Goal: Task Accomplishment & Management: Complete application form

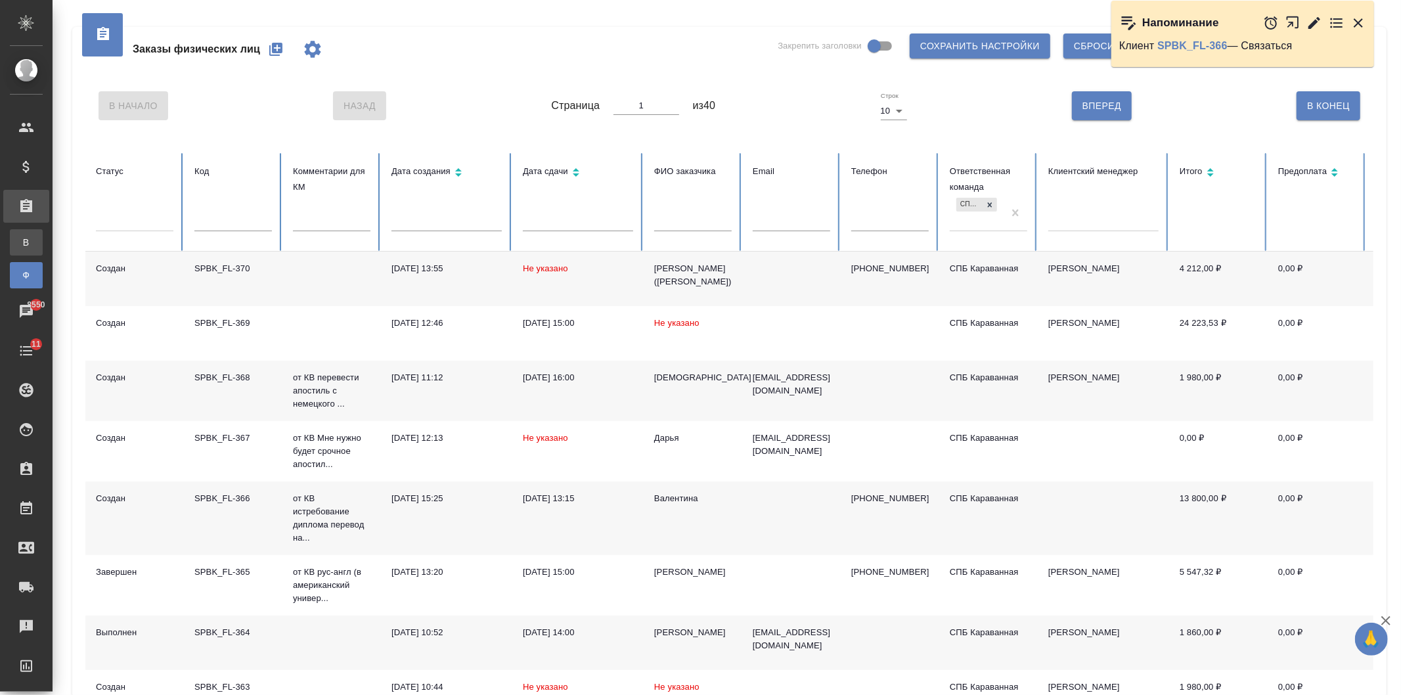
click at [20, 245] on div "Все заказы" at bounding box center [10, 242] width 20 height 13
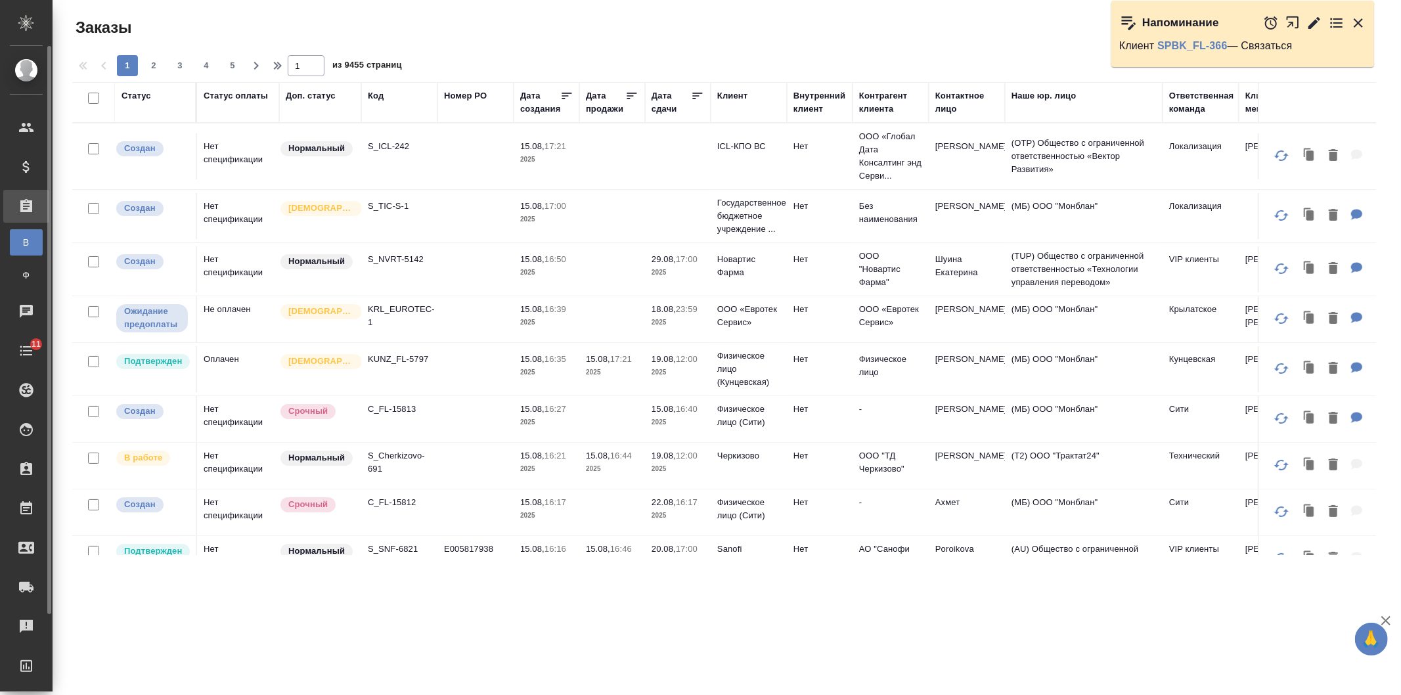
click at [24, 214] on div "Заказы" at bounding box center [9, 206] width 33 height 20
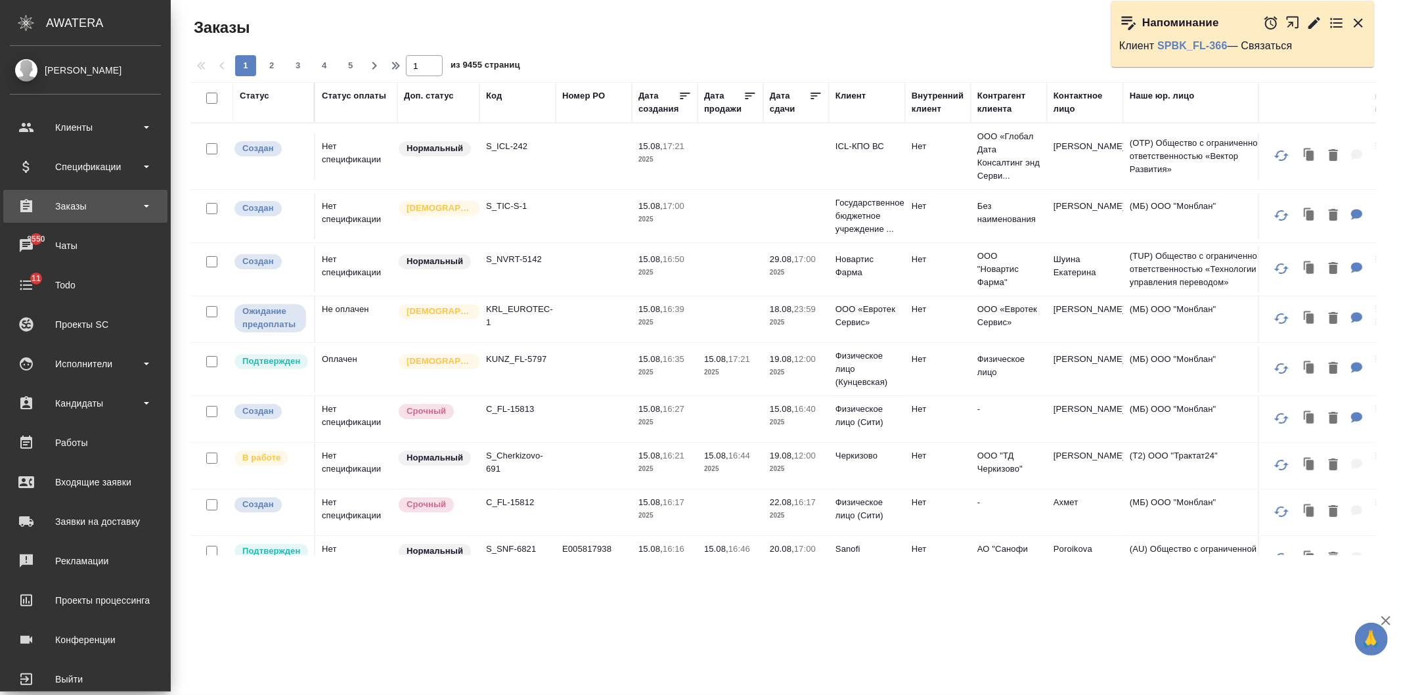
click at [125, 215] on div "Заказы" at bounding box center [85, 206] width 151 height 20
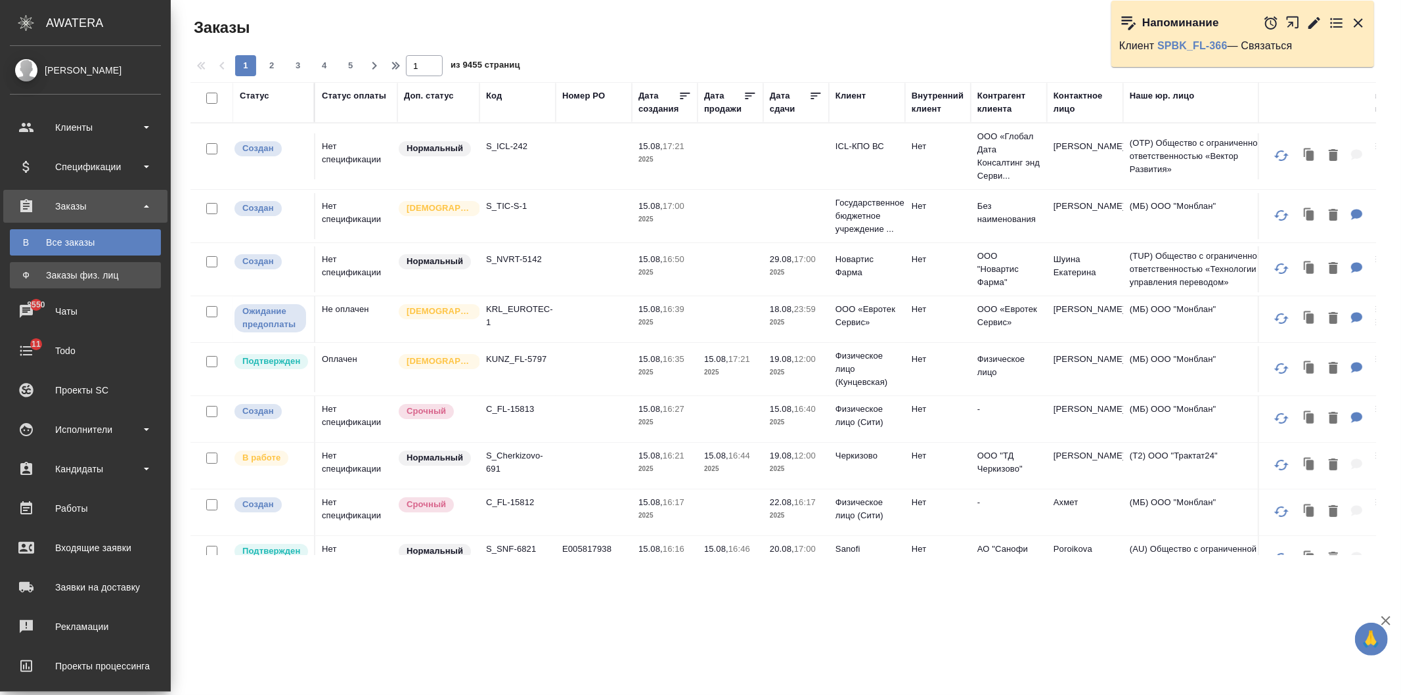
click at [123, 281] on div "Заказы физ. лиц" at bounding box center [85, 275] width 138 height 13
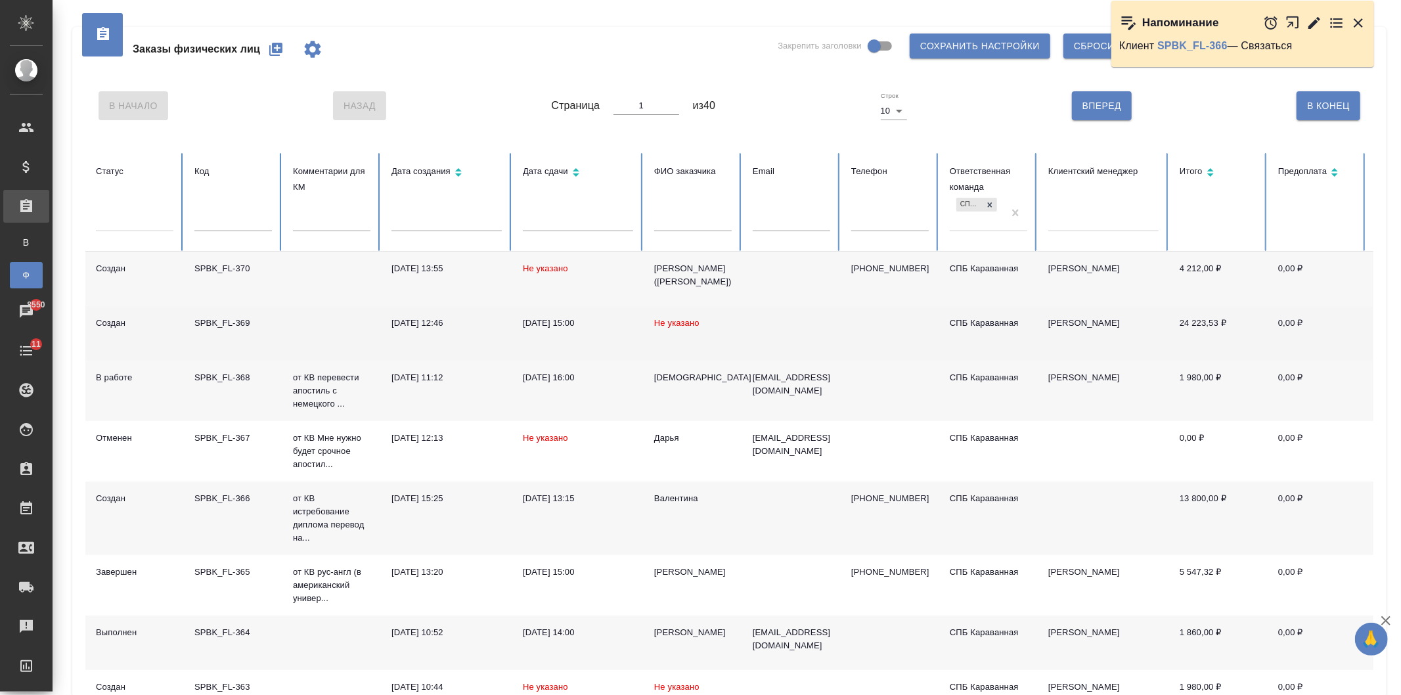
click at [751, 330] on td at bounding box center [791, 333] width 99 height 55
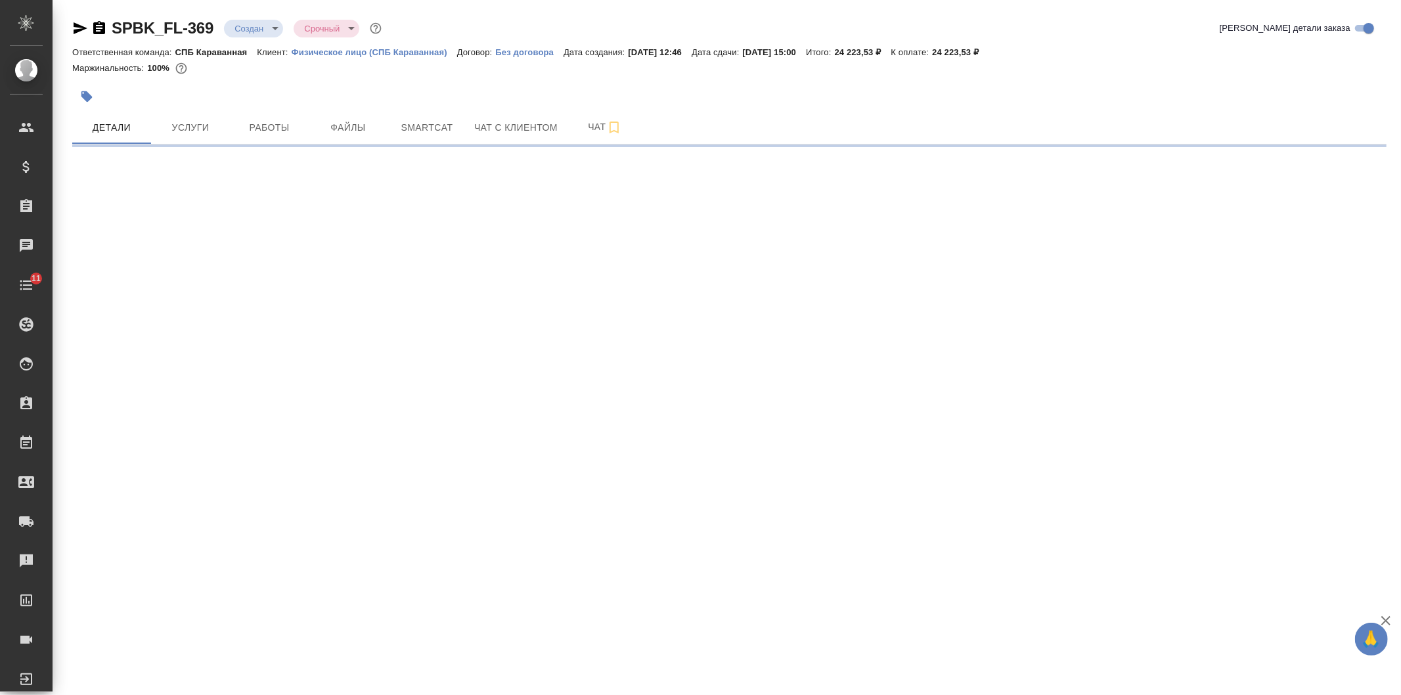
select select "RU"
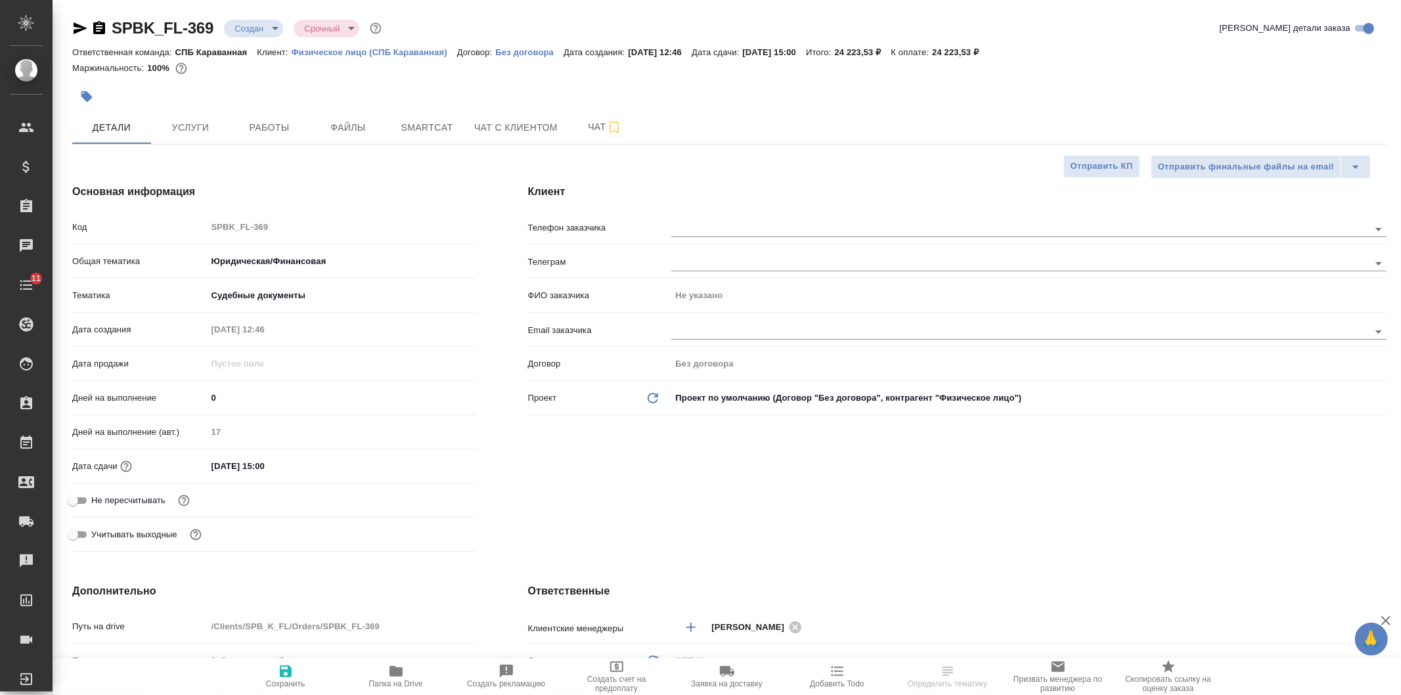
type textarea "x"
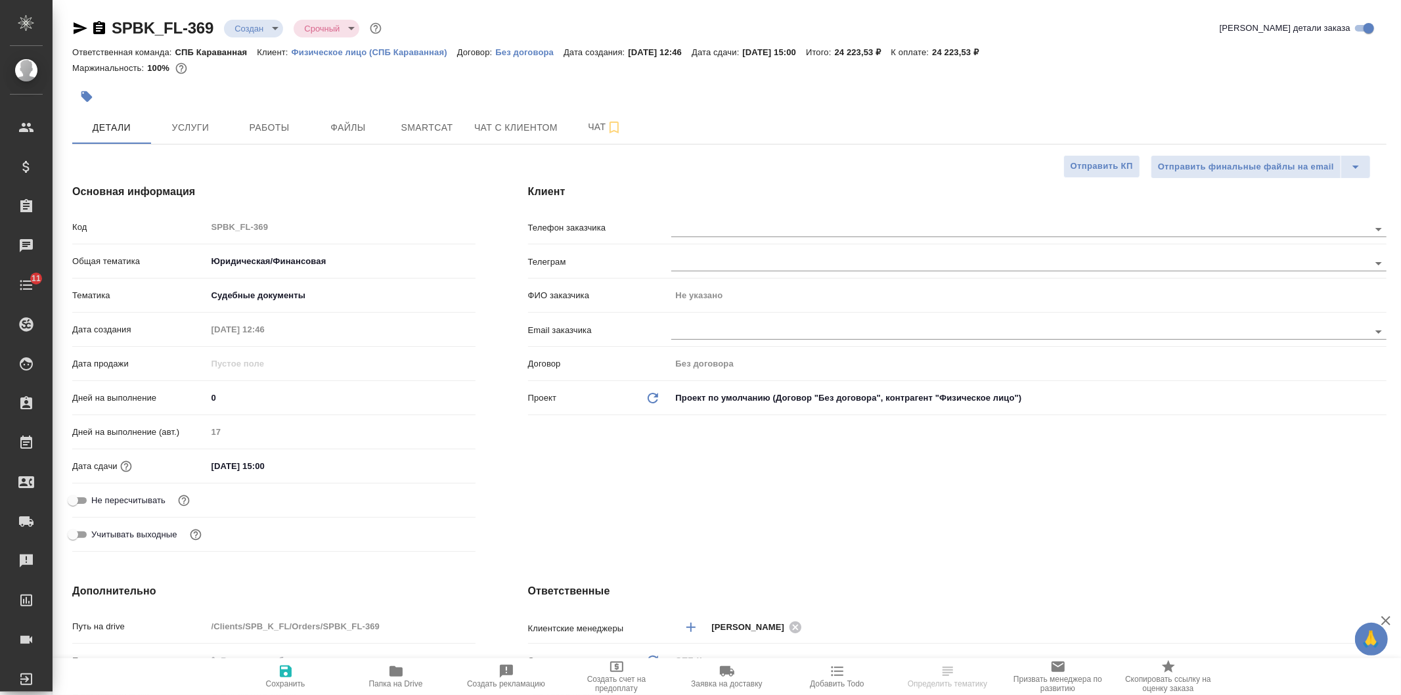
type textarea "x"
click at [208, 133] on span "Услуги" at bounding box center [190, 128] width 63 height 16
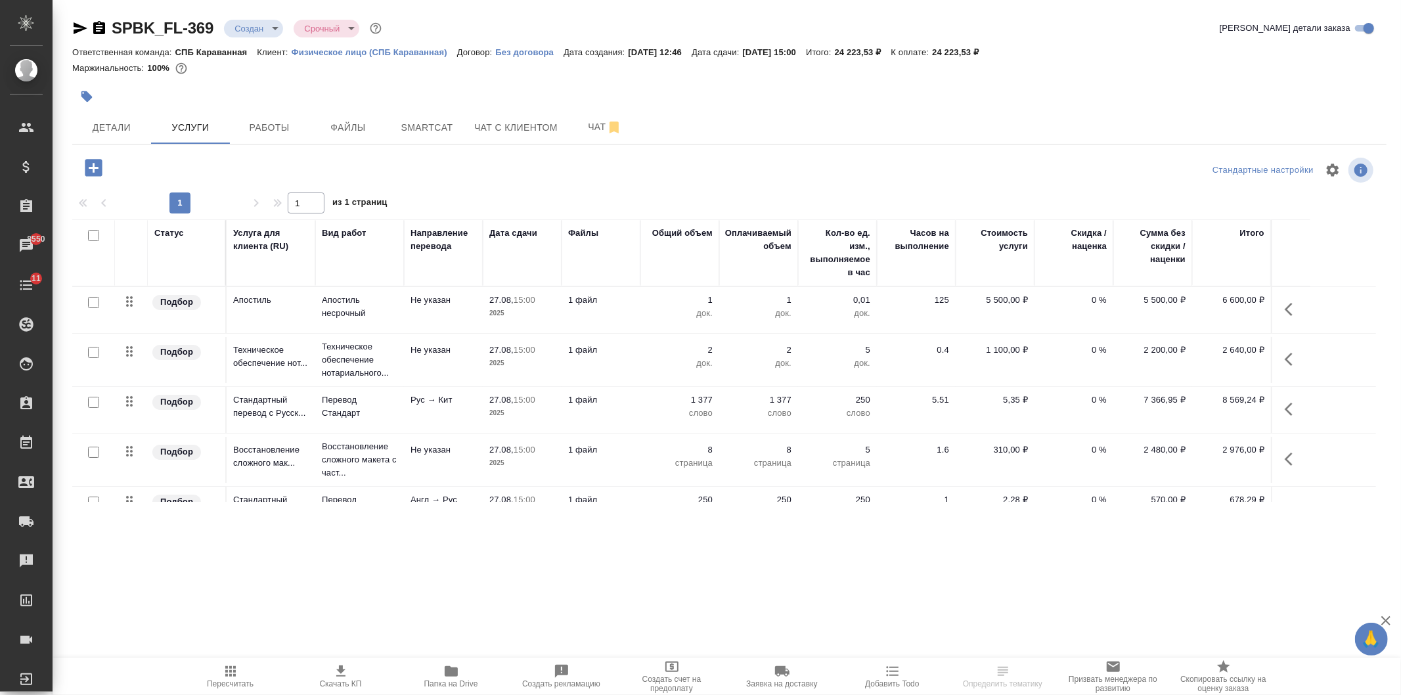
scroll to position [85, 0]
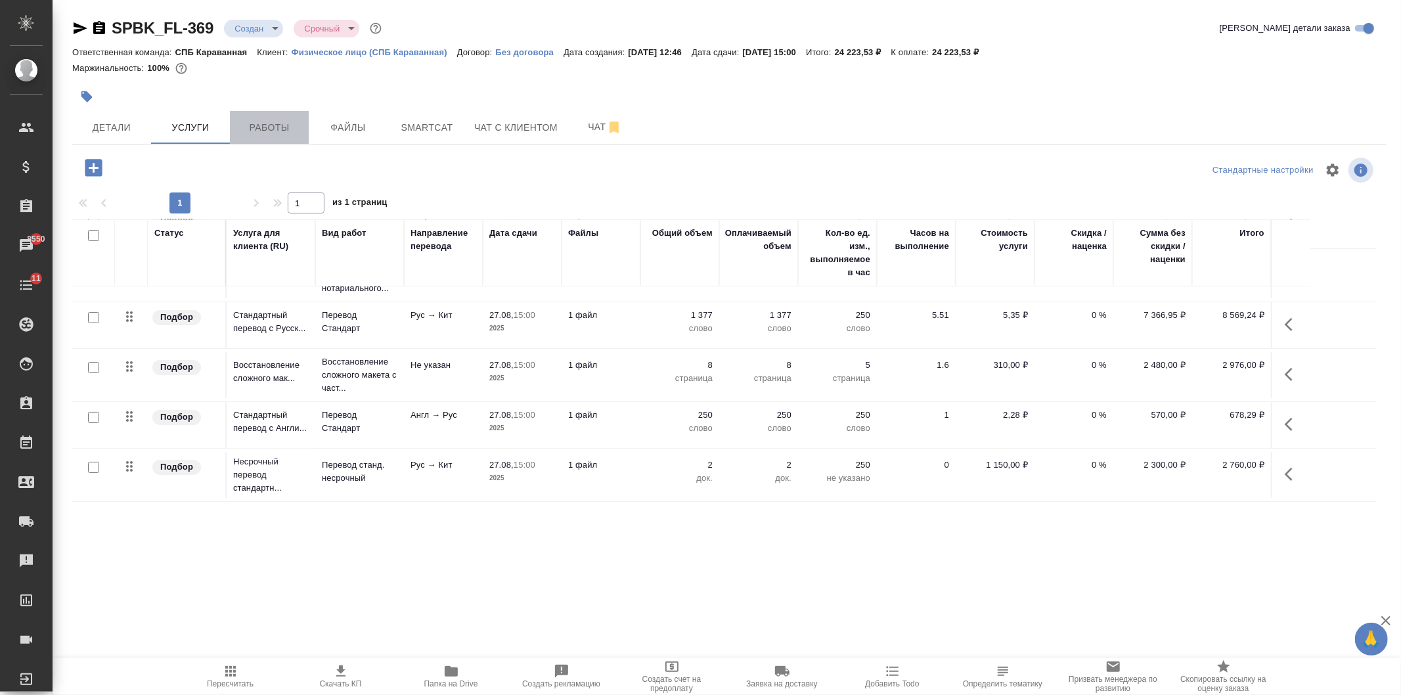
click at [247, 129] on span "Работы" at bounding box center [269, 128] width 63 height 16
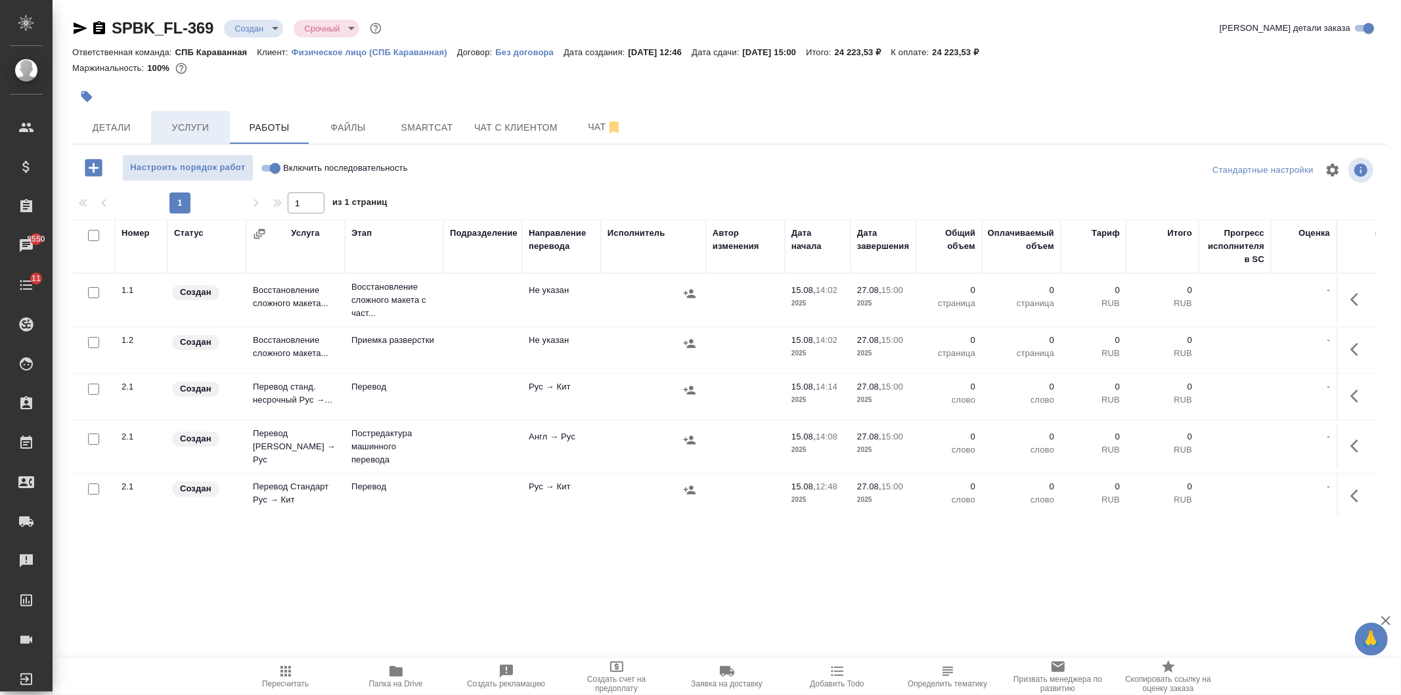
click at [208, 128] on span "Услуги" at bounding box center [190, 128] width 63 height 16
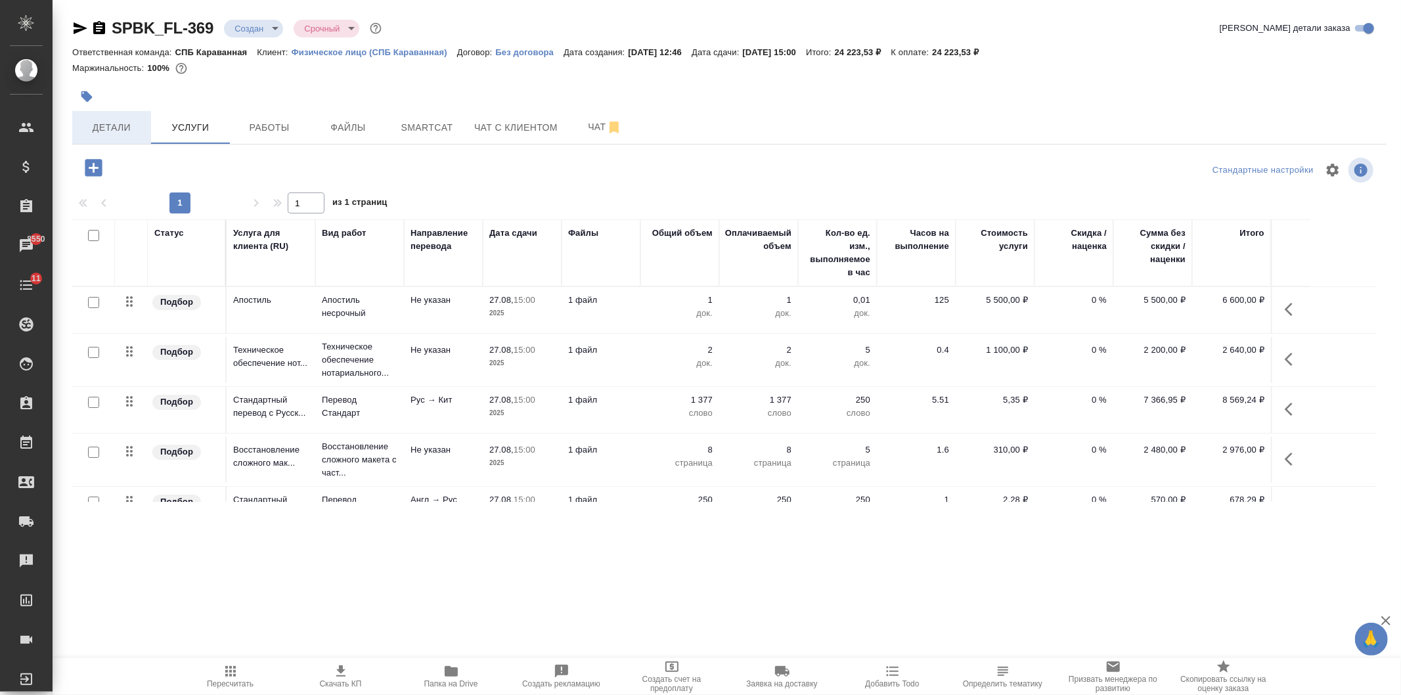
click at [99, 129] on span "Детали" at bounding box center [111, 128] width 63 height 16
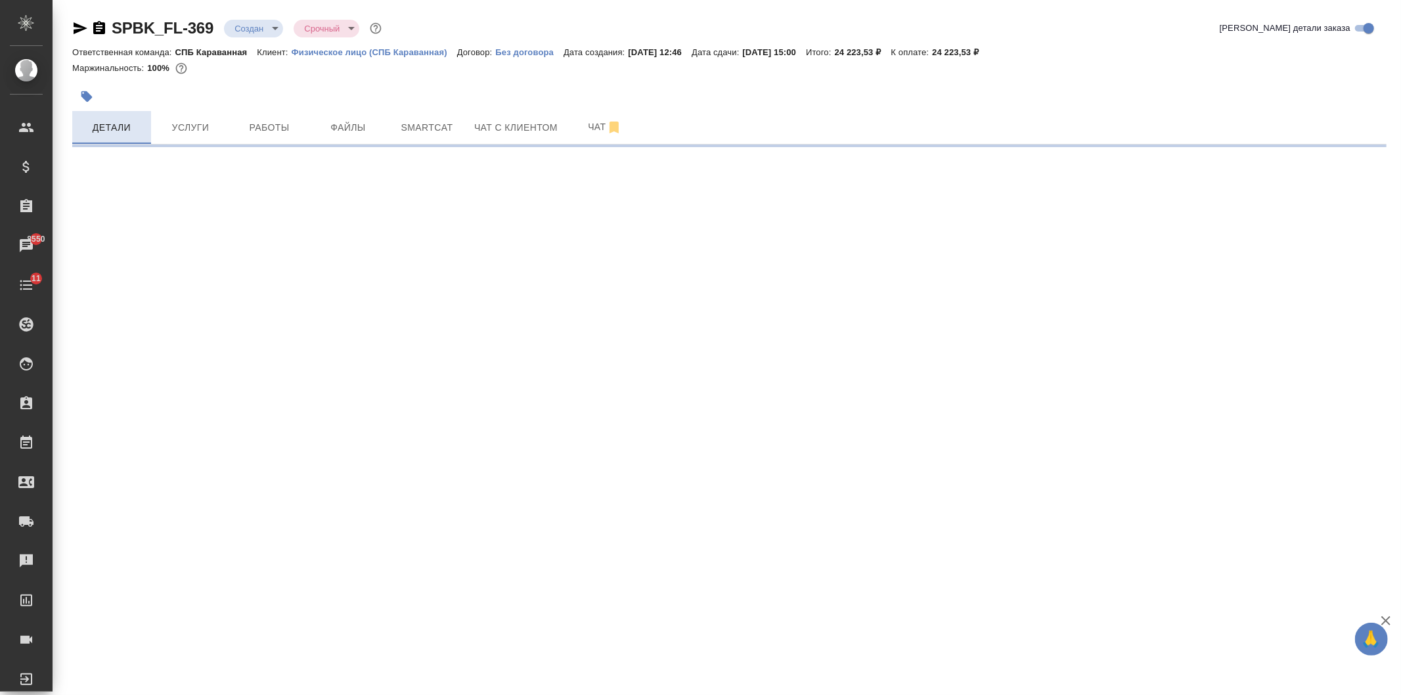
select select "RU"
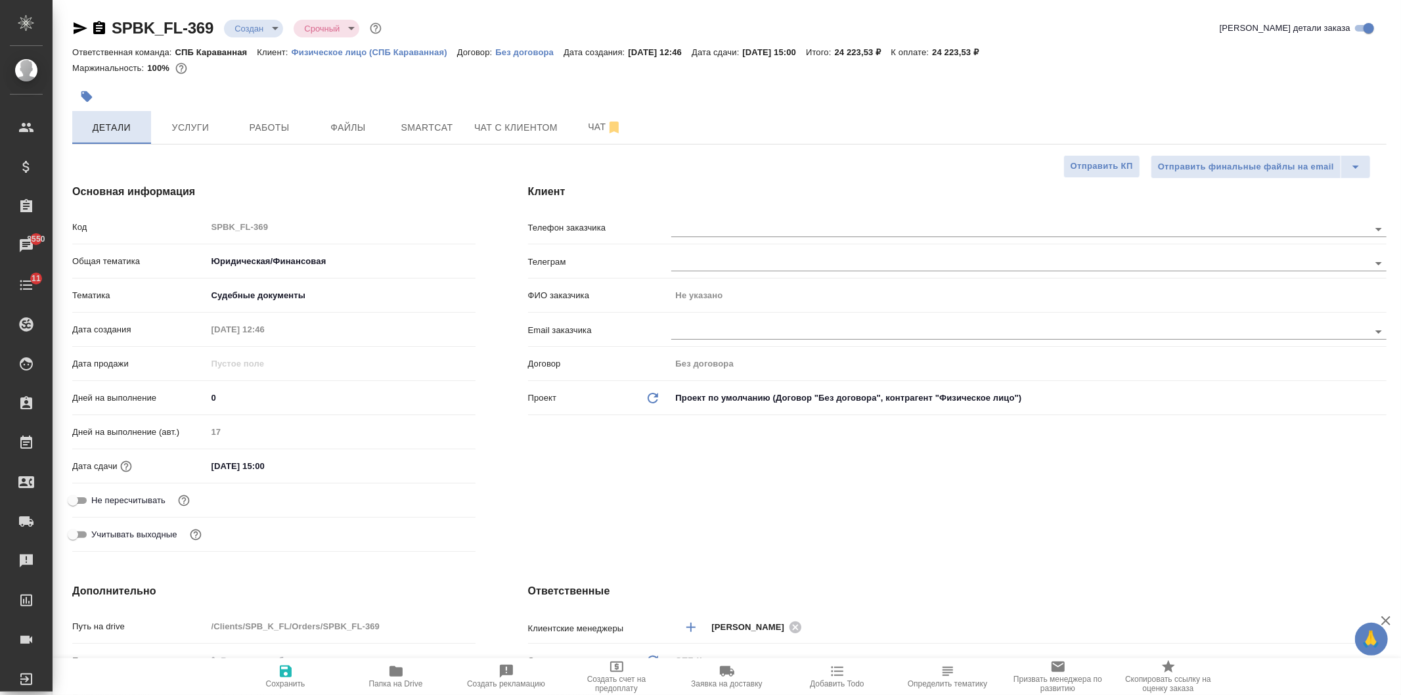
type textarea "x"
click at [175, 135] on button "Услуги" at bounding box center [190, 127] width 79 height 33
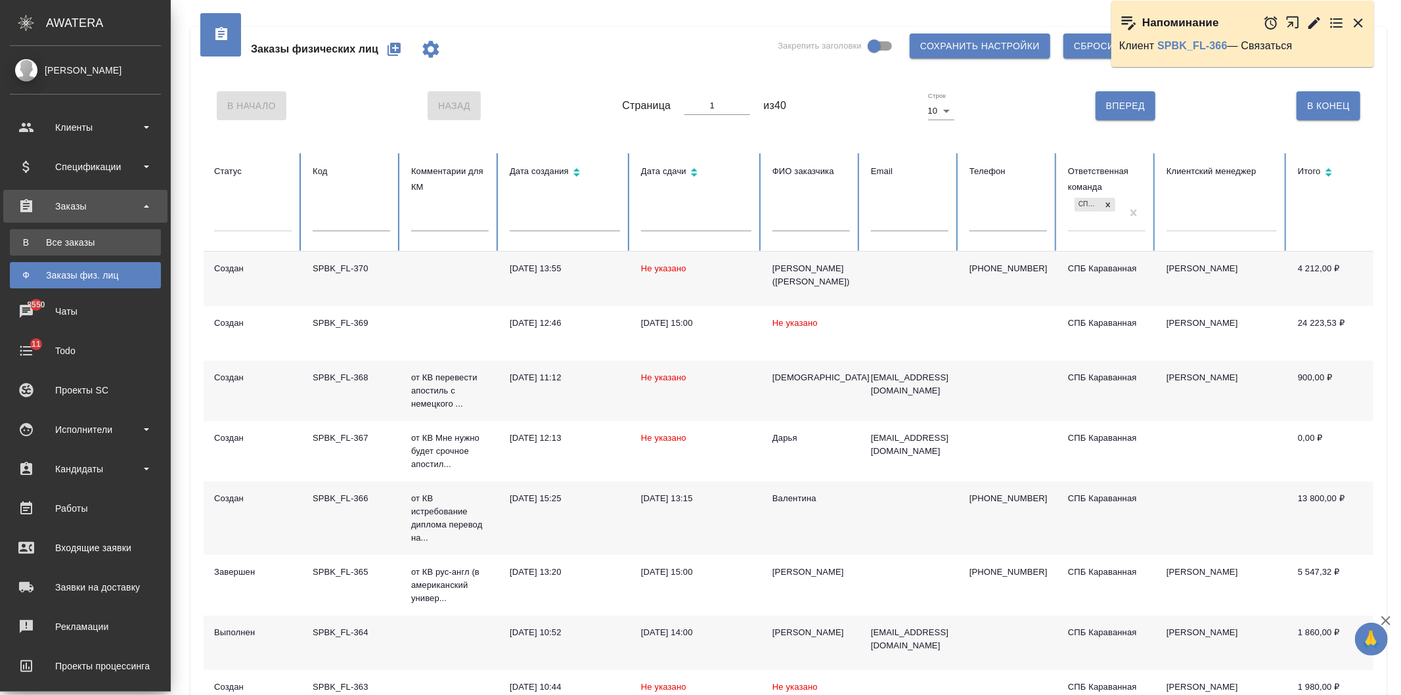
click at [97, 251] on link "В Все заказы" at bounding box center [85, 242] width 151 height 26
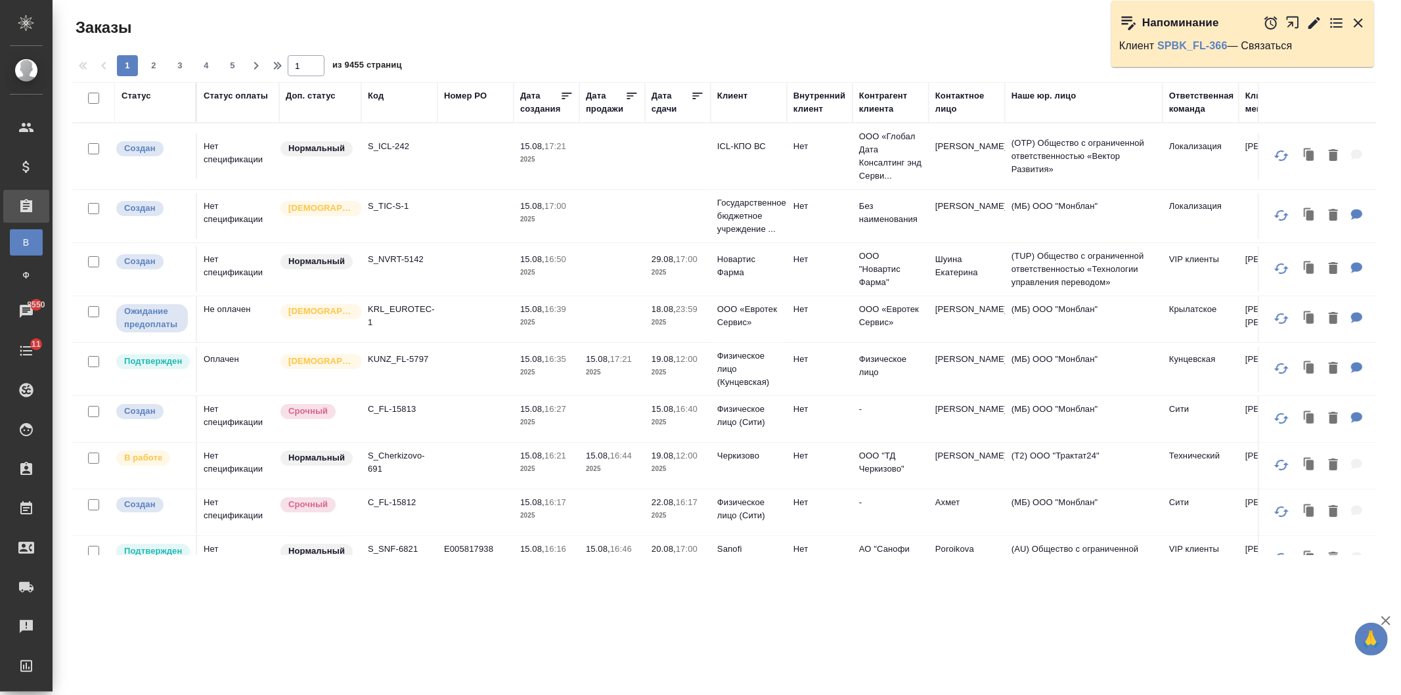
click at [738, 106] on div "Клиент" at bounding box center [748, 102] width 63 height 26
click at [736, 100] on div "Клиент" at bounding box center [732, 95] width 30 height 13
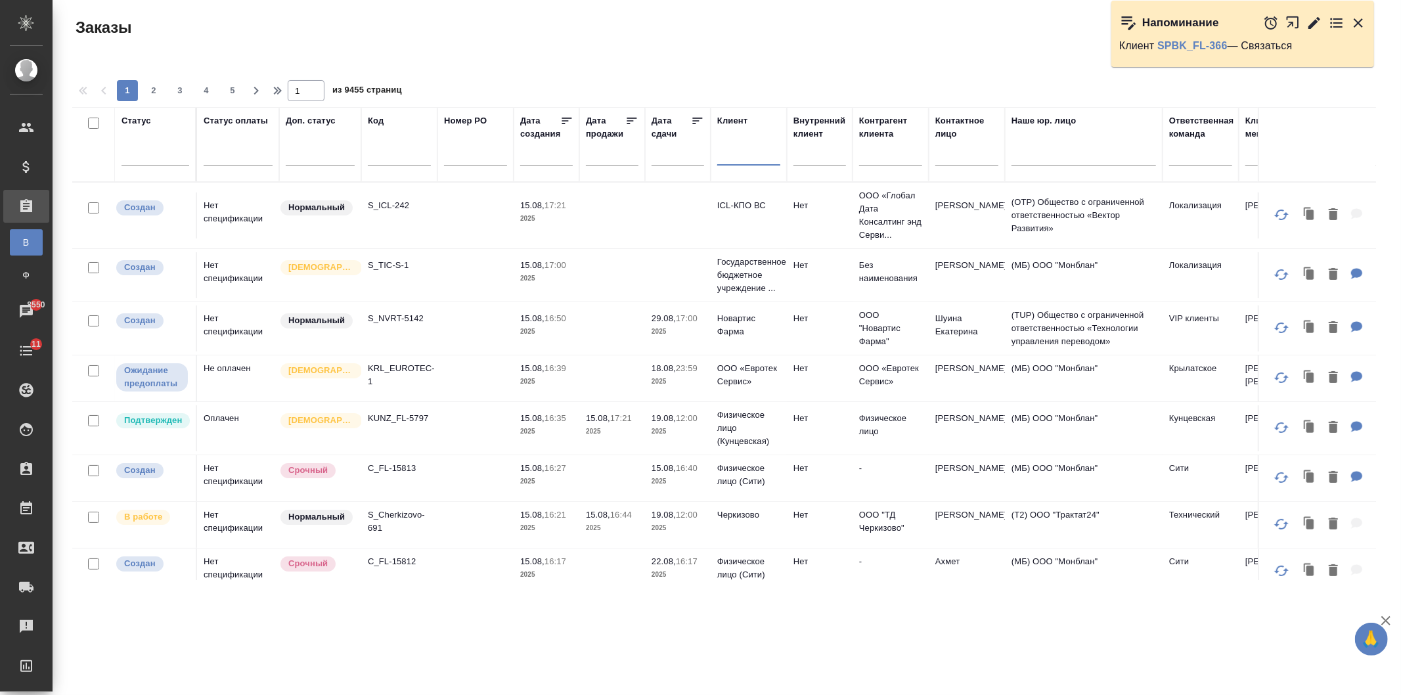
click at [752, 158] on input "text" at bounding box center [748, 157] width 63 height 16
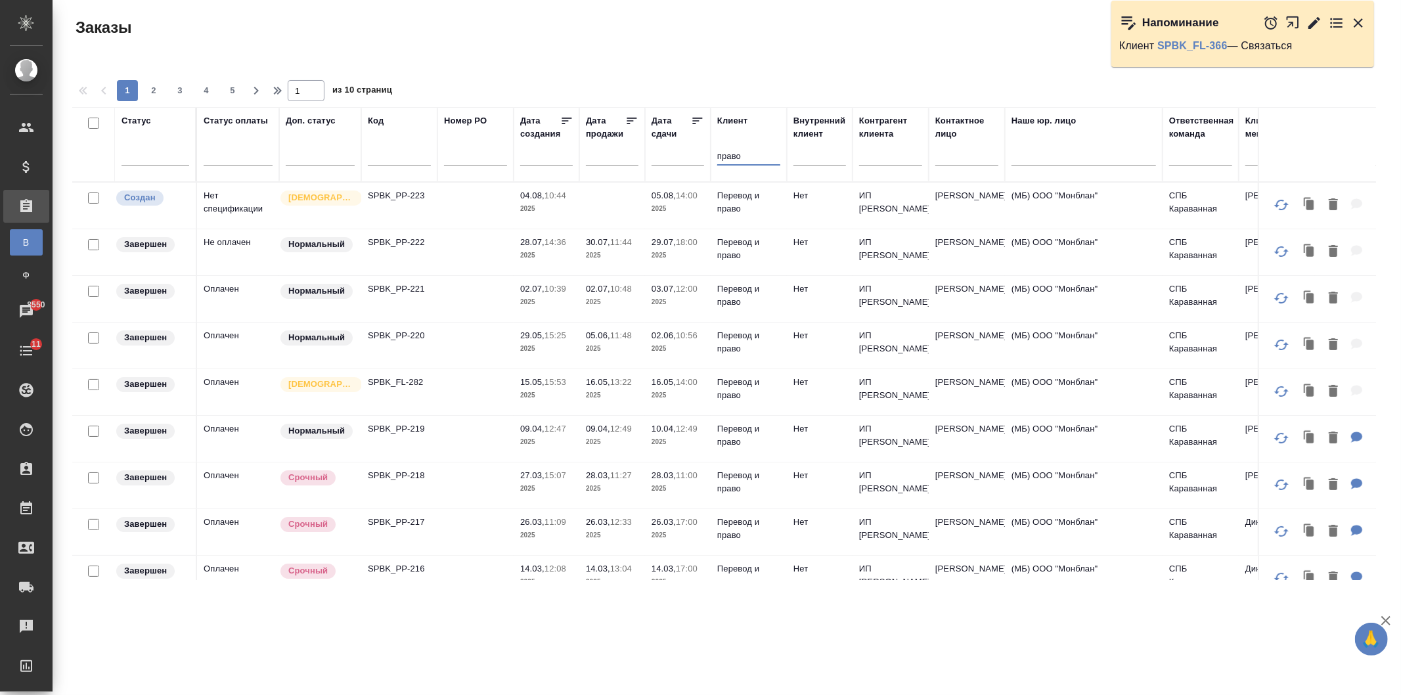
type input "право"
click at [1377, 184] on div "Статус Статус оплаты Доп. статус Код Номер PO Дата создания Дата продажи Дата с…" at bounding box center [729, 343] width 1314 height 473
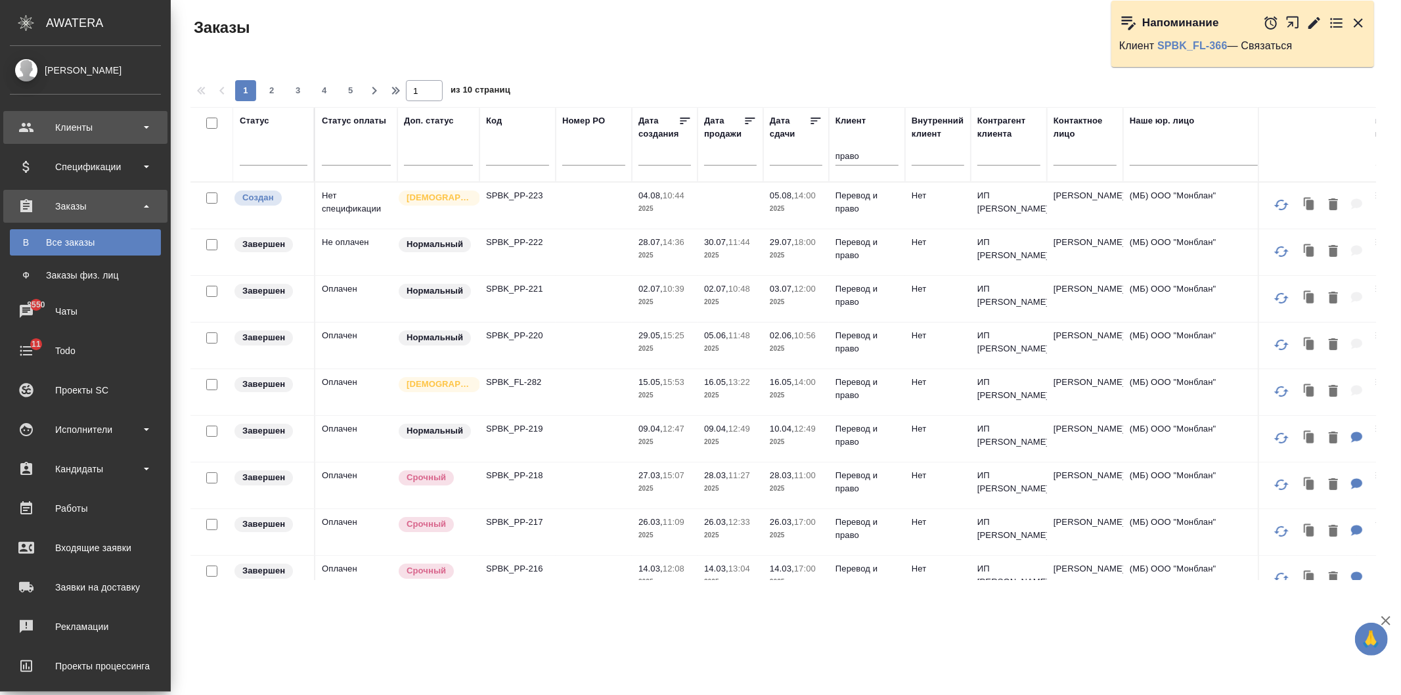
click at [27, 133] on div "Клиенты" at bounding box center [85, 128] width 151 height 20
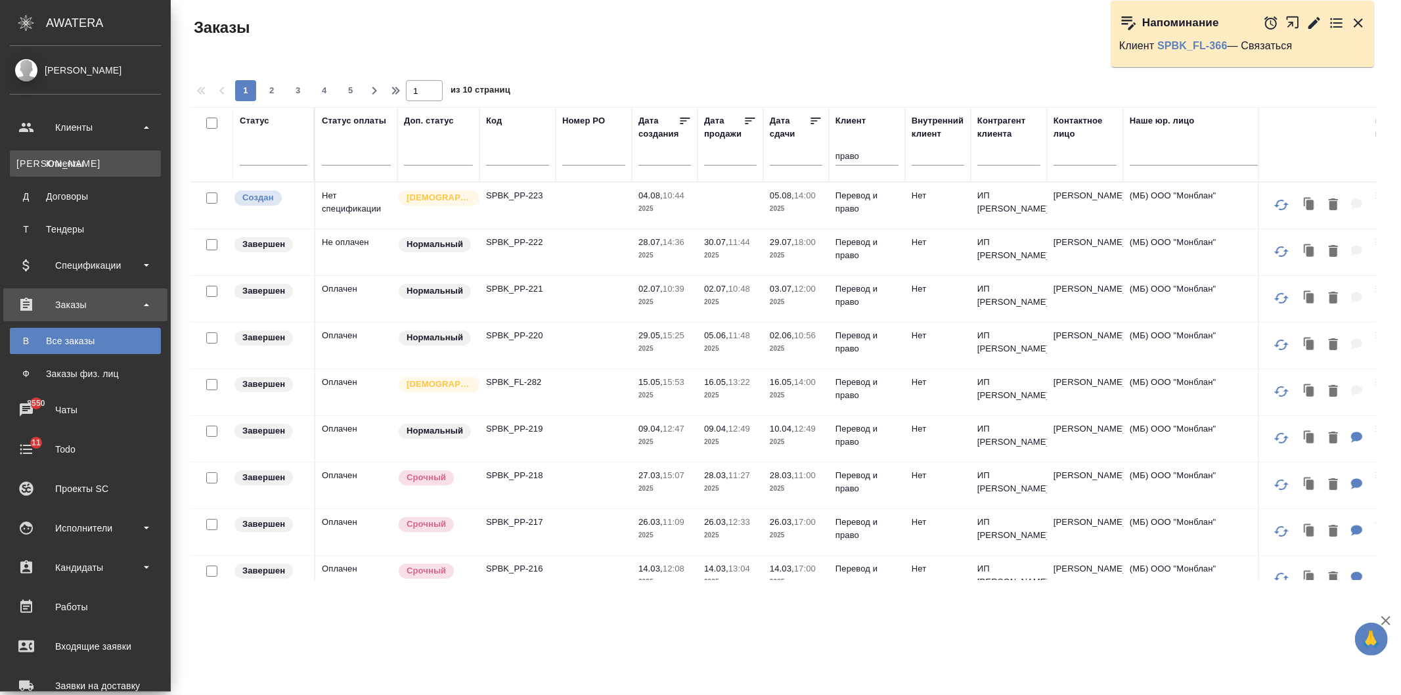
click at [97, 162] on div "Клиенты" at bounding box center [85, 163] width 138 height 13
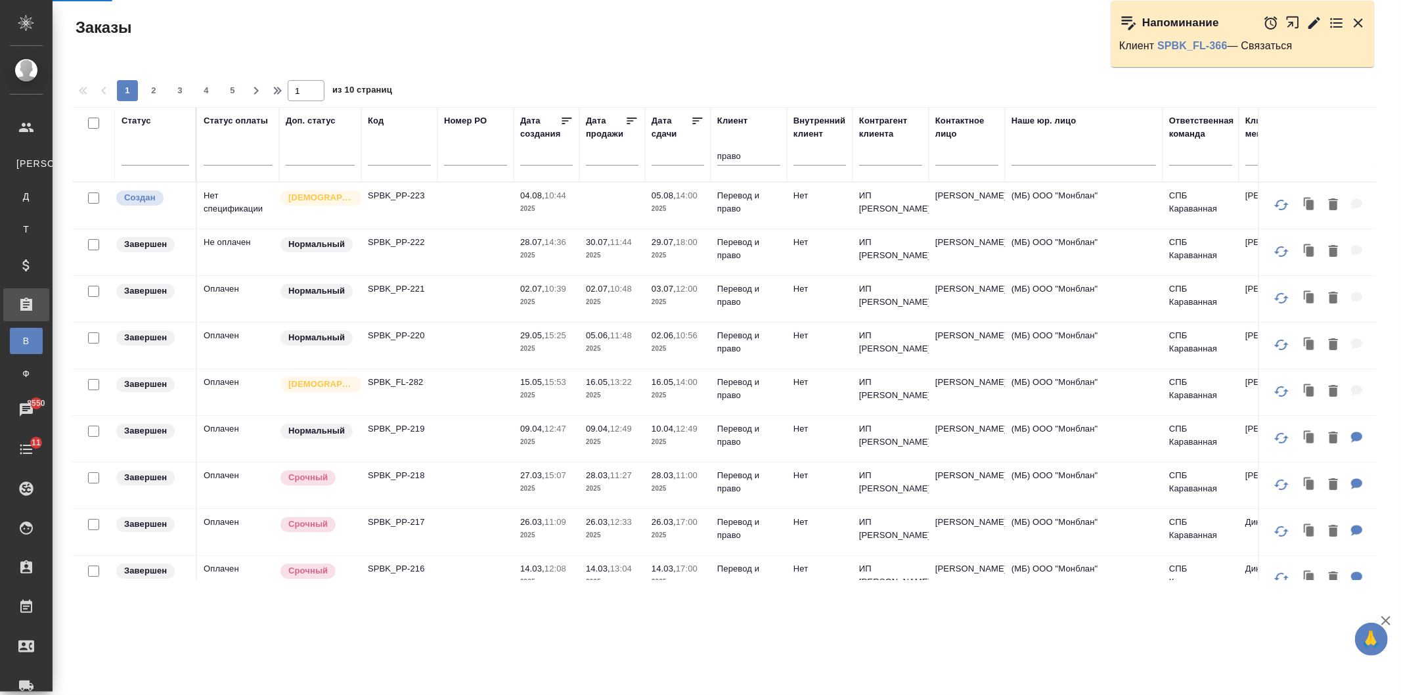
select select "RU"
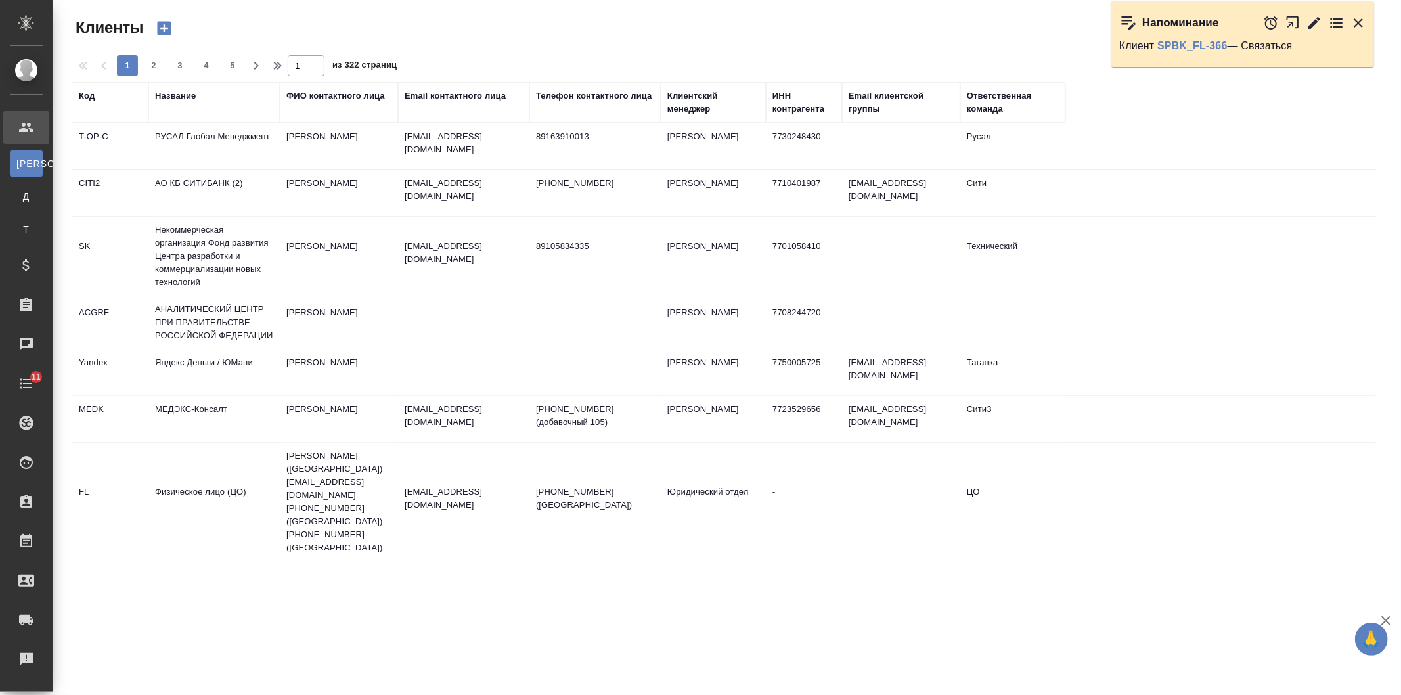
click at [172, 95] on div "Название" at bounding box center [175, 95] width 41 height 13
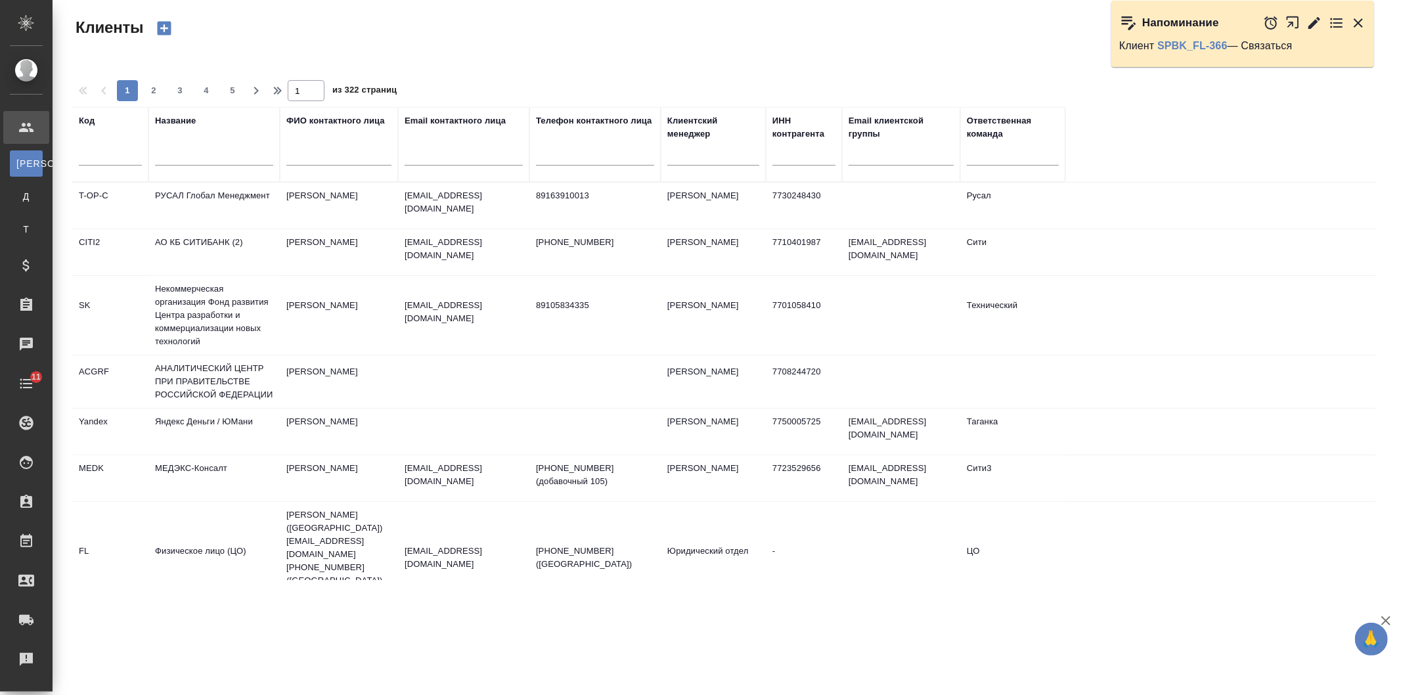
click at [217, 166] on div at bounding box center [214, 159] width 118 height 32
click at [208, 158] on input "text" at bounding box center [214, 157] width 118 height 16
click at [888, 146] on div at bounding box center [901, 159] width 105 height 32
click at [885, 156] on input "text" at bounding box center [901, 157] width 105 height 16
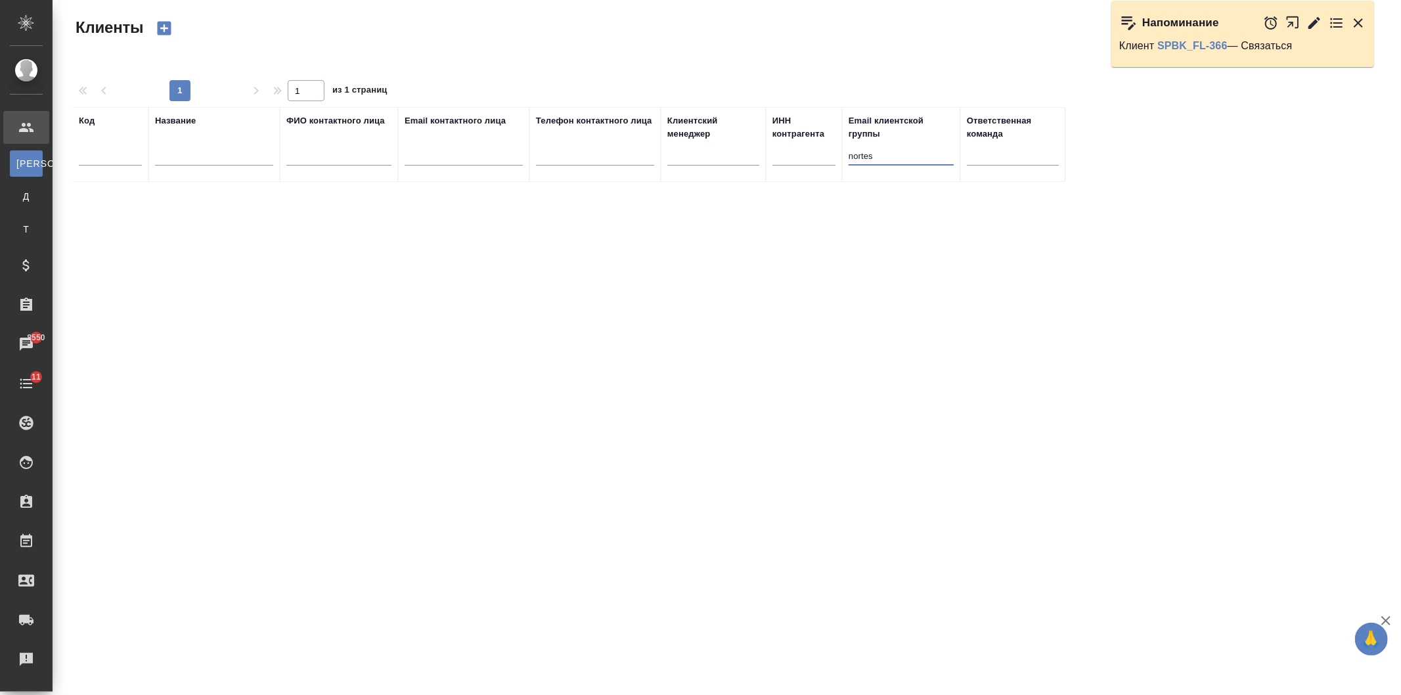
drag, startPoint x: 885, startPoint y: 156, endPoint x: 777, endPoint y: 162, distance: 108.5
click at [777, 162] on tr "Код Название ФИО контактного лица Email контактного лица Телефон контактного ли…" at bounding box center [568, 144] width 993 height 75
type input "pravo"
drag, startPoint x: 882, startPoint y: 150, endPoint x: 756, endPoint y: 158, distance: 126.4
click at [770, 161] on tr "Код Название ФИО контактного лица Email контактного лица Телефон контактного ли…" at bounding box center [568, 144] width 993 height 75
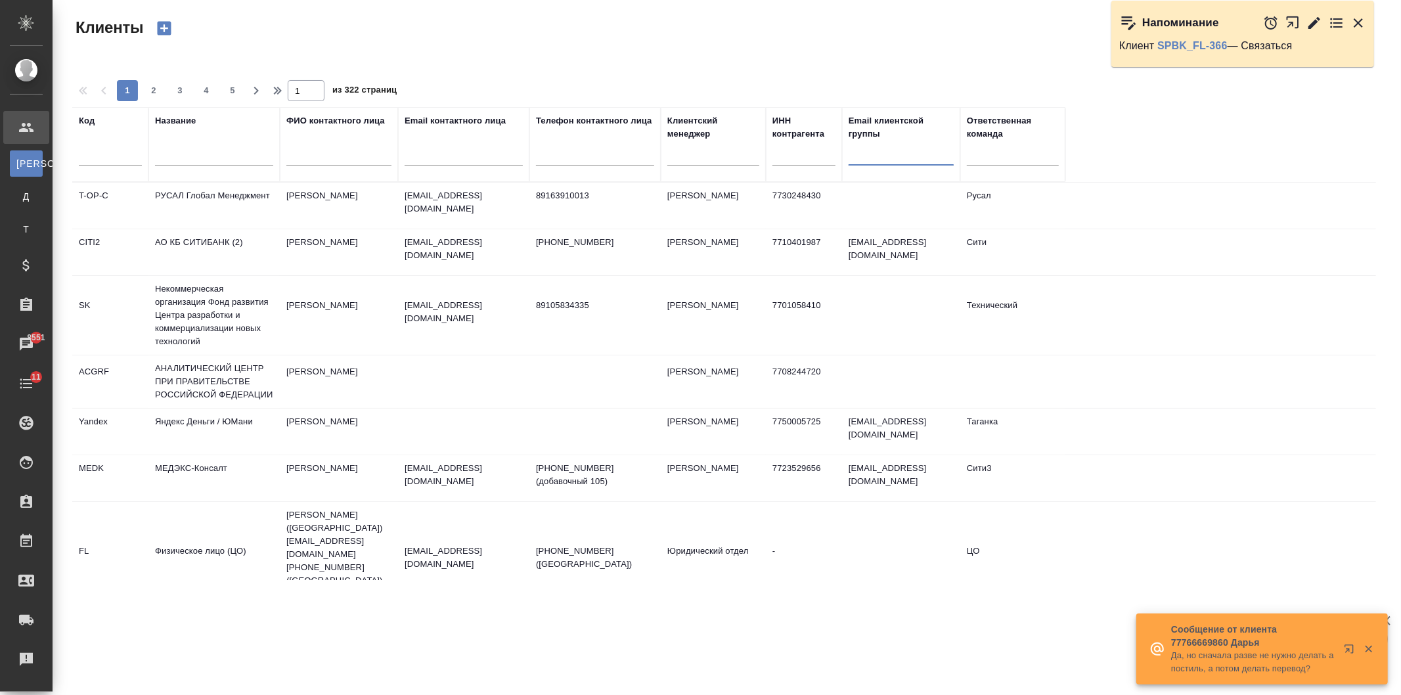
click at [202, 152] on input "text" at bounding box center [214, 157] width 118 height 16
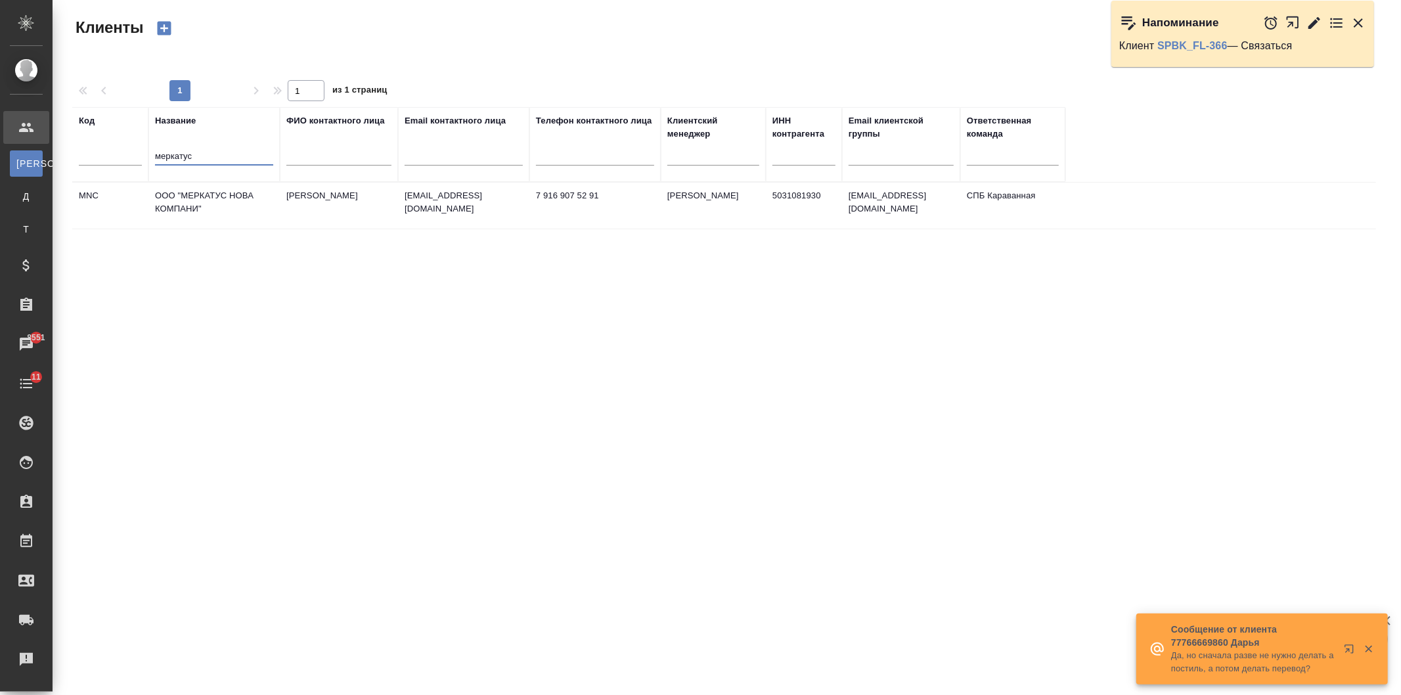
click at [259, 198] on td "ООО "МЕРКАТУС НОВА КОМПАНИ"" at bounding box center [213, 206] width 131 height 46
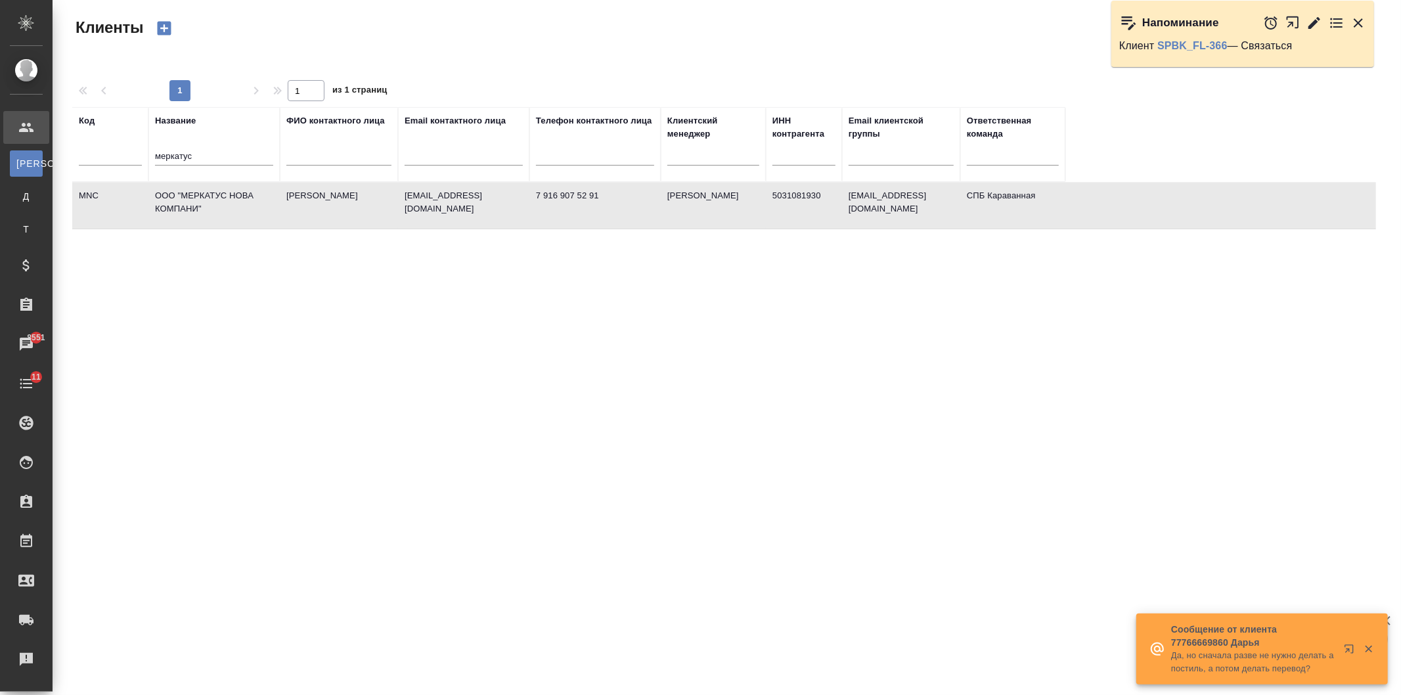
click at [259, 198] on td "ООО "МЕРКАТУС НОВА КОМПАНИ"" at bounding box center [213, 206] width 131 height 46
drag, startPoint x: 119, startPoint y: 155, endPoint x: 43, endPoint y: 141, distance: 77.6
click at [55, 142] on div "Клиенты Стандартные настройки 1 1 из 1 страниц Код Название меркатус ФИО контак…" at bounding box center [727, 293] width 1348 height 587
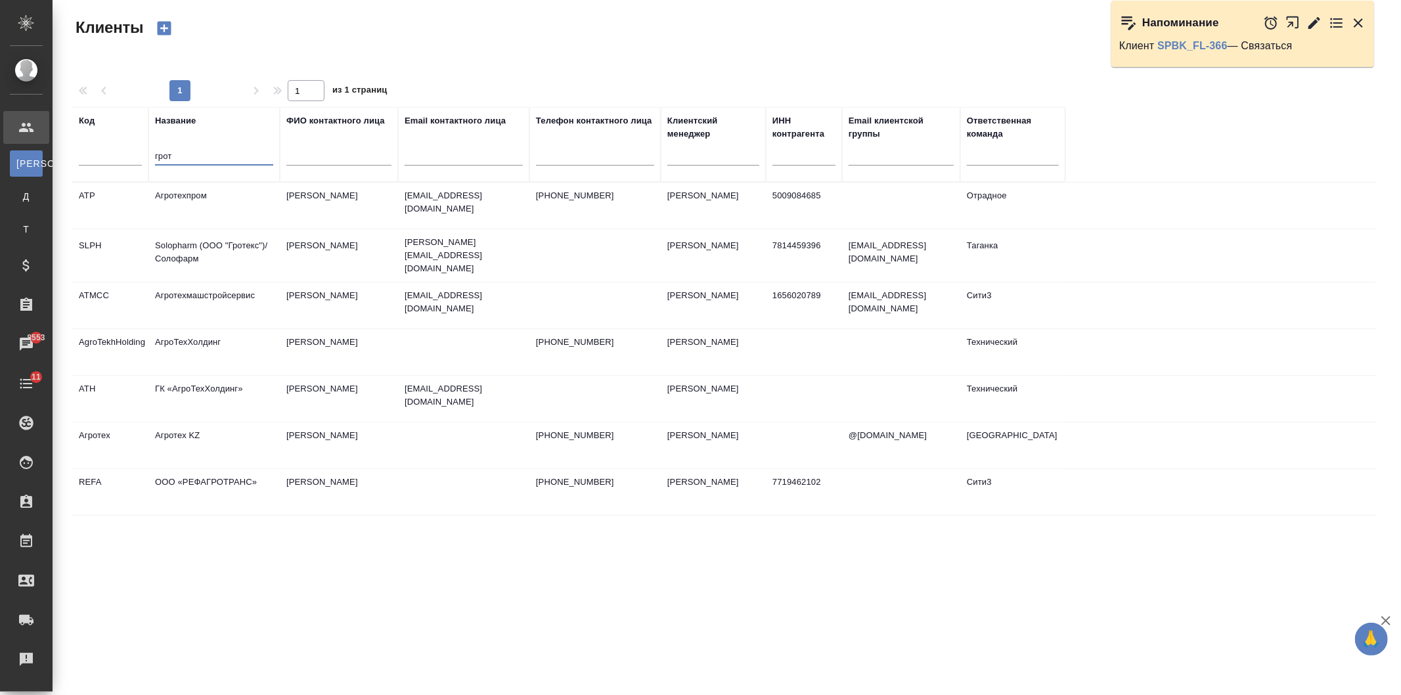
type input "грот"
click at [218, 229] on td "Solopharm (ООО "Гротекс")/Солофарм" at bounding box center [213, 206] width 131 height 46
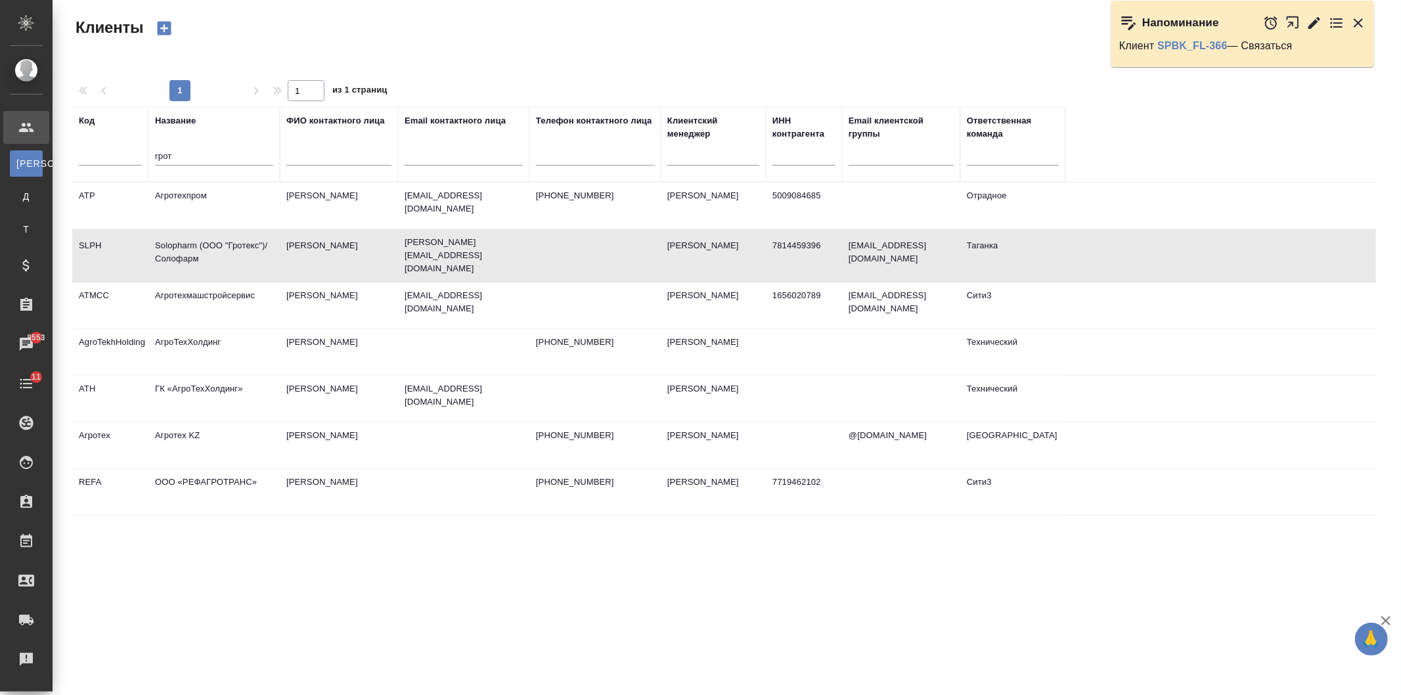
click at [218, 229] on td "Solopharm (ООО "Гротекс")/Солофарм" at bounding box center [213, 206] width 131 height 46
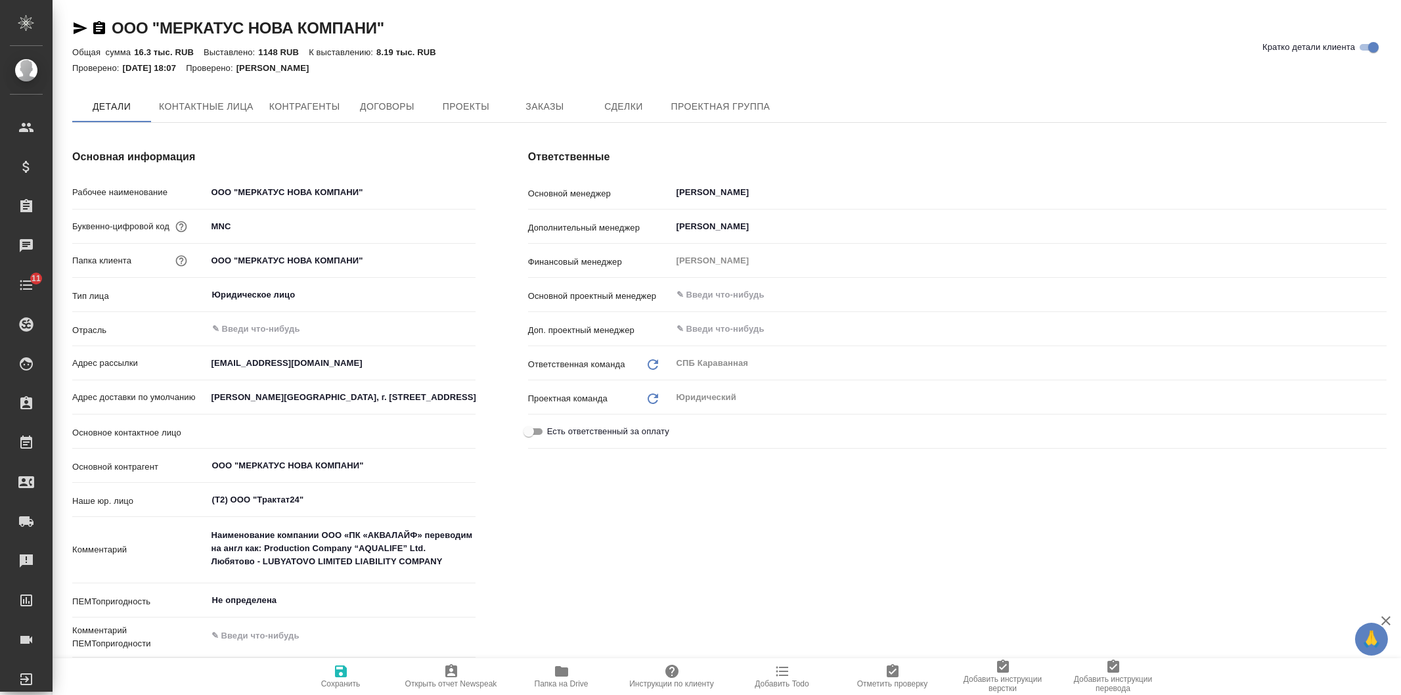
type textarea "x"
type input "Нархова Елена Владимировна"
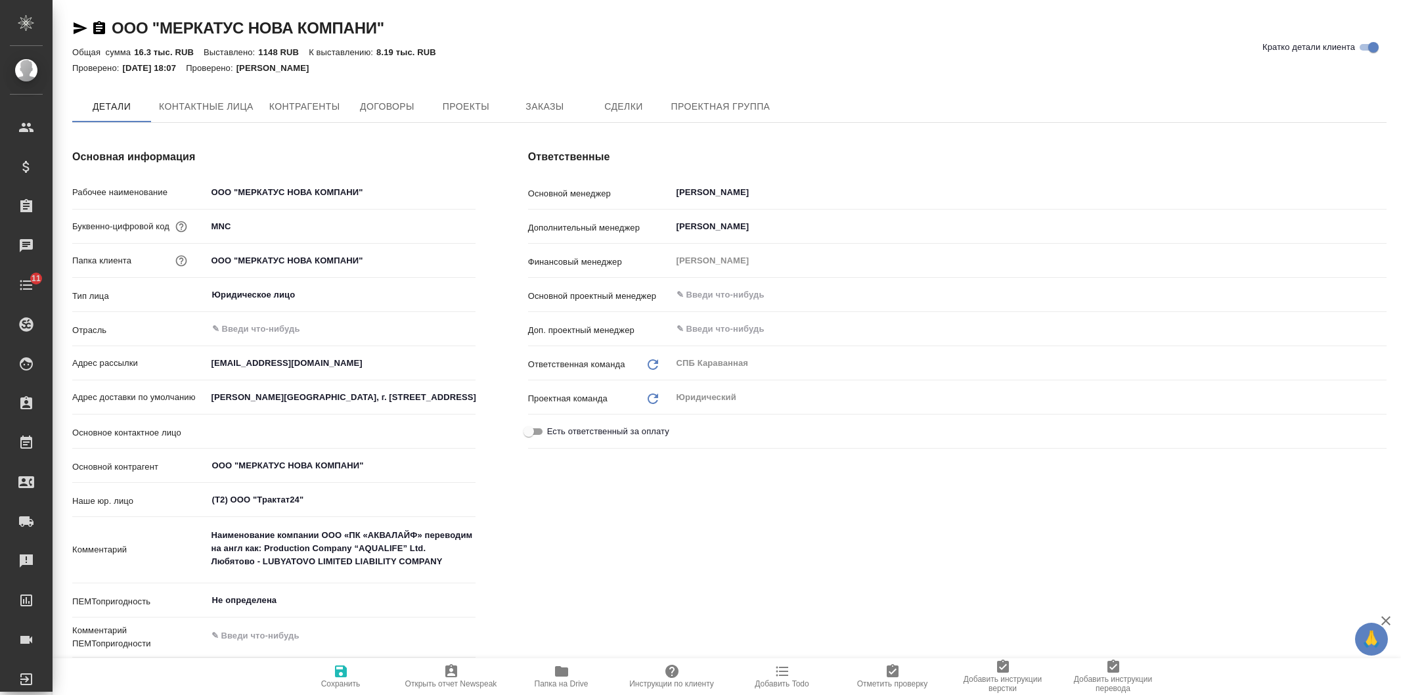
type textarea "x"
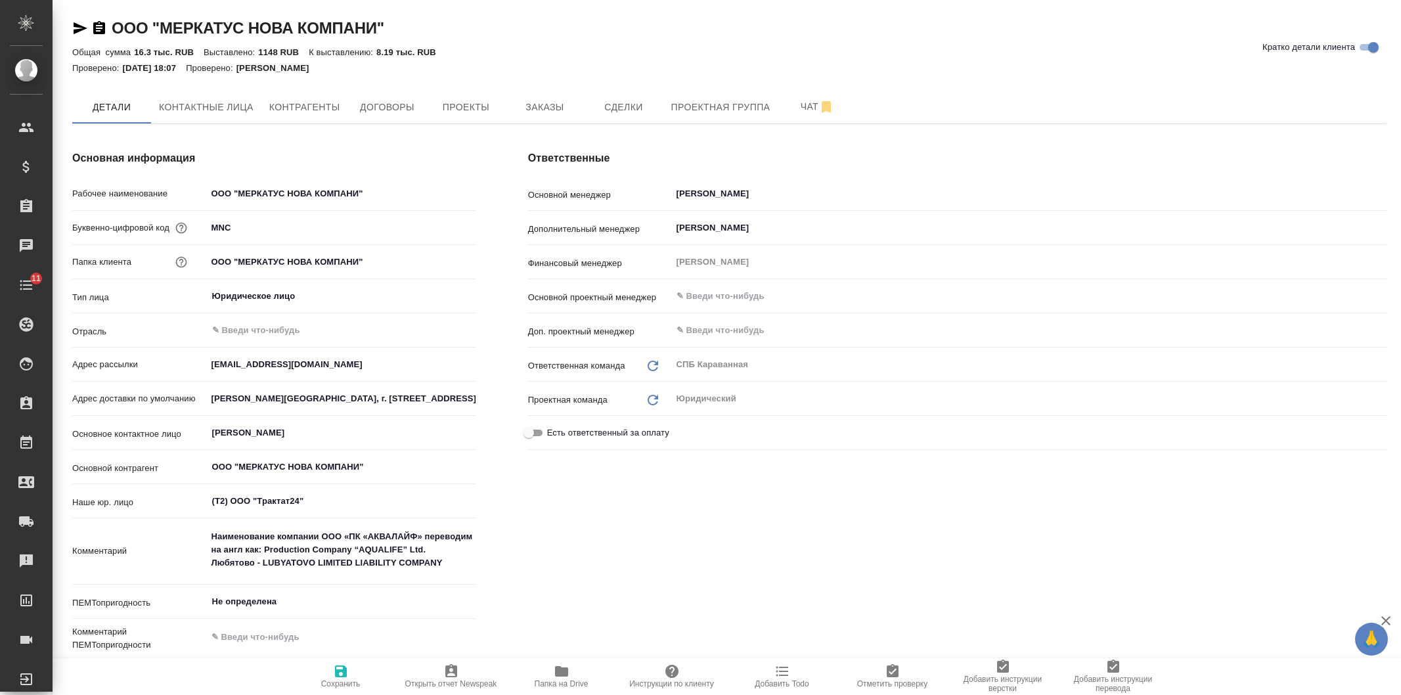
type textarea "x"
click at [564, 105] on span "Заказы" at bounding box center [544, 107] width 63 height 16
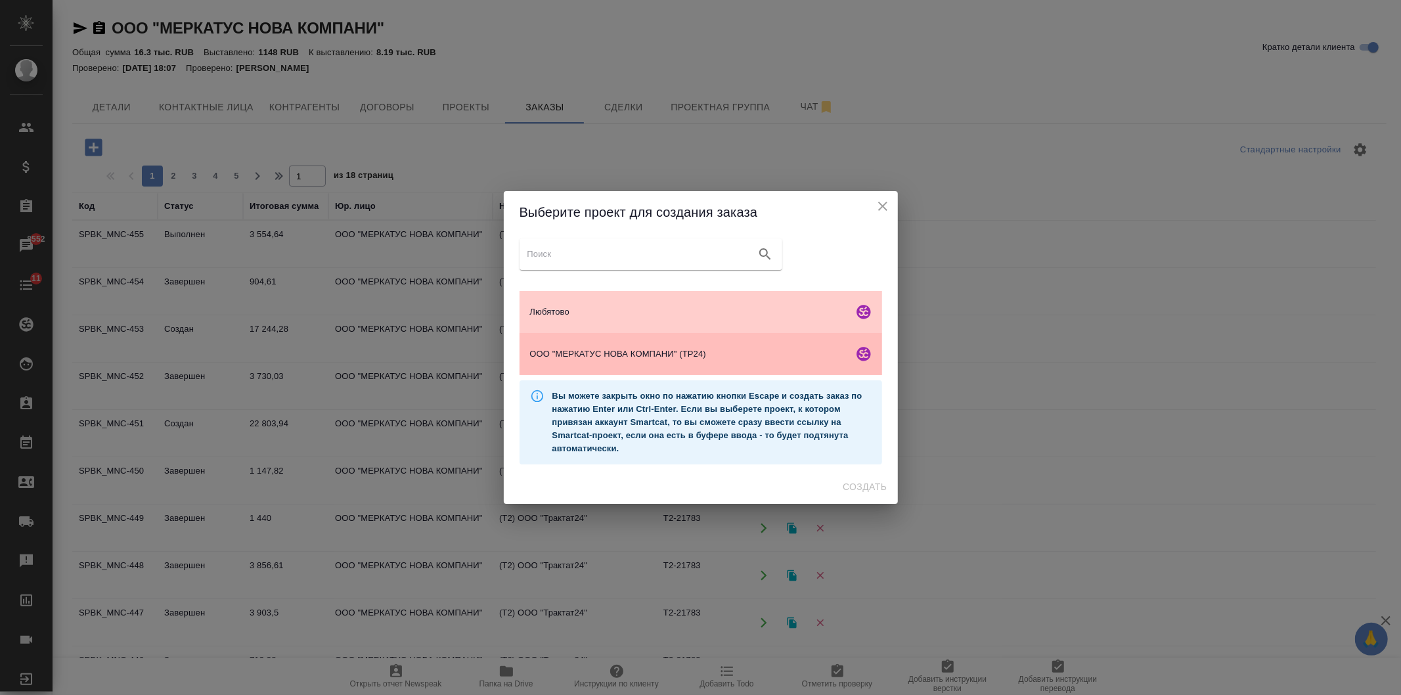
click at [637, 370] on div "ООО "МЕРКАТУС НОВА КОМПАНИ" (ТР24)" at bounding box center [701, 354] width 363 height 42
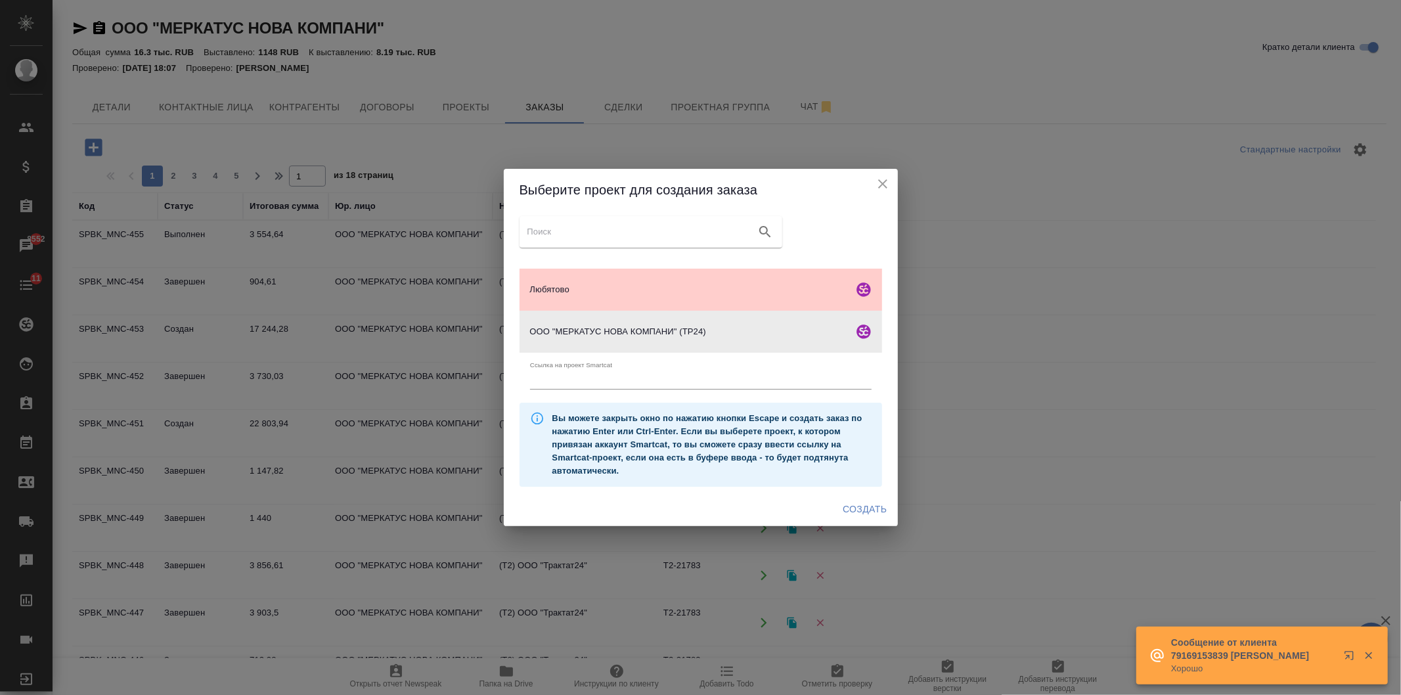
click at [881, 518] on button "Создать" at bounding box center [864, 509] width 55 height 24
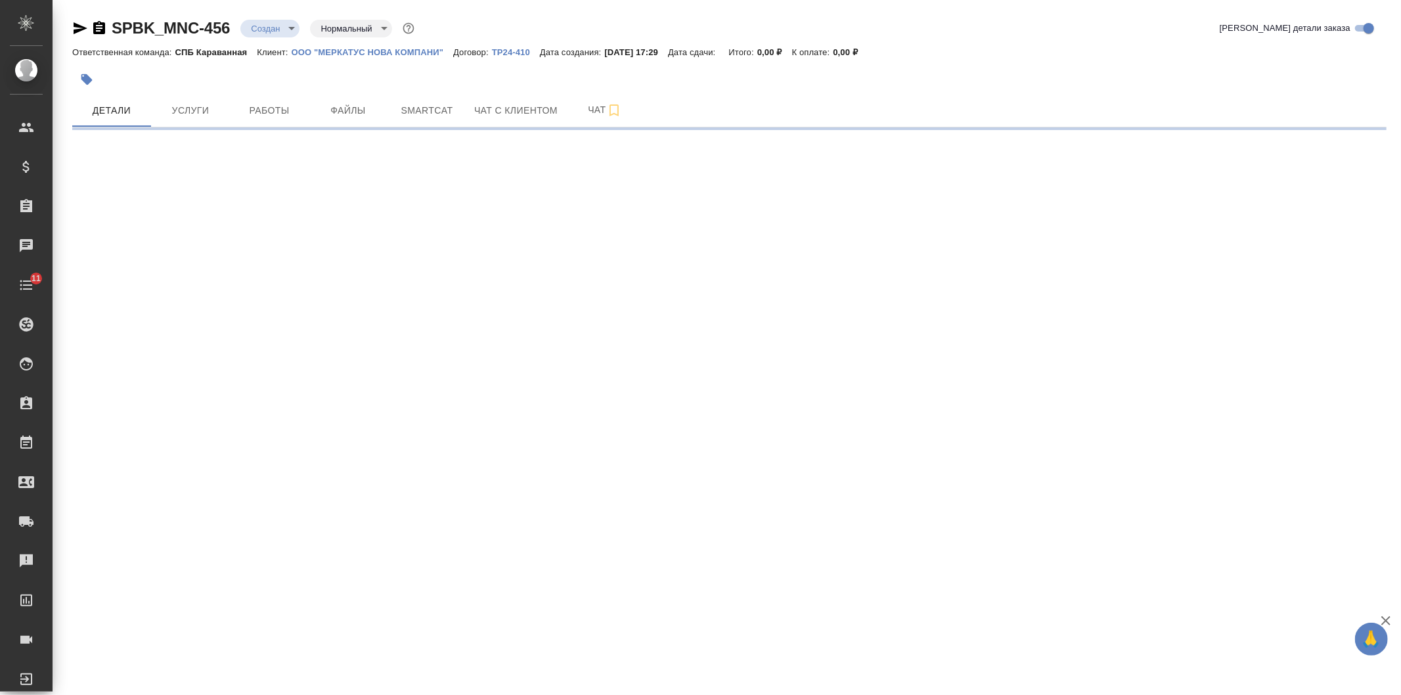
select select "RU"
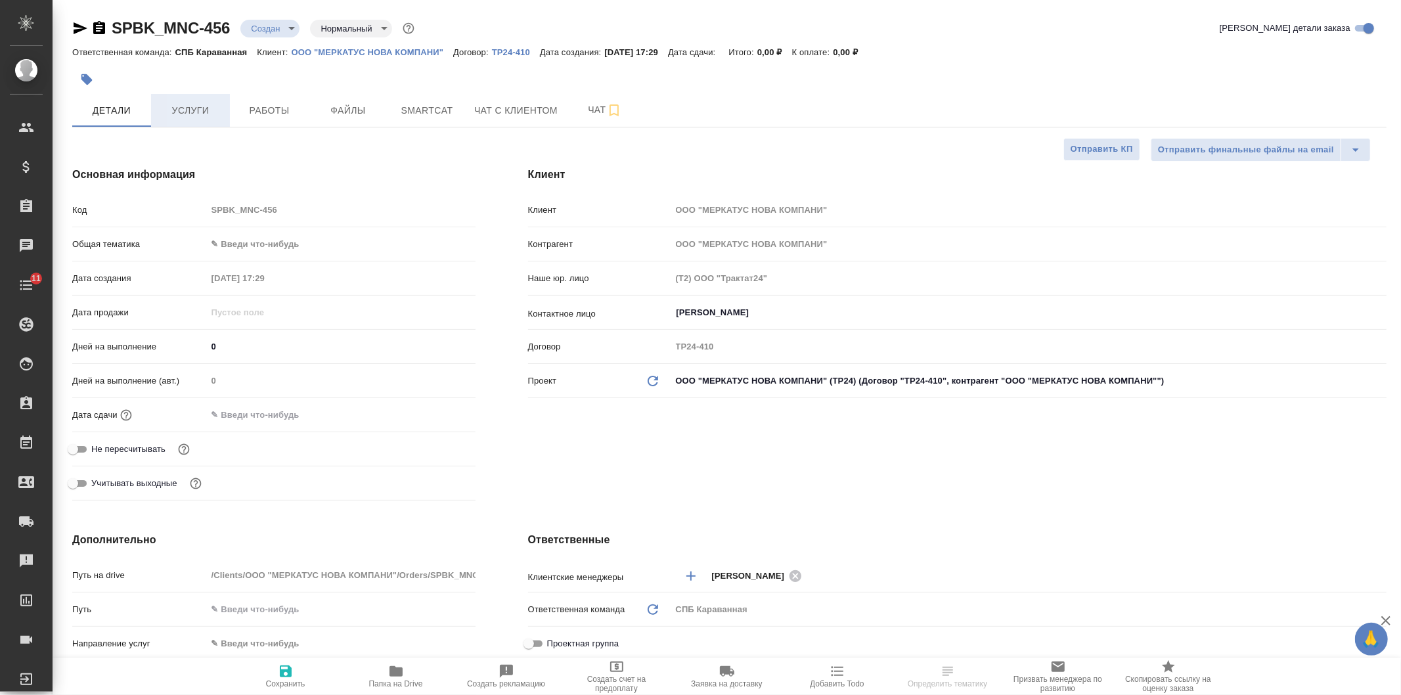
type textarea "x"
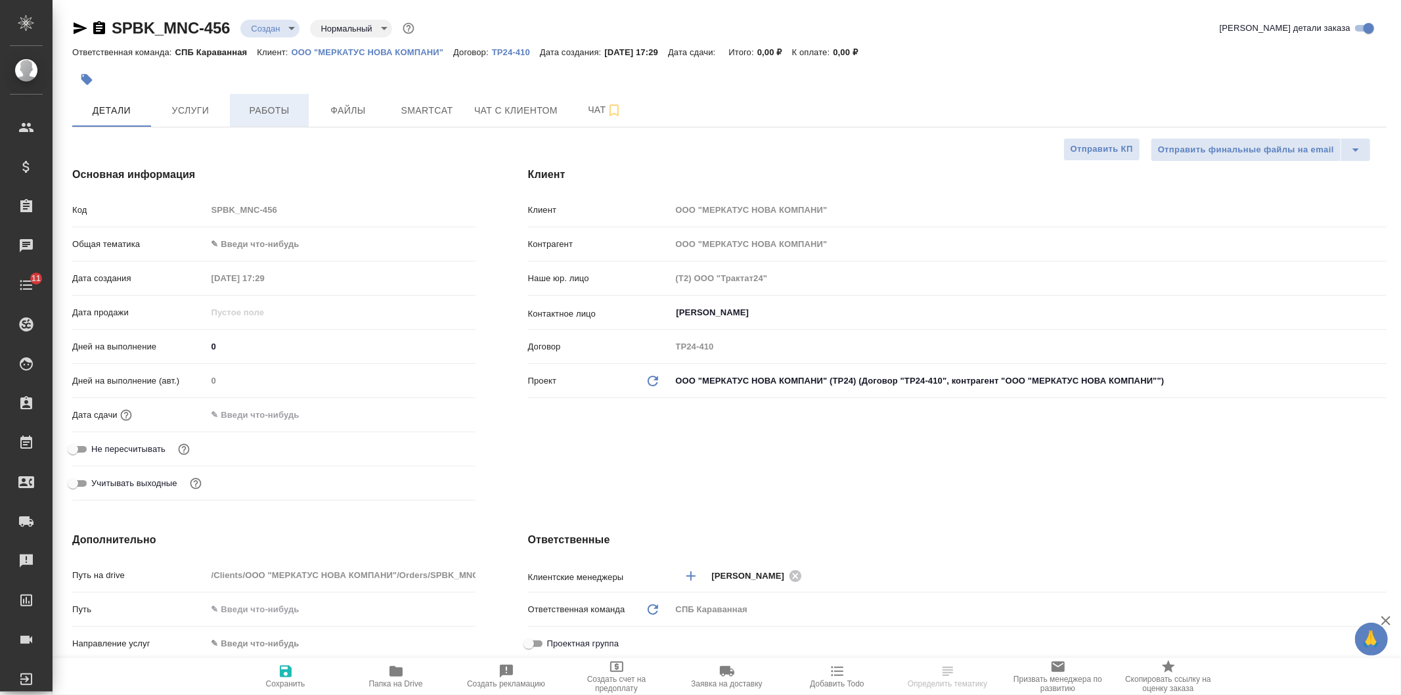
type textarea "x"
click at [324, 113] on span "Файлы" at bounding box center [348, 110] width 63 height 16
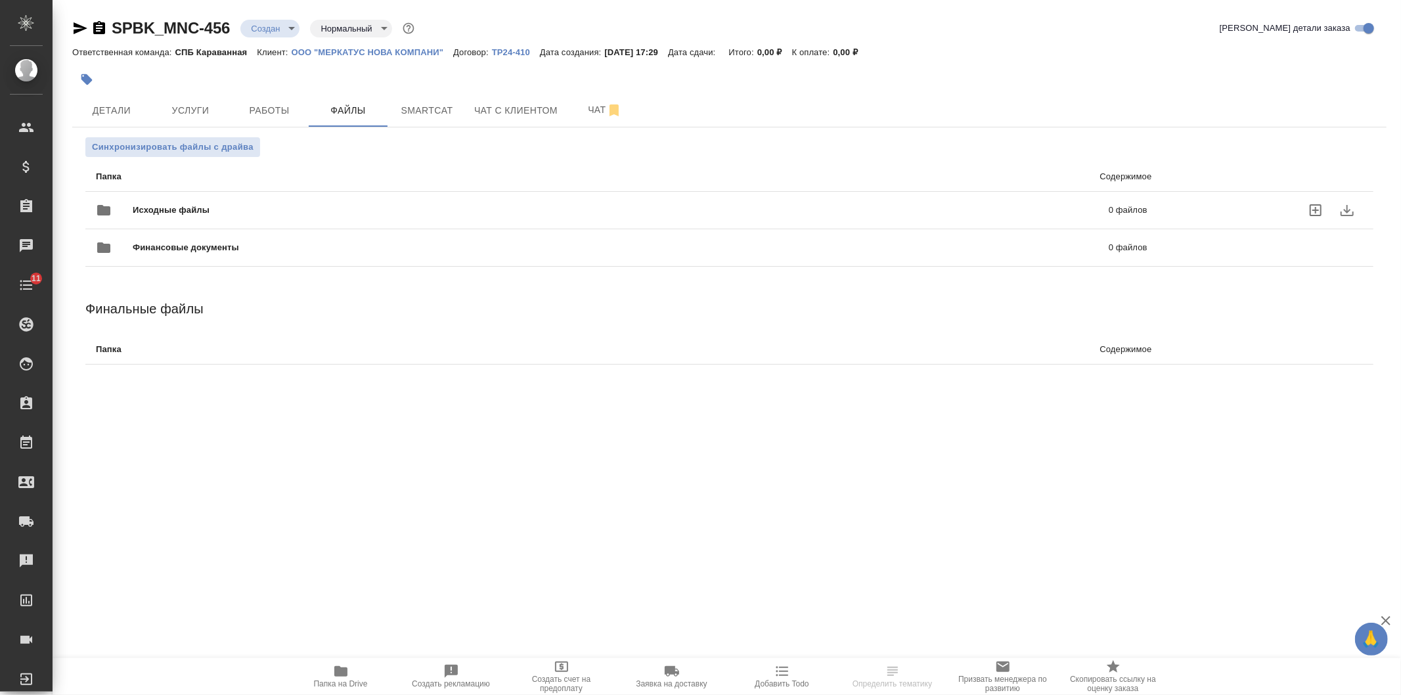
click at [290, 201] on div "Исходные файлы 0 файлов" at bounding box center [622, 210] width 1052 height 32
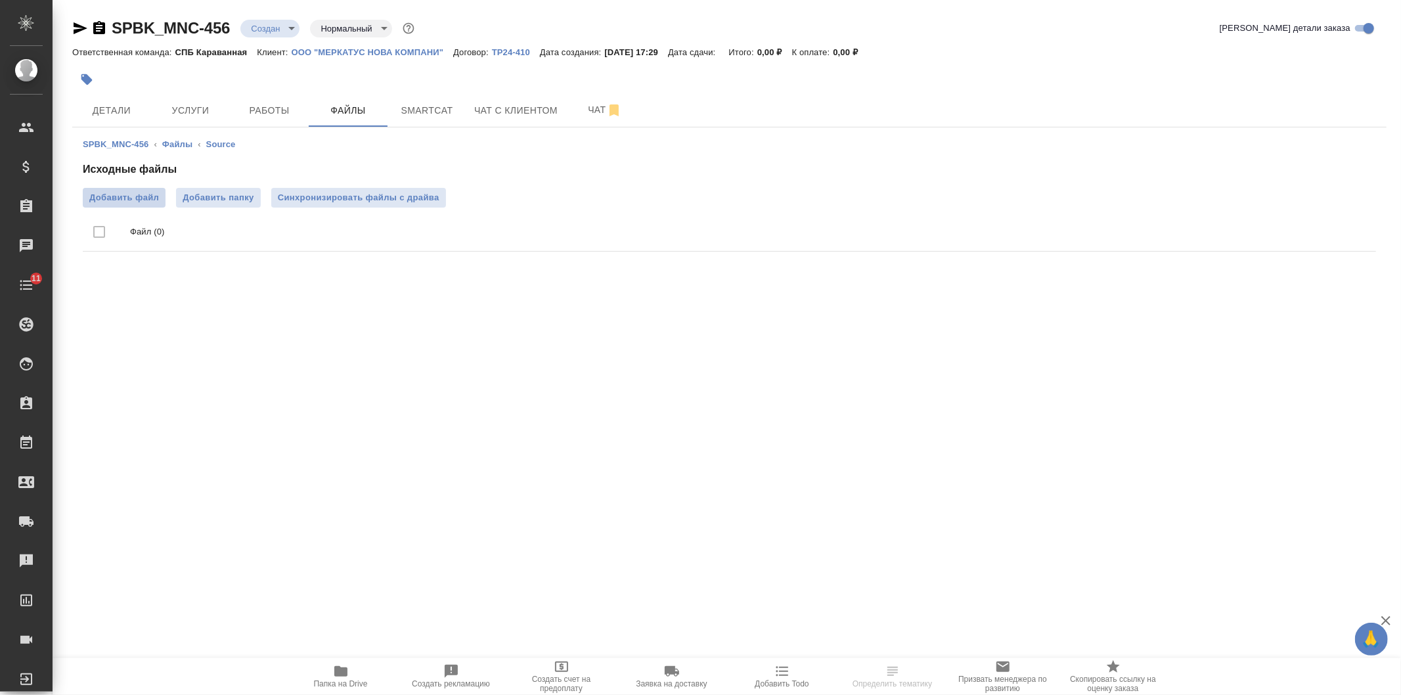
click at [143, 195] on span "Добавить файл" at bounding box center [124, 197] width 70 height 13
click at [0, 0] on input "Добавить файл" at bounding box center [0, 0] width 0 height 0
click at [89, 102] on span "Детали" at bounding box center [111, 110] width 63 height 16
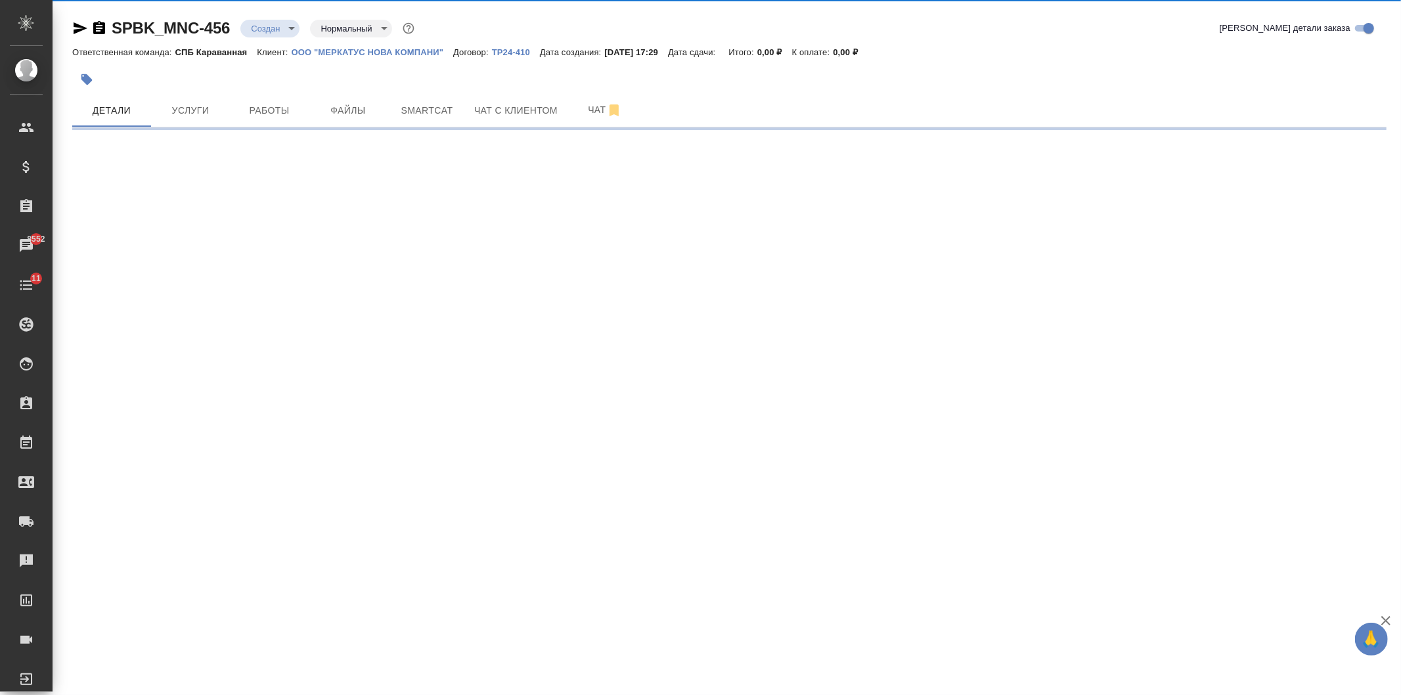
select select "RU"
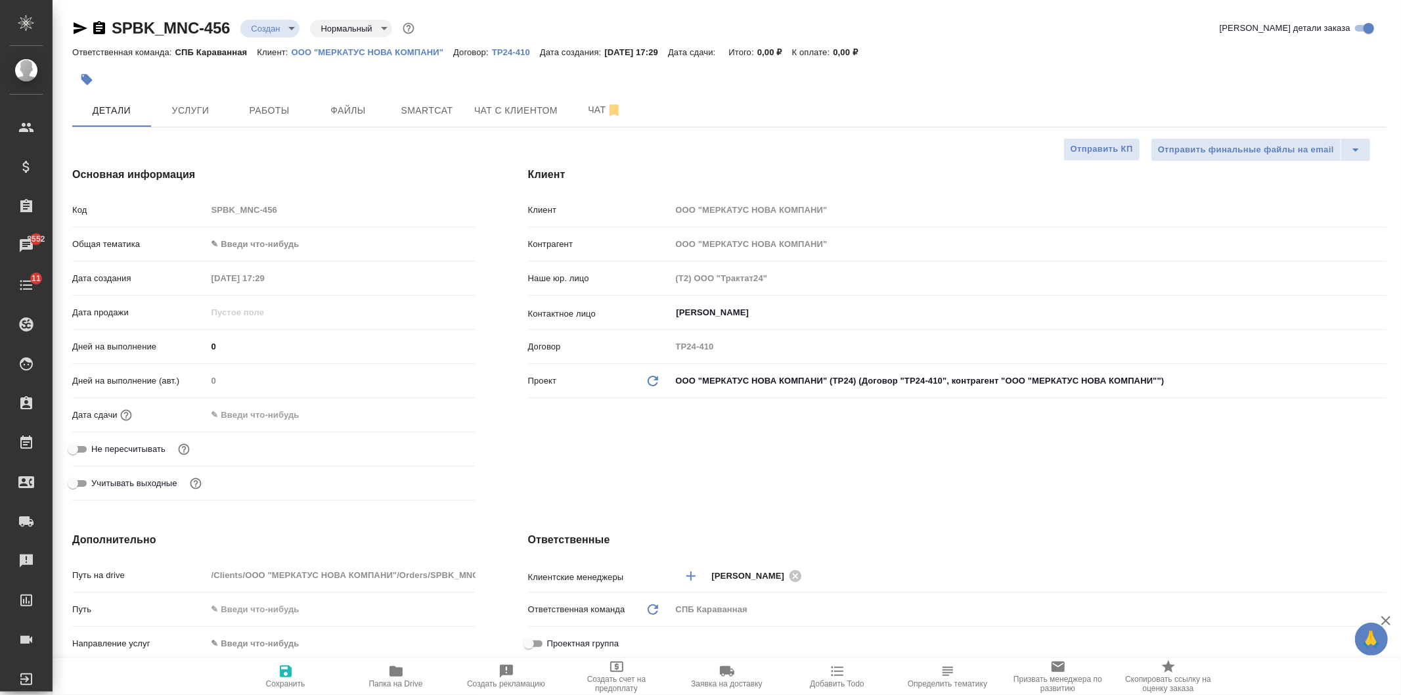
type textarea "x"
click at [240, 250] on body "🙏 .cls-1 fill:#fff; AWATERA Ivanova Arina Клиенты Спецификации Заказы 8552 Чаты…" at bounding box center [700, 347] width 1401 height 695
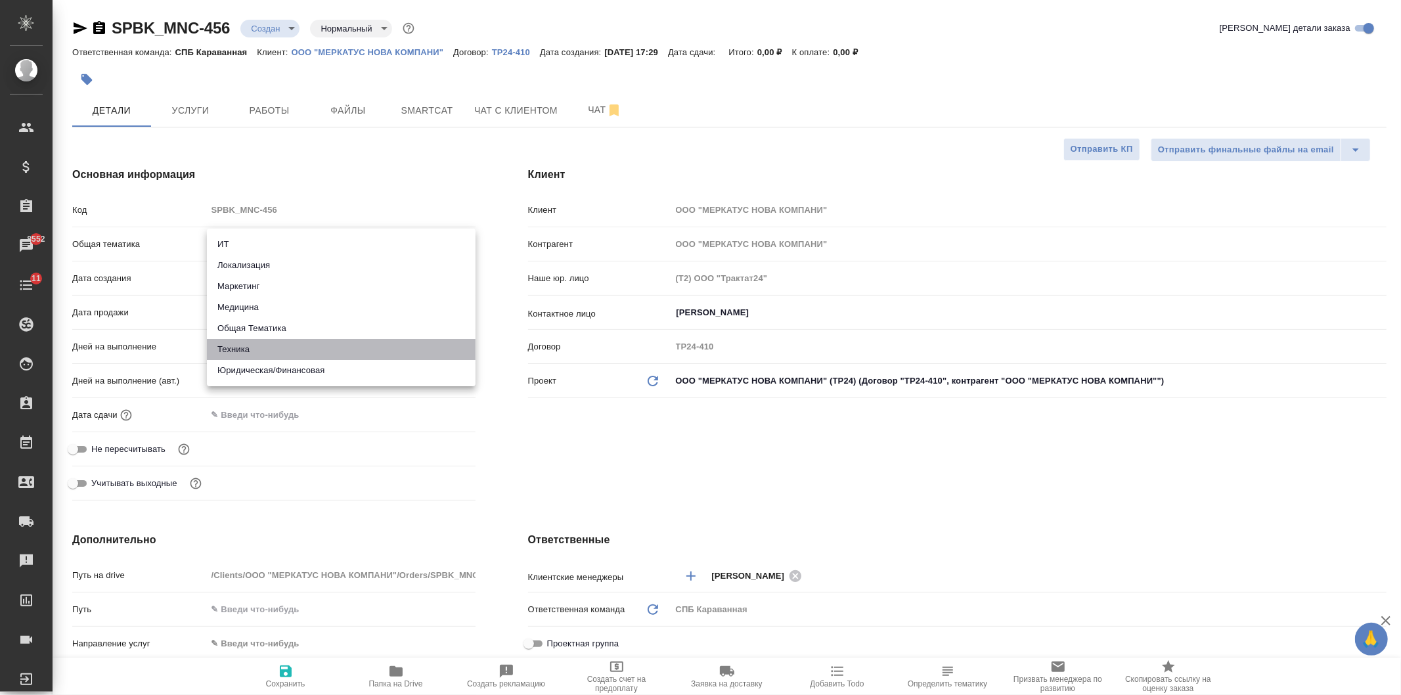
click at [278, 345] on li "Техника" at bounding box center [341, 349] width 269 height 21
type input "tech"
type textarea "x"
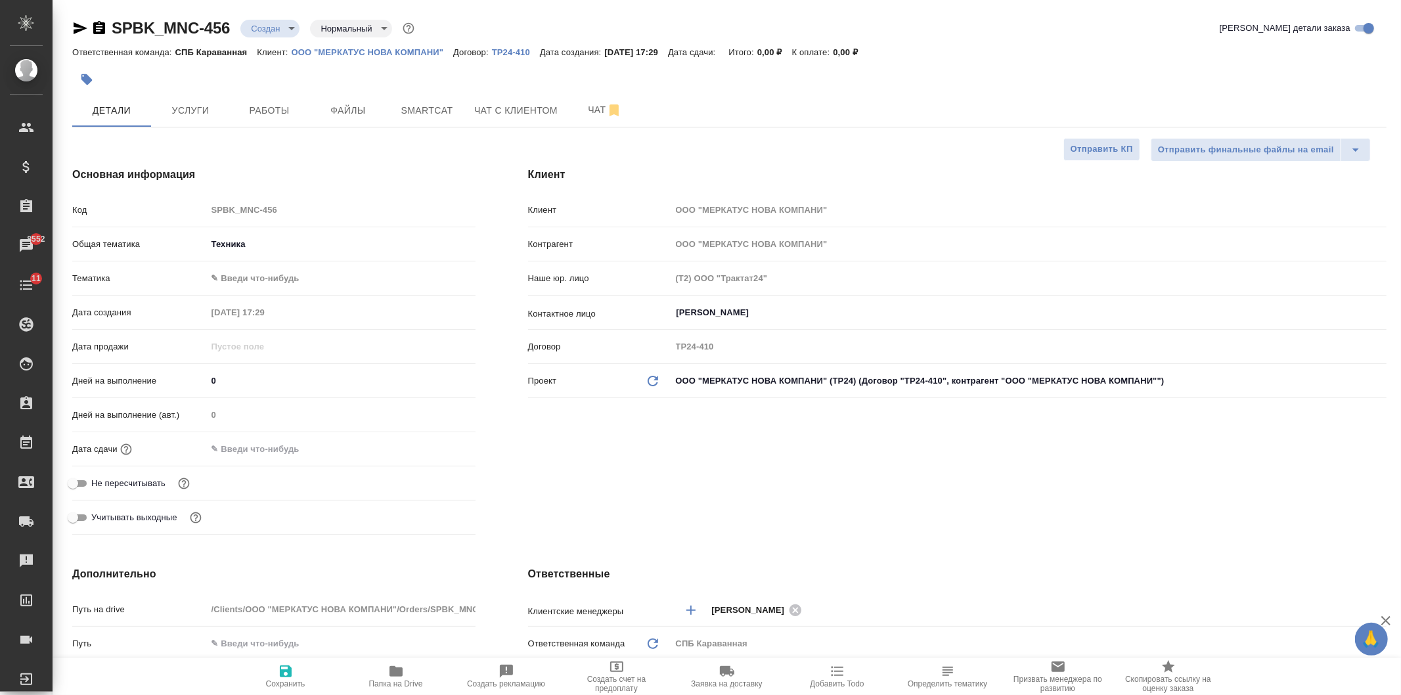
click at [254, 282] on body "🙏 .cls-1 fill:#fff; AWATERA Ivanova Arina Клиенты Спецификации Заказы 8552 Чаты…" at bounding box center [700, 347] width 1401 height 695
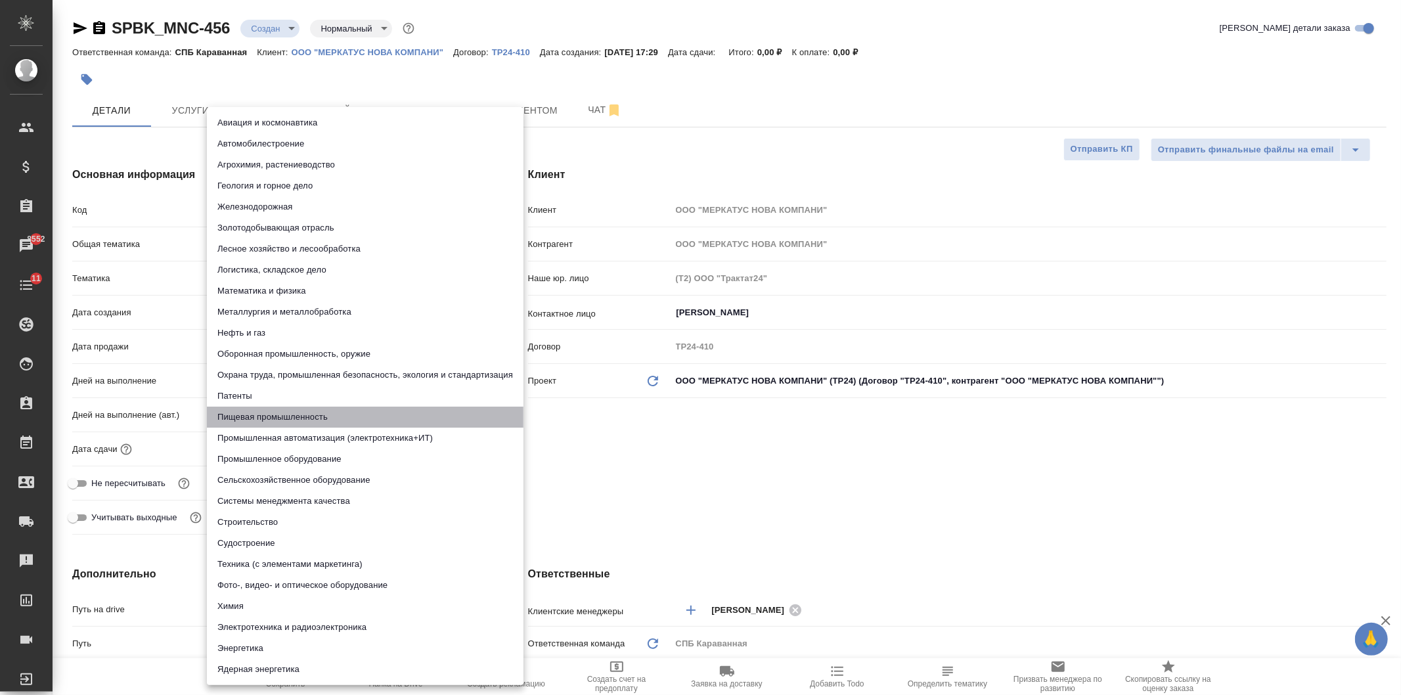
click at [243, 414] on li "Пищевая промышленность" at bounding box center [365, 417] width 317 height 21
type textarea "x"
type input "5a8b8b956a9677013d343d8f"
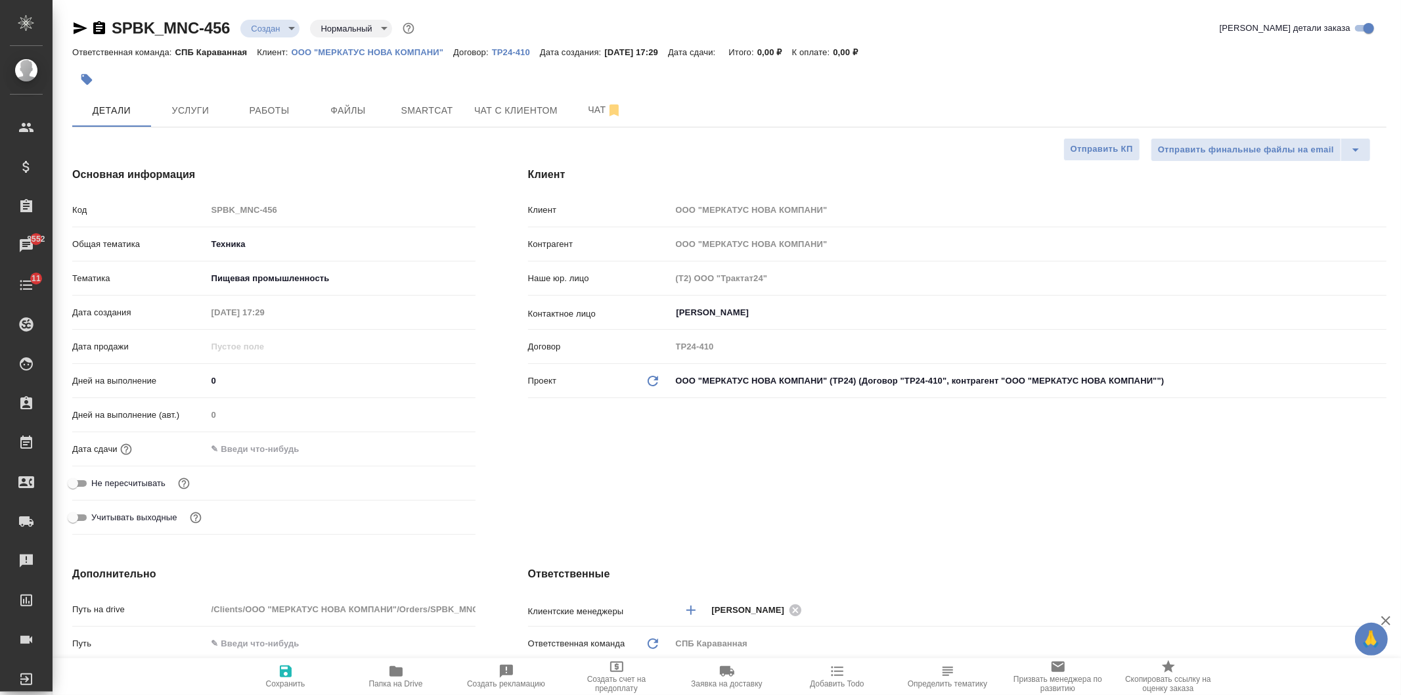
click at [280, 677] on icon "button" at bounding box center [286, 671] width 12 height 12
type textarea "x"
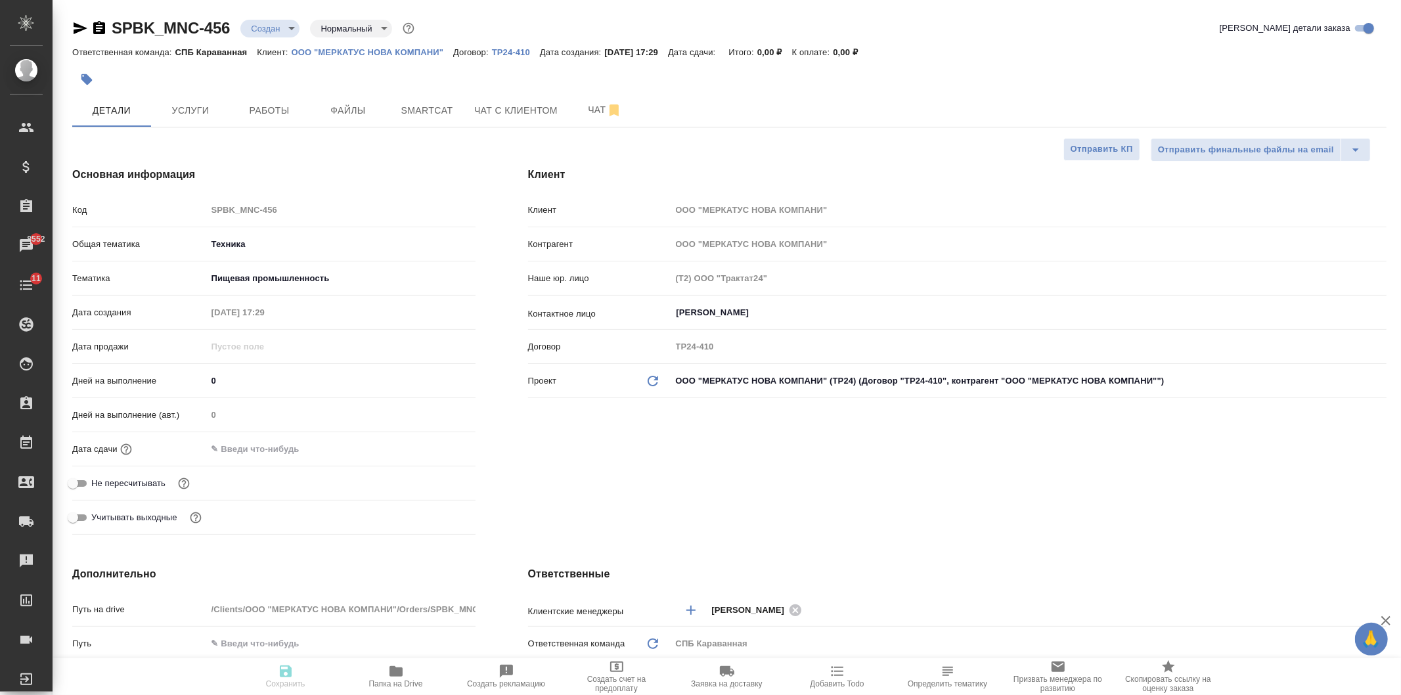
type textarea "x"
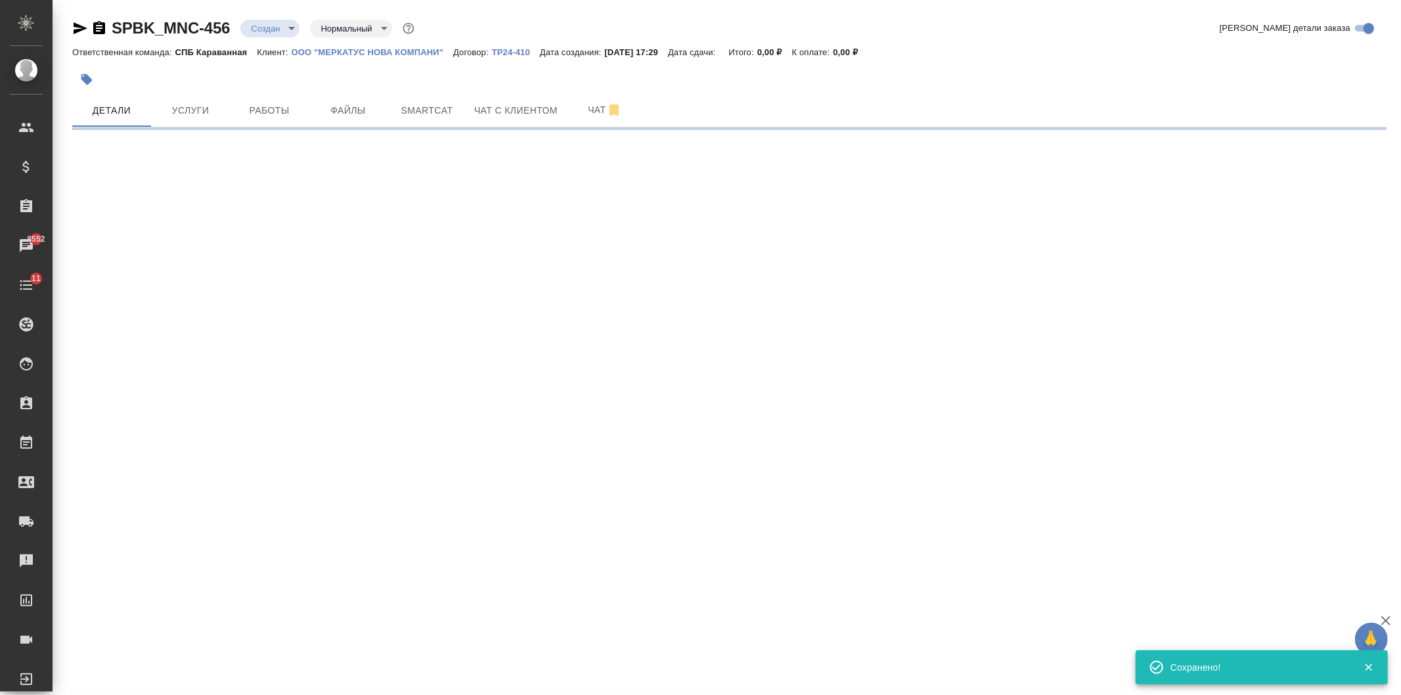
select select "RU"
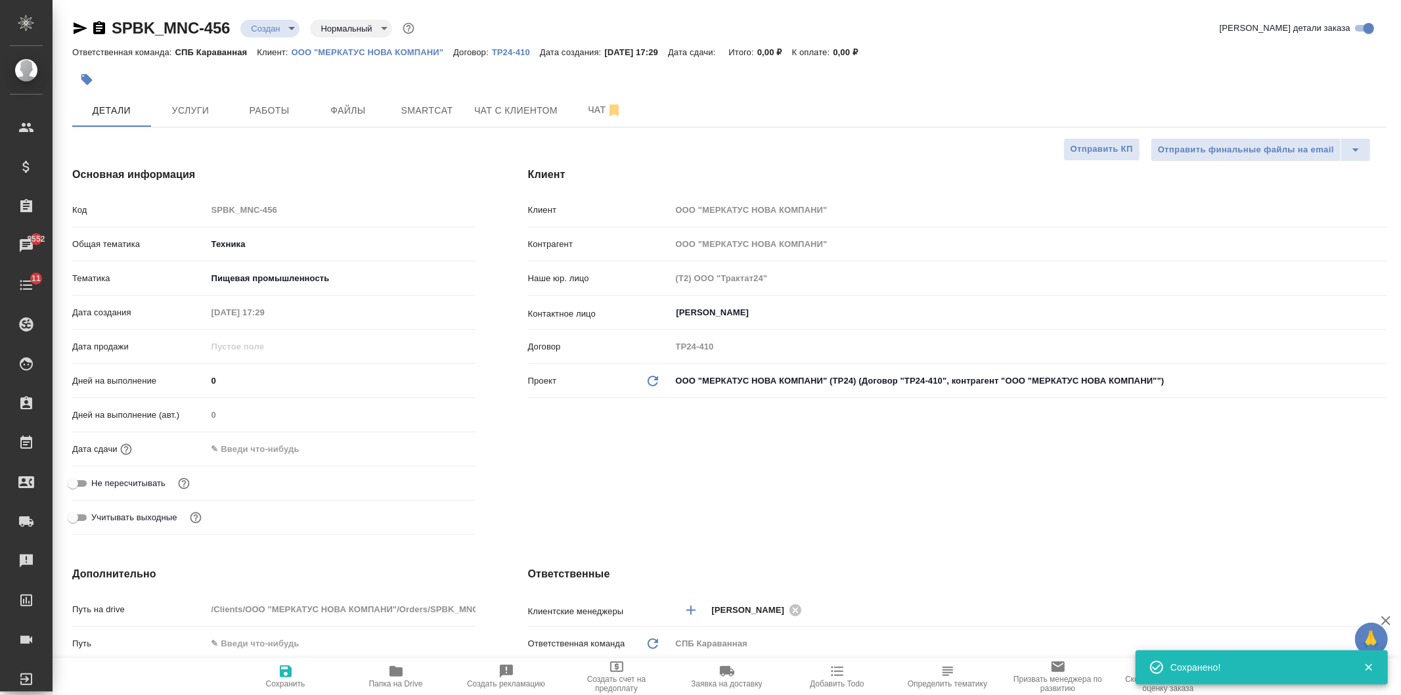
type textarea "x"
click at [267, 447] on input "text" at bounding box center [264, 448] width 115 height 19
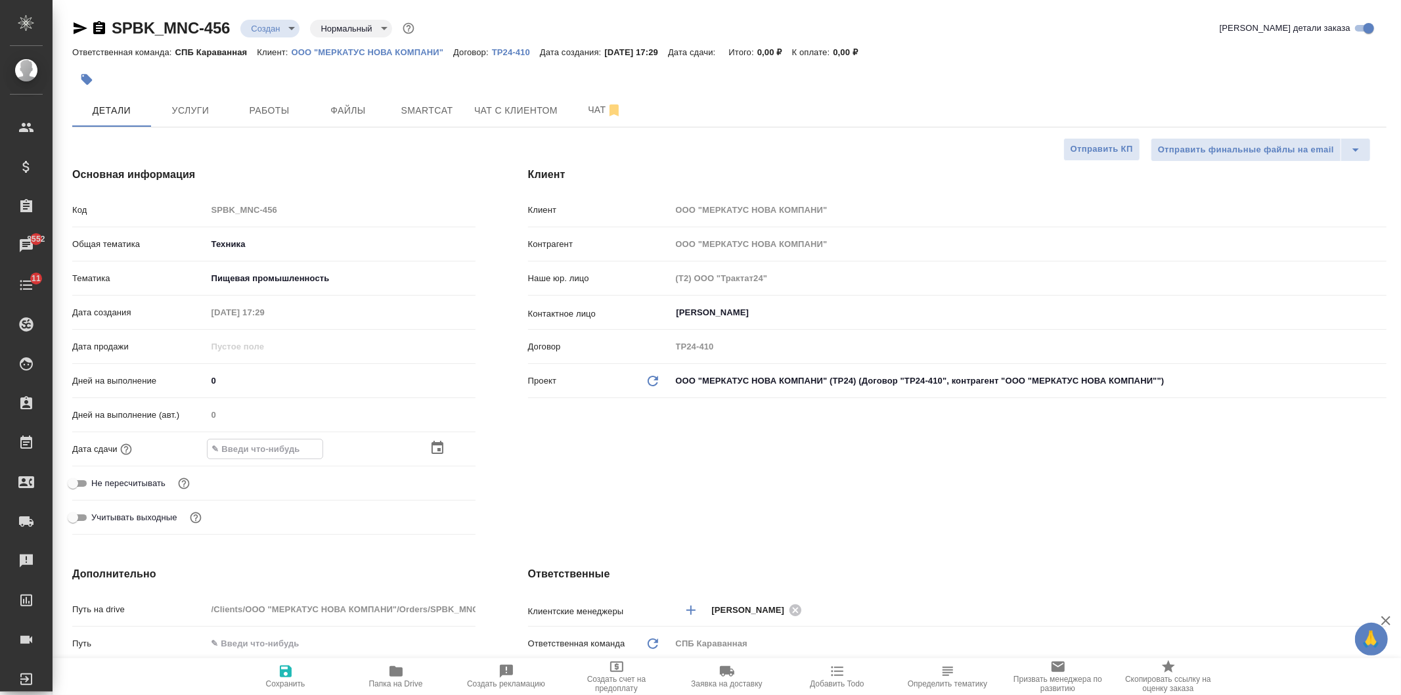
click at [673, 527] on div "Клиент Клиент ООО "МЕРКАТУС НОВА КОМПАНИ" Контрагент ООО "МЕРКАТУС НОВА КОМПАНИ…" at bounding box center [957, 354] width 911 height 426
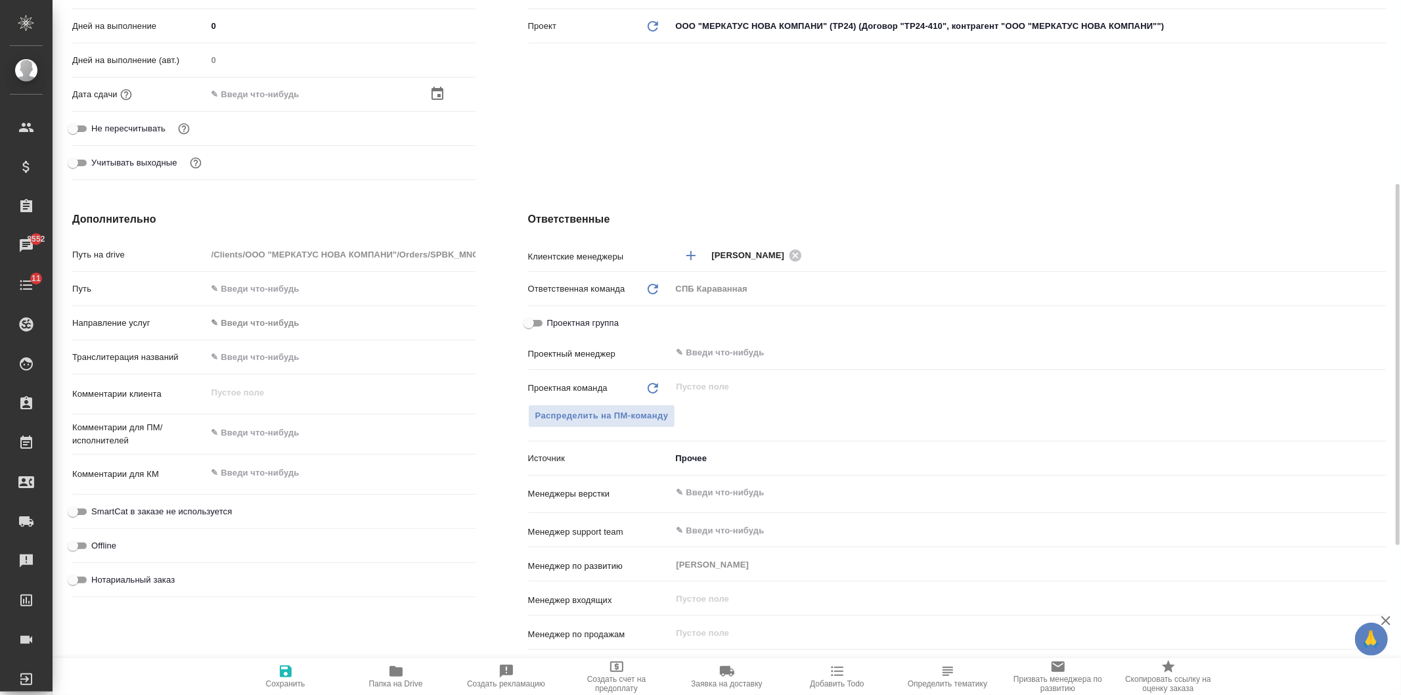
scroll to position [414, 0]
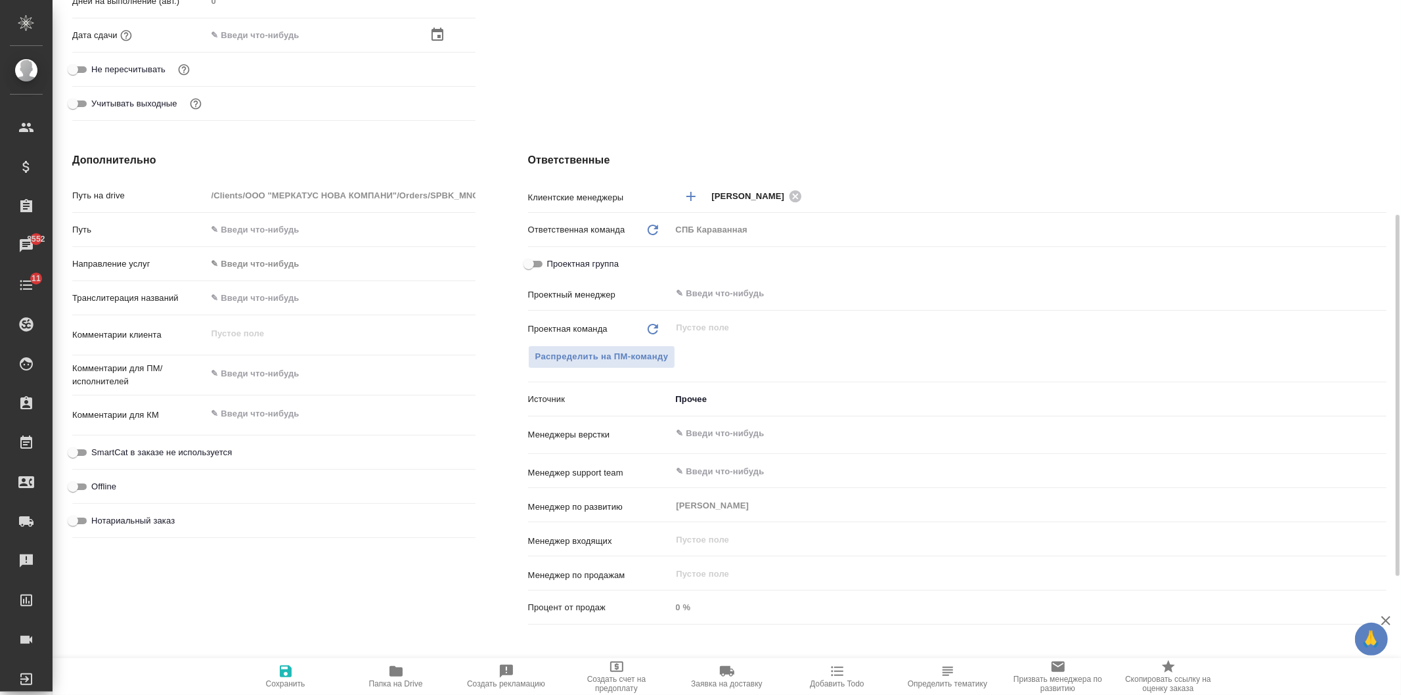
click at [284, 416] on textarea at bounding box center [341, 414] width 269 height 22
type textarea "x"
click at [300, 390] on div "Комментарии для ПМ/исполнителей x" at bounding box center [273, 381] width 403 height 40
type textarea "x"
click at [300, 380] on textarea at bounding box center [341, 374] width 269 height 22
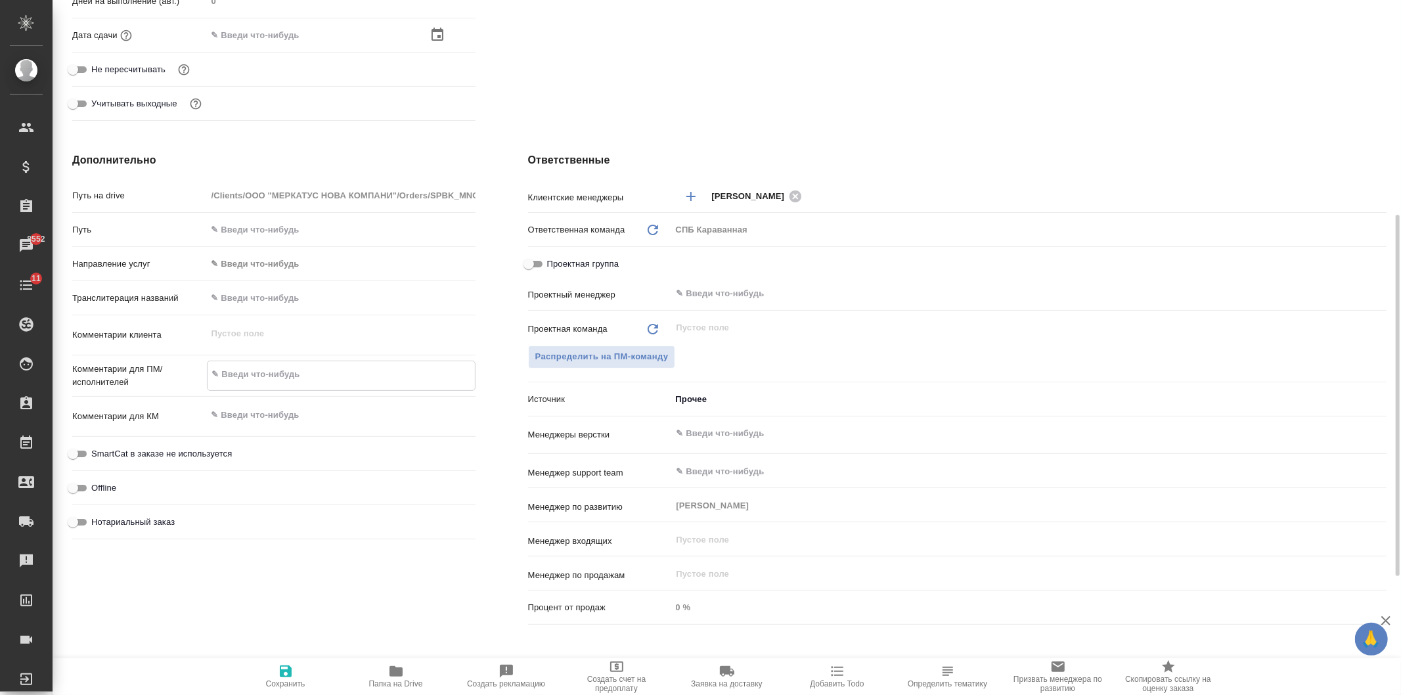
paste textarea "Просьба перевести на азербайджанский язык. Названия строк и необходимую высоту …"
type textarea "x"
type textarea "Просьба перевести на азербайджанский язык. Названия строк и необходимую высоту …"
type textarea "x"
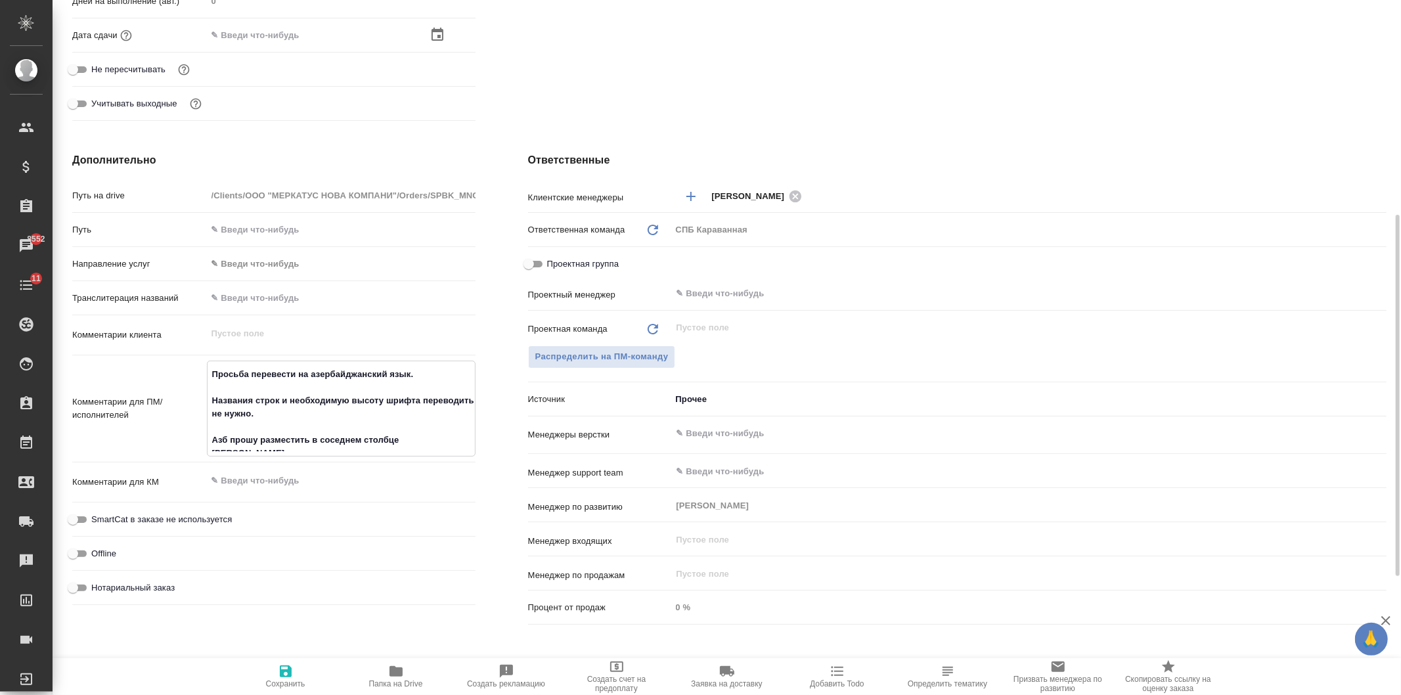
drag, startPoint x: 424, startPoint y: 373, endPoint x: 198, endPoint y: 376, distance: 226.6
click at [198, 376] on div "Комментарии для ПМ/исполнителей Просьба перевести на азербайджанский язык. Назв…" at bounding box center [273, 409] width 403 height 96
click at [213, 396] on textarea "Просьба перевести на азербайджанский язык. Названия строк и необходимую высоту …" at bounding box center [341, 407] width 267 height 88
drag, startPoint x: 211, startPoint y: 396, endPoint x: 204, endPoint y: 364, distance: 33.1
click at [204, 364] on div "Комментарии для ПМ/исполнителей Просьба перевести на азербайджанский язык. Назв…" at bounding box center [273, 409] width 403 height 96
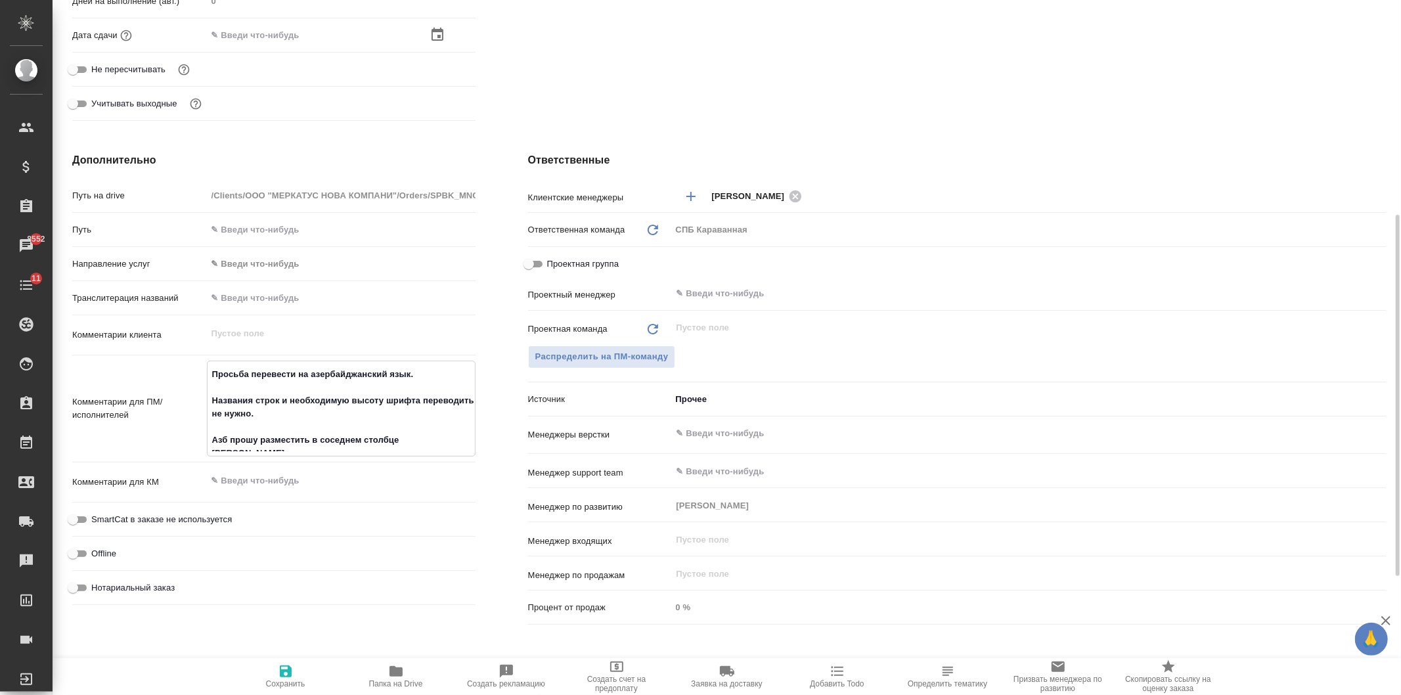
type textarea "Названия строк и необходимую высоту шрифта переводить не нужно. Азб прошу разме…"
type textarea "x"
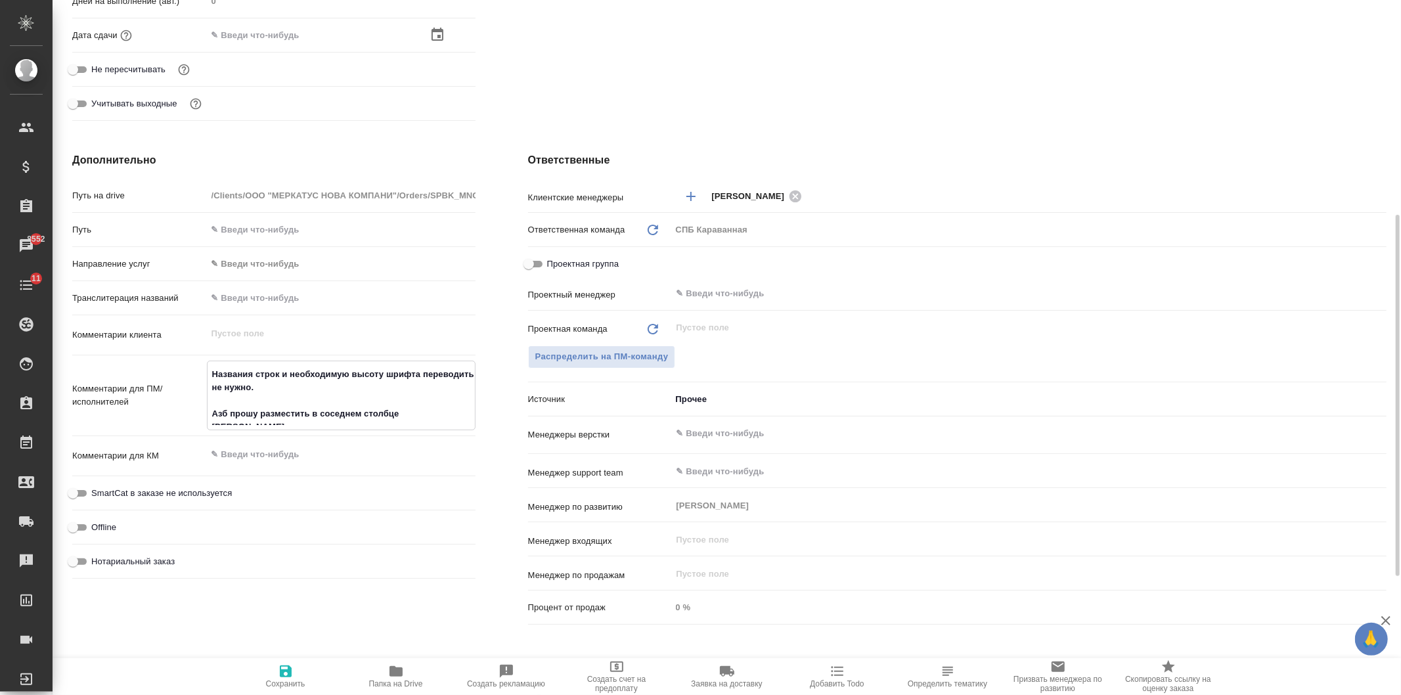
type textarea "Названия строк и необходимую высоту шрифта переводить не нужно. Азб прошу разме…"
type textarea "x"
click at [276, 675] on span "Сохранить" at bounding box center [285, 675] width 95 height 25
type textarea "x"
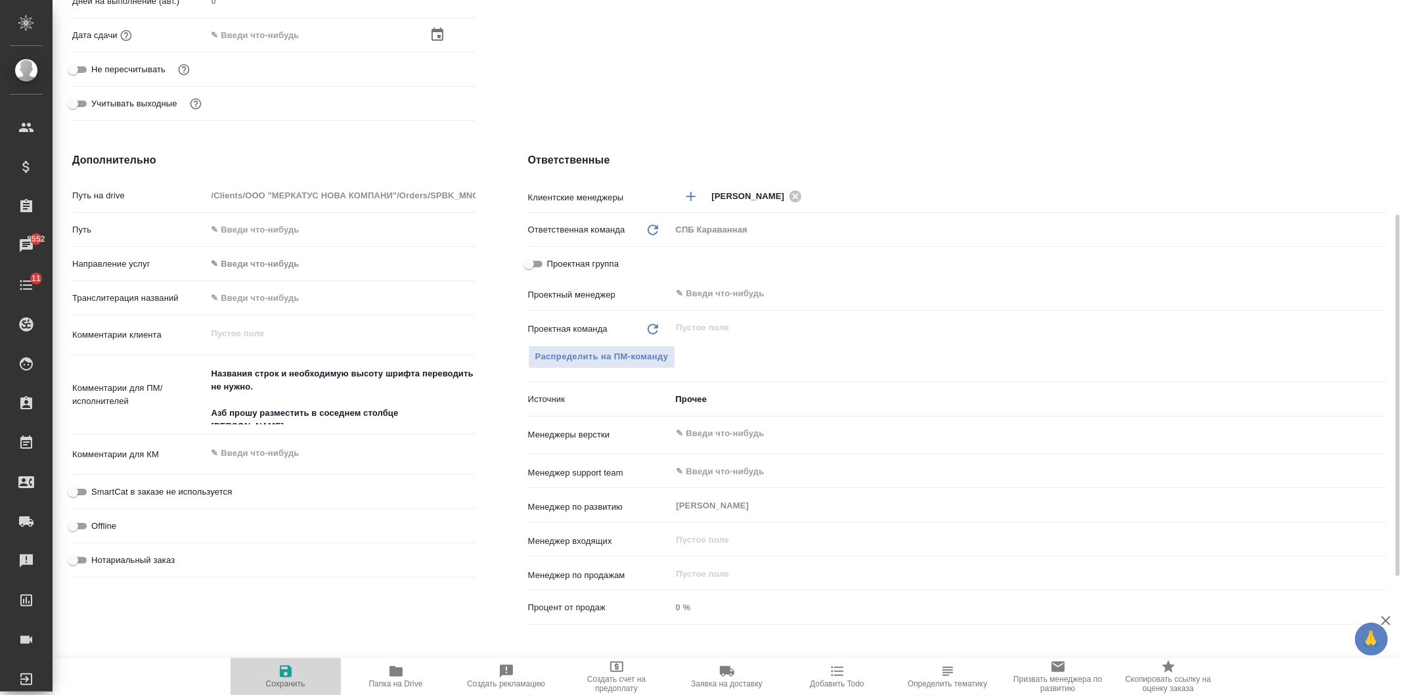
type textarea "x"
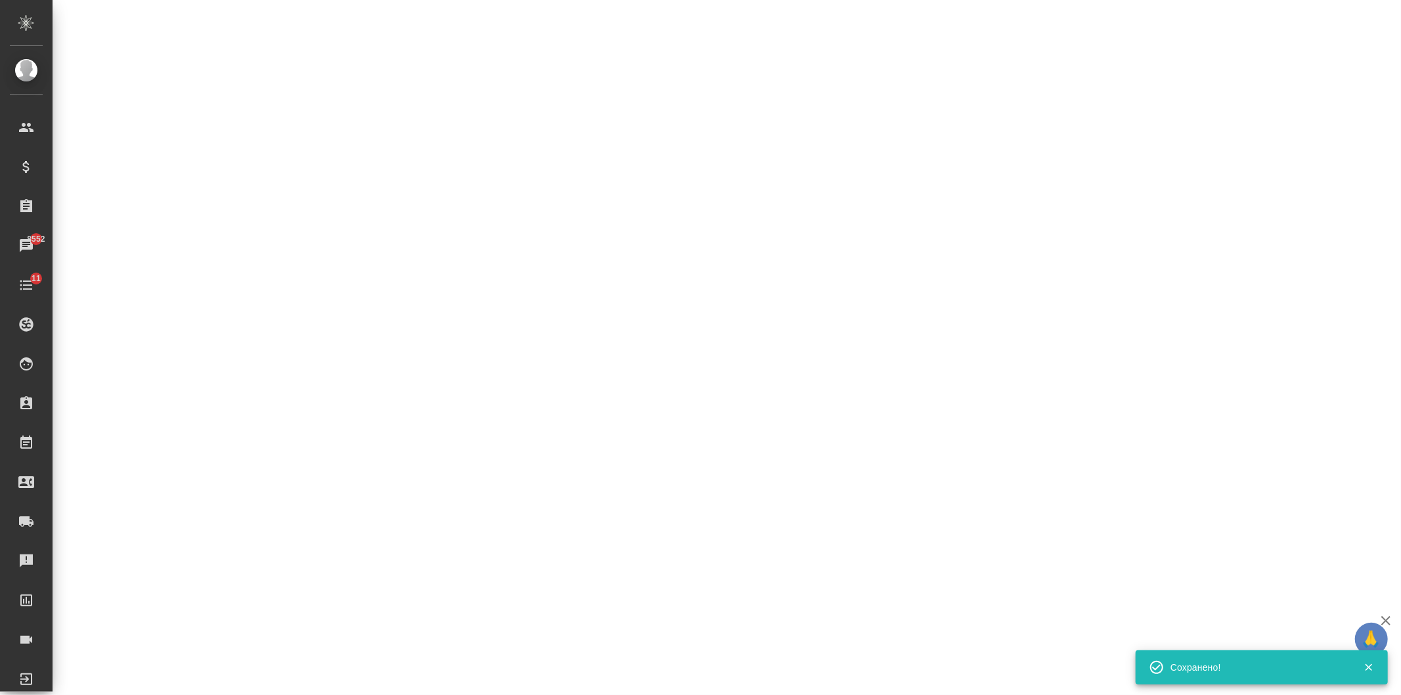
select select "RU"
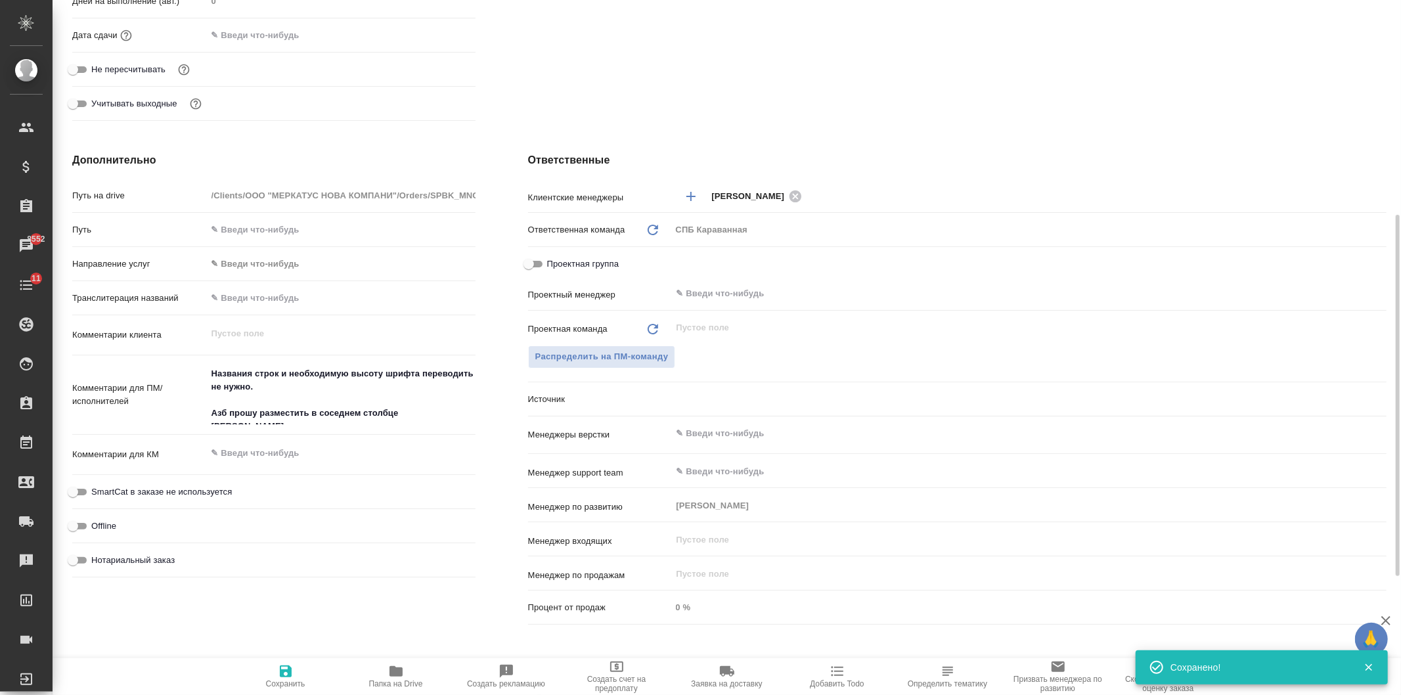
type textarea "x"
drag, startPoint x: 399, startPoint y: 411, endPoint x: 485, endPoint y: 401, distance: 86.6
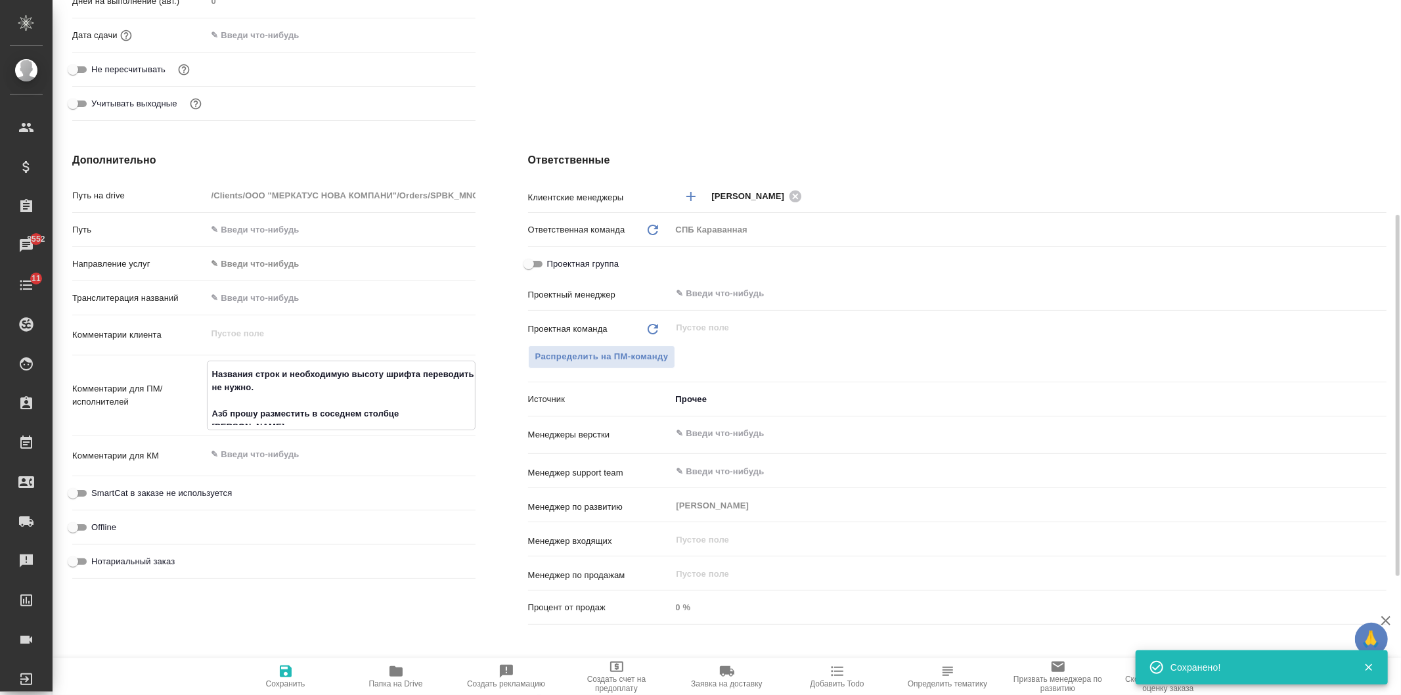
click at [485, 401] on div "Дополнительно Путь на drive /Clients/ООО "МЕРКАТУС НОВА КОМПАНИ"/Orders/SPBK_MN…" at bounding box center [274, 391] width 456 height 530
click at [464, 414] on textarea "Названия строк и необходимую высоту шрифта переводить не нужно. Азб прошу разме…" at bounding box center [341, 394] width 267 height 62
drag, startPoint x: 457, startPoint y: 415, endPoint x: 398, endPoint y: 412, distance: 59.2
click at [398, 412] on textarea "Названия строк и необходимую высоту шрифта переводить не нужно. Азб прошу разме…" at bounding box center [341, 394] width 267 height 62
type textarea "Названия строк и необходимую высоту шрифта переводить не нужно. [PERSON_NAME] п…"
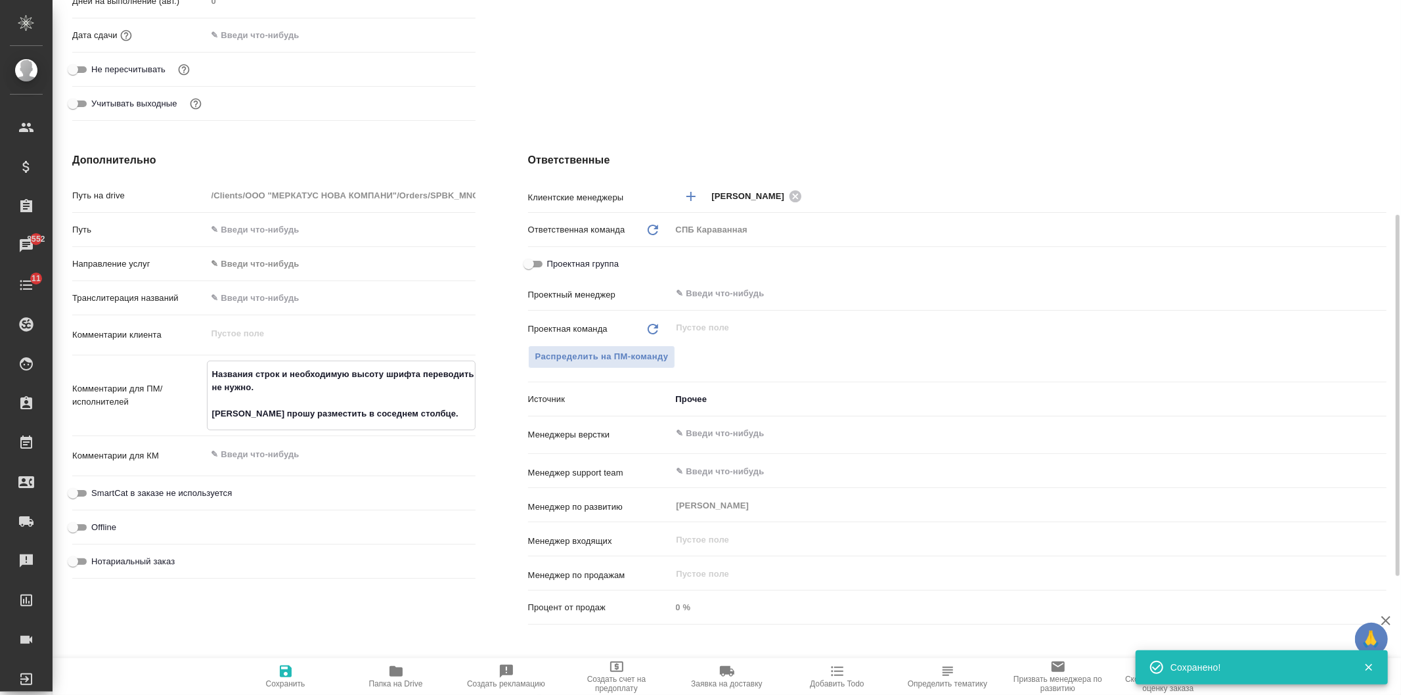
type textarea "x"
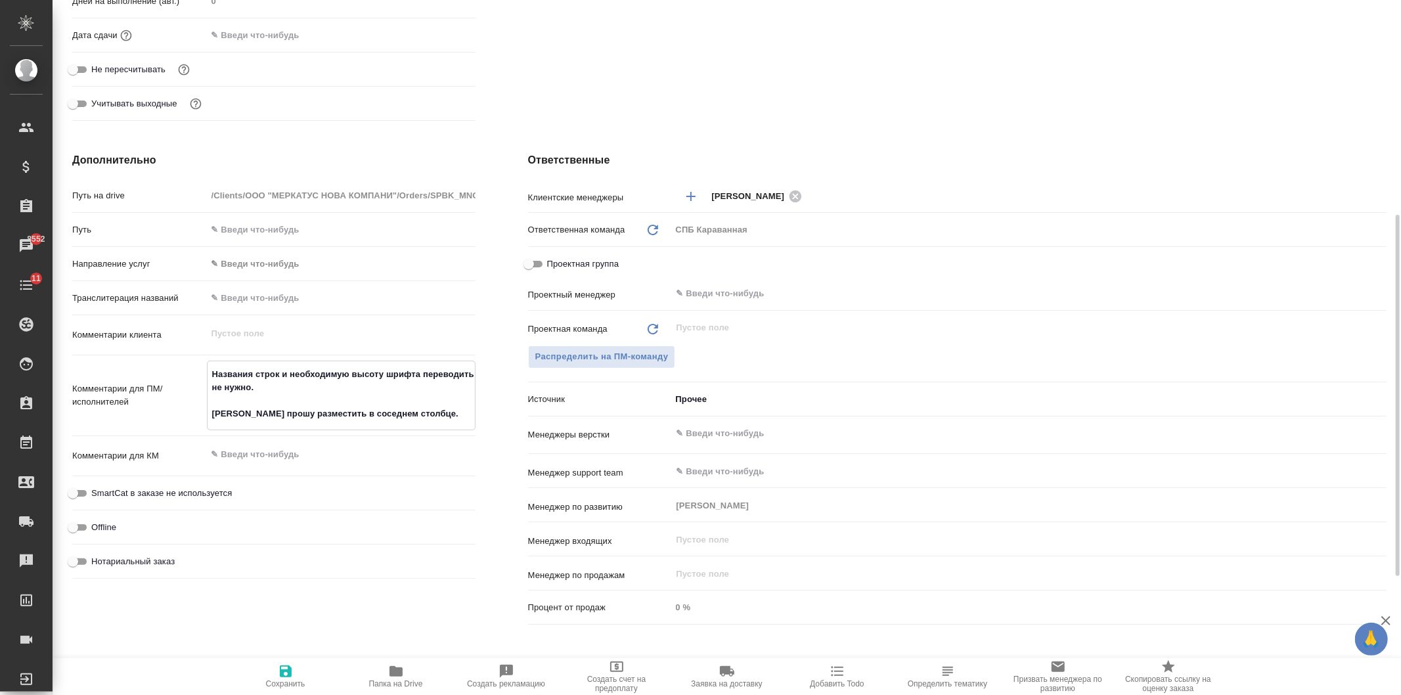
type textarea "Названия строк и необходимую высоту шрифта переводить не нужно. [PERSON_NAME] п…"
type textarea "x"
click at [277, 684] on span "Сохранить" at bounding box center [285, 683] width 39 height 9
type textarea "x"
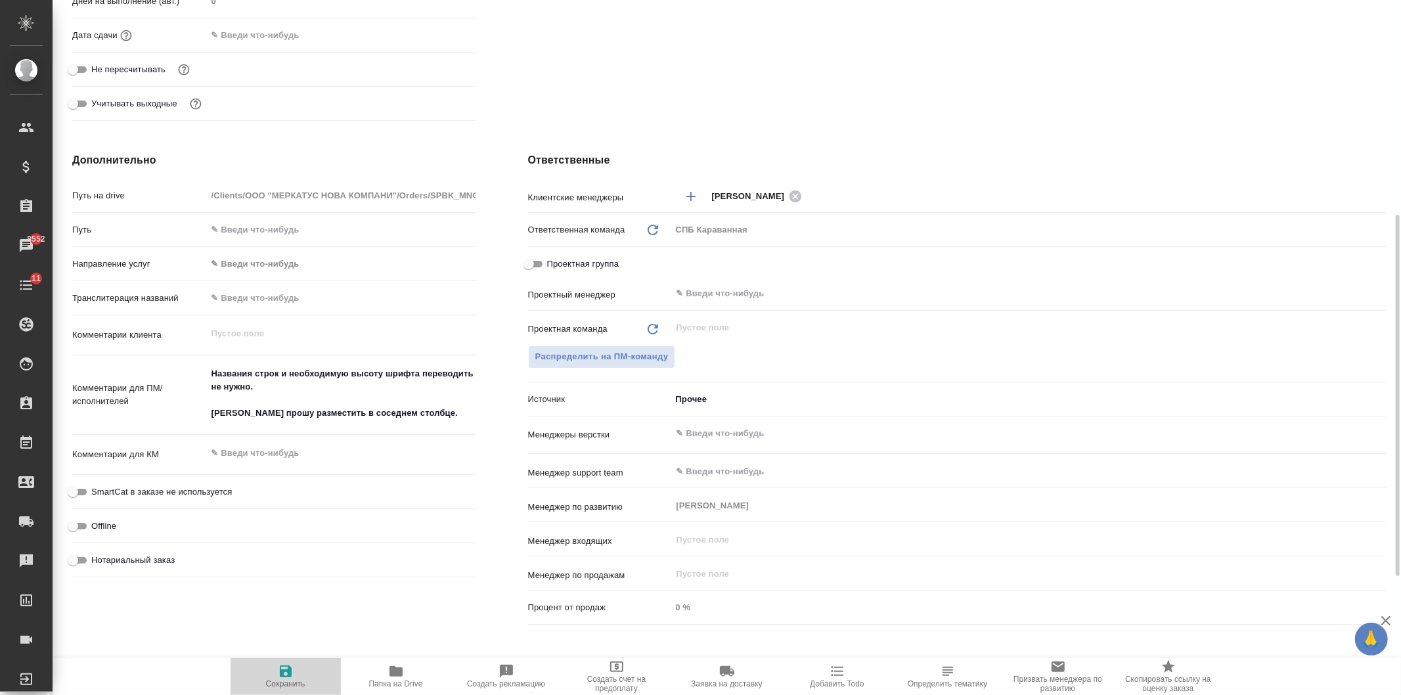
type textarea "x"
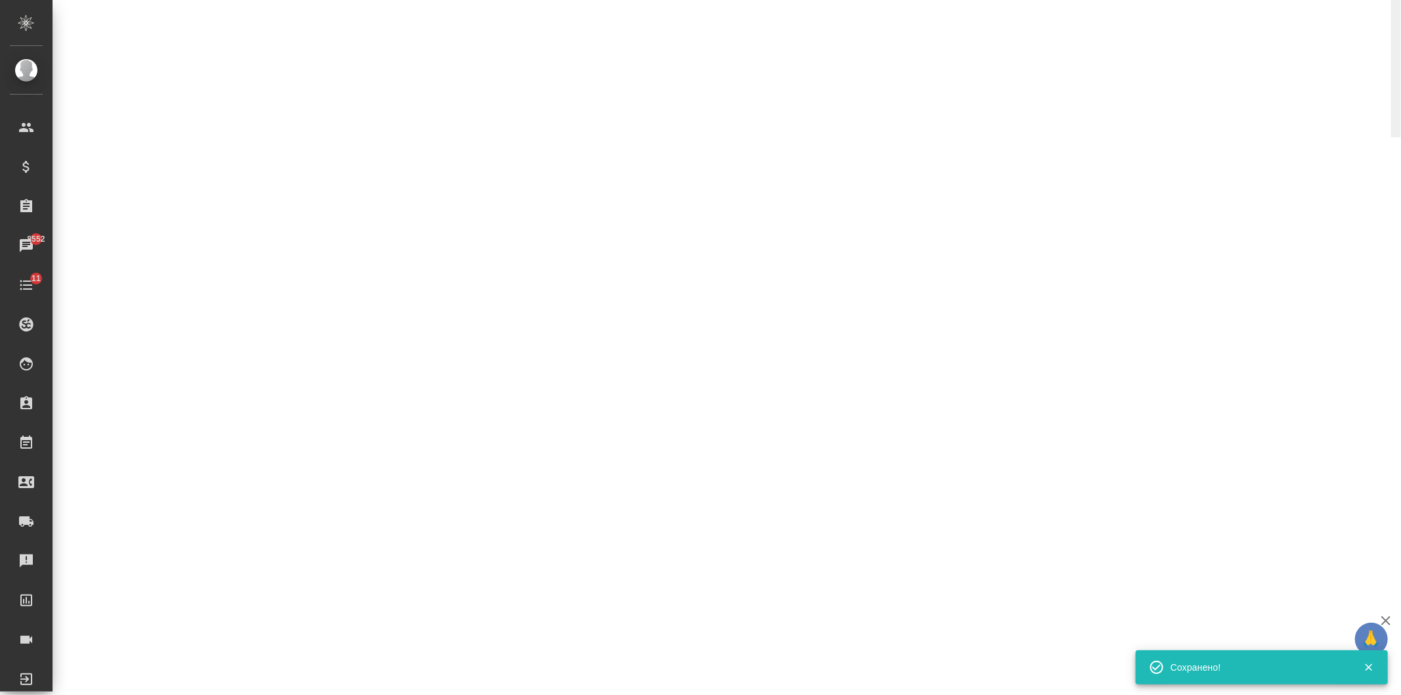
select select "RU"
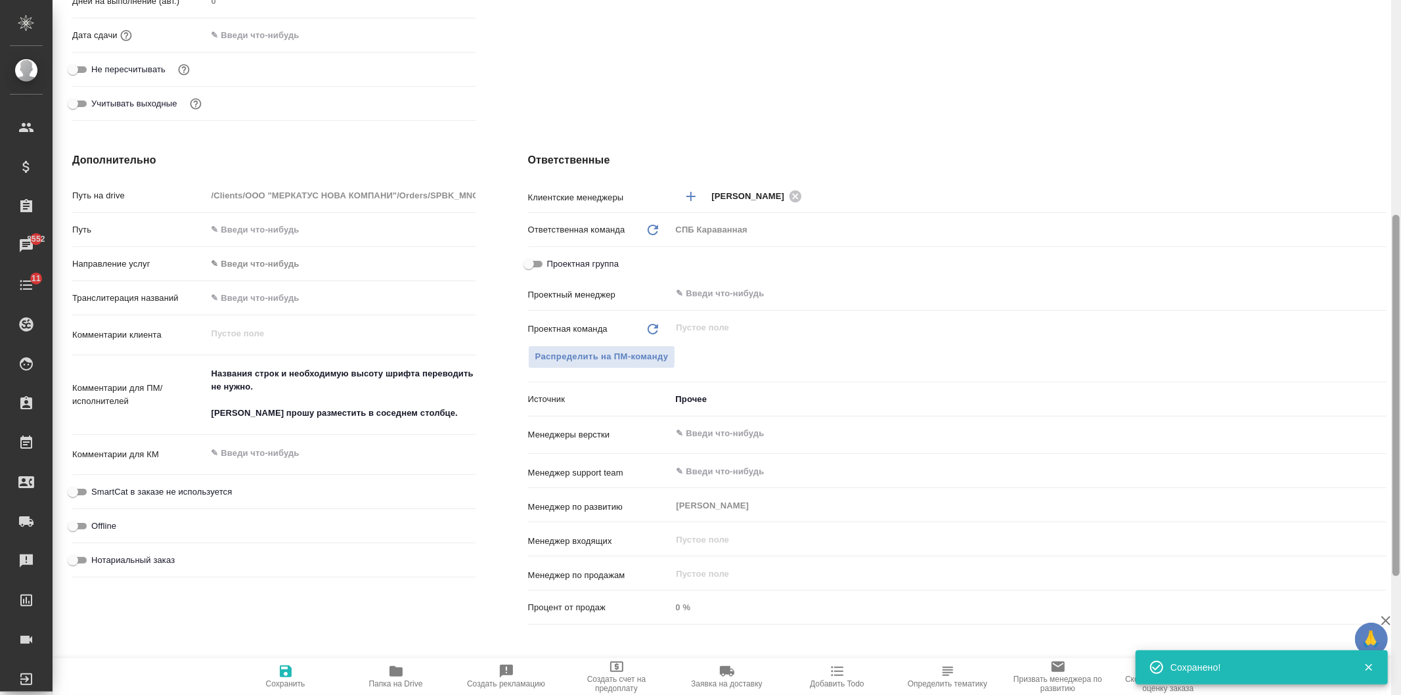
type textarea "x"
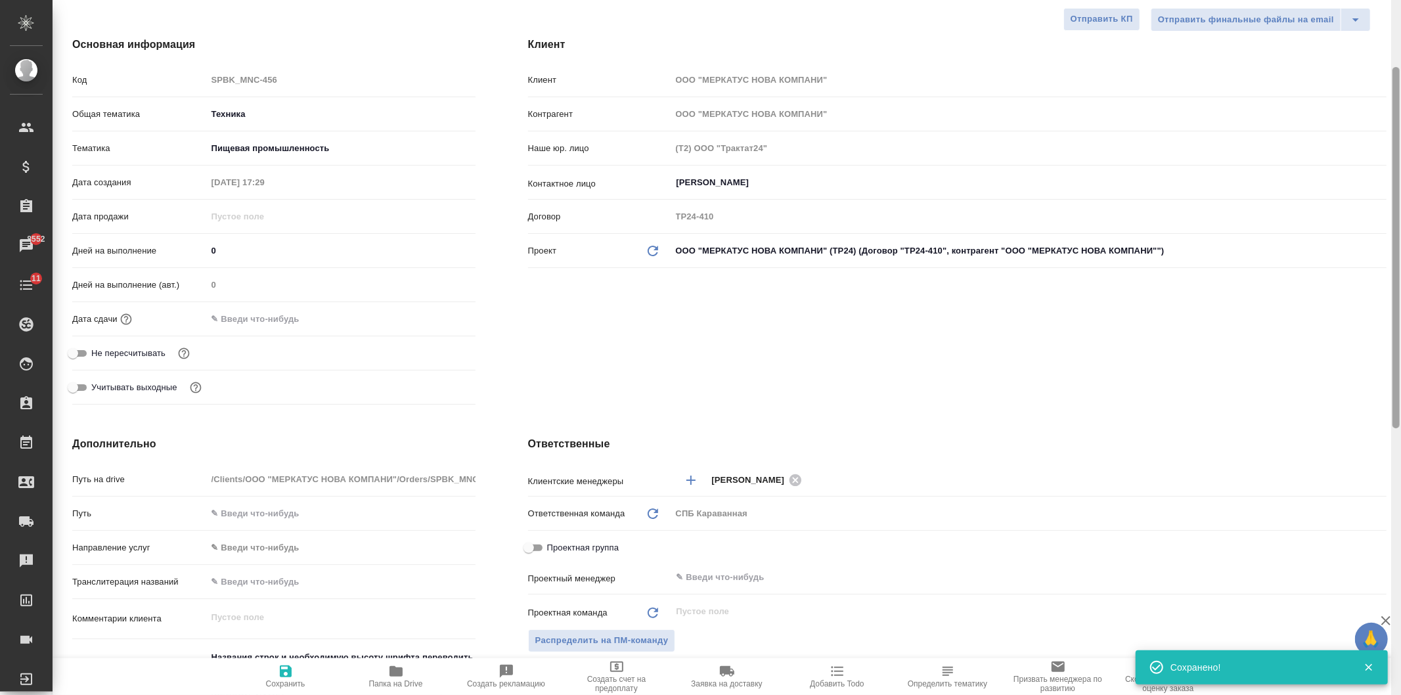
scroll to position [0, 0]
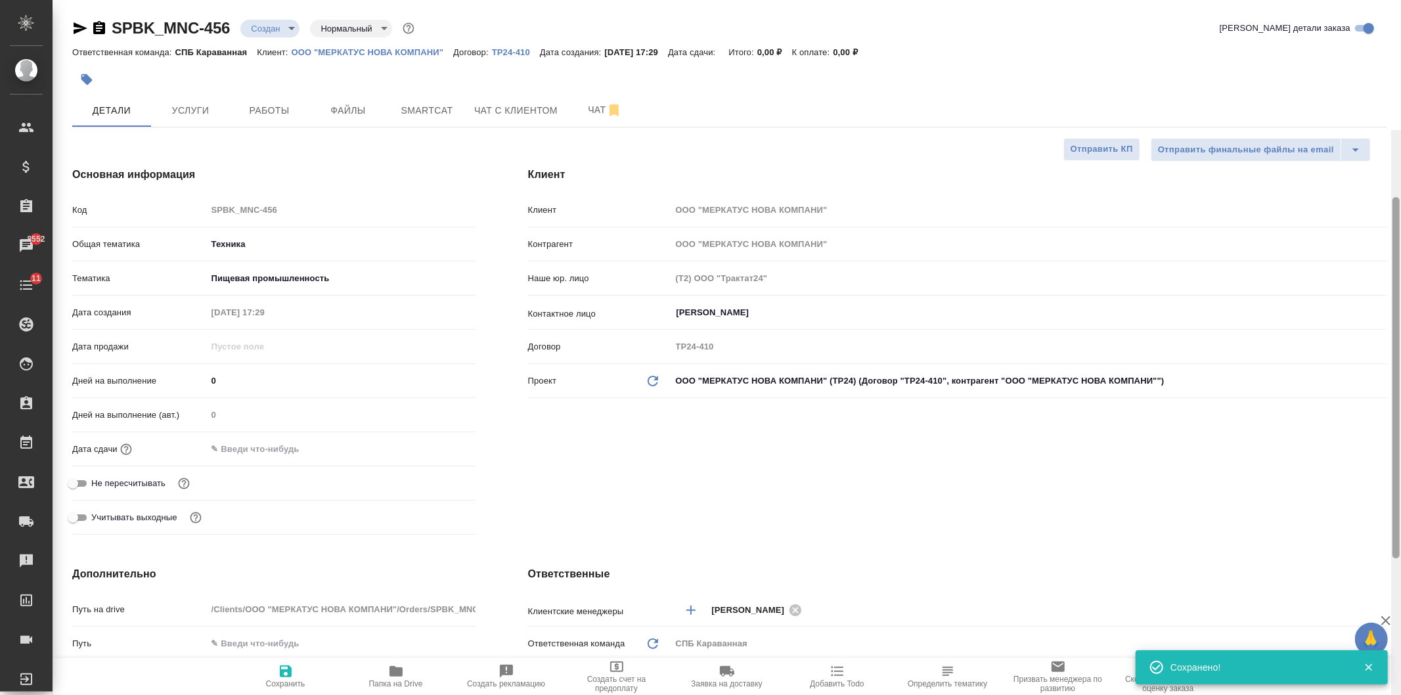
drag, startPoint x: 1395, startPoint y: 504, endPoint x: 1065, endPoint y: 66, distance: 548.8
click at [1360, 127] on div "SPBK_MNC-456 Создан new Нормальный normal Кратко детали заказа Ответственная ко…" at bounding box center [727, 347] width 1348 height 695
click at [194, 125] on button "Услуги" at bounding box center [190, 110] width 79 height 33
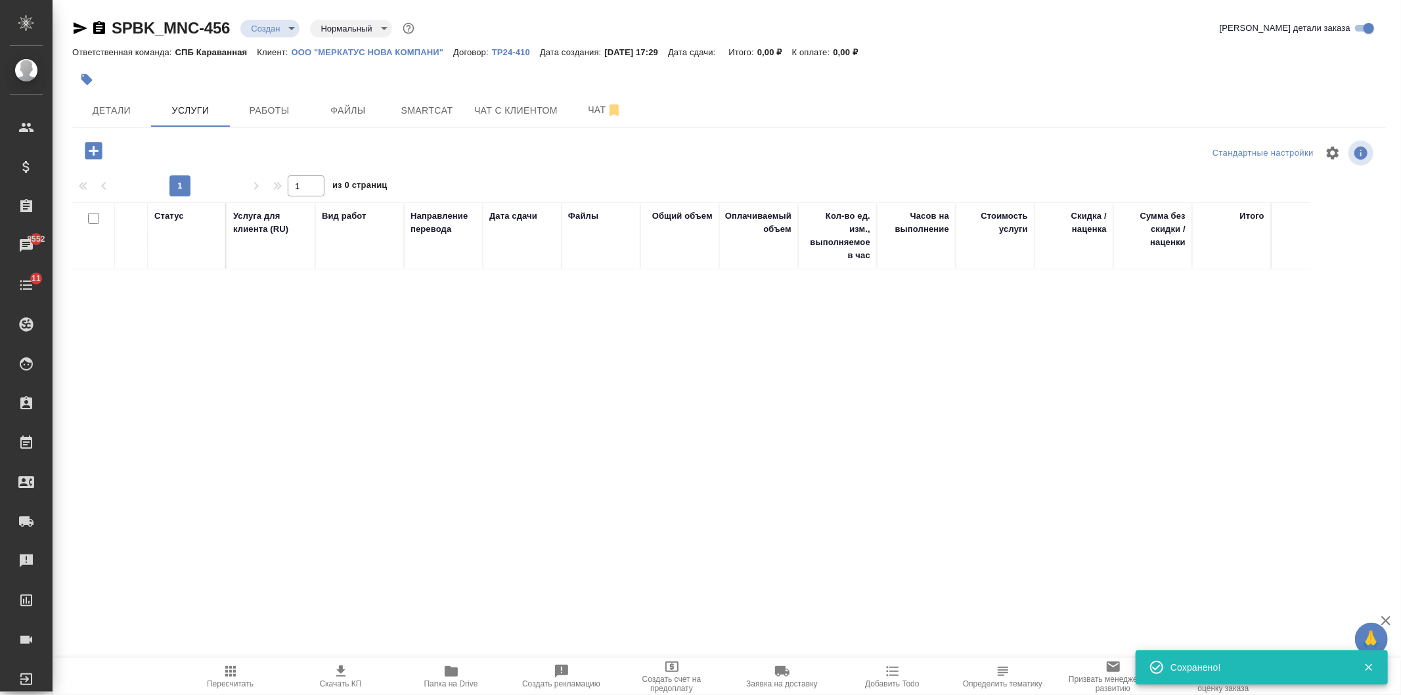
click at [93, 153] on icon "button" at bounding box center [93, 150] width 23 height 23
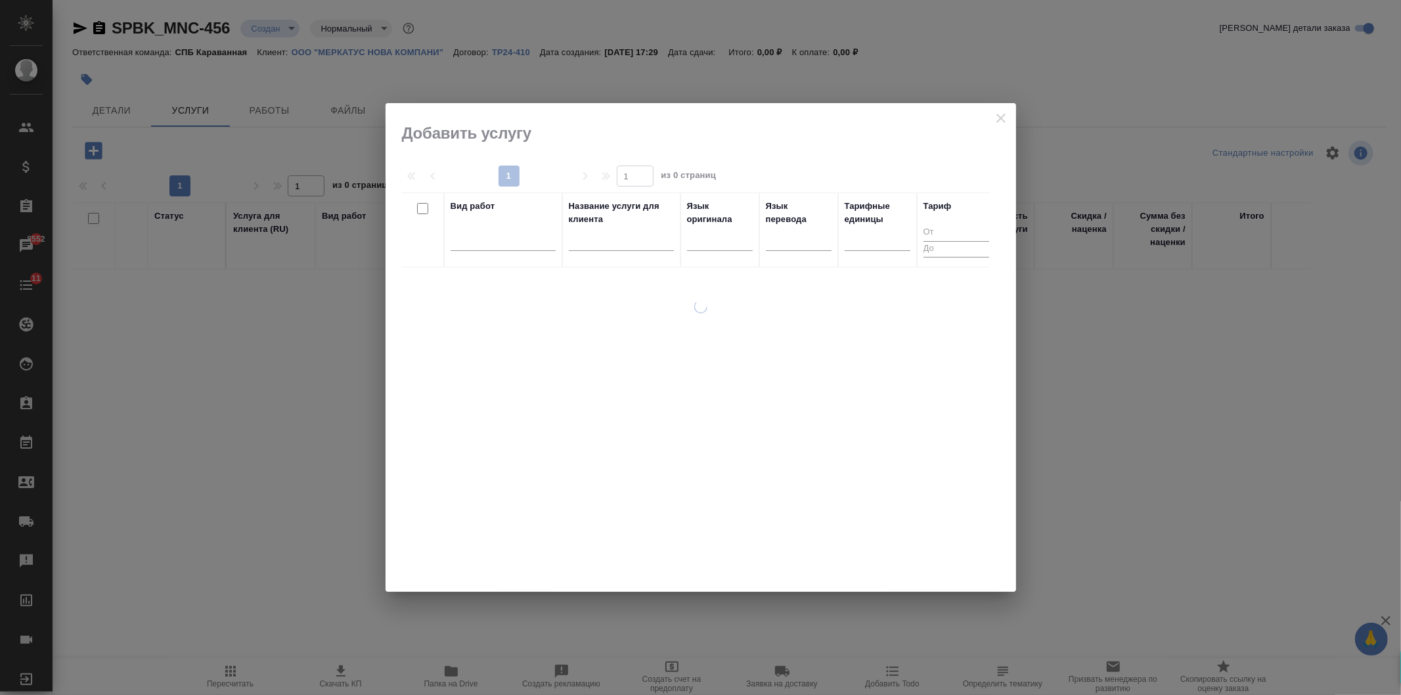
click at [502, 253] on div at bounding box center [503, 243] width 105 height 34
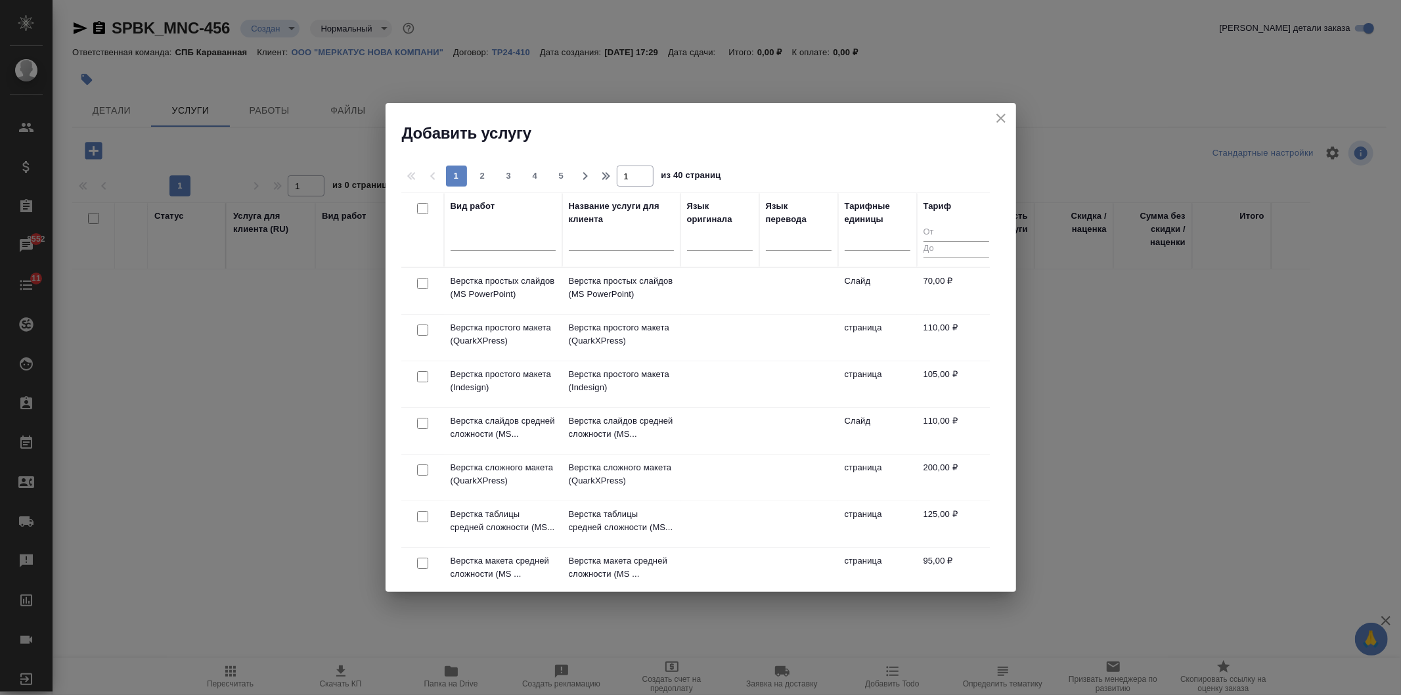
click at [502, 252] on div at bounding box center [503, 243] width 105 height 34
click at [804, 239] on div at bounding box center [799, 237] width 66 height 19
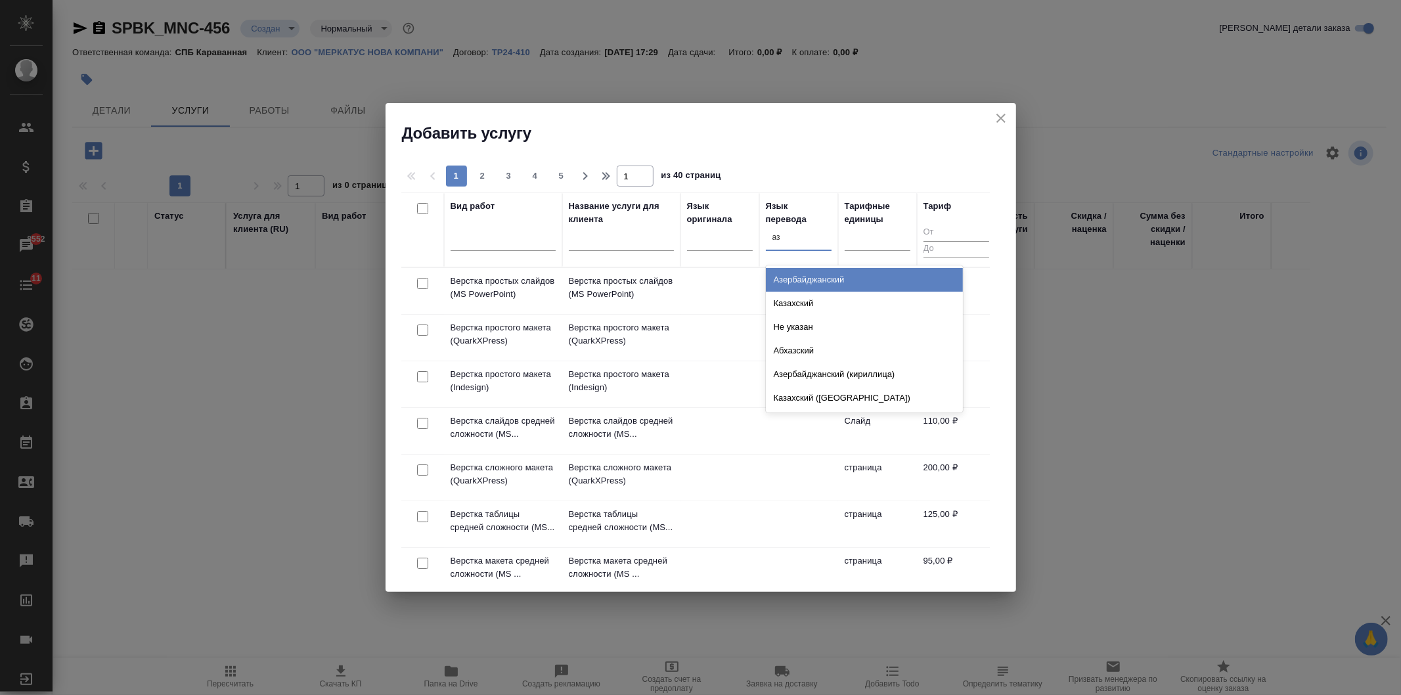
type input "азе"
click at [790, 273] on div "Азербайджанский" at bounding box center [864, 280] width 197 height 24
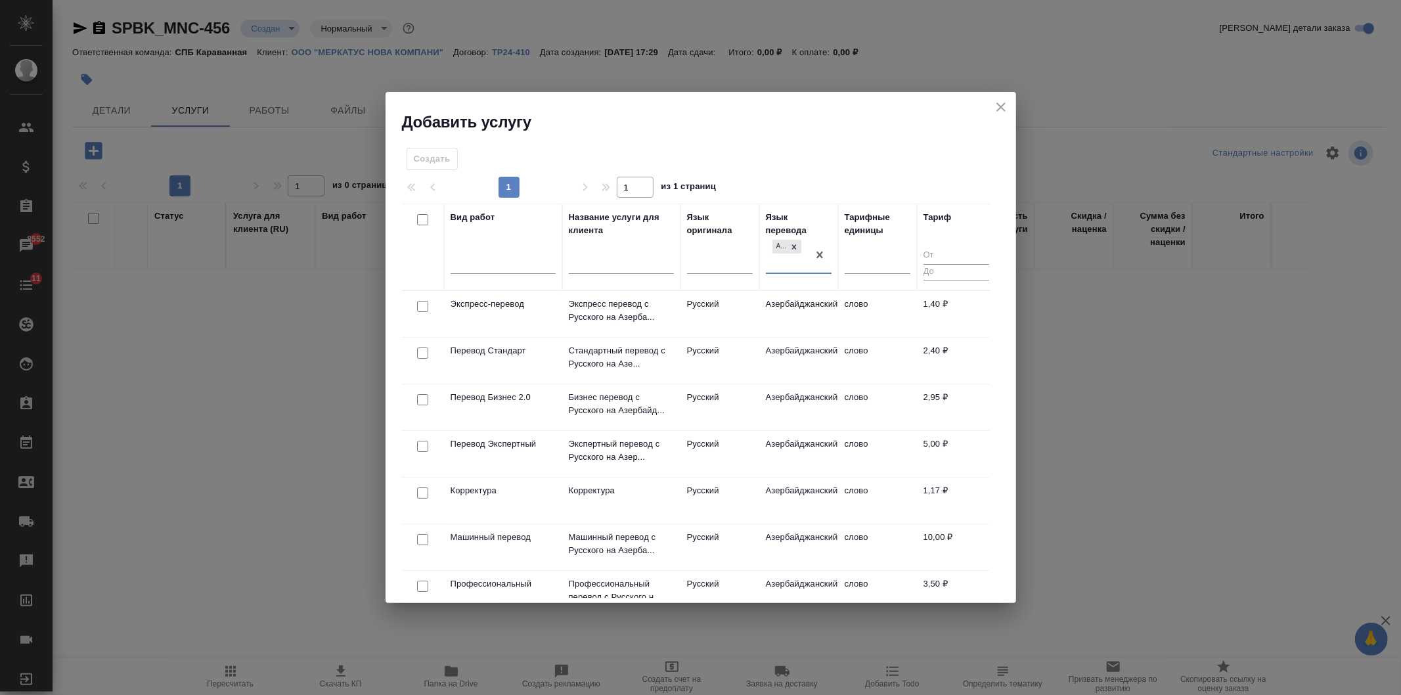
click at [424, 351] on input "checkbox" at bounding box center [422, 352] width 11 height 11
checkbox input "true"
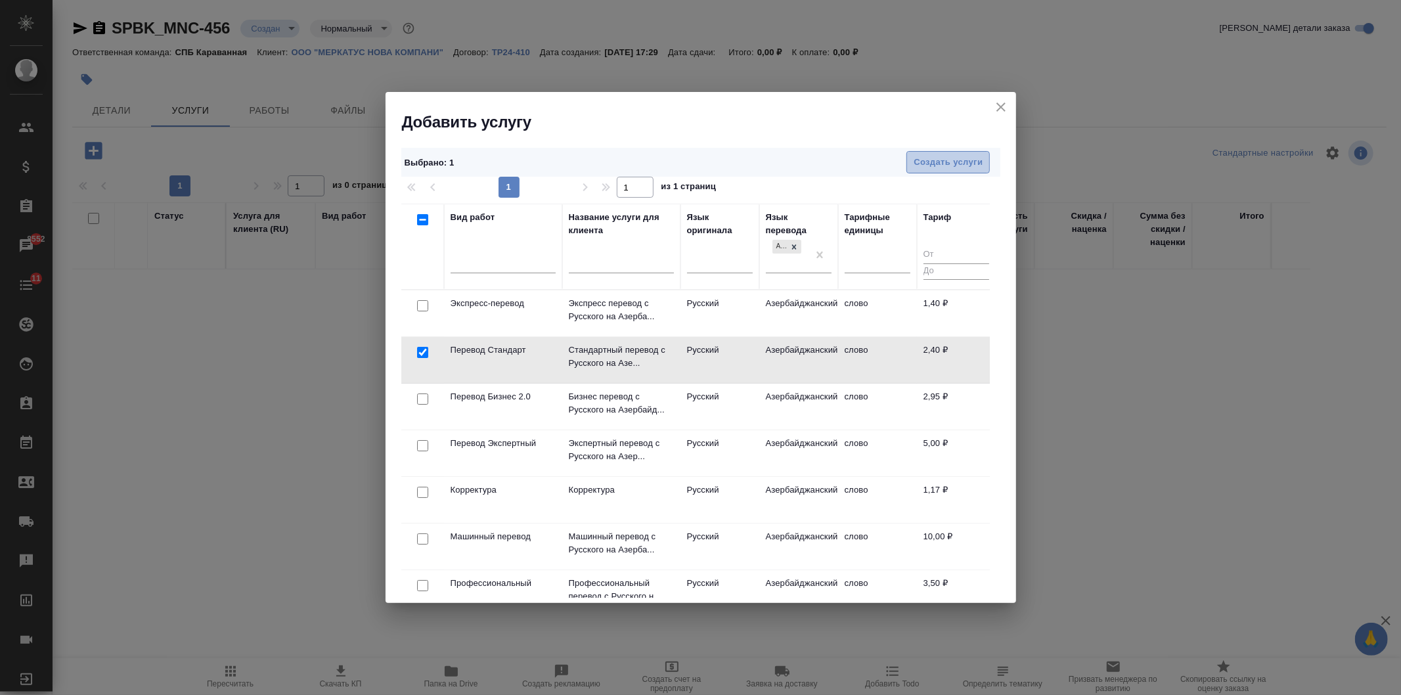
click at [939, 156] on span "Создать услуги" at bounding box center [948, 162] width 69 height 15
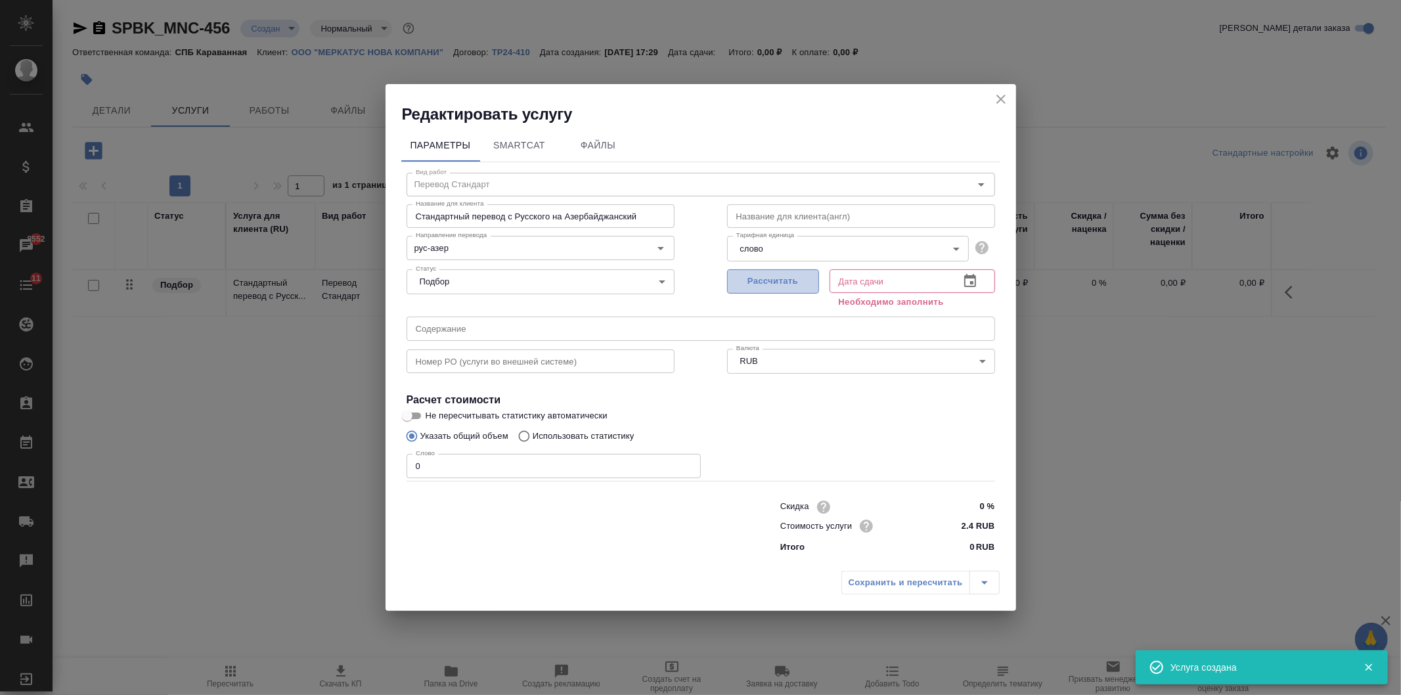
click at [778, 287] on span "Рассчитать" at bounding box center [773, 281] width 78 height 15
type input "15.08.2025 17:30"
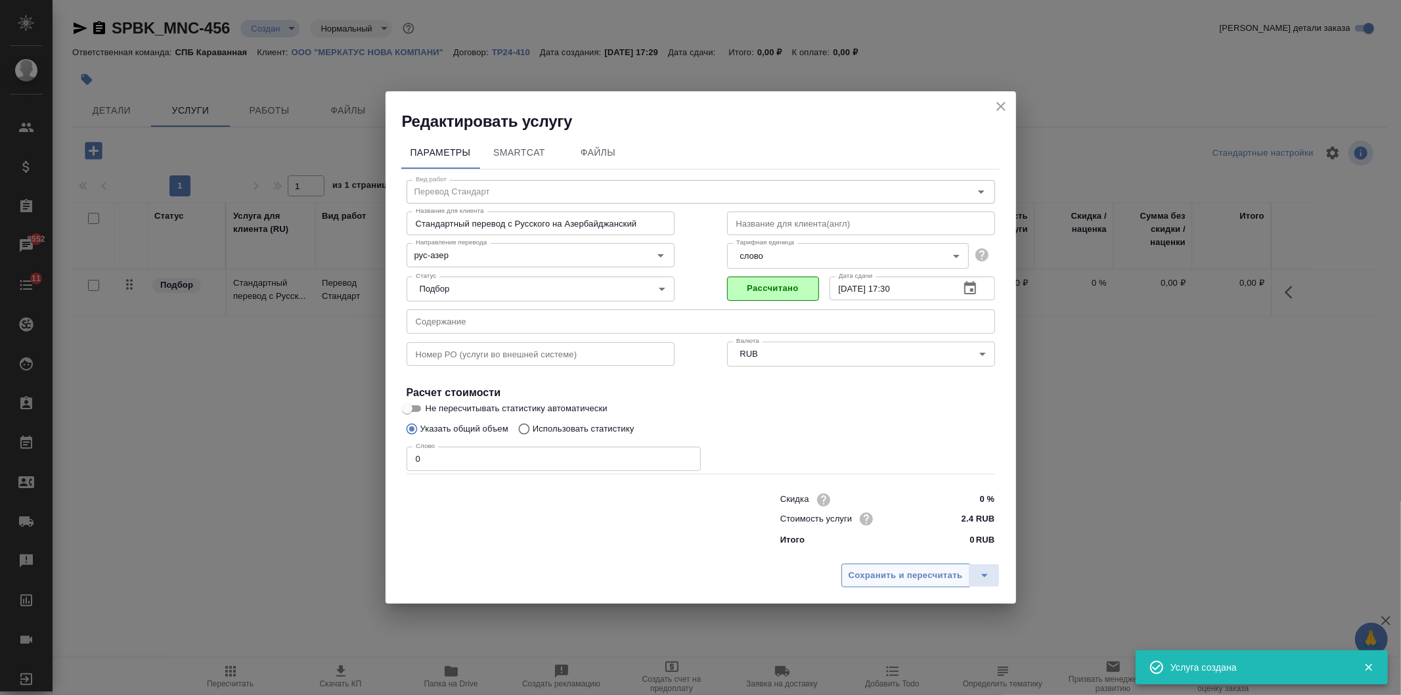
click at [887, 581] on span "Сохранить и пересчитать" at bounding box center [906, 575] width 114 height 15
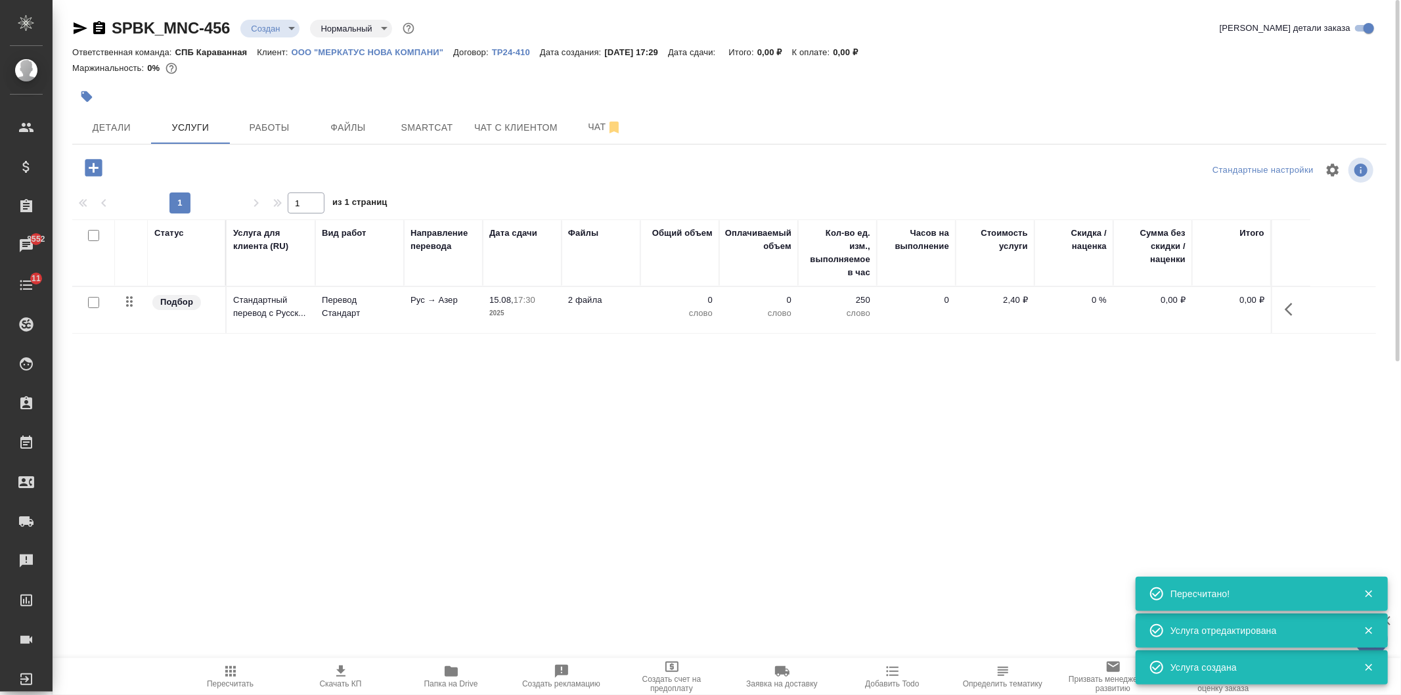
click at [93, 303] on input "checkbox" at bounding box center [93, 302] width 11 height 11
checkbox input "true"
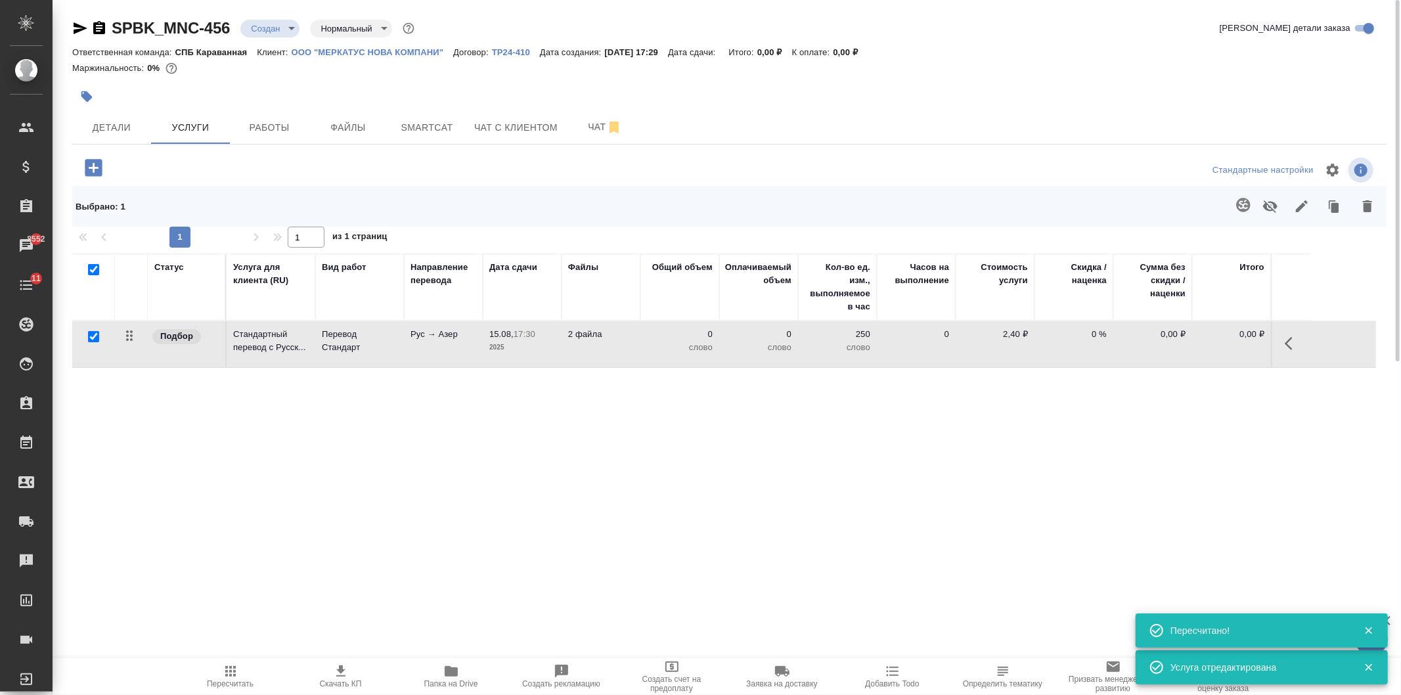
click at [234, 664] on icon "button" at bounding box center [231, 671] width 16 height 16
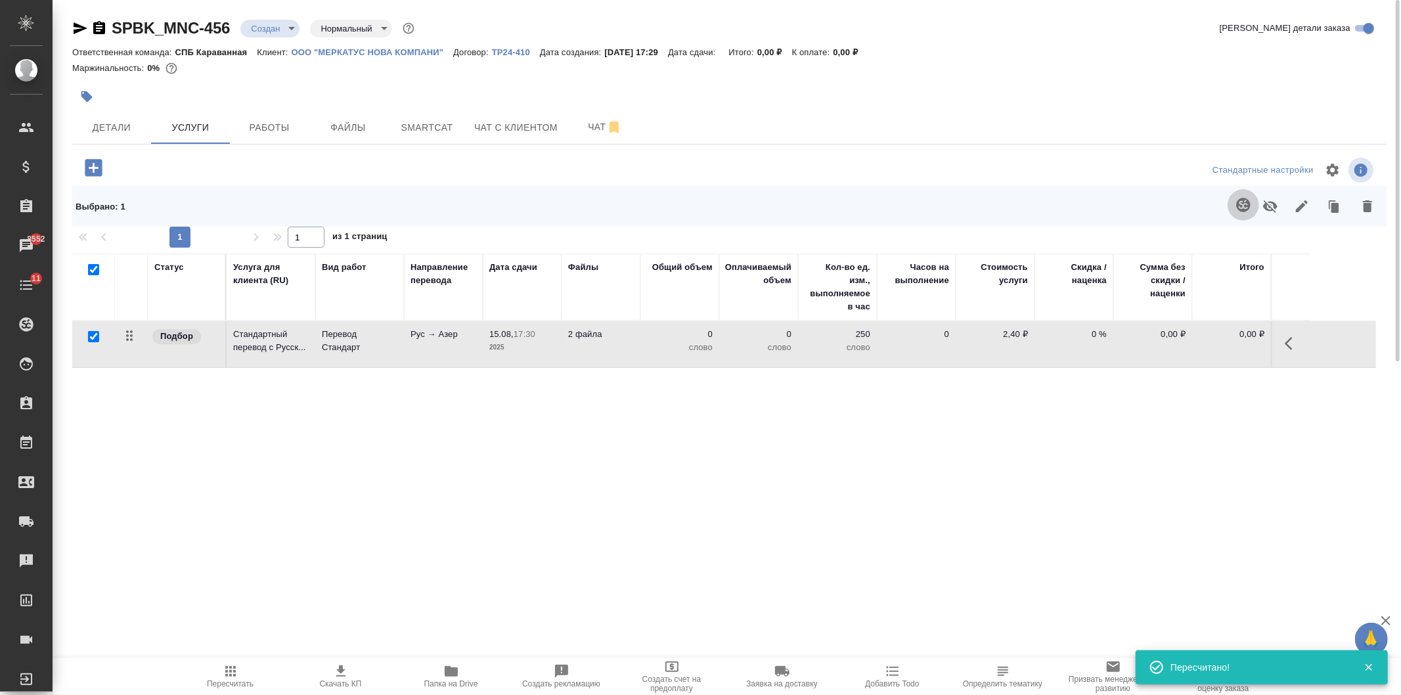
click at [1240, 205] on icon "button" at bounding box center [1243, 205] width 14 height 14
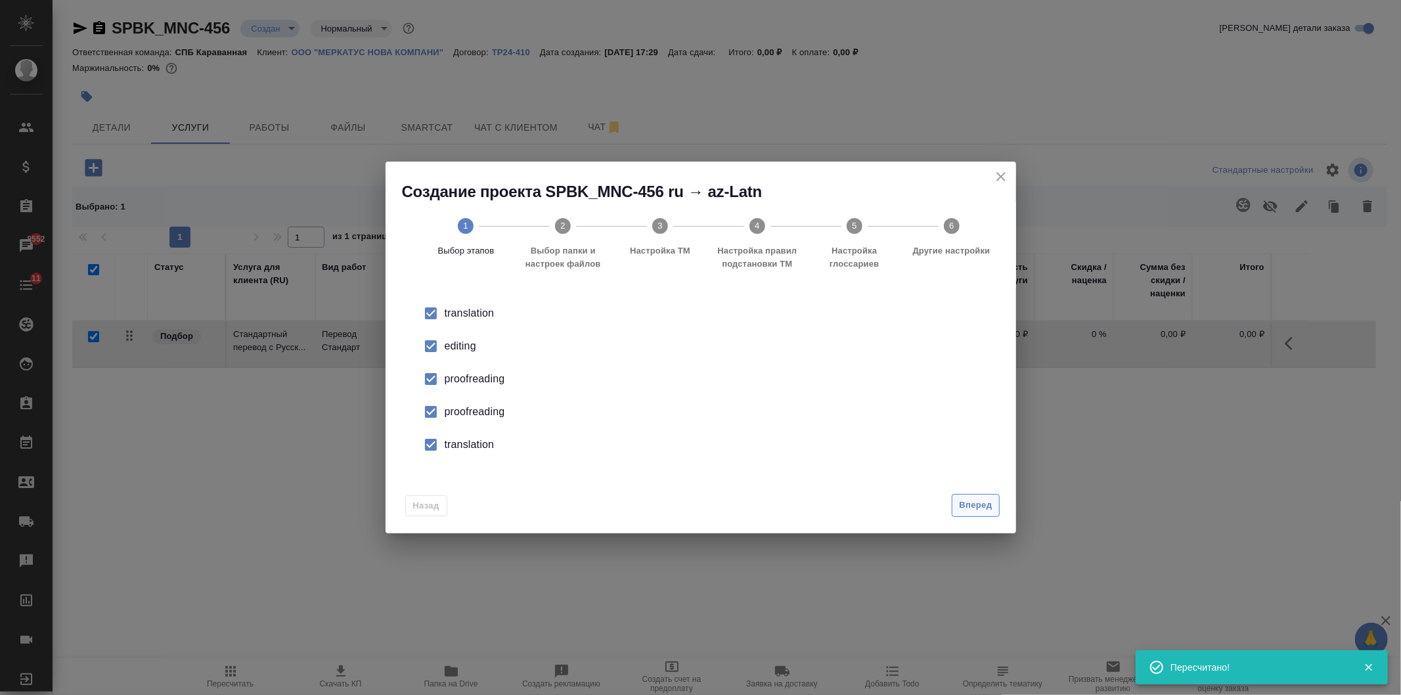
click at [967, 504] on span "Вперед" at bounding box center [975, 505] width 33 height 15
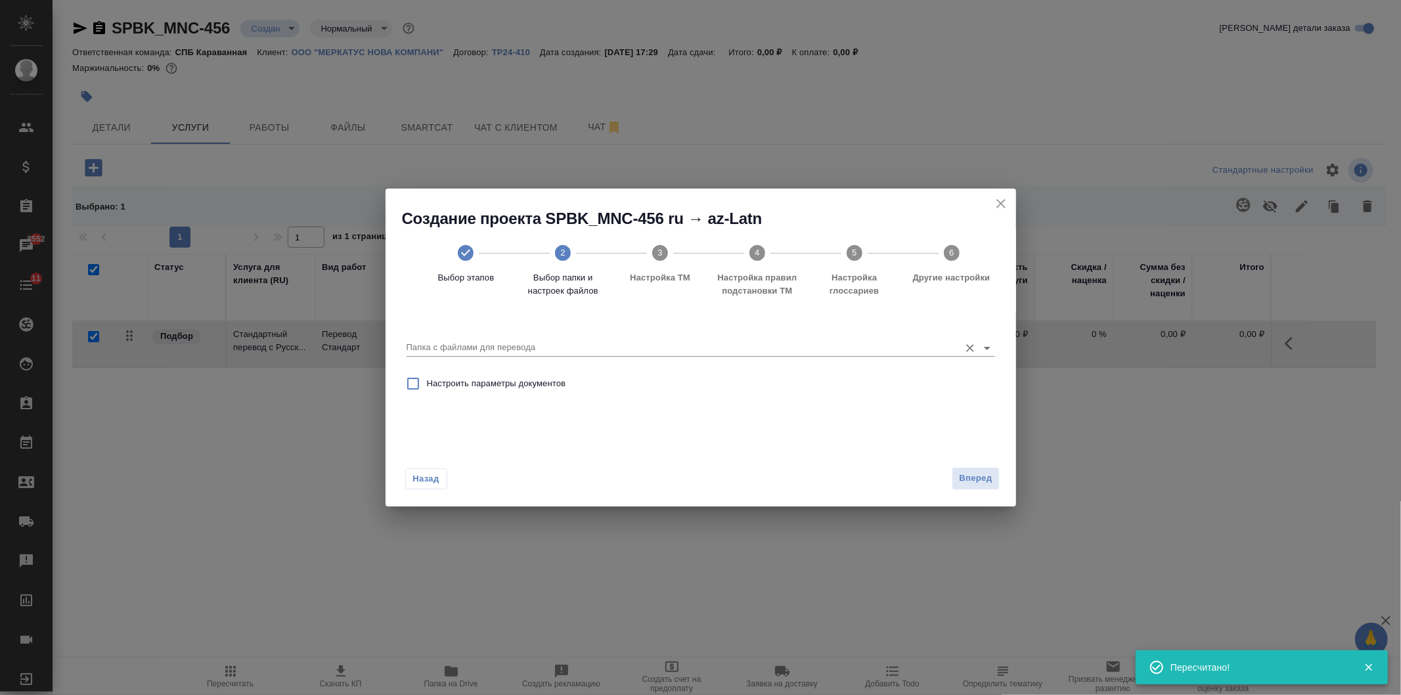
click at [487, 345] on input "Папка с файлами для перевода" at bounding box center [680, 348] width 546 height 16
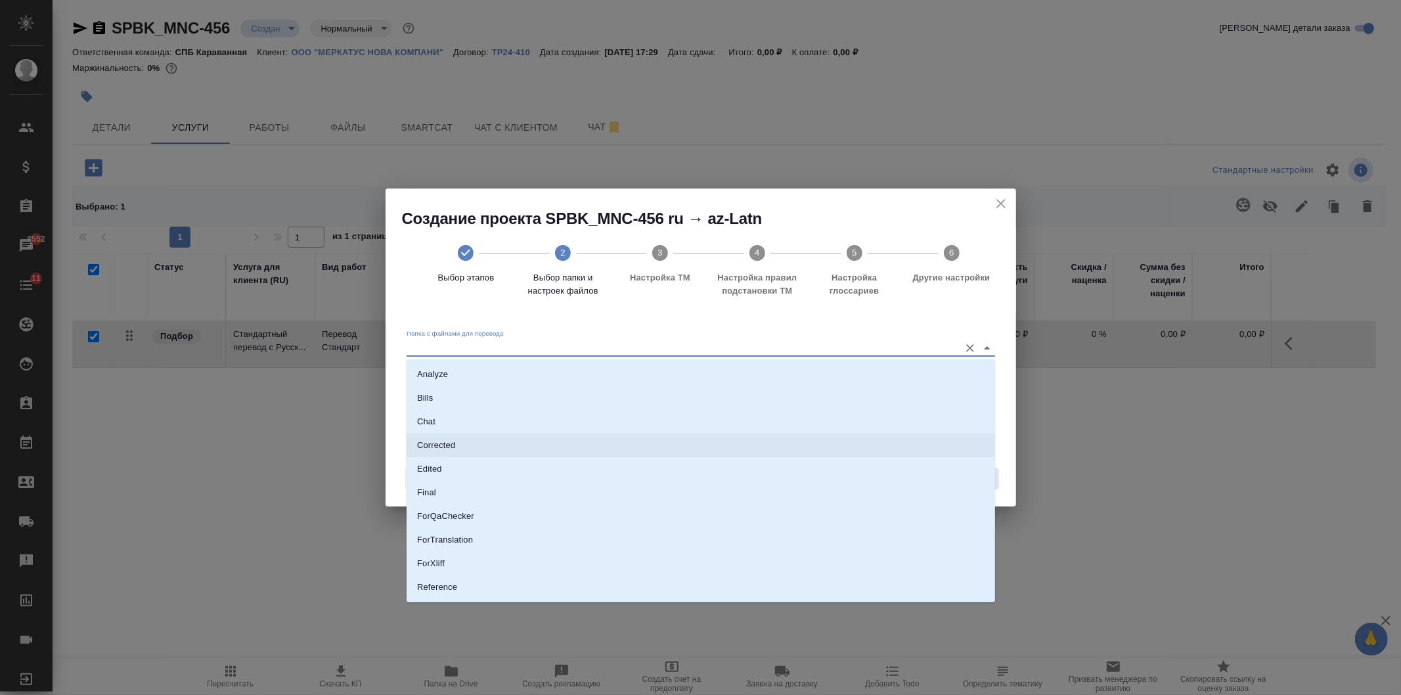
scroll to position [68, 0]
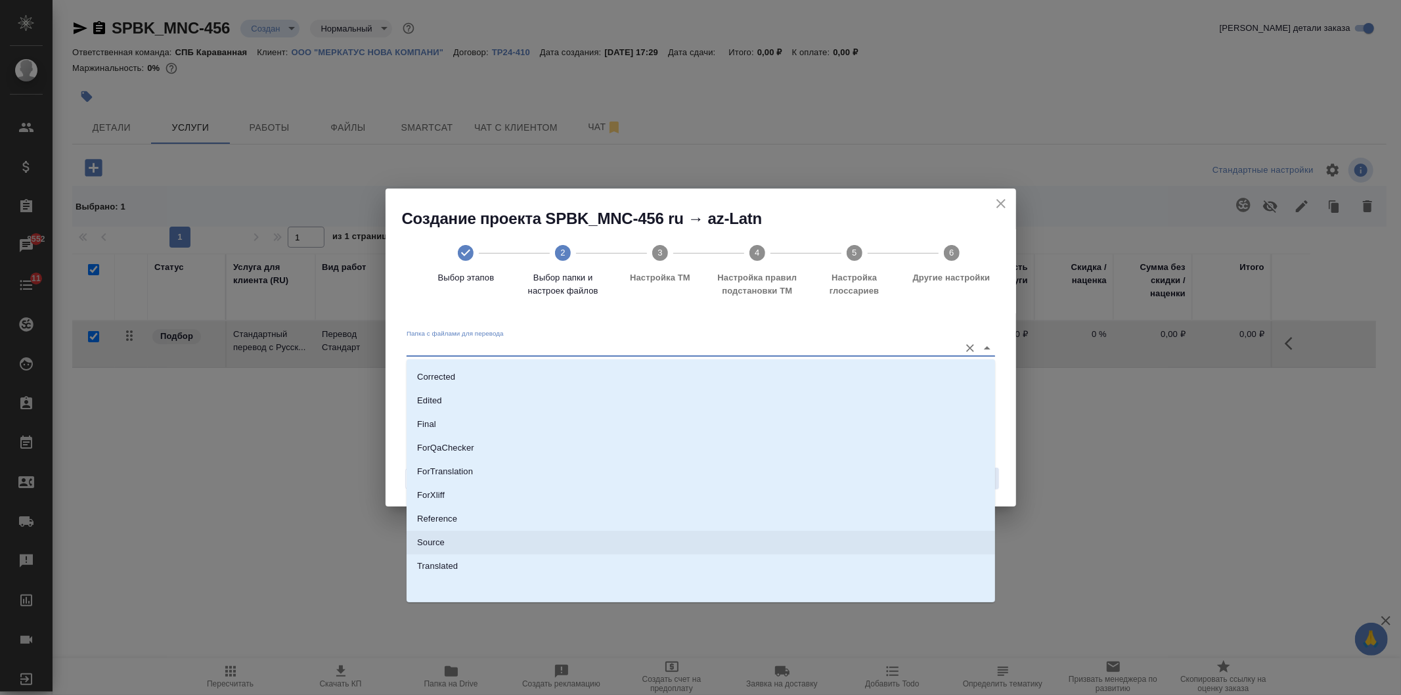
click at [440, 533] on li "Source" at bounding box center [701, 543] width 589 height 24
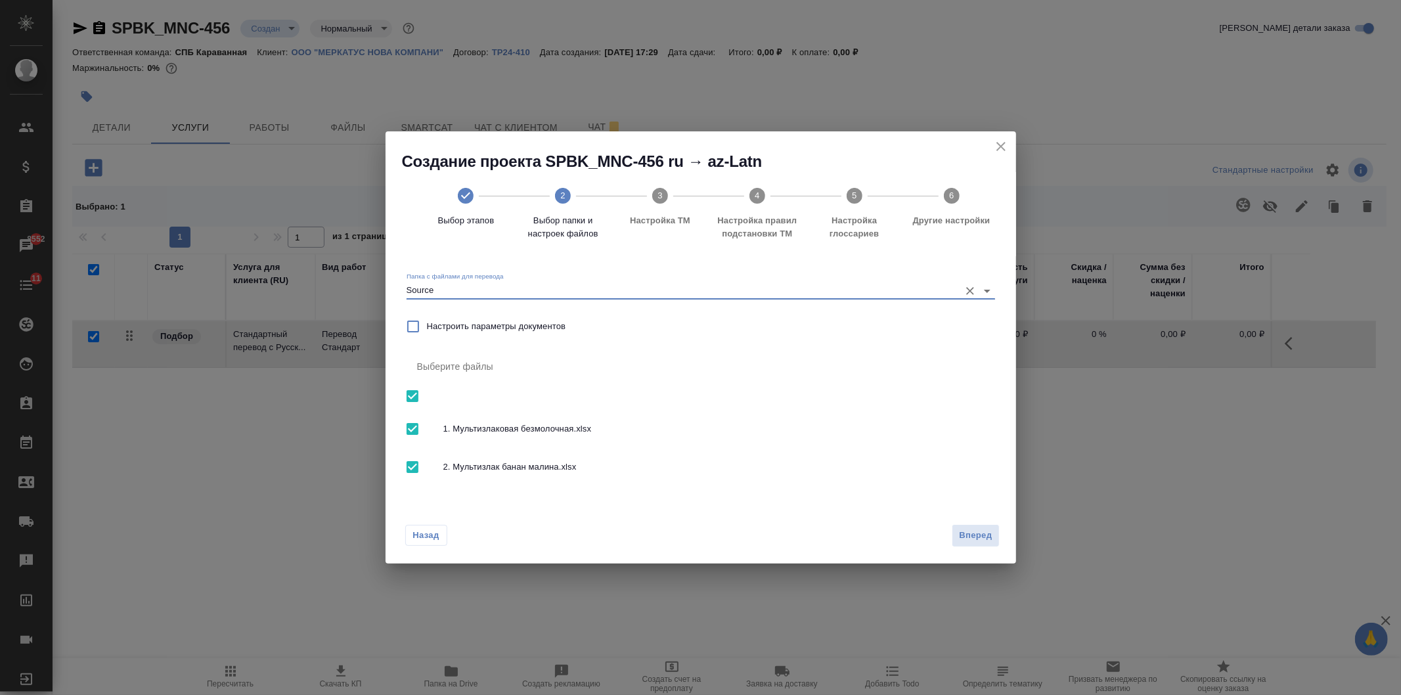
type input "Source"
click at [995, 535] on button "Вперед" at bounding box center [975, 535] width 47 height 23
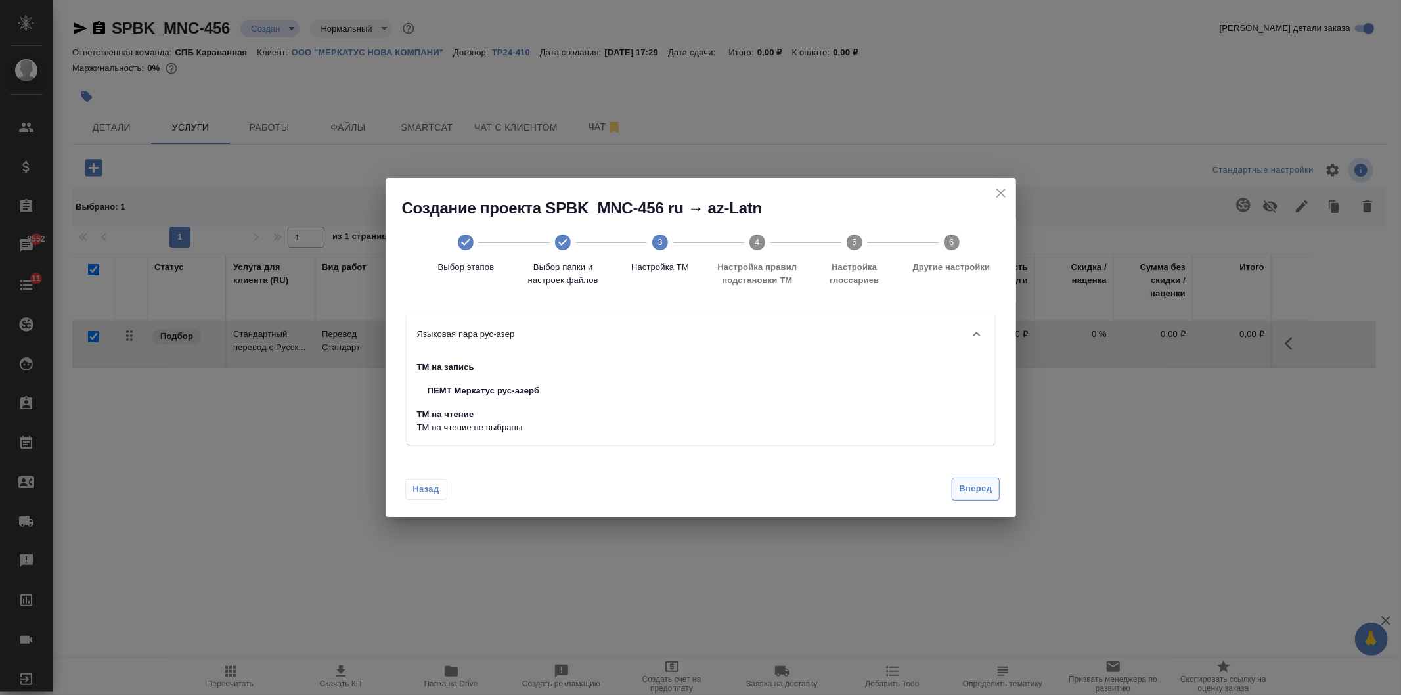
click at [977, 494] on span "Вперед" at bounding box center [975, 488] width 33 height 15
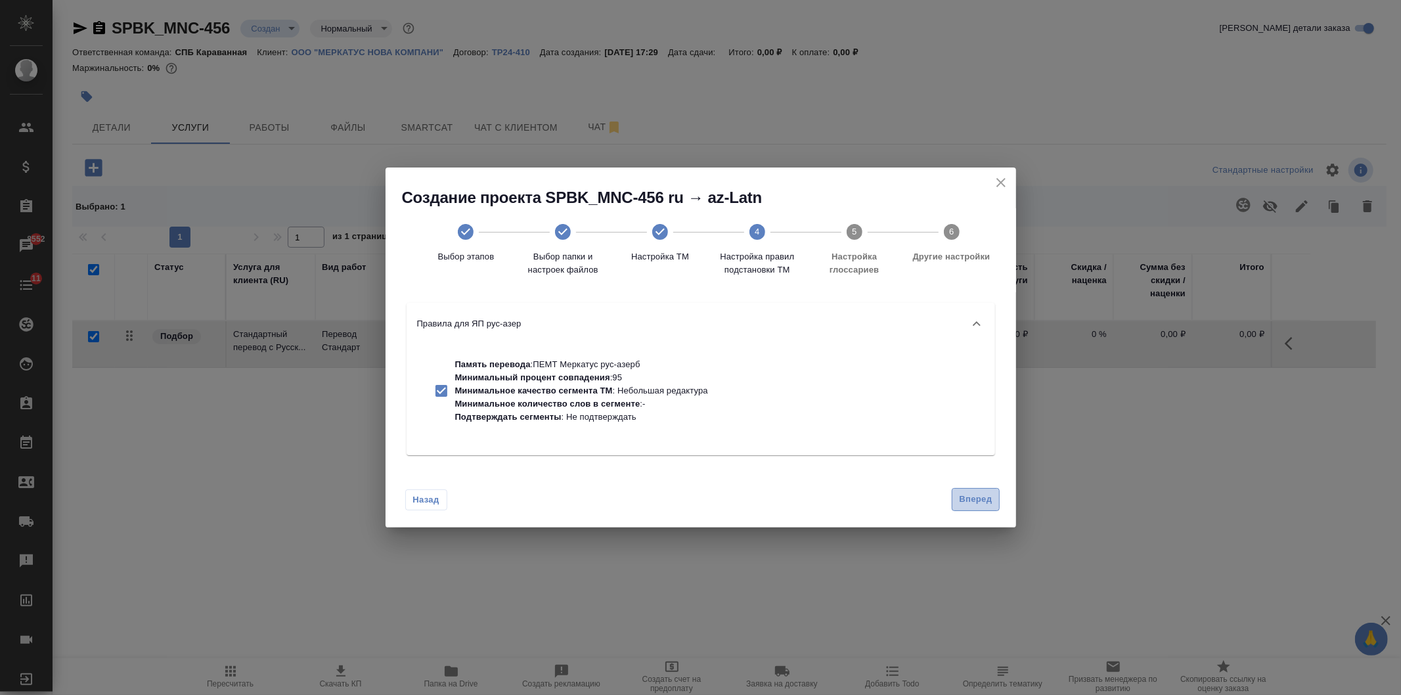
click at [962, 489] on button "Вперед" at bounding box center [975, 499] width 47 height 23
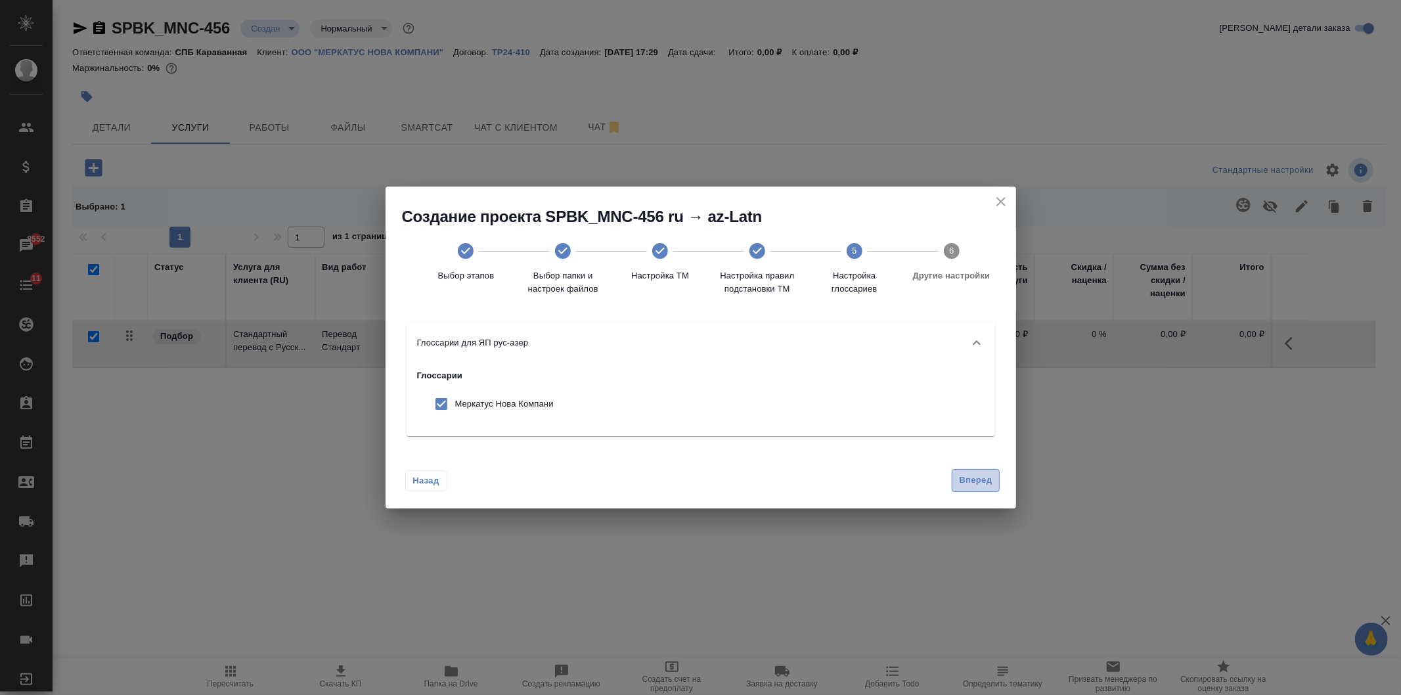
click at [967, 481] on span "Вперед" at bounding box center [975, 480] width 33 height 15
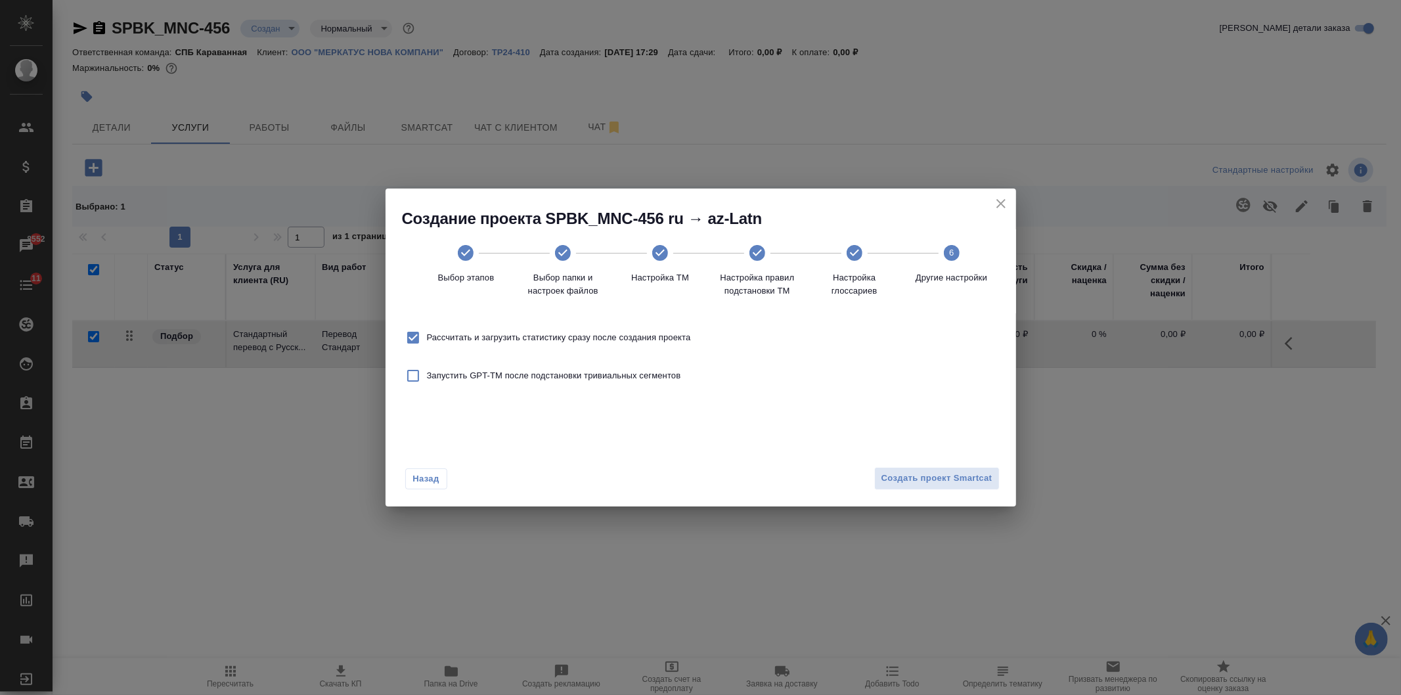
click at [508, 332] on span "Рассчитать и загрузить статистику сразу после создания проекта" at bounding box center [559, 337] width 264 height 13
click at [427, 332] on input "Рассчитать и загрузить статистику сразу после создания проекта" at bounding box center [413, 338] width 28 height 28
checkbox input "false"
click at [911, 482] on span "Создать проект Smartcat" at bounding box center [936, 478] width 111 height 15
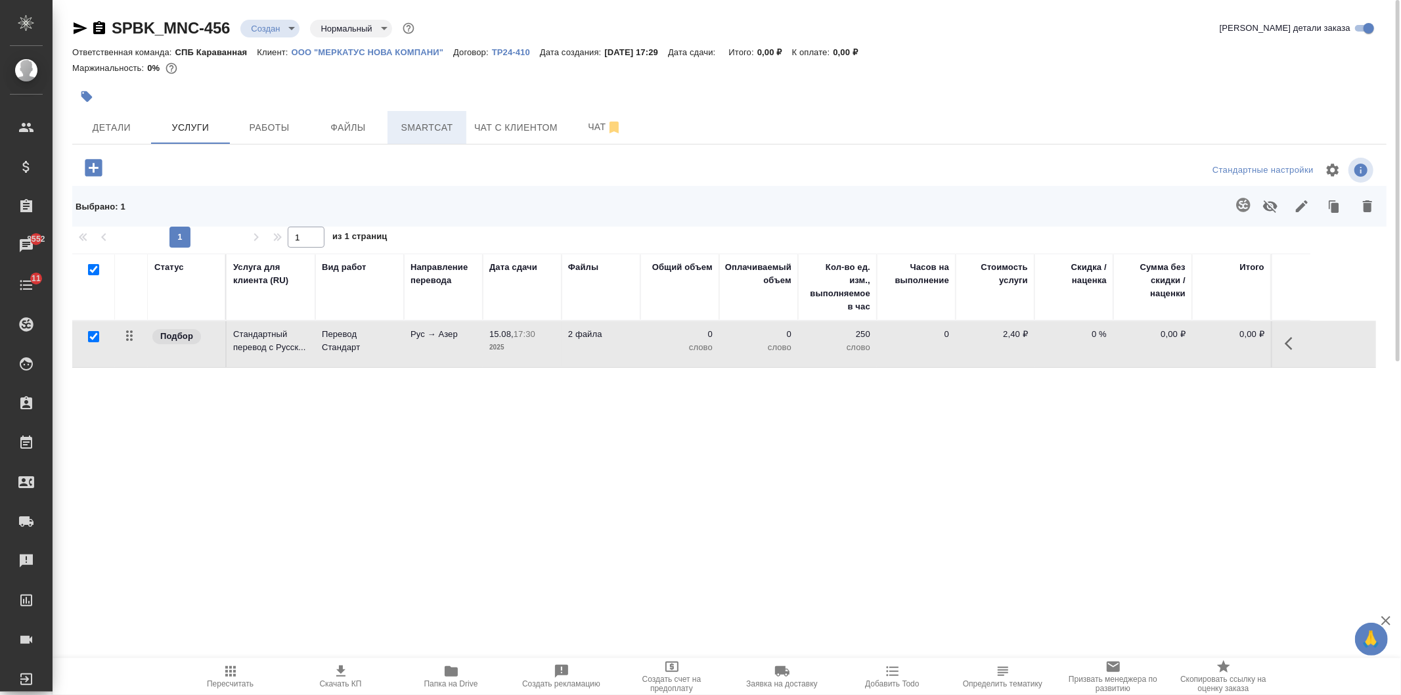
click at [424, 127] on span "Smartcat" at bounding box center [426, 128] width 63 height 16
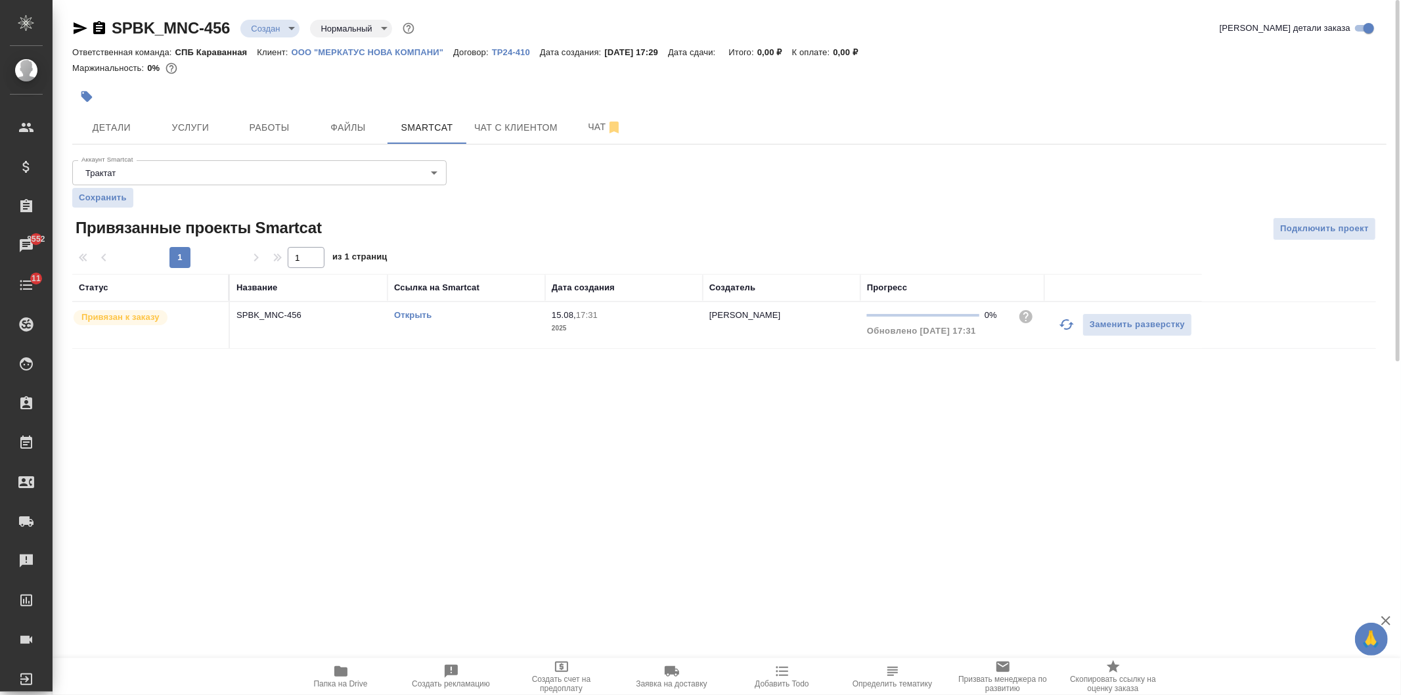
click at [423, 313] on link "Открыть" at bounding box center [412, 315] width 37 height 10
click at [171, 126] on span "Услуги" at bounding box center [190, 128] width 63 height 16
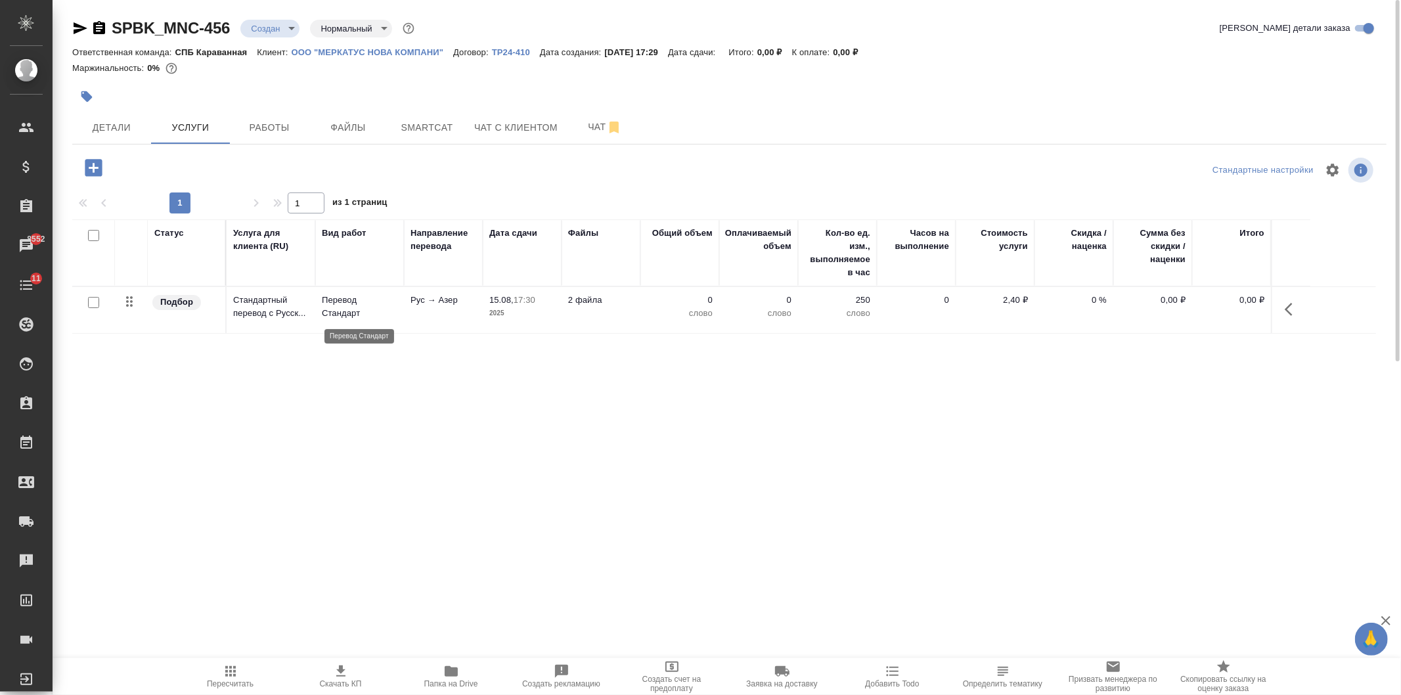
click at [364, 313] on p "Перевод Стандарт" at bounding box center [360, 307] width 76 height 26
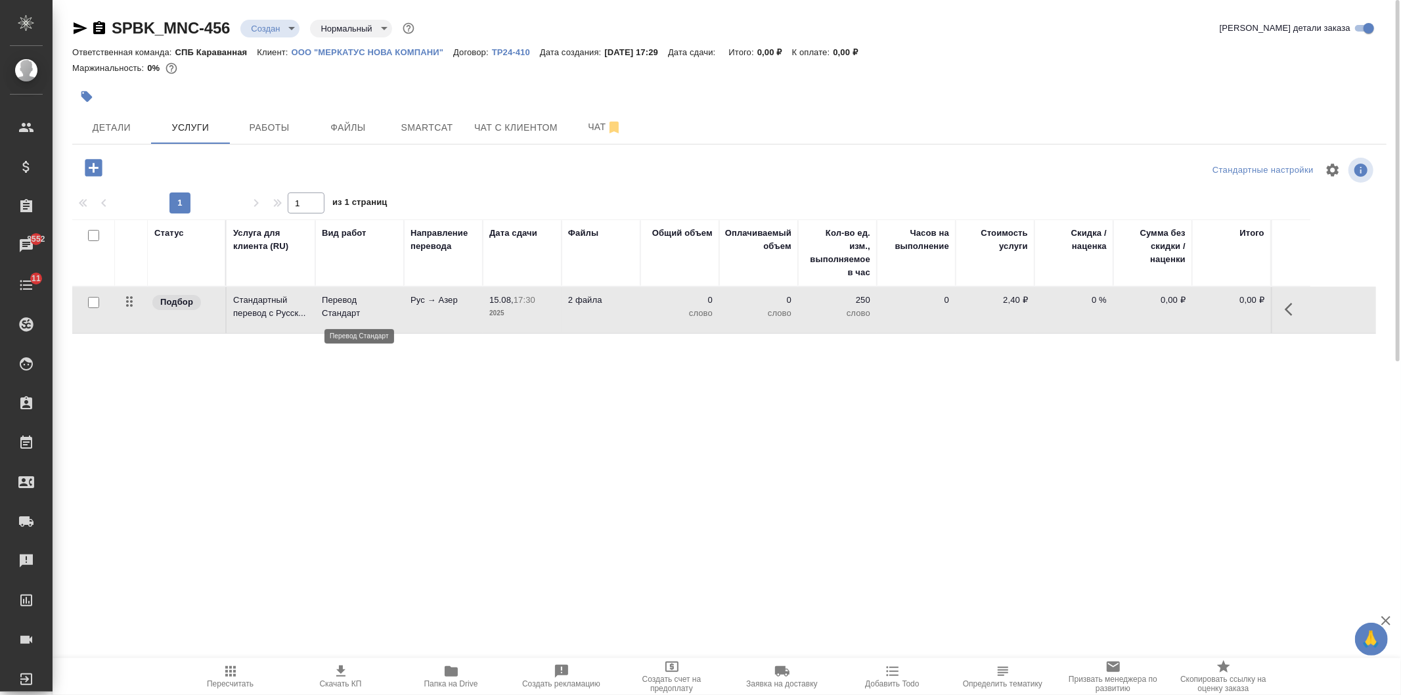
click at [364, 313] on p "Перевод Стандарт" at bounding box center [360, 307] width 76 height 26
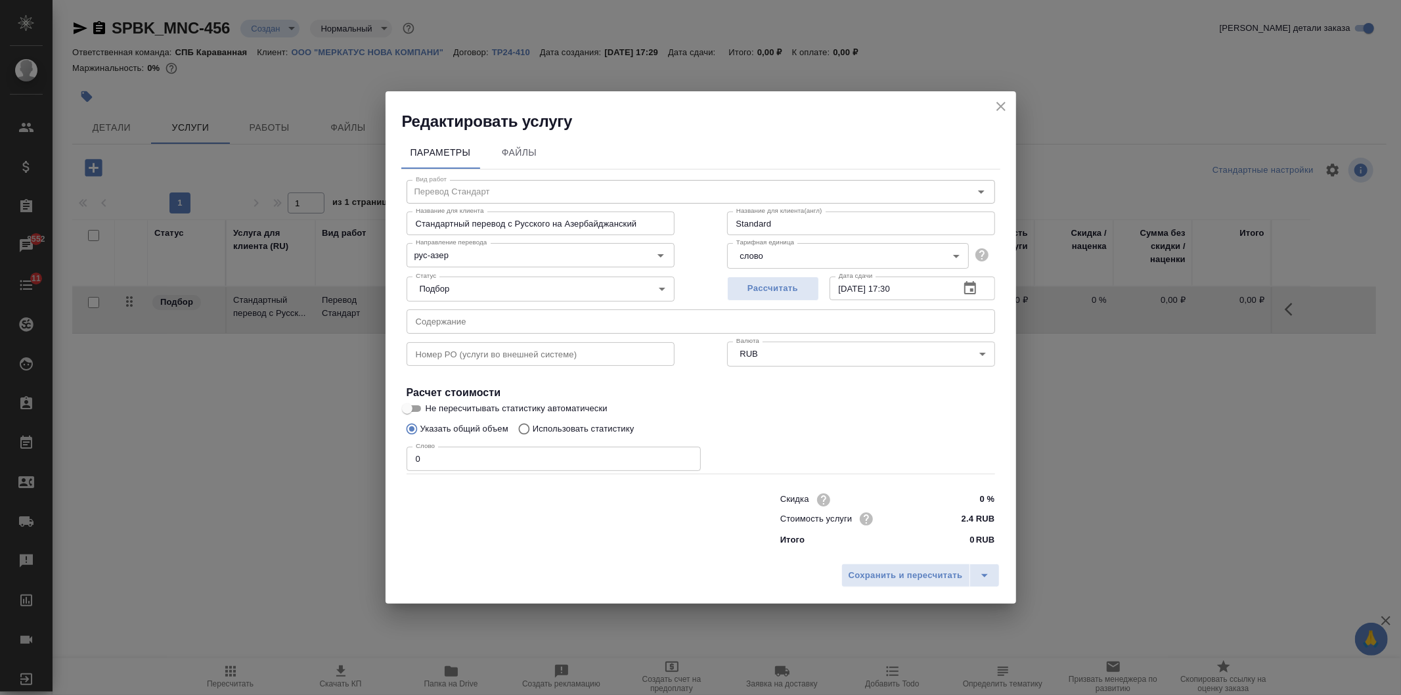
click at [588, 426] on p "Использовать статистику" at bounding box center [584, 428] width 102 height 13
click at [533, 426] on input "Использовать статистику" at bounding box center [522, 428] width 21 height 25
radio input "true"
radio input "false"
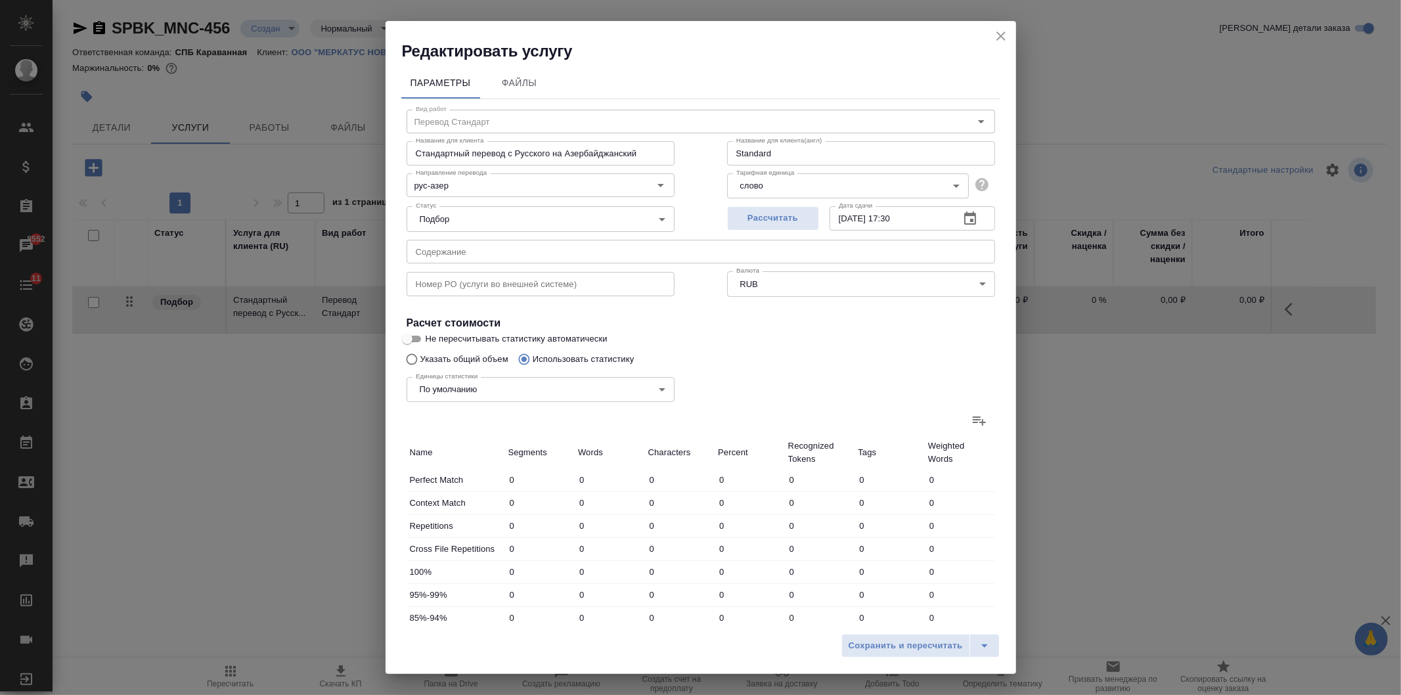
click at [973, 424] on icon at bounding box center [979, 420] width 13 height 9
click at [0, 0] on input "file" at bounding box center [0, 0] width 0 height 0
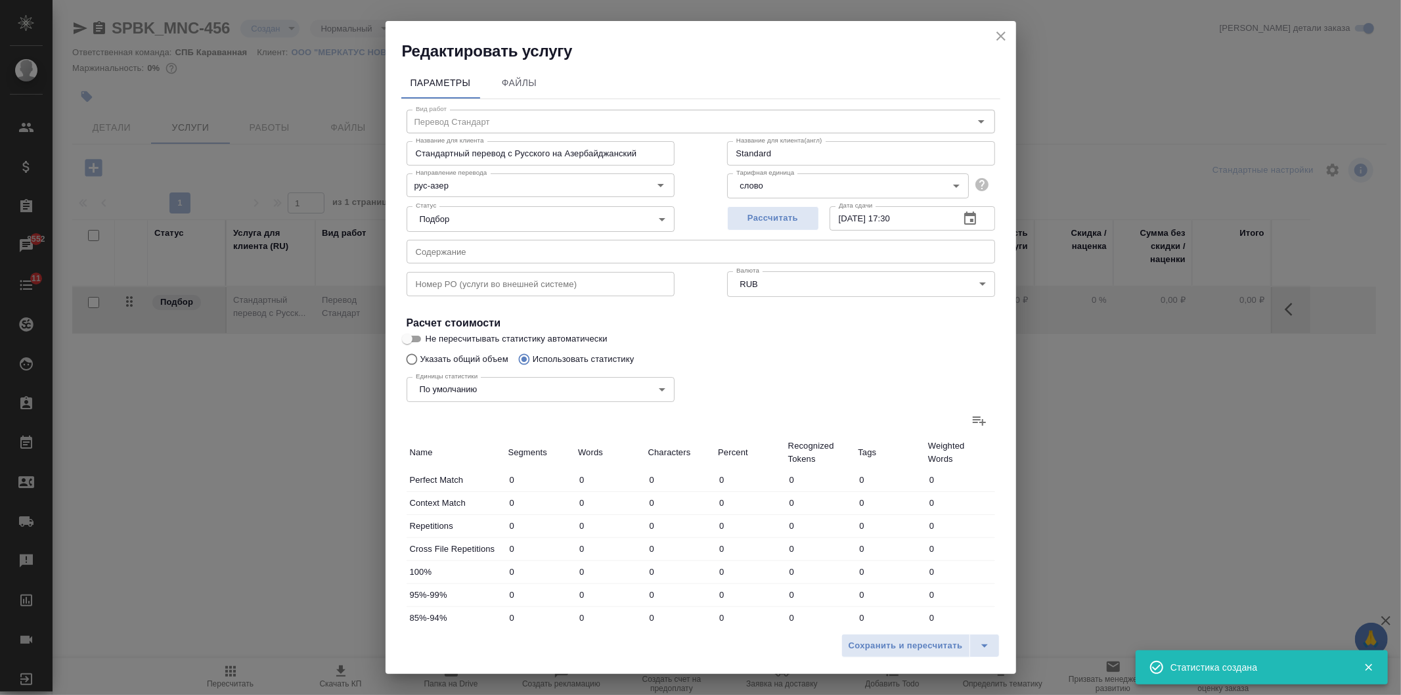
type input "293"
type input "1219"
type input "8440"
type input "59"
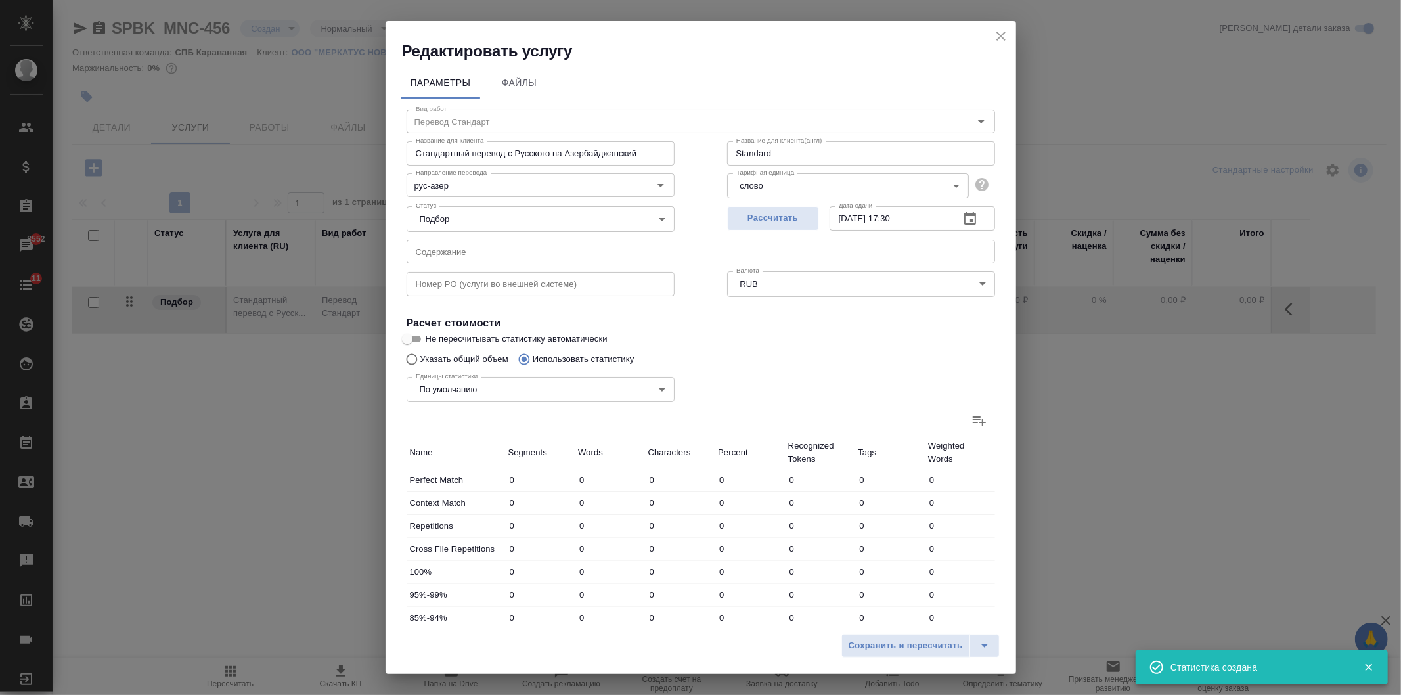
type input "147"
type input "65"
type input "108"
type input "481"
type input "12"
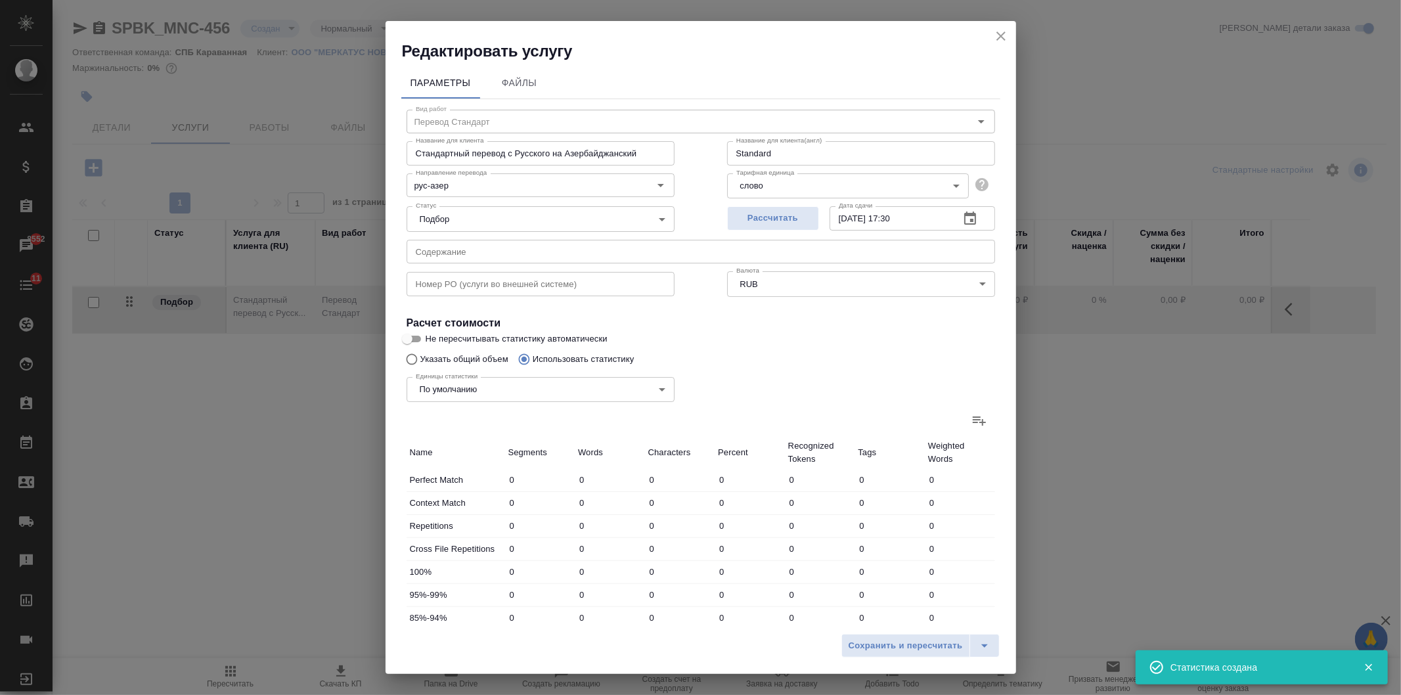
type input "80"
type input "524"
type input "2"
type input "39"
type input "220"
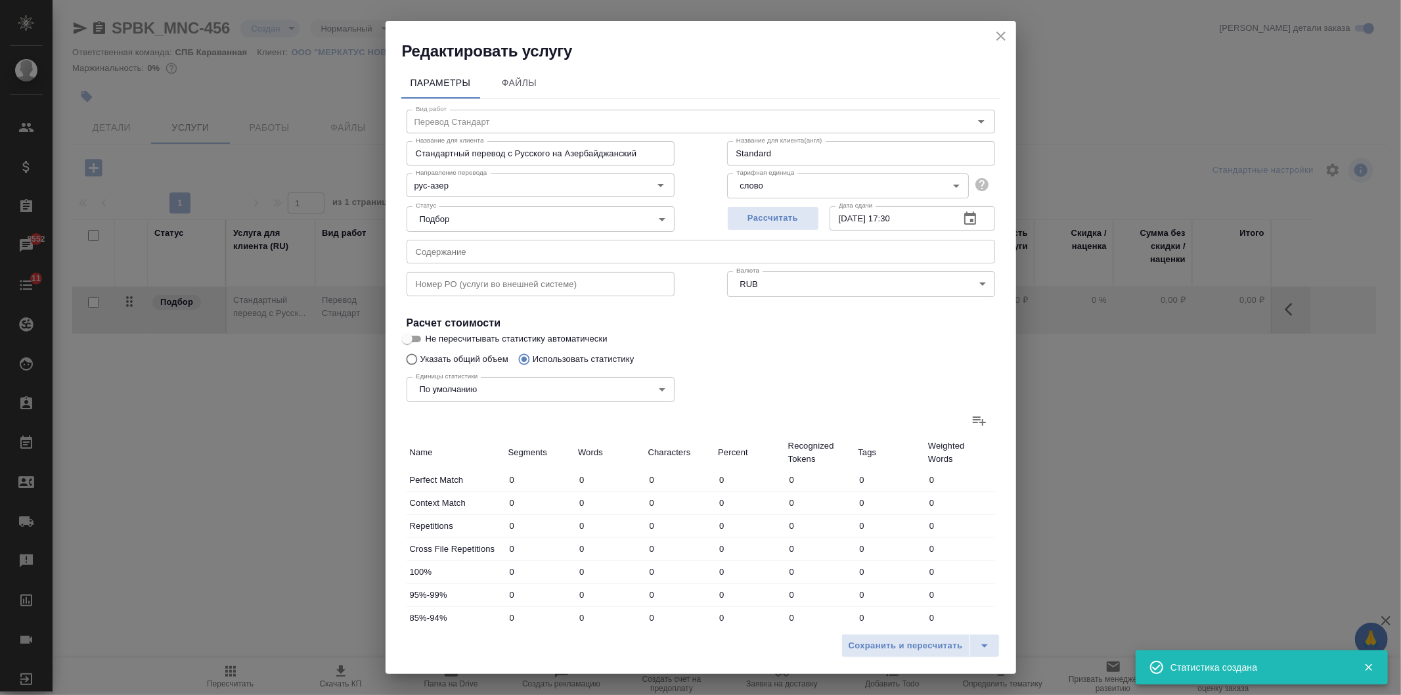
type input "2"
type input "53"
type input "438"
type input "7"
type input "58"
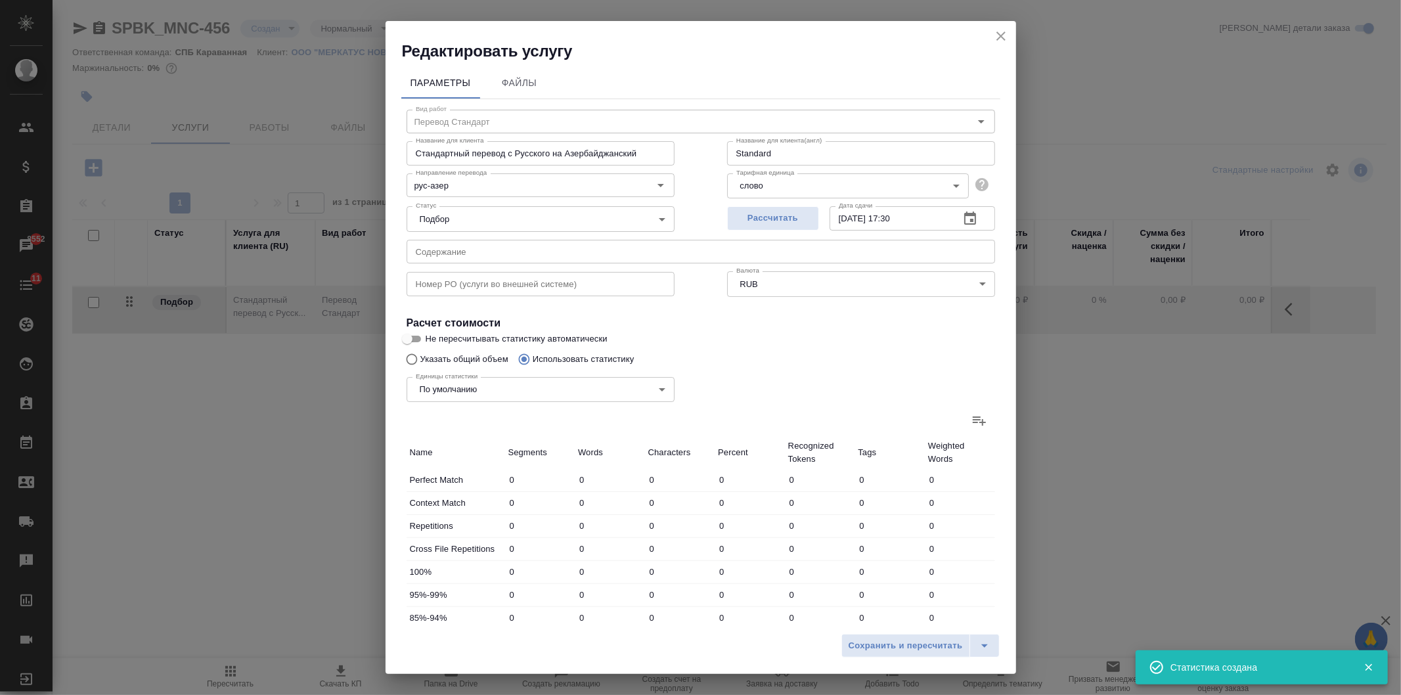
type input "424"
type input "316"
type input "1449"
type input "10046"
type input "440"
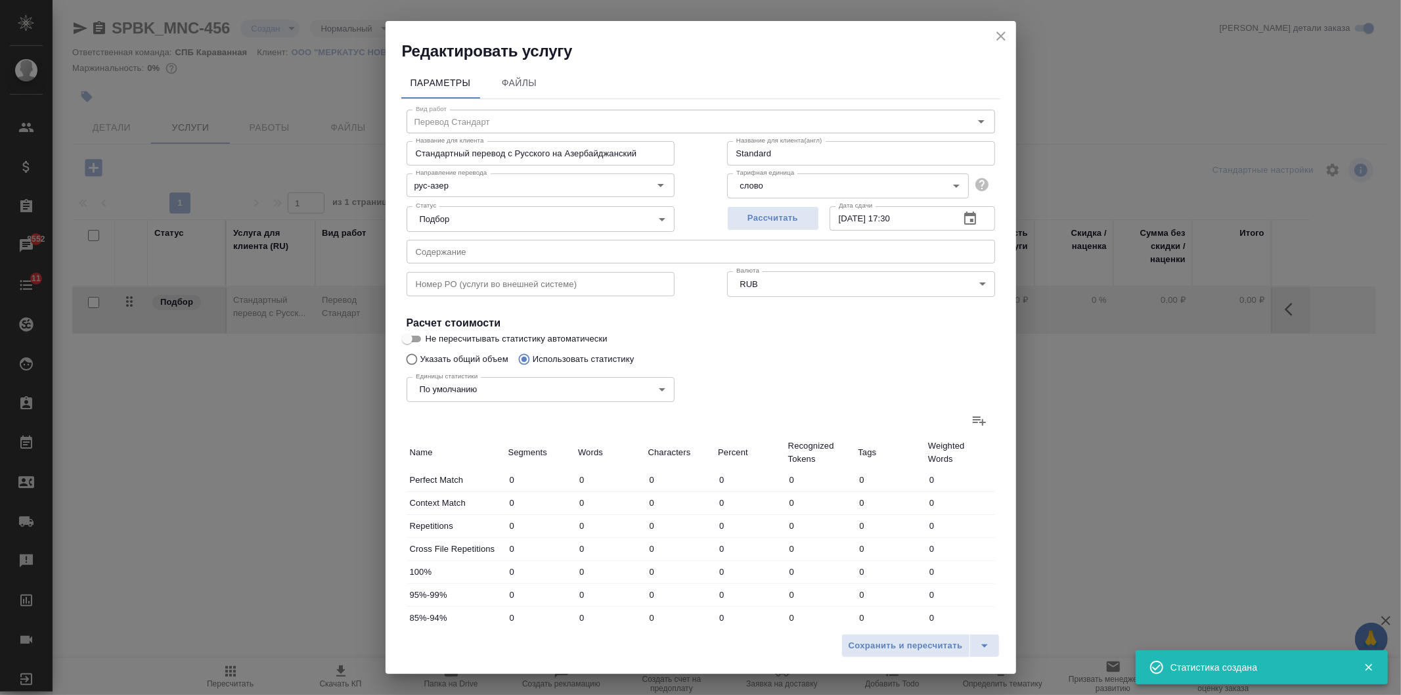
type input "1616"
type input "10674"
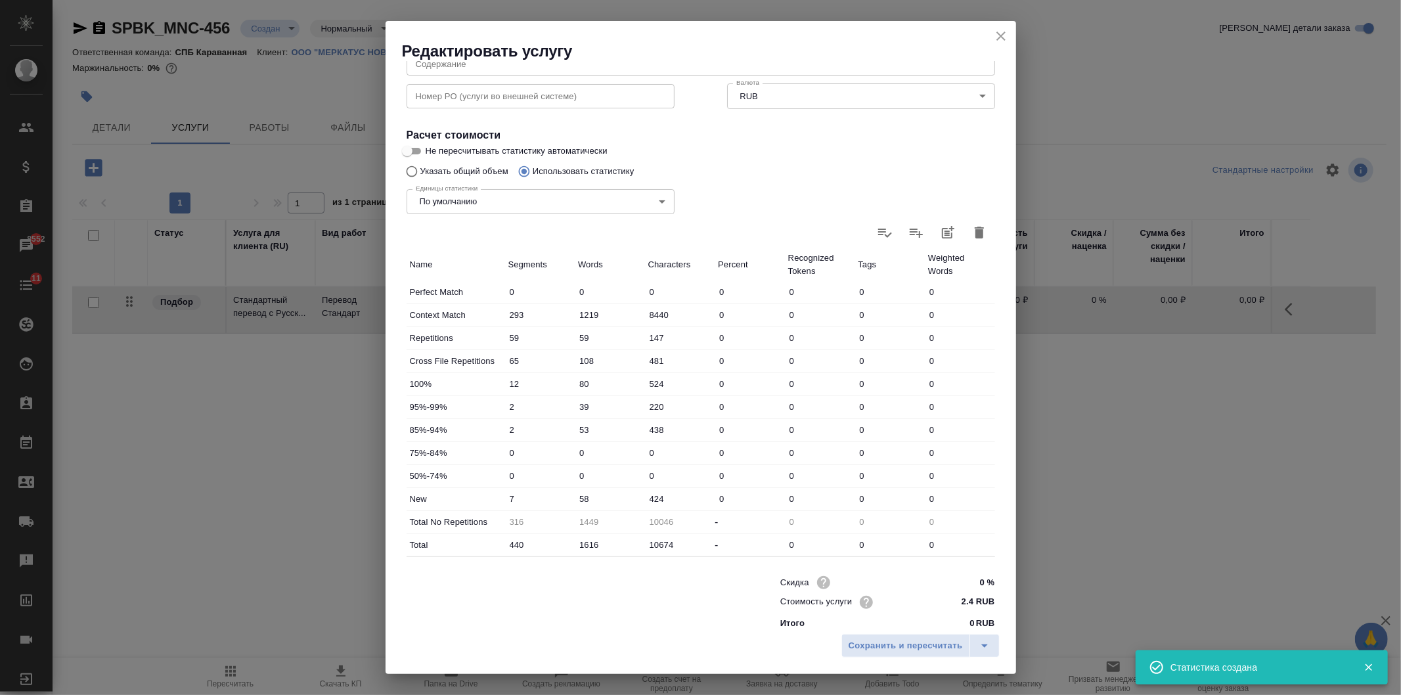
scroll to position [200, 0]
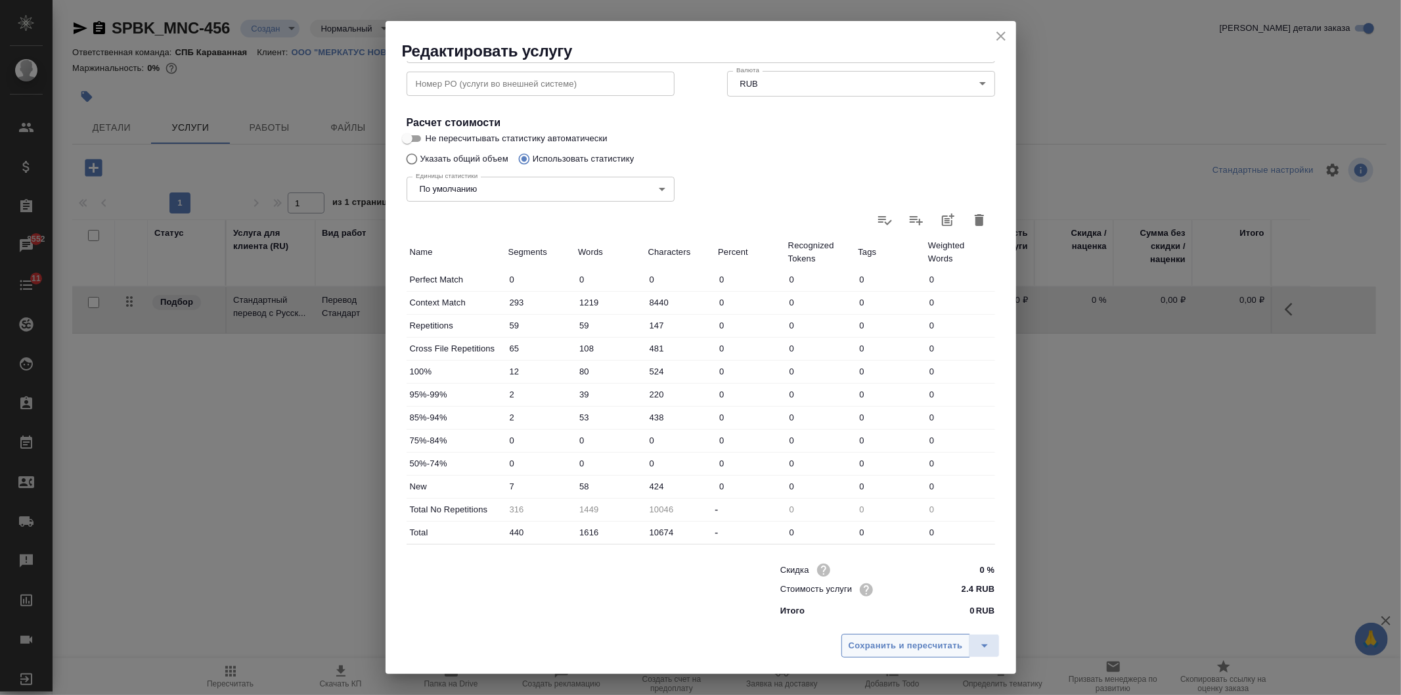
click at [879, 637] on button "Сохранить и пересчитать" at bounding box center [905, 646] width 129 height 24
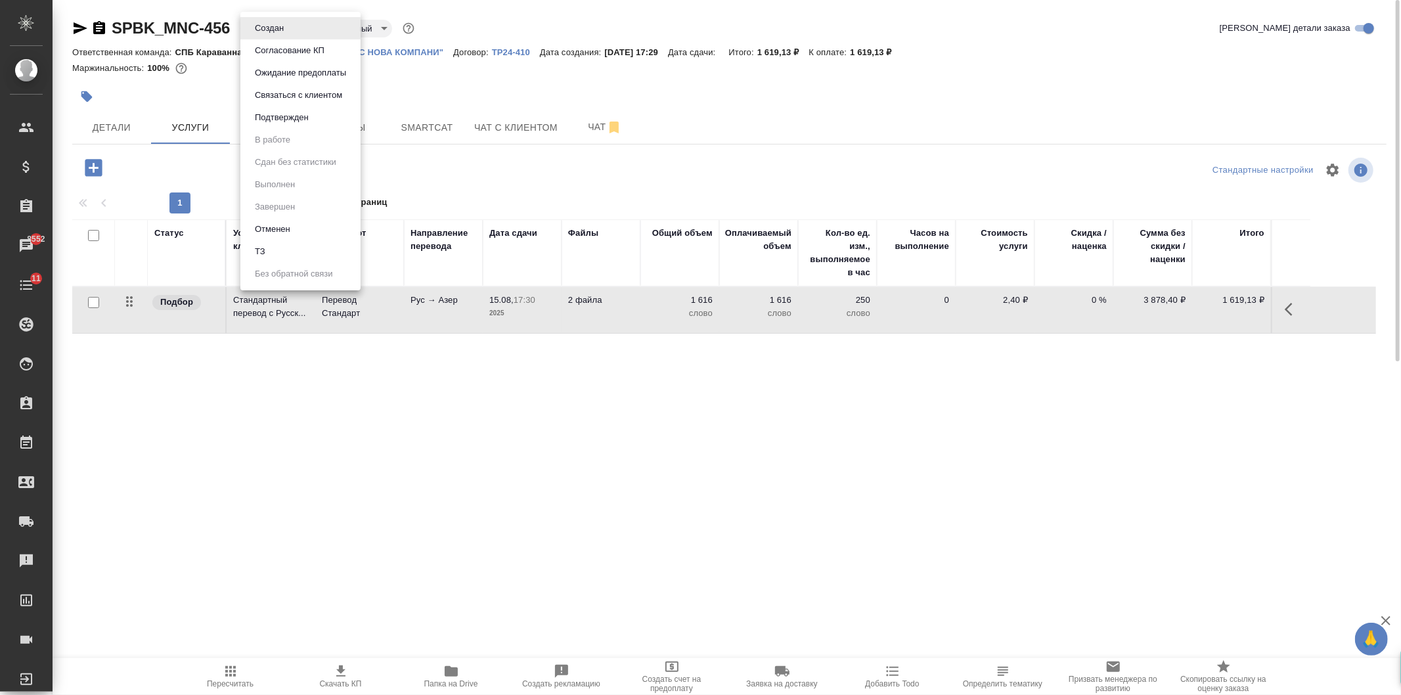
click at [283, 24] on body "🙏 .cls-1 fill:#fff; AWATERA Ivanova Arina Клиенты Спецификации Заказы 8552 Чаты…" at bounding box center [700, 347] width 1401 height 695
click at [294, 250] on li "ТЗ" at bounding box center [300, 251] width 120 height 22
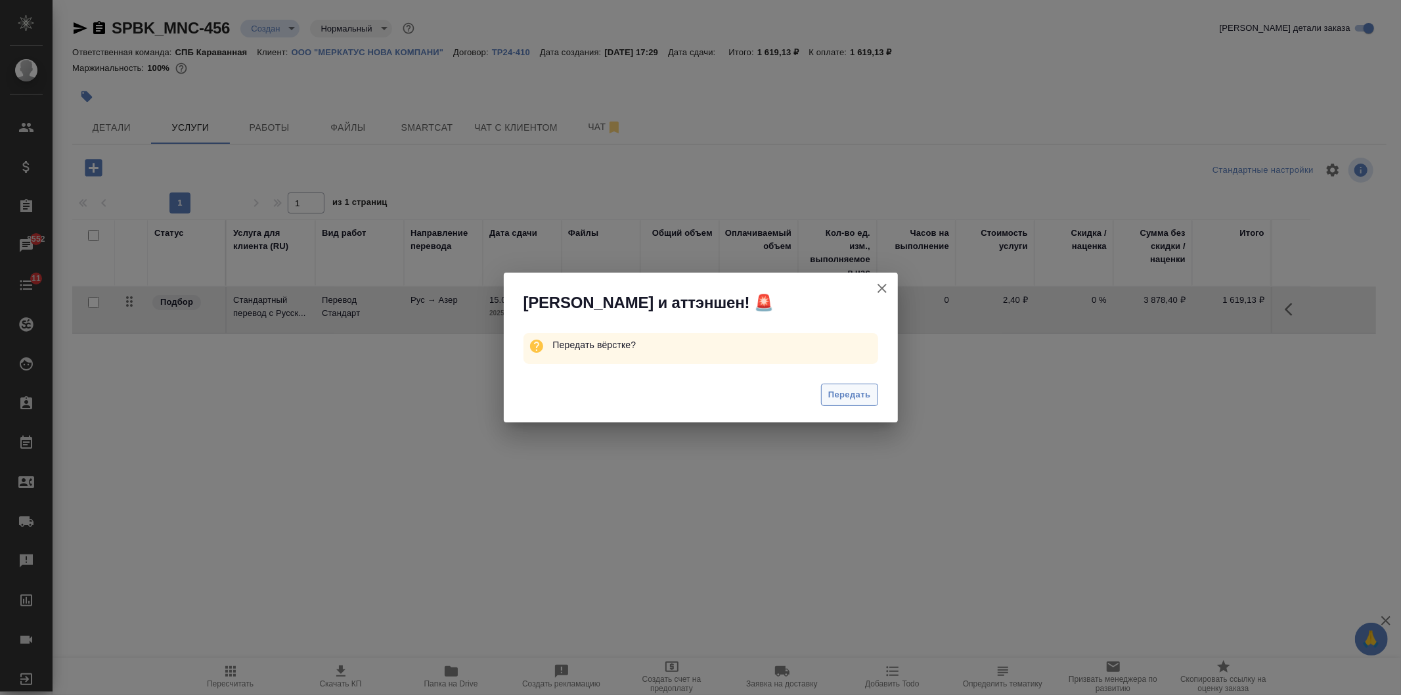
click at [843, 398] on span "Передать" at bounding box center [849, 395] width 43 height 15
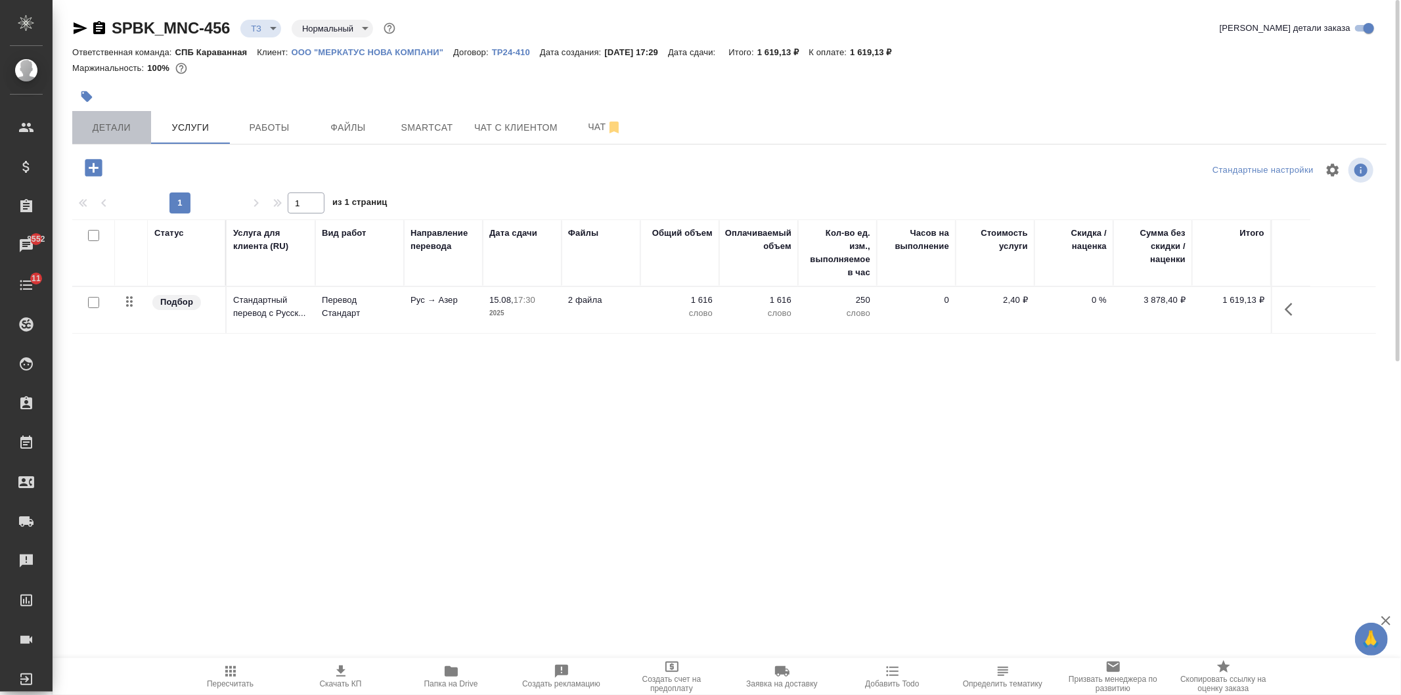
click at [99, 128] on span "Детали" at bounding box center [111, 128] width 63 height 16
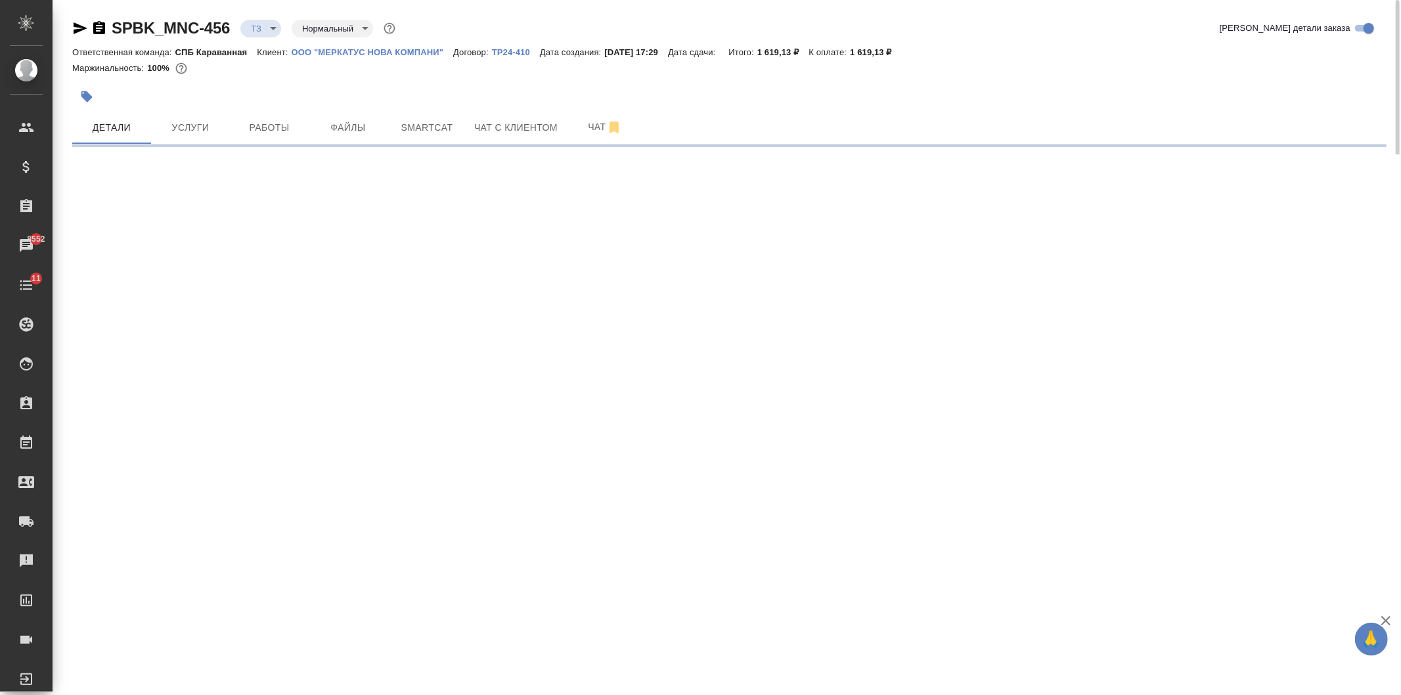
select select "RU"
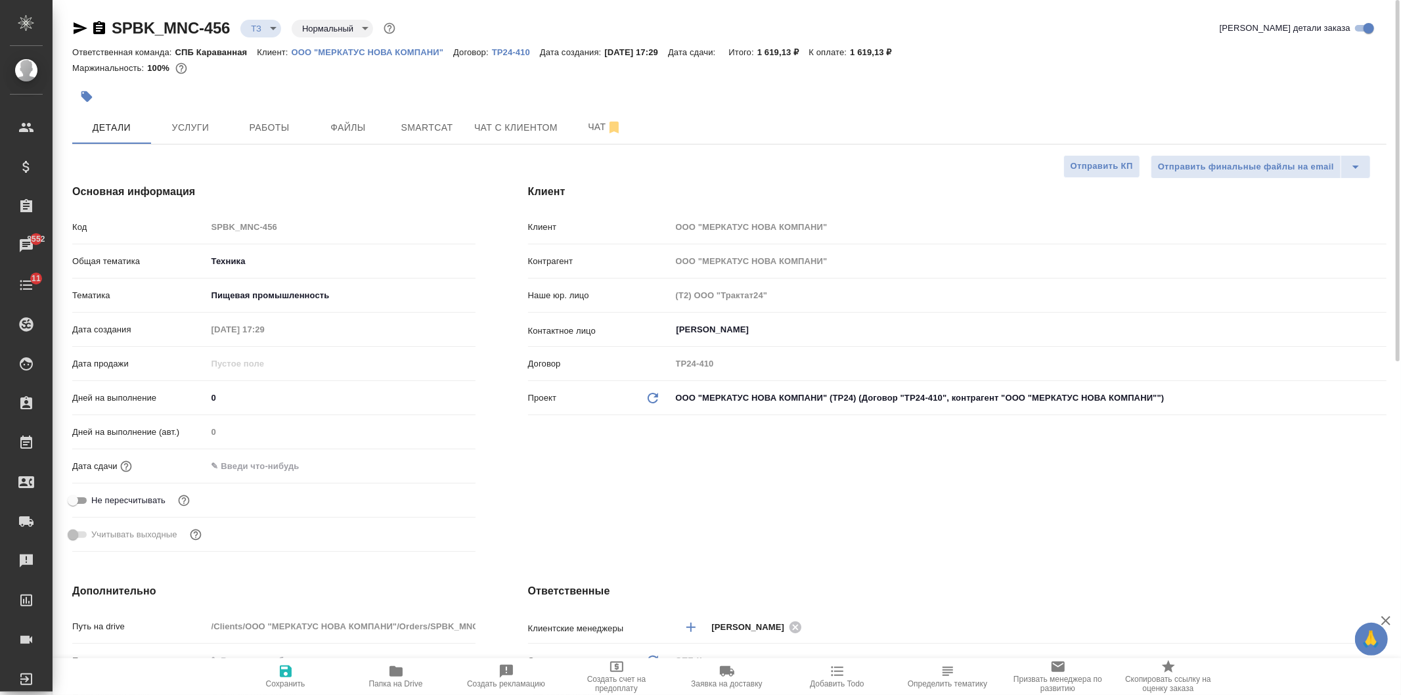
type textarea "x"
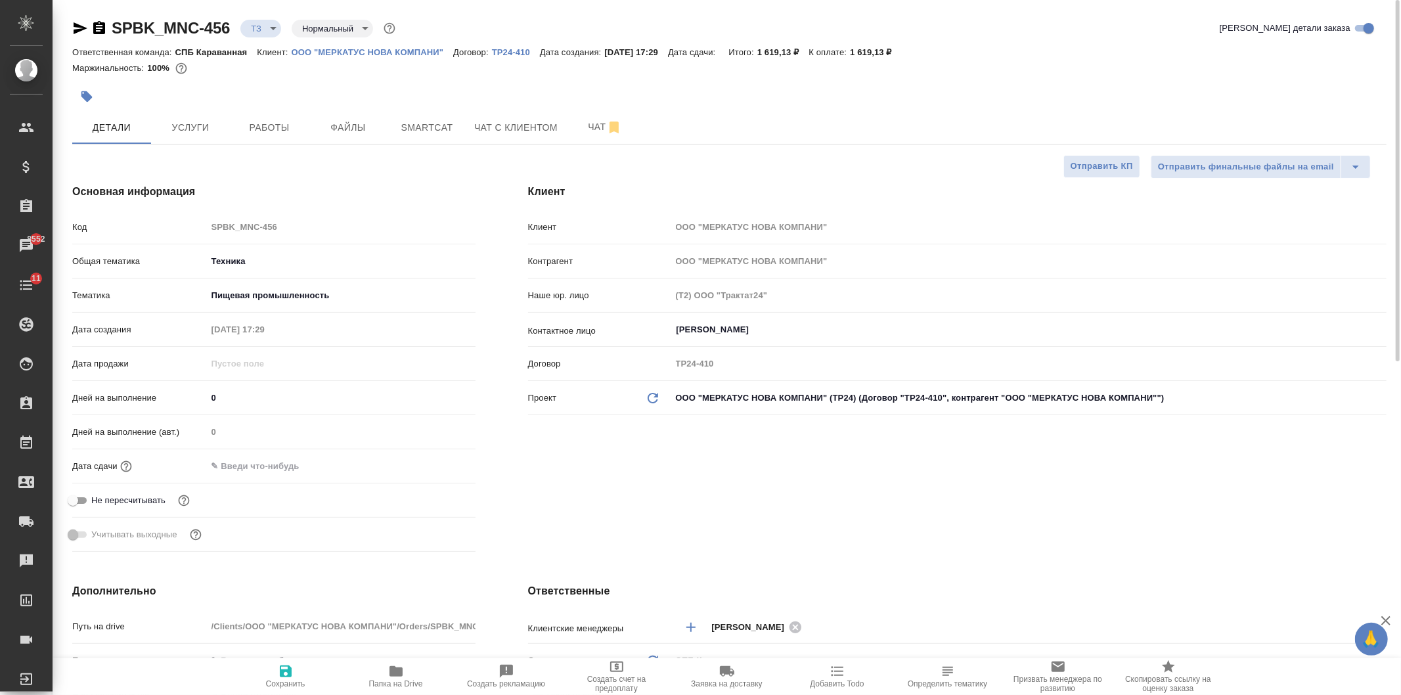
type textarea "x"
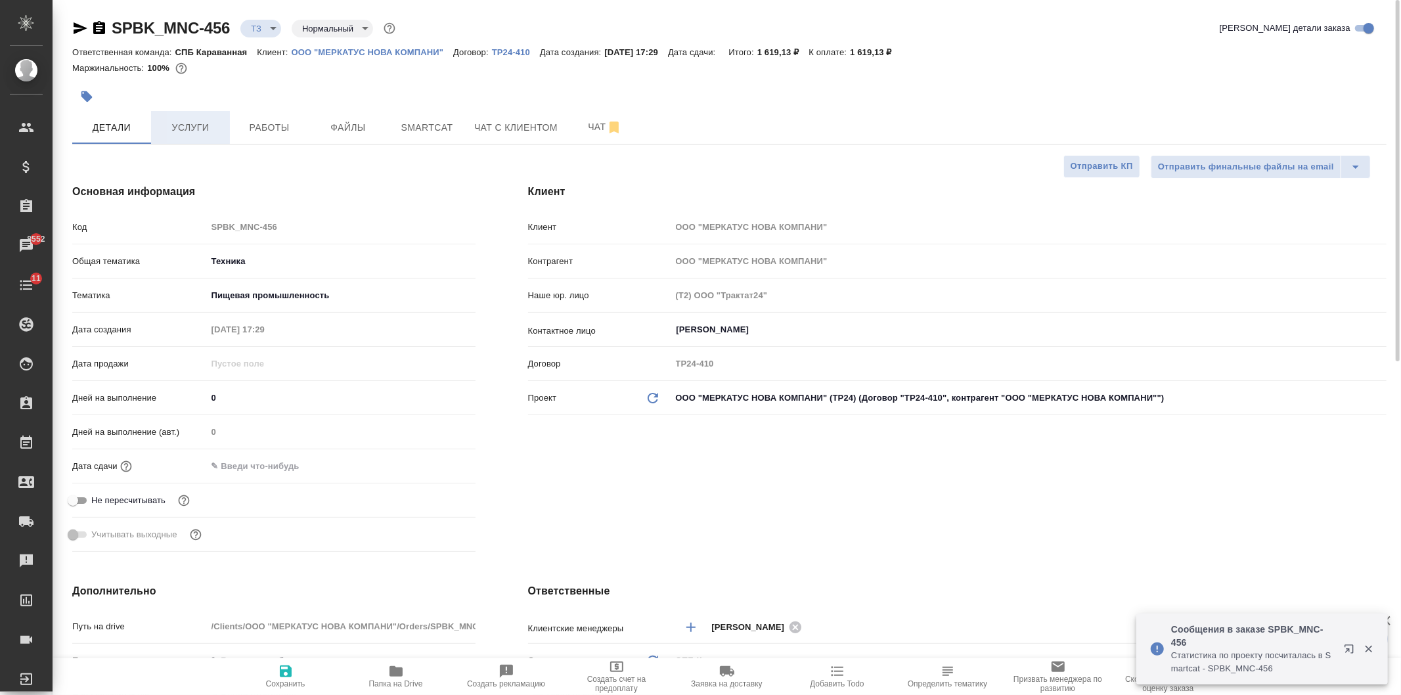
click at [197, 127] on span "Услуги" at bounding box center [190, 128] width 63 height 16
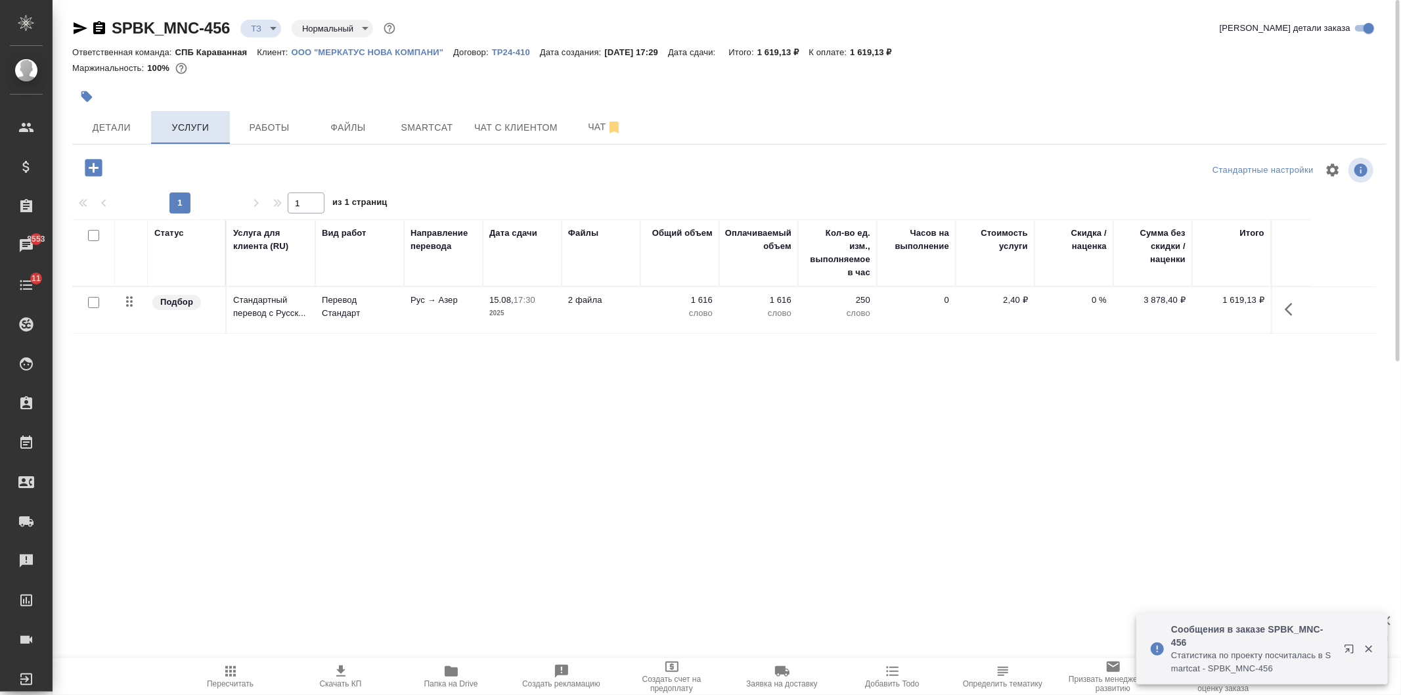
click at [154, 135] on button "Услуги" at bounding box center [190, 127] width 79 height 33
click at [135, 130] on span "Детали" at bounding box center [111, 128] width 63 height 16
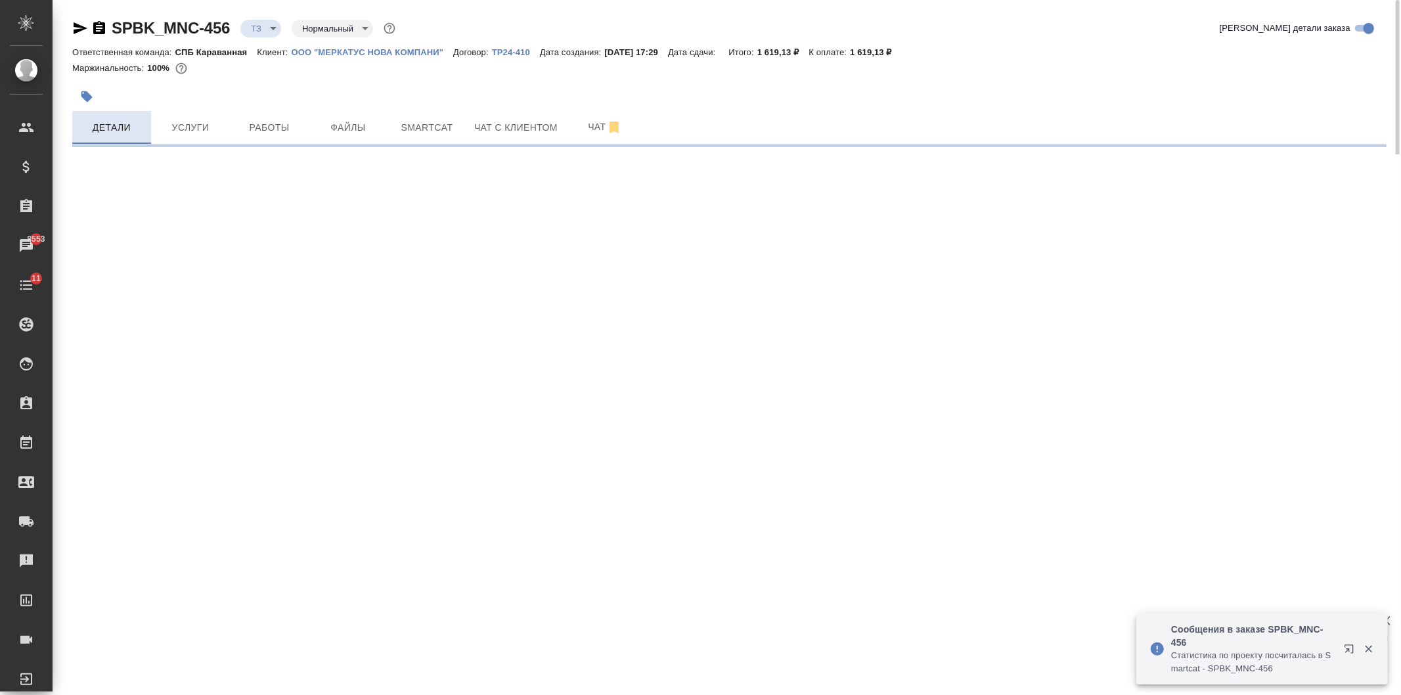
select select "RU"
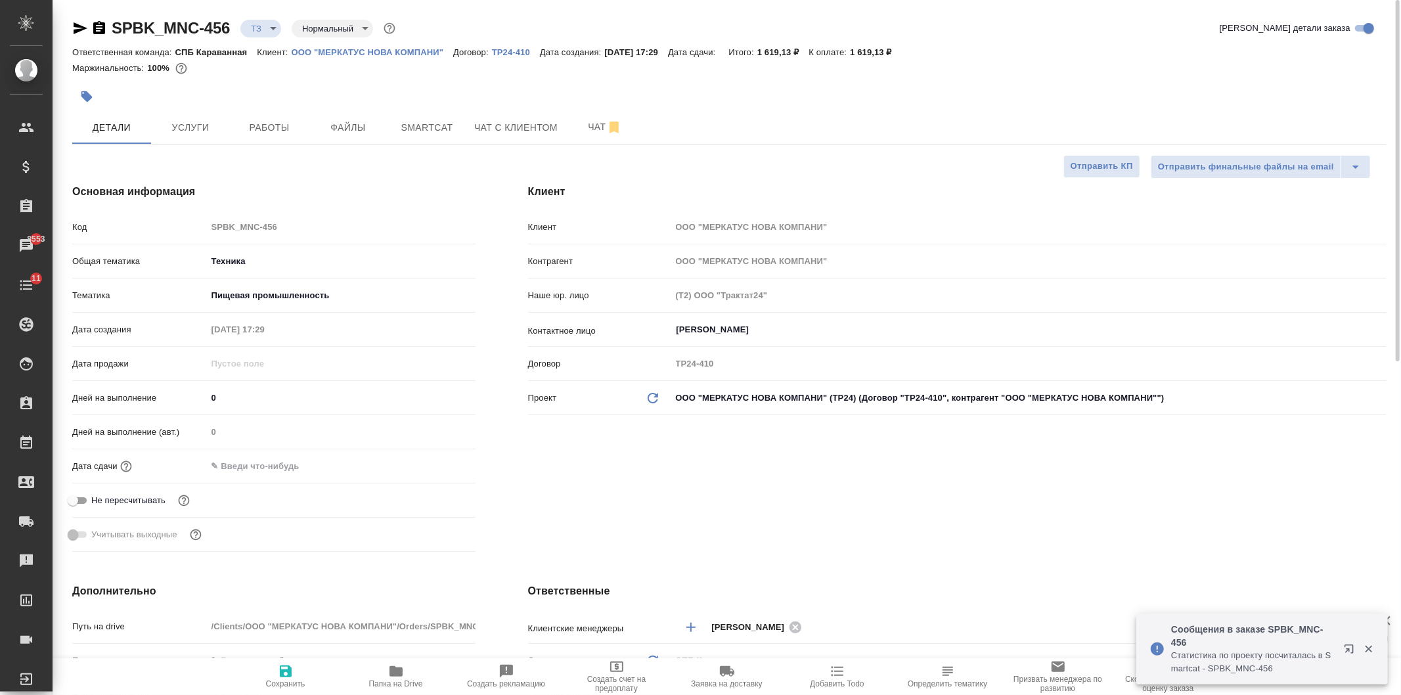
type textarea "x"
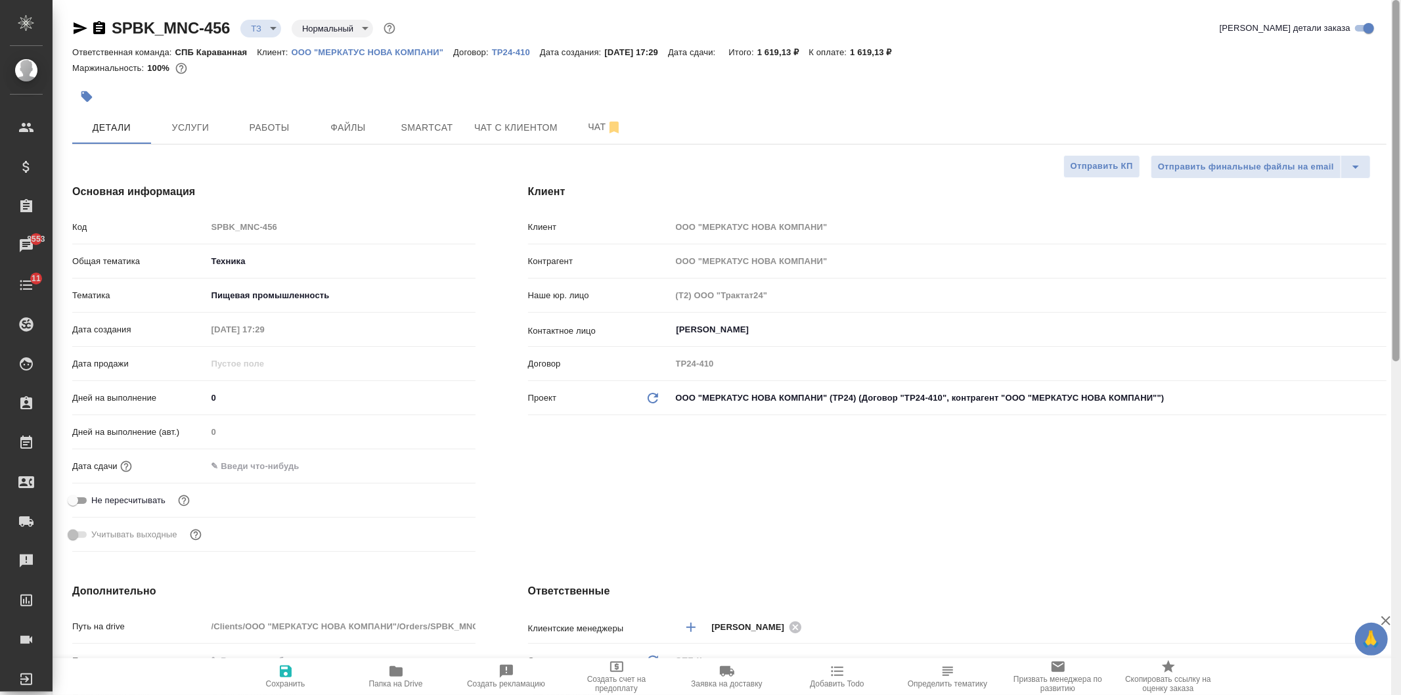
scroll to position [661, 0]
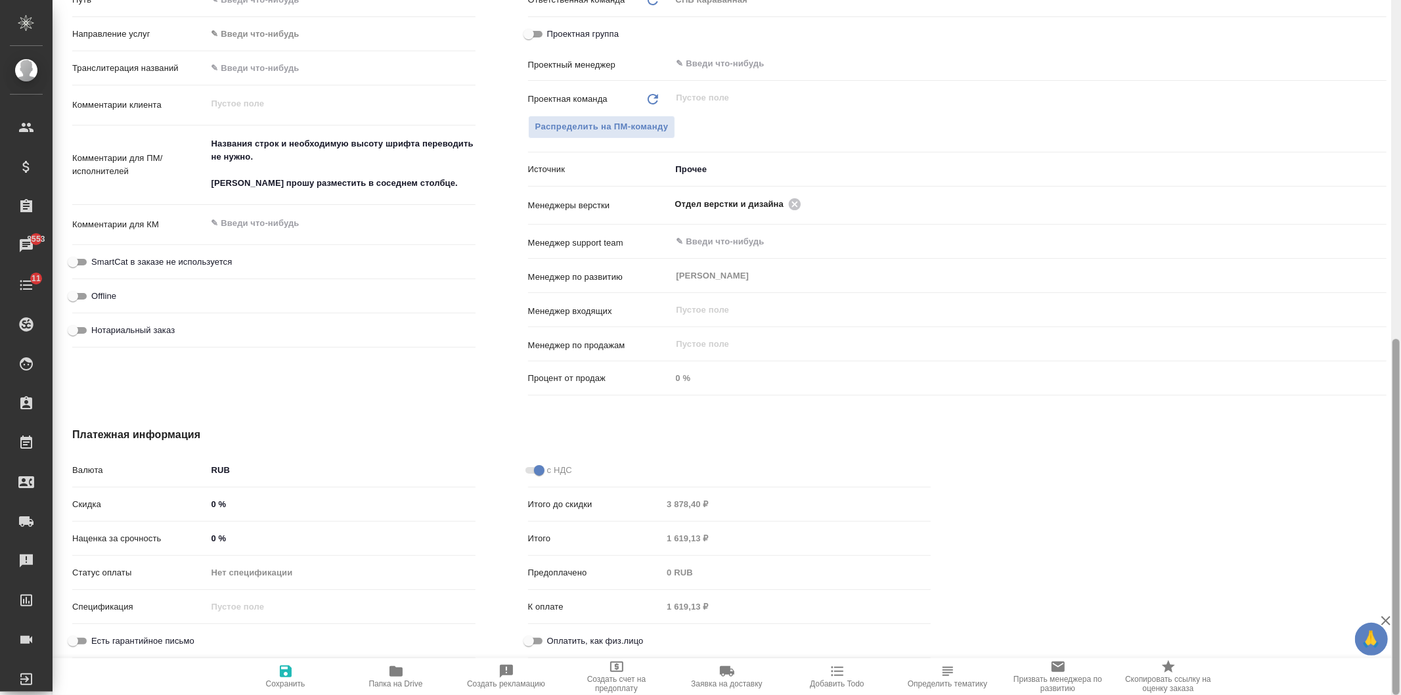
drag, startPoint x: 1400, startPoint y: 215, endPoint x: 1400, endPoint y: 282, distance: 67.7
click at [1400, 282] on div at bounding box center [1396, 348] width 10 height 696
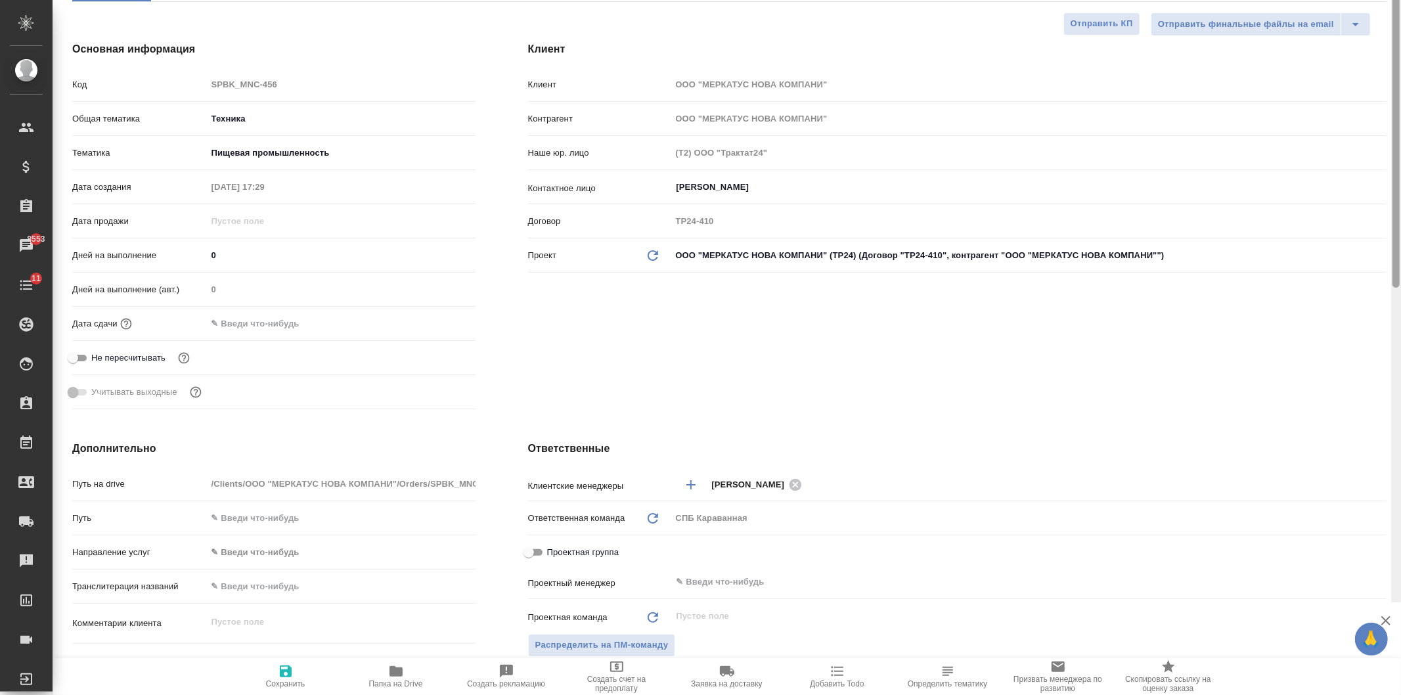
scroll to position [15, 0]
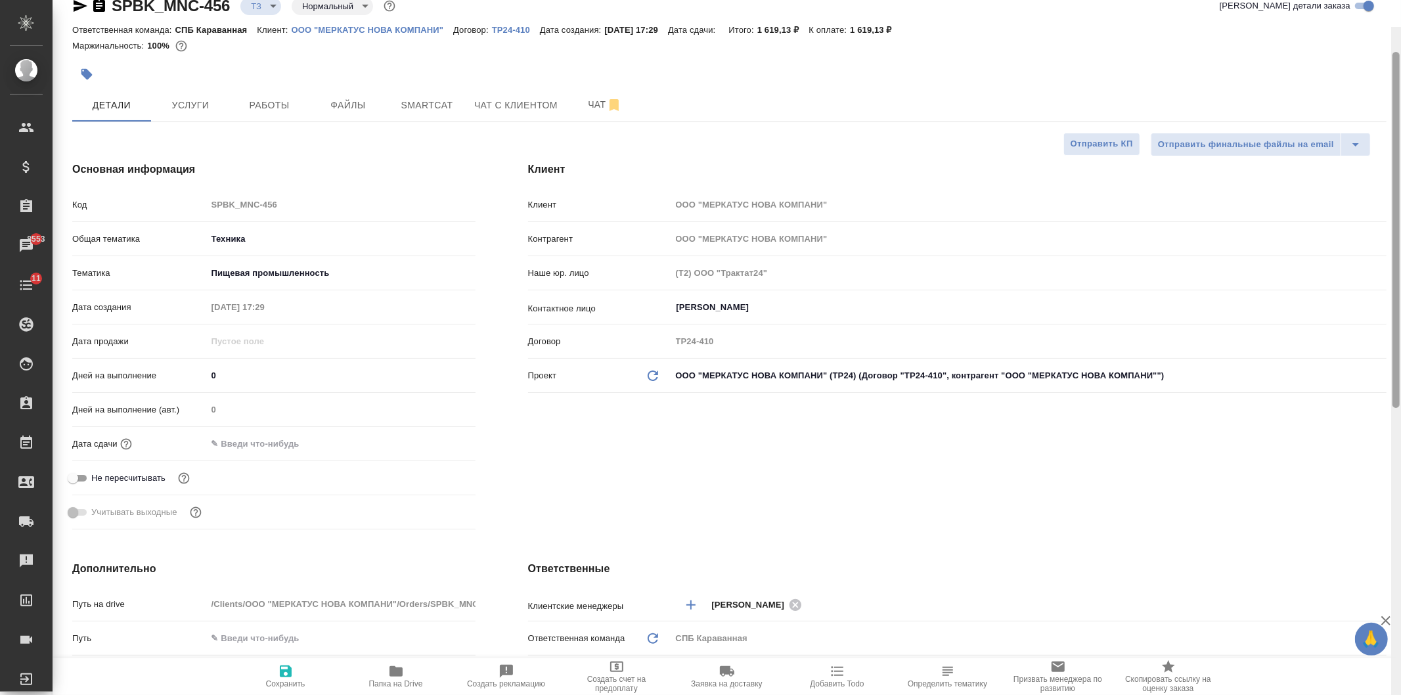
drag, startPoint x: 1396, startPoint y: 385, endPoint x: 1400, endPoint y: 44, distance: 340.9
click at [1400, 53] on div at bounding box center [1396, 378] width 10 height 696
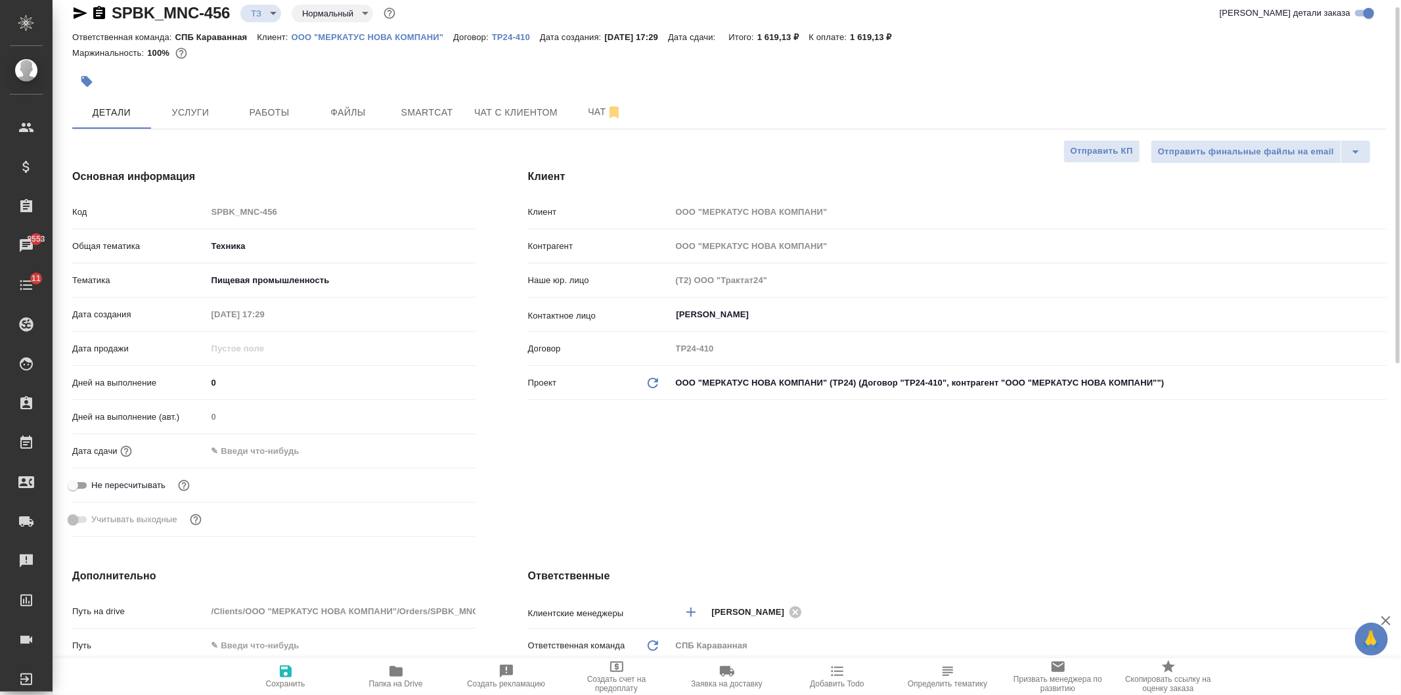
type textarea "x"
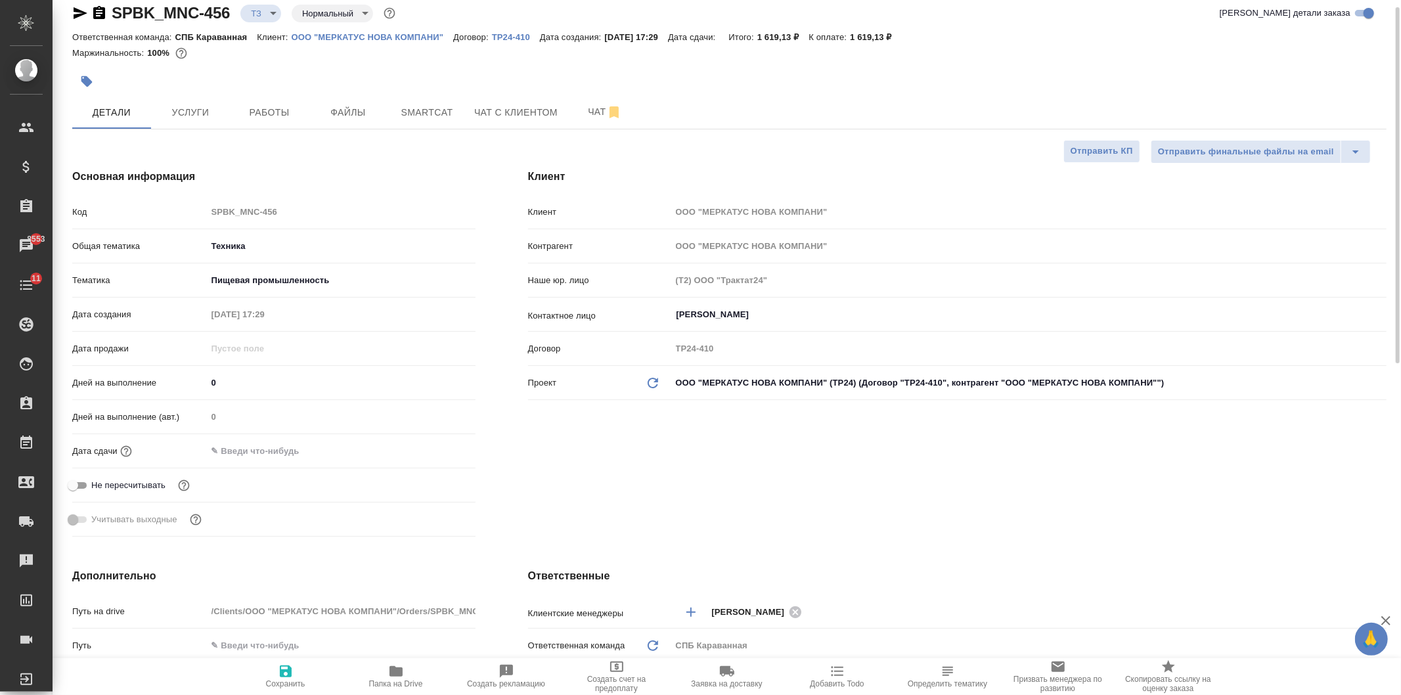
type textarea "x"
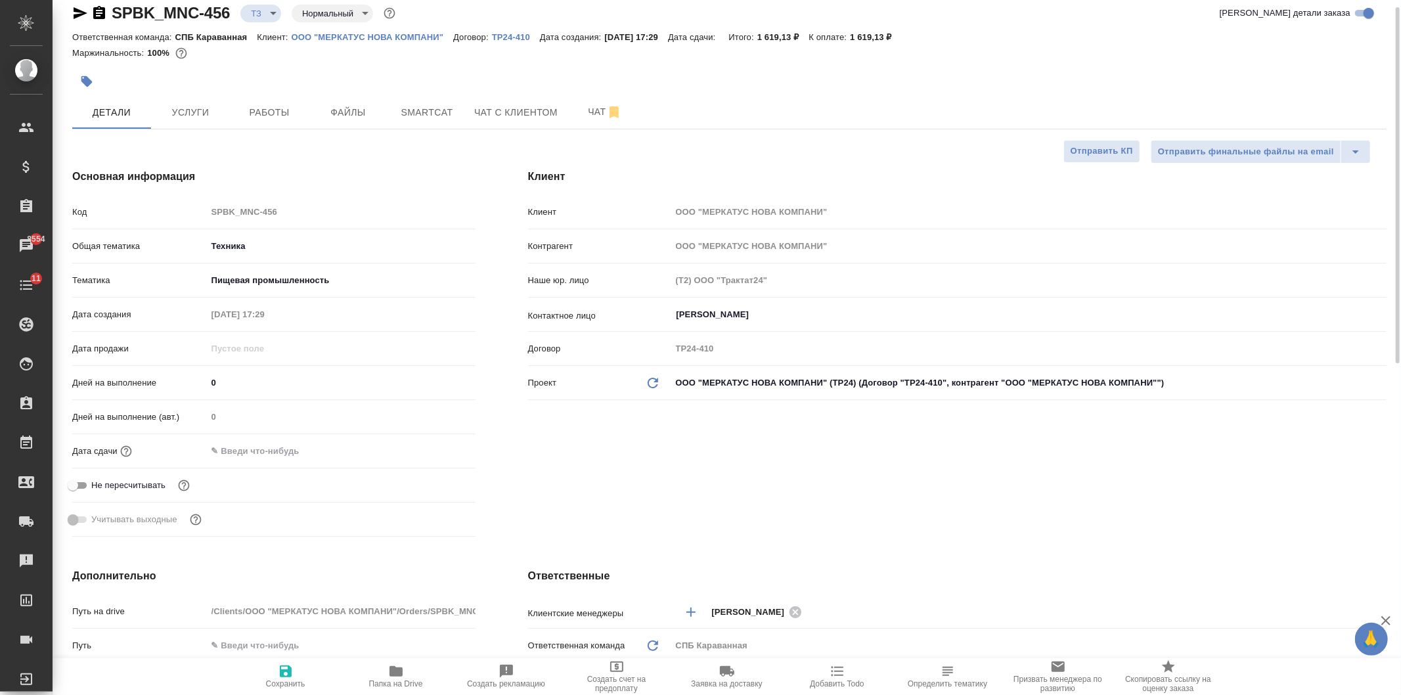
type textarea "x"
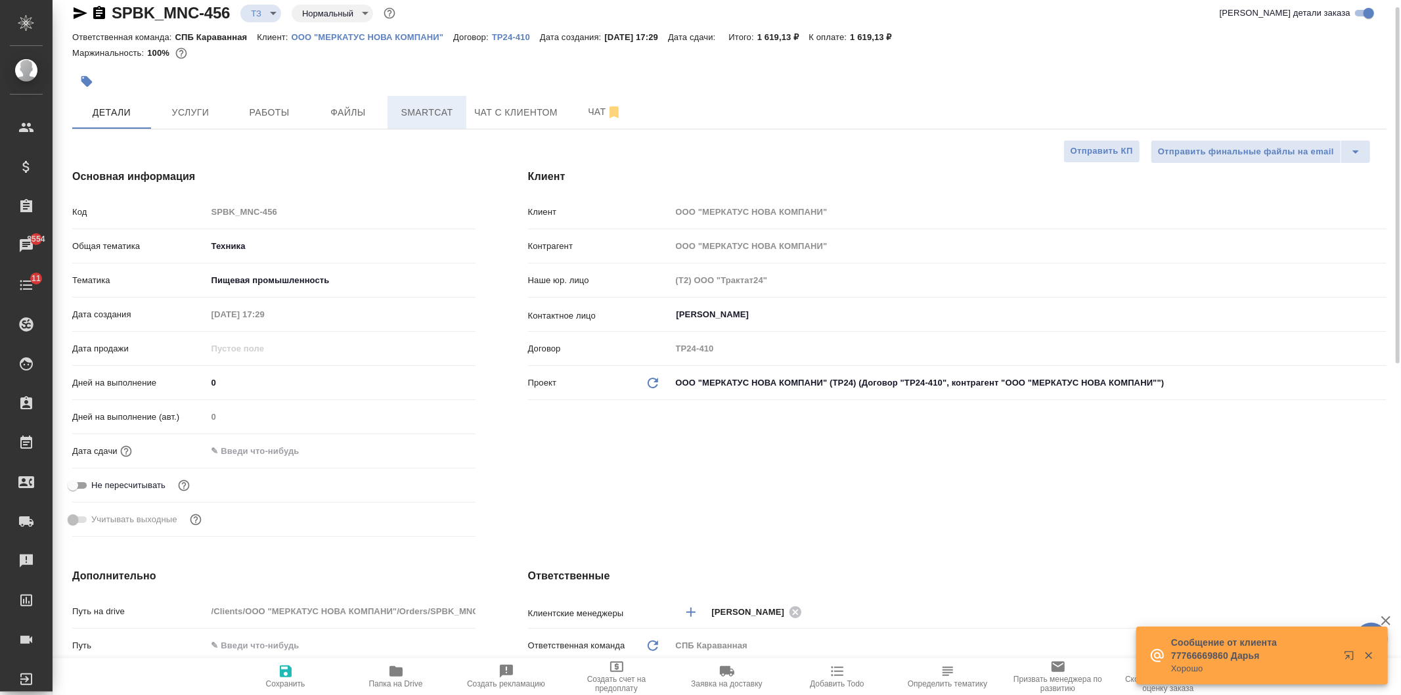
click at [436, 112] on span "Smartcat" at bounding box center [426, 112] width 63 height 16
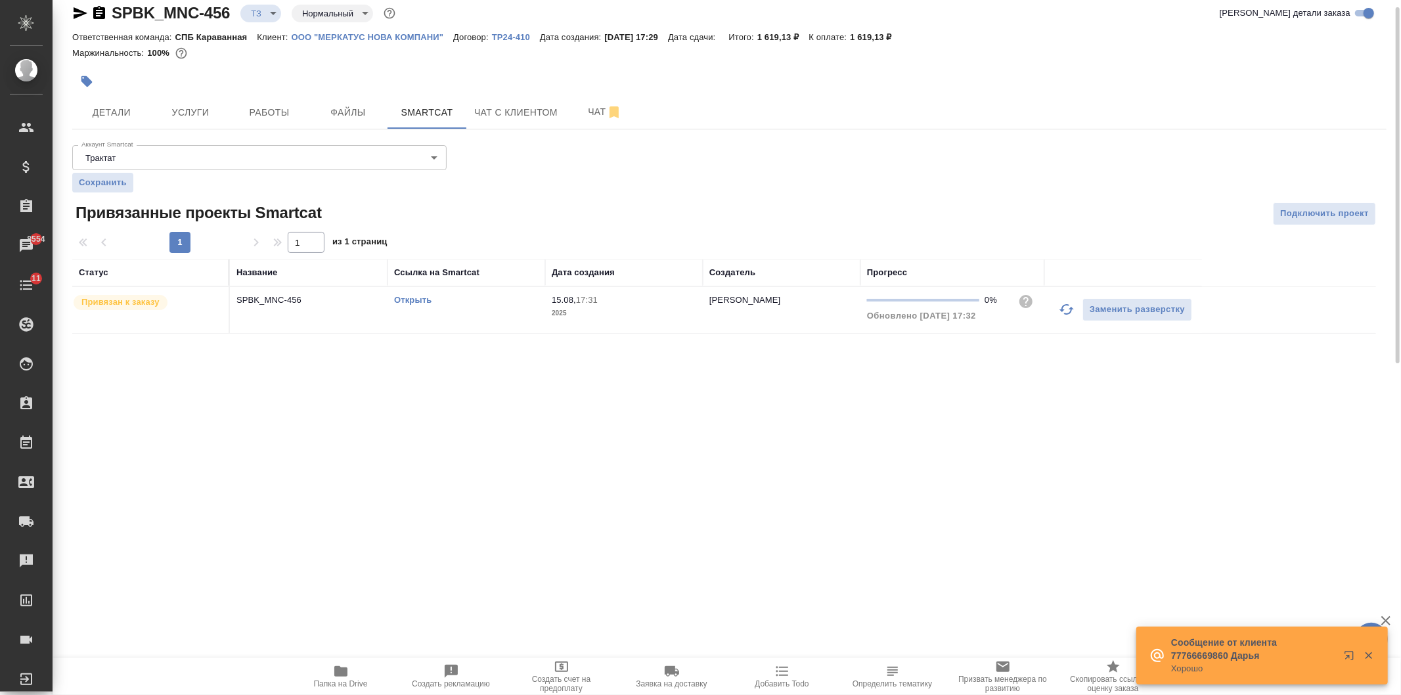
click at [402, 296] on link "Открыть" at bounding box center [412, 300] width 37 height 10
click at [189, 112] on span "Услуги" at bounding box center [190, 112] width 63 height 16
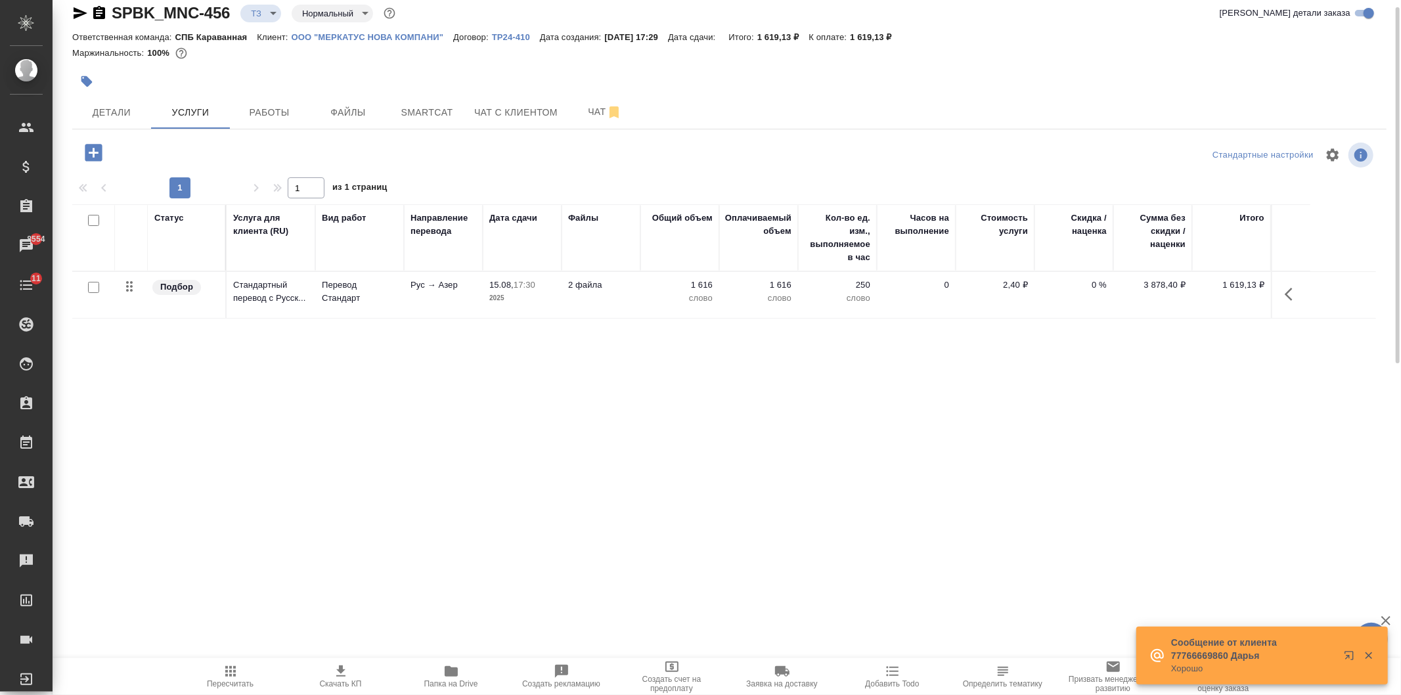
click at [652, 284] on p "1 616" at bounding box center [680, 284] width 66 height 13
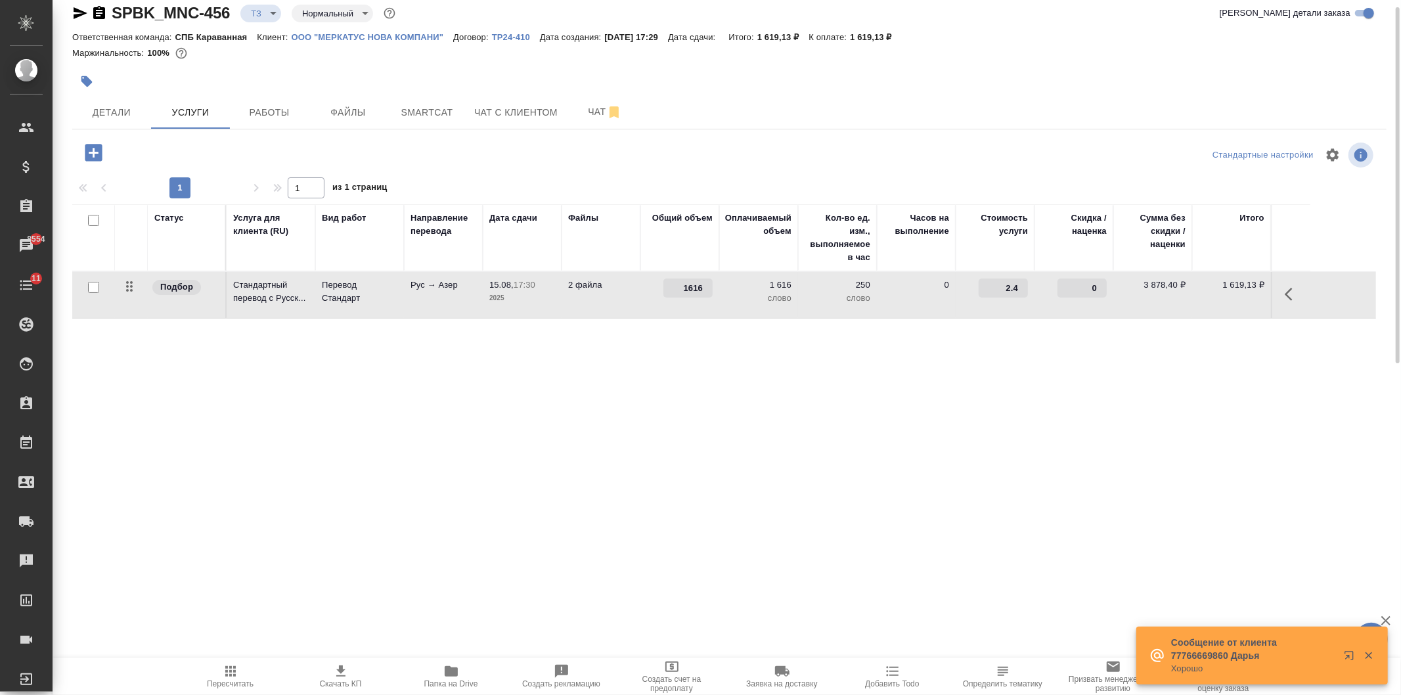
click at [652, 284] on div "1616" at bounding box center [680, 287] width 66 height 19
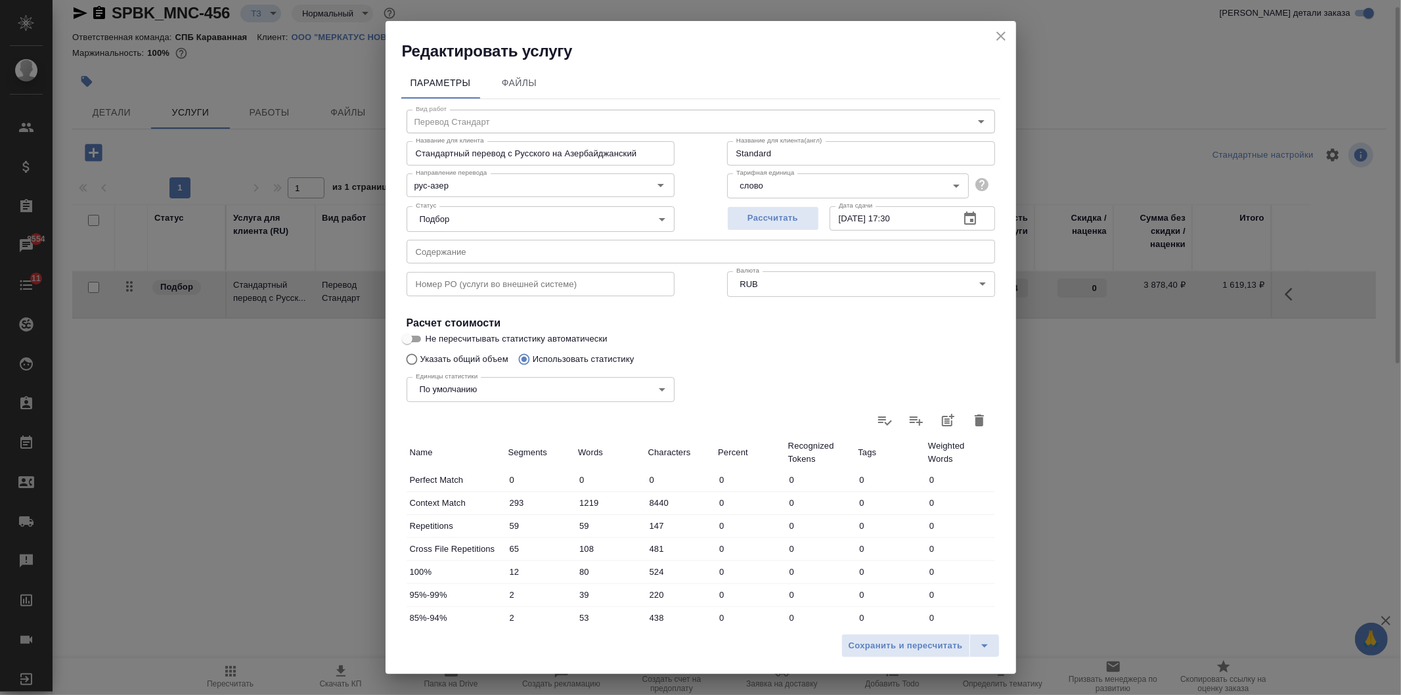
click at [971, 418] on icon "button" at bounding box center [979, 420] width 16 height 16
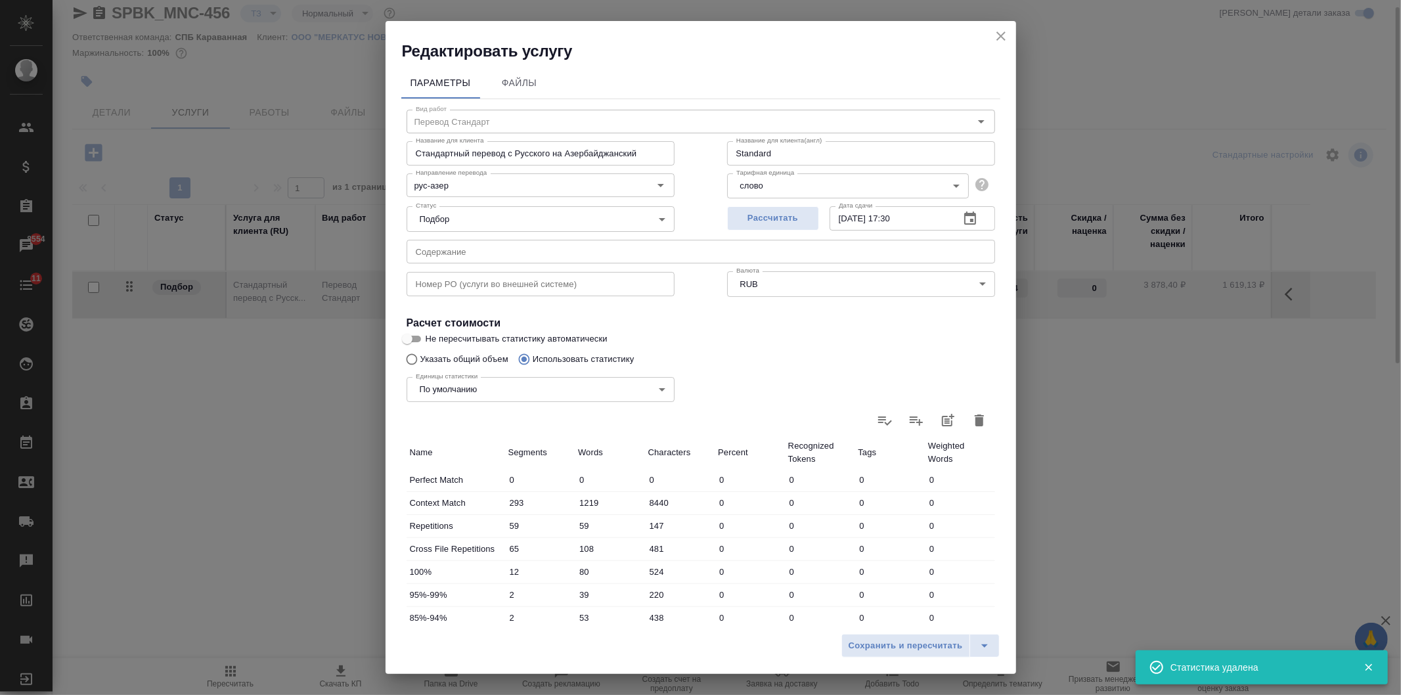
type input "0"
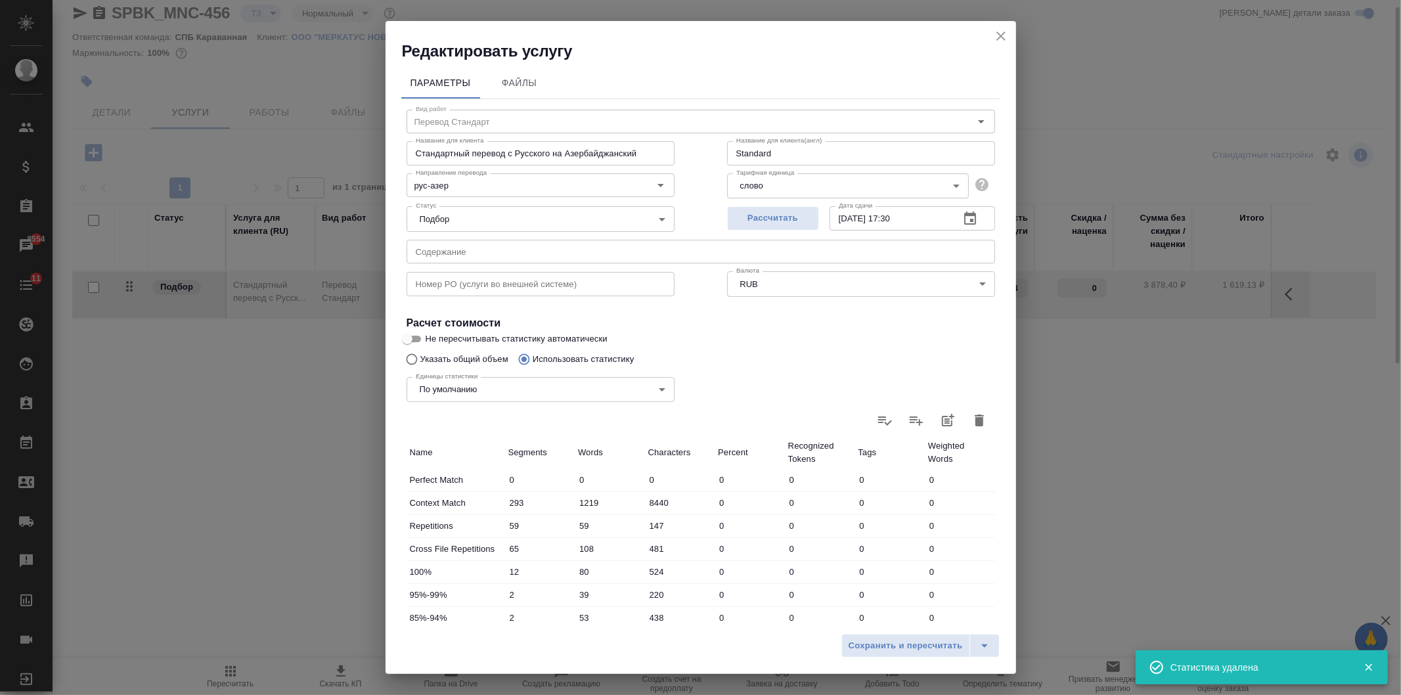
type input "0"
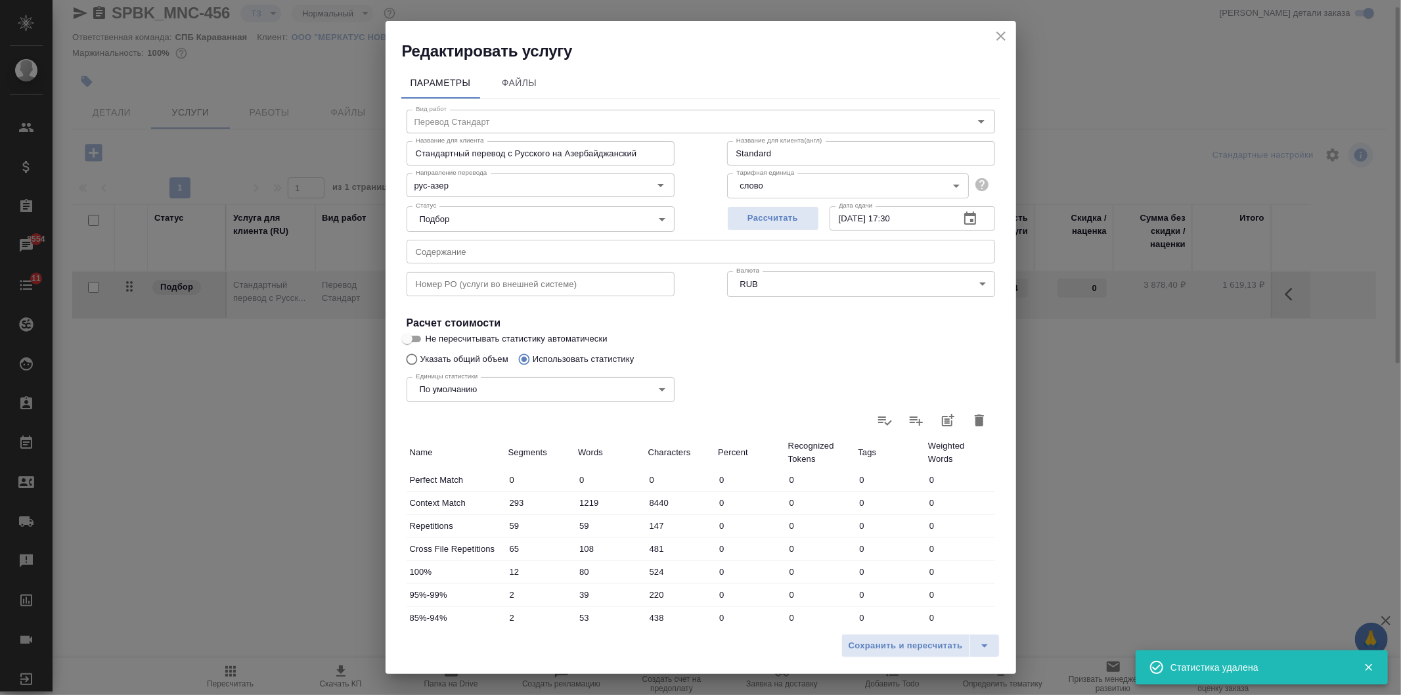
type input "0"
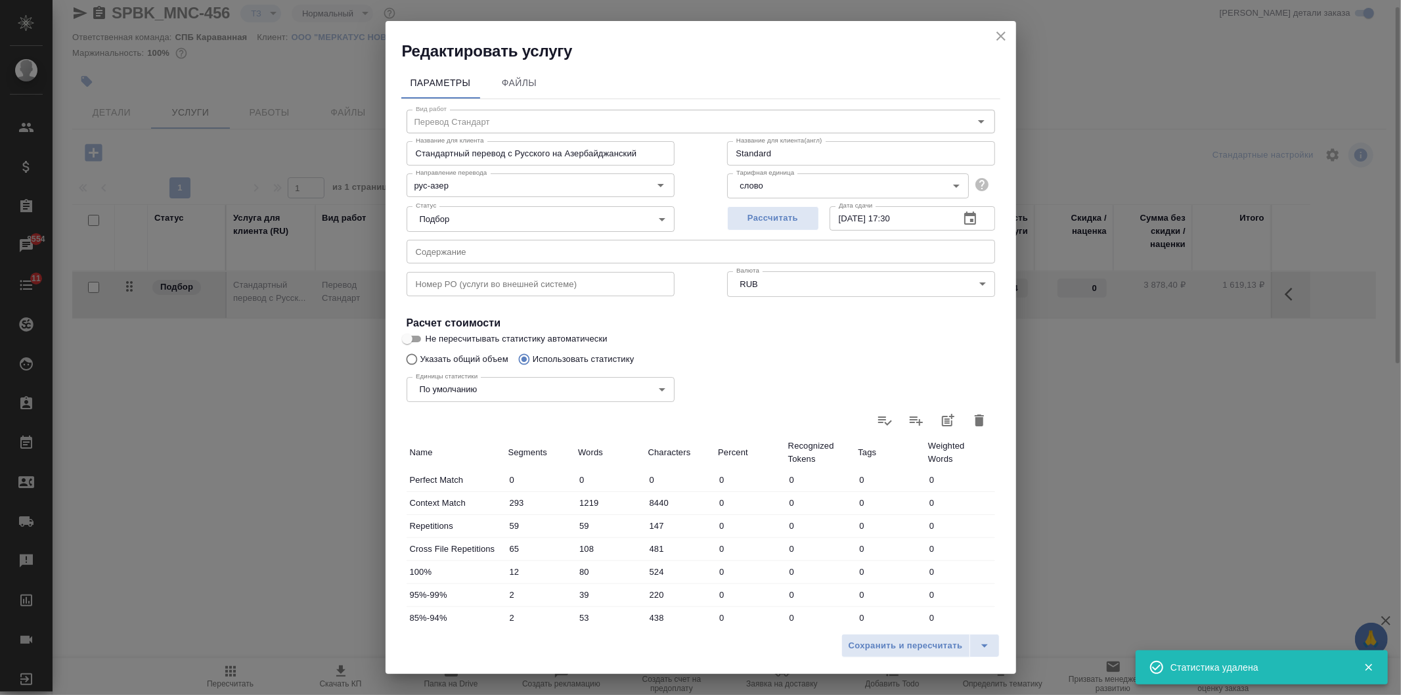
type input "0"
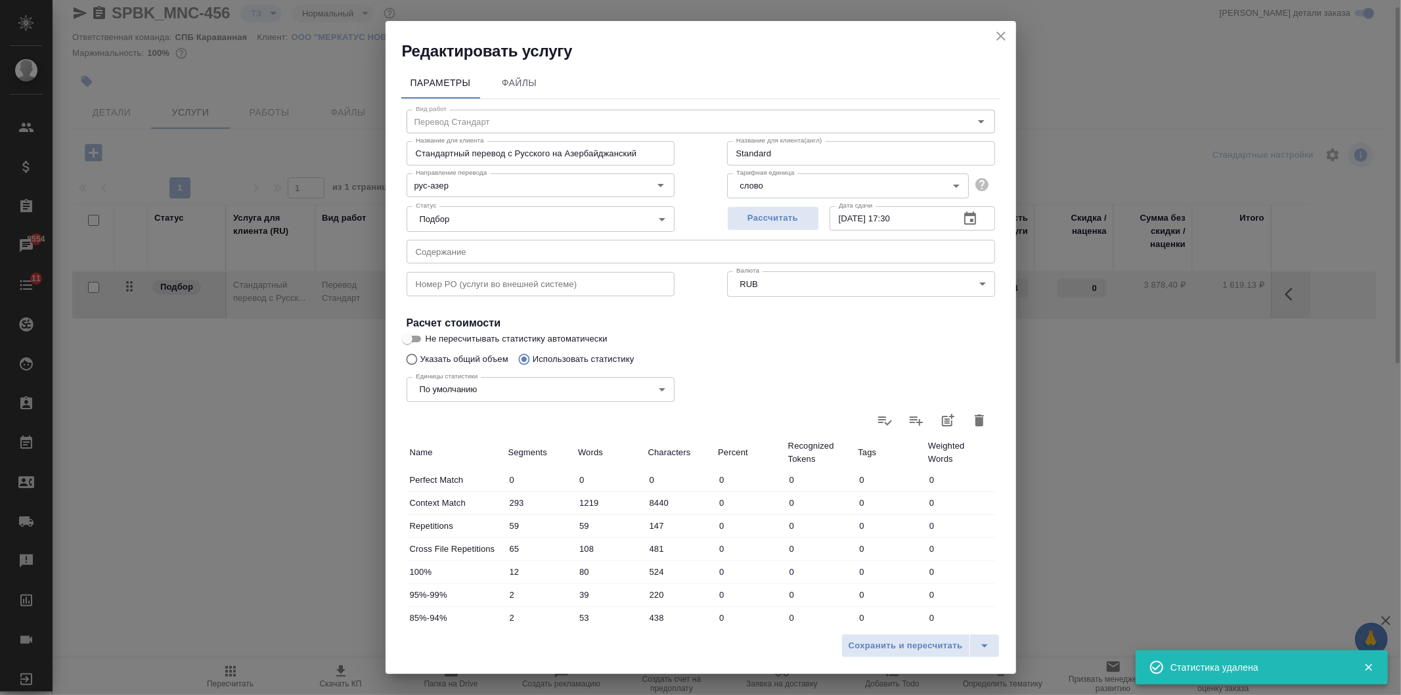
type input "0"
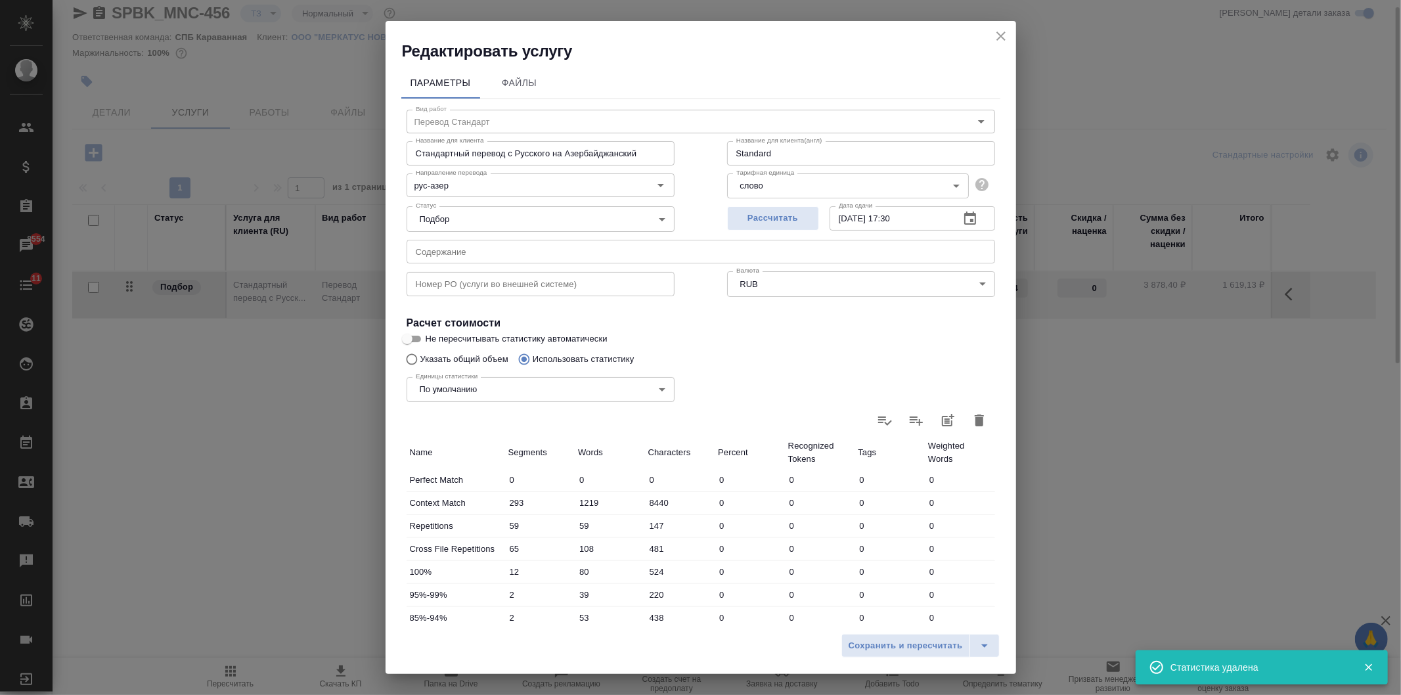
type input "0"
click at [901, 409] on label at bounding box center [885, 421] width 32 height 32
click at [0, 0] on input "file" at bounding box center [0, 0] width 0 height 0
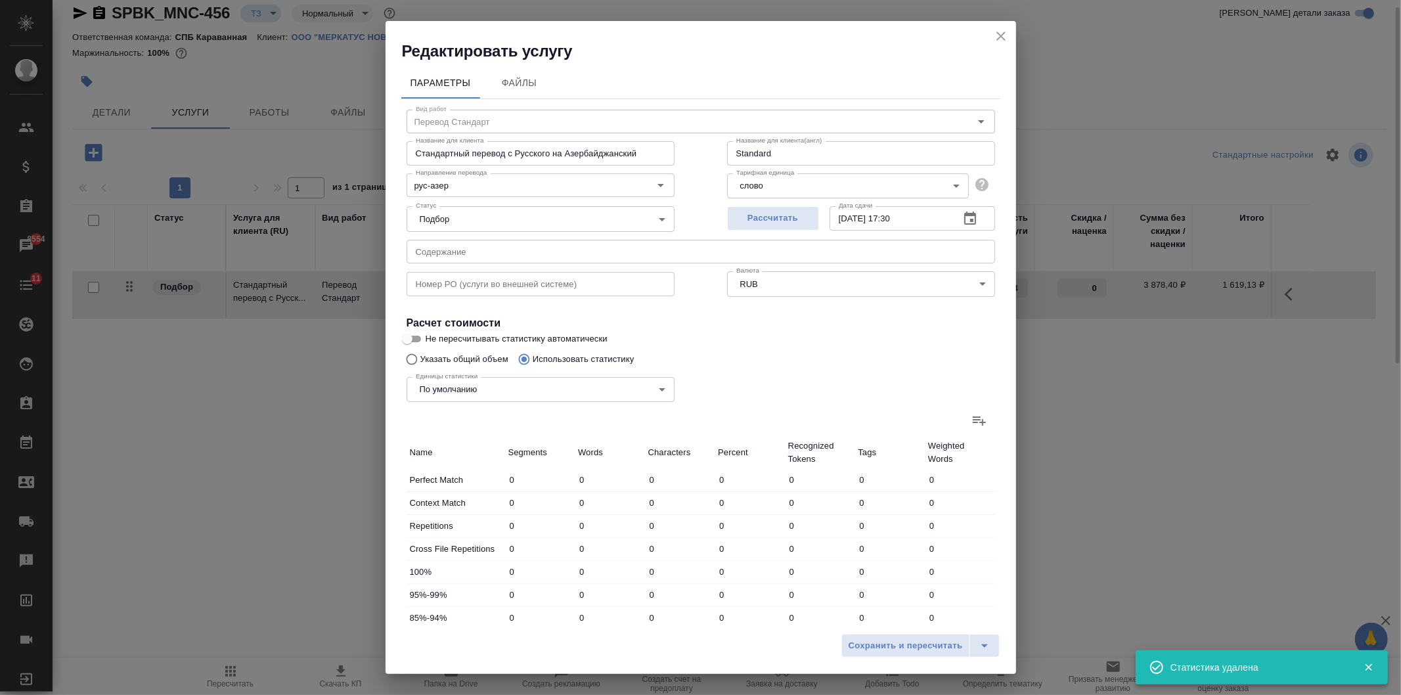
type input "78"
type input "245"
type input "1521"
type input "7"
type input "96"
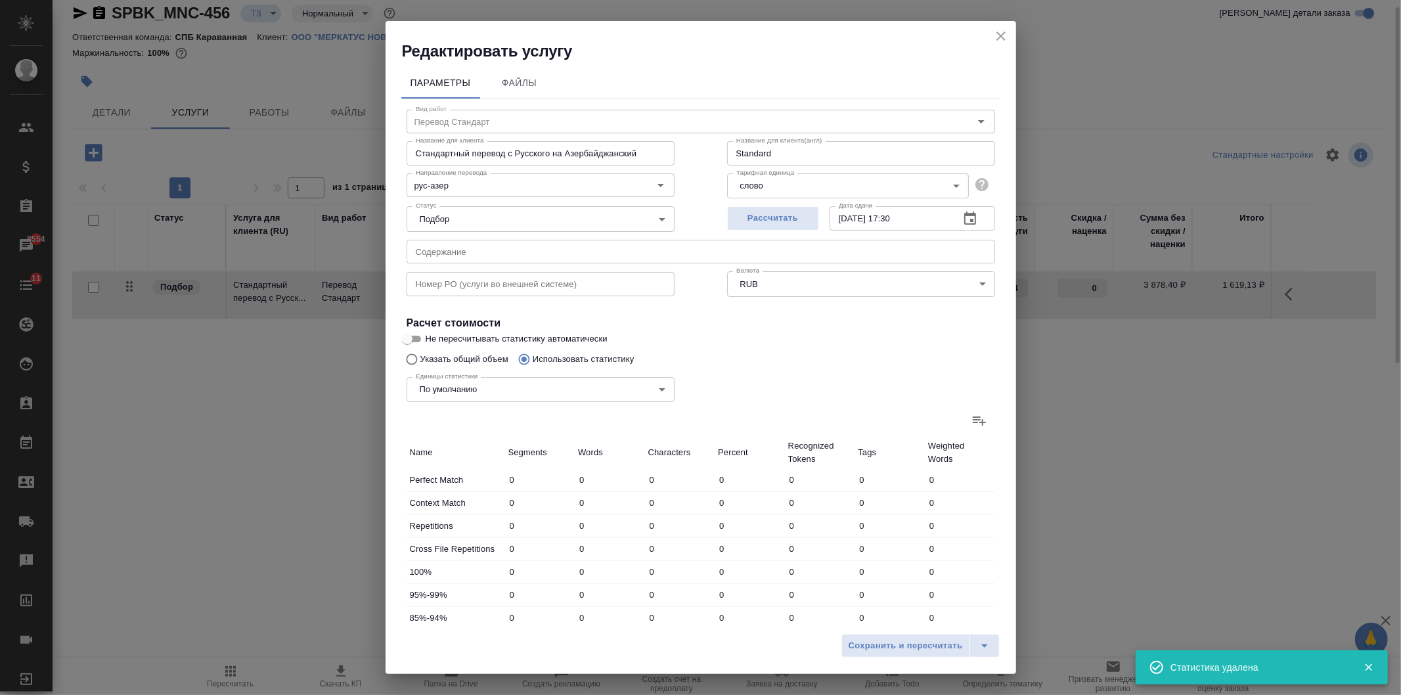
type input "659"
type input "21"
type input "159"
type input "1153"
type input "3"
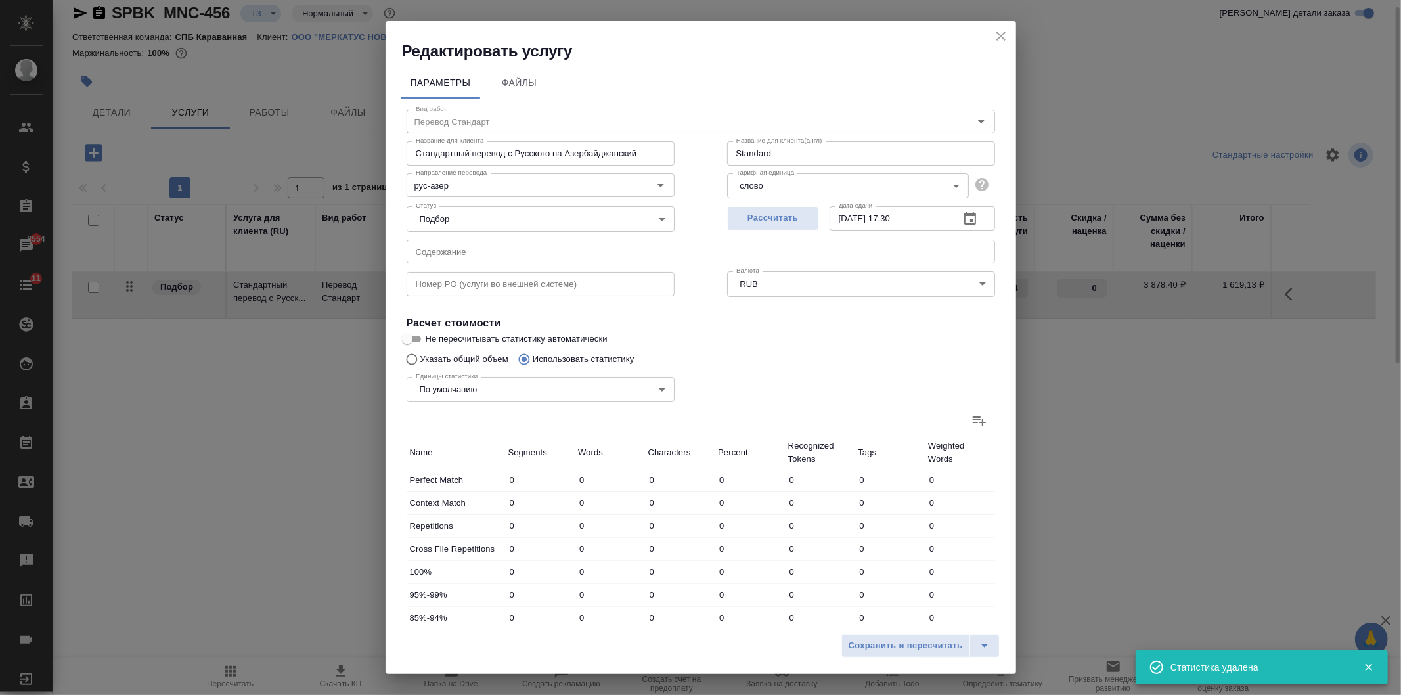
type input "60"
type input "395"
type input "5"
type input "76"
type input "589"
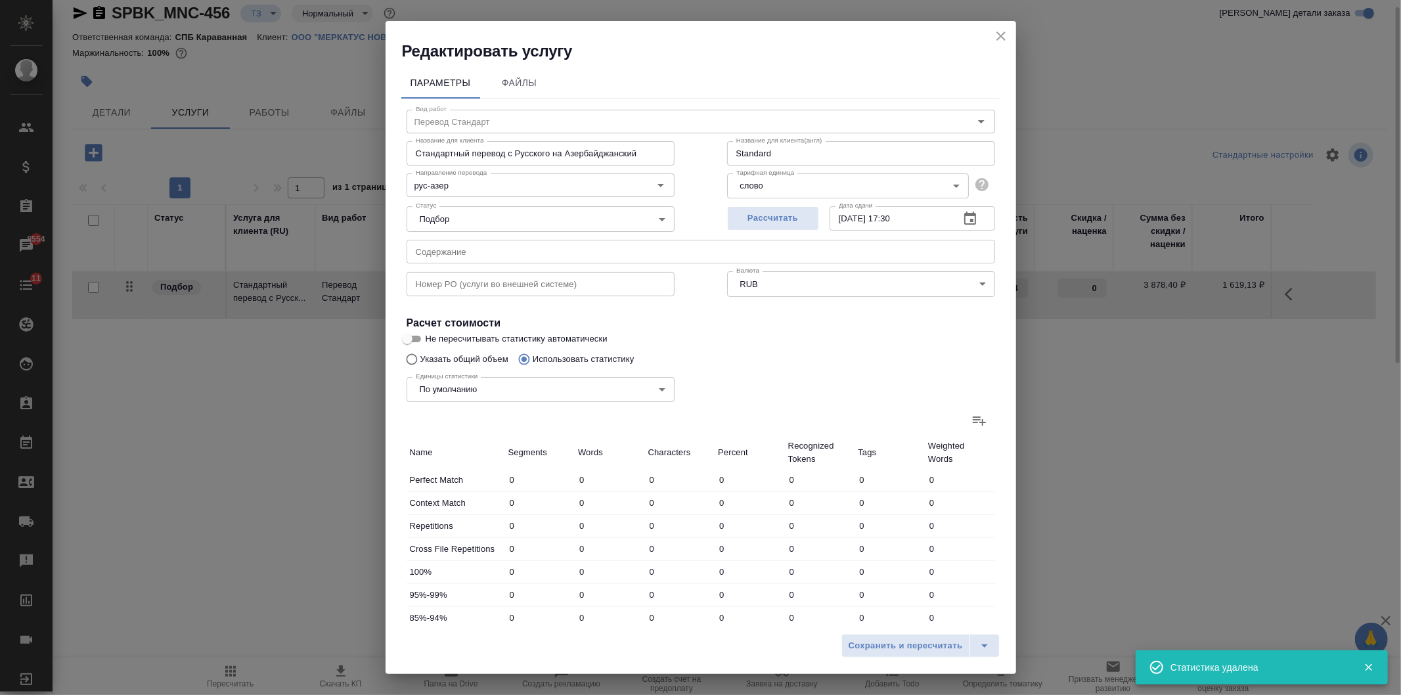
type input "6"
type input "111"
type input "840"
type input "113"
type input "651"
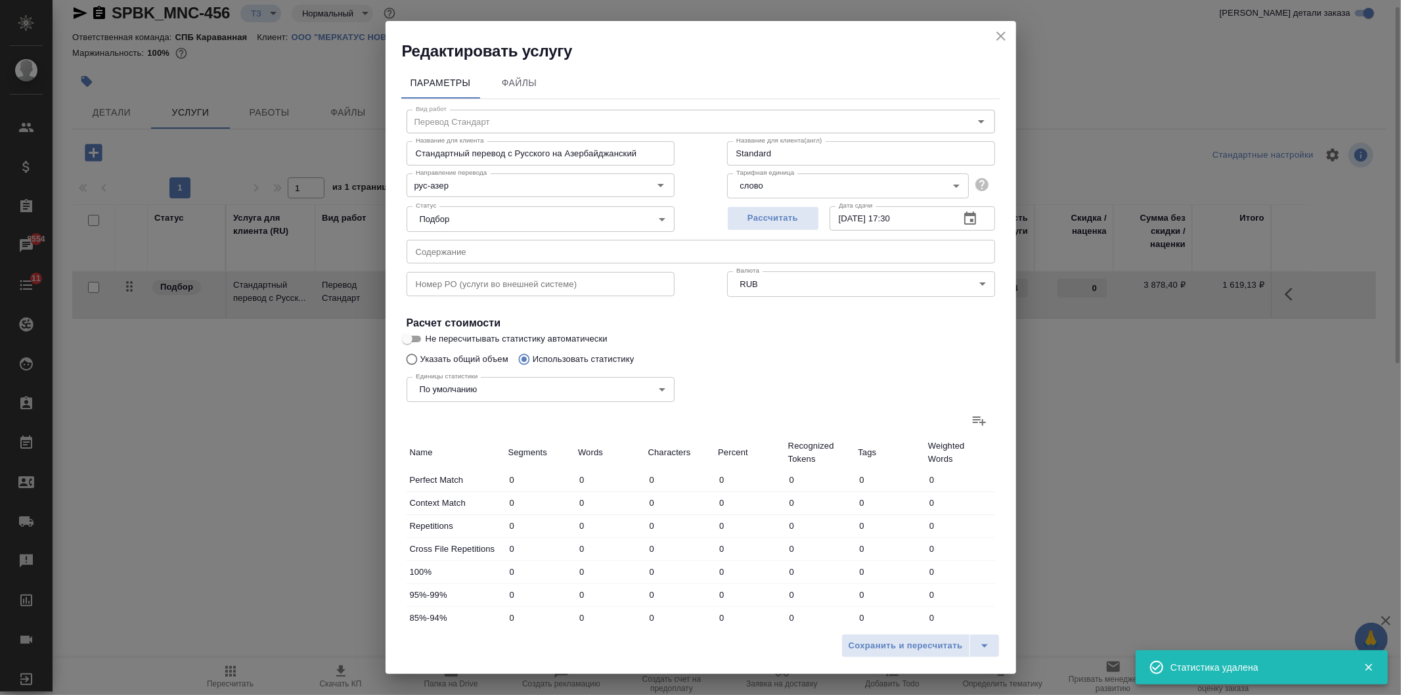
type input "4498"
type input "120"
type input "747"
type input "5157"
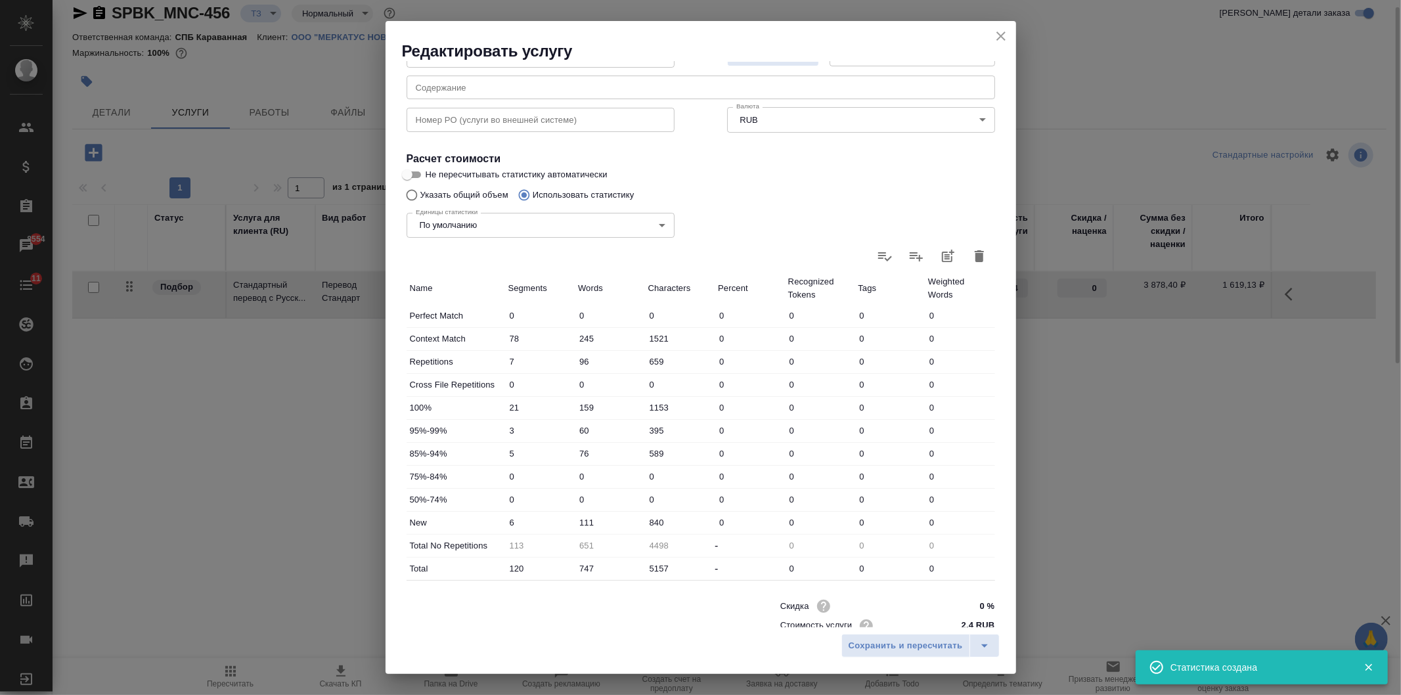
scroll to position [200, 0]
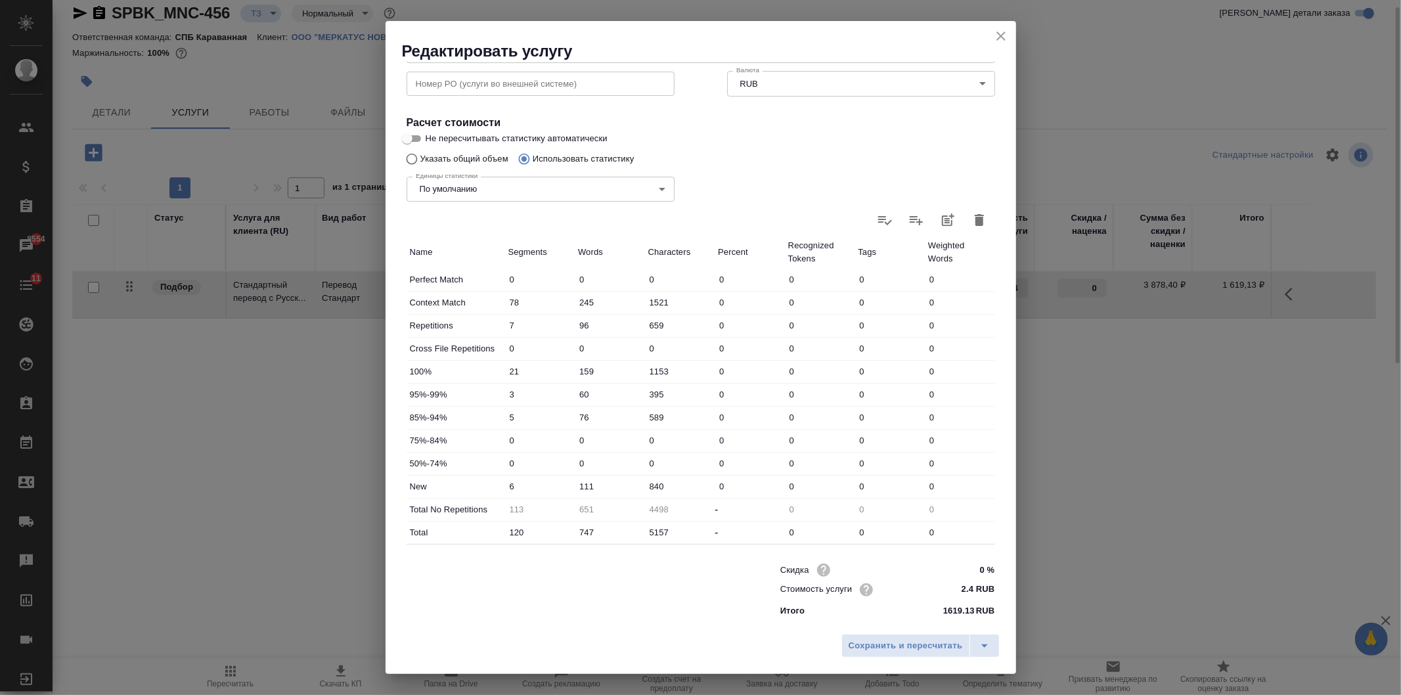
click at [587, 485] on input "111" at bounding box center [610, 486] width 70 height 19
type input "151"
click at [589, 532] on input "747" at bounding box center [609, 532] width 69 height 19
type input "-19"
type input "797"
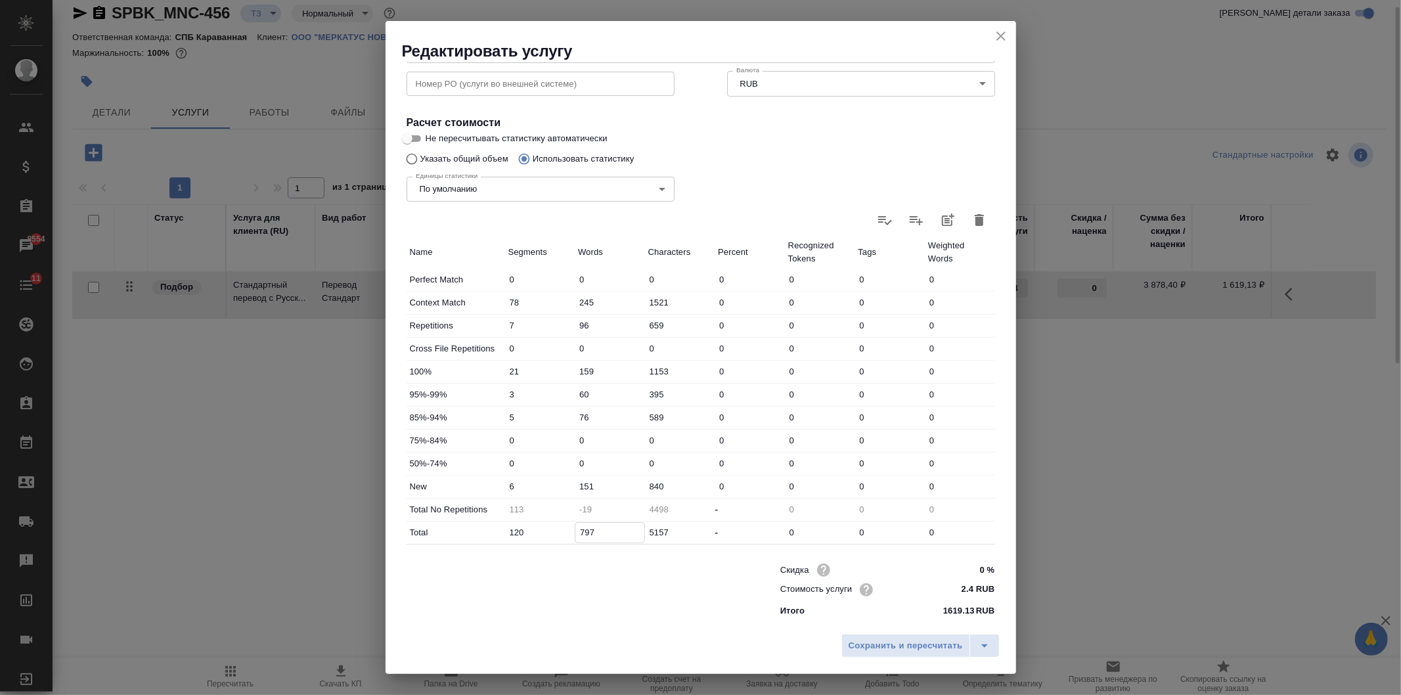
type input "701"
type input "797"
click at [906, 640] on span "Сохранить и пересчитать" at bounding box center [906, 645] width 114 height 15
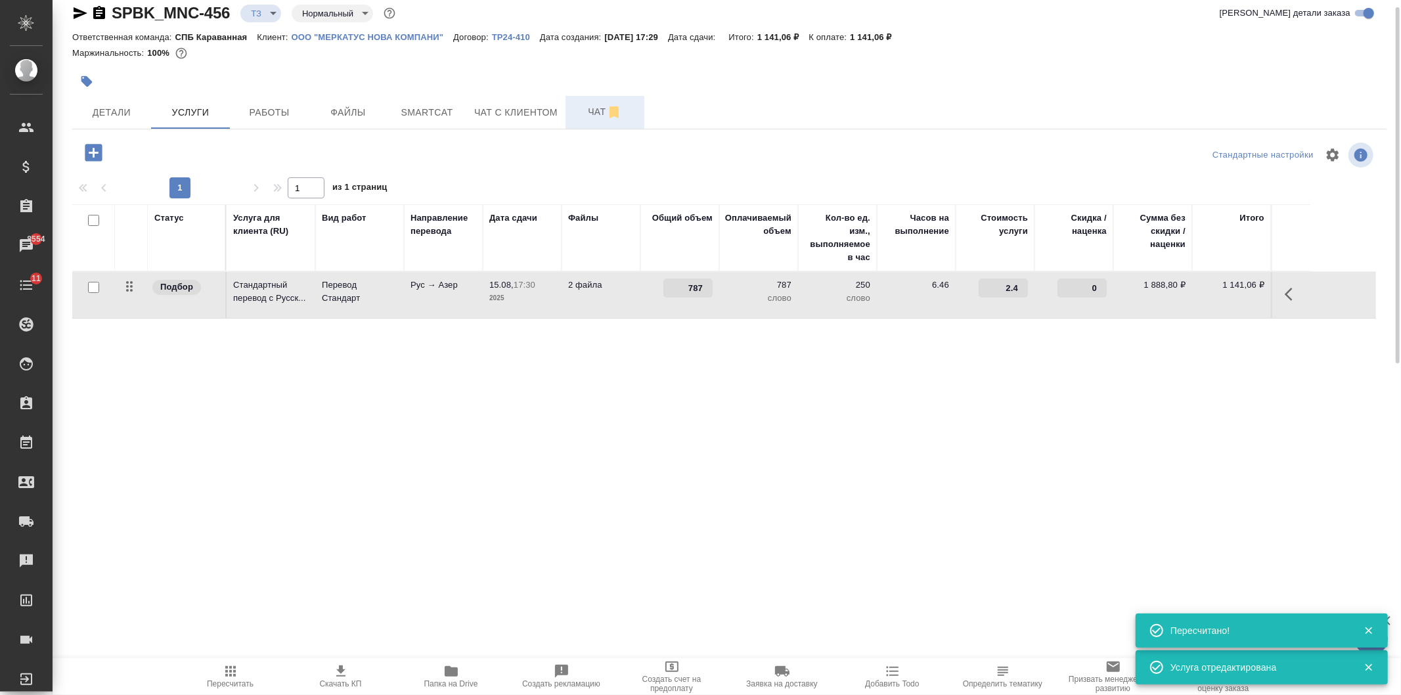
click at [576, 125] on button "Чат" at bounding box center [605, 112] width 79 height 33
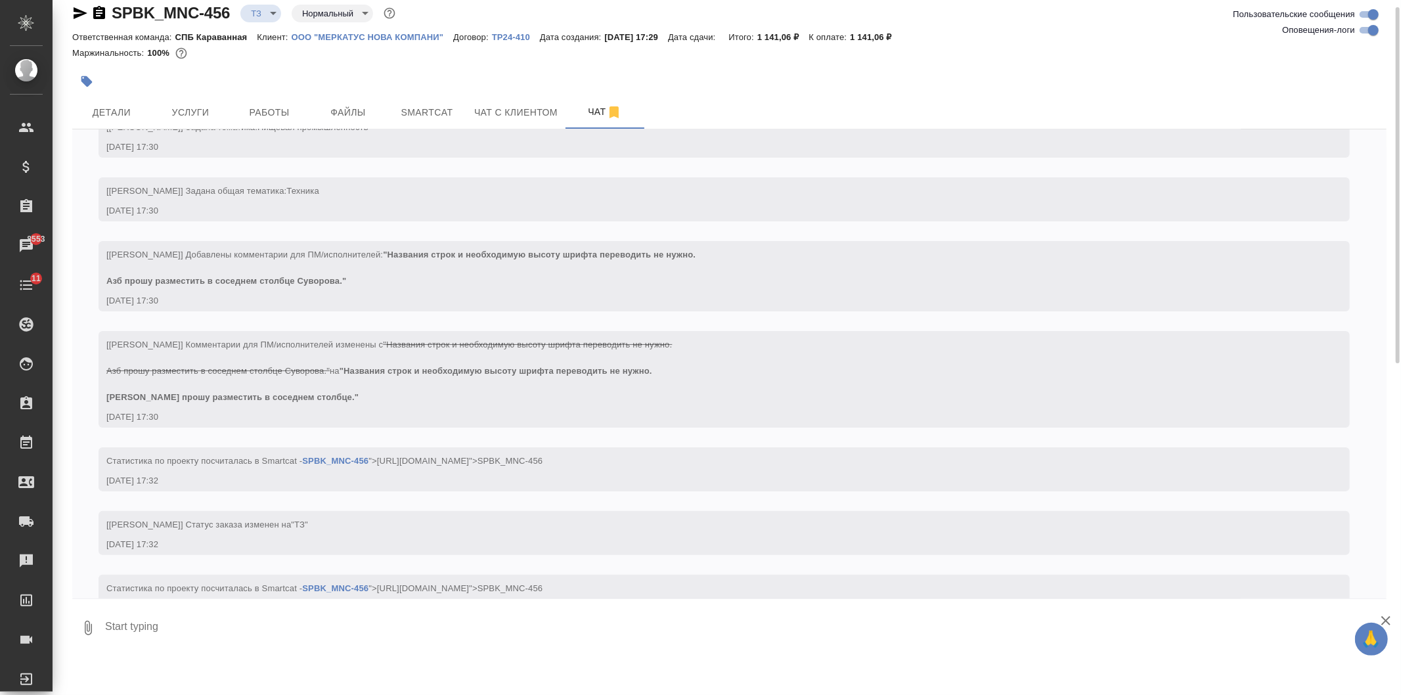
scroll to position [189, 0]
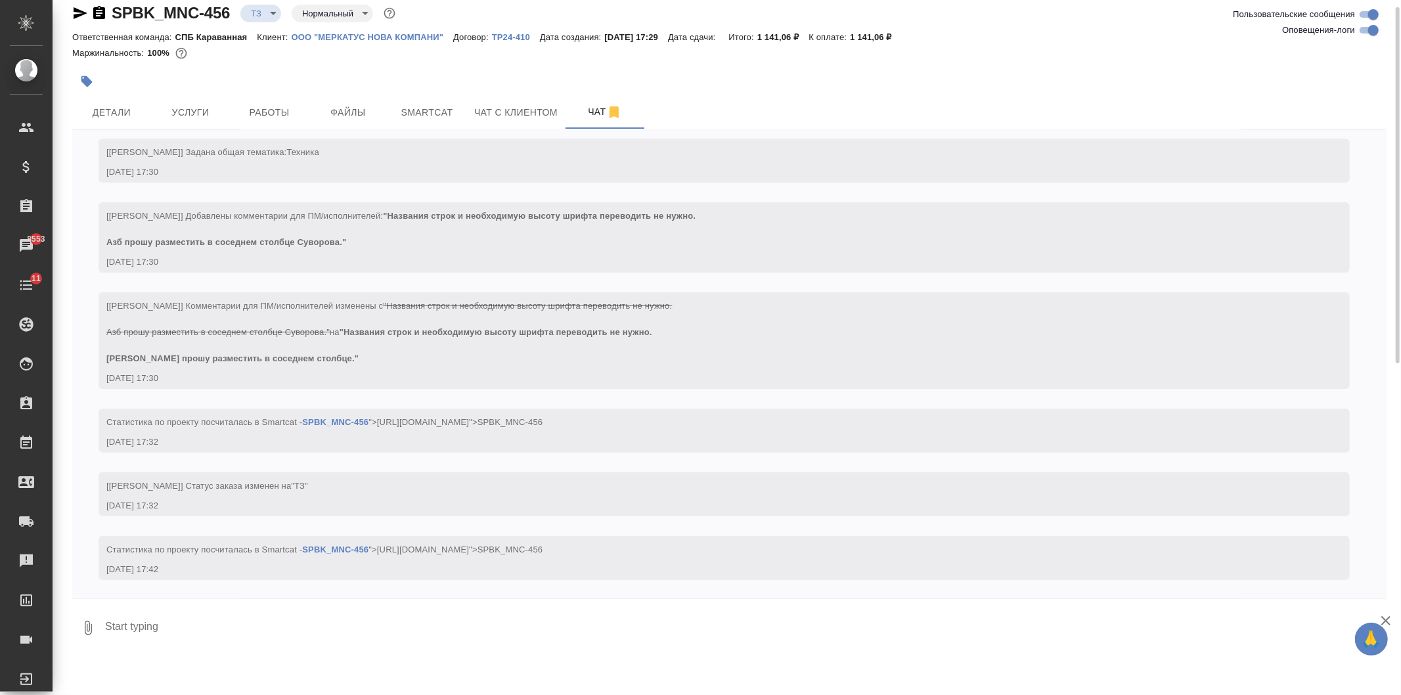
click at [79, 14] on icon "button" at bounding box center [81, 13] width 14 height 12
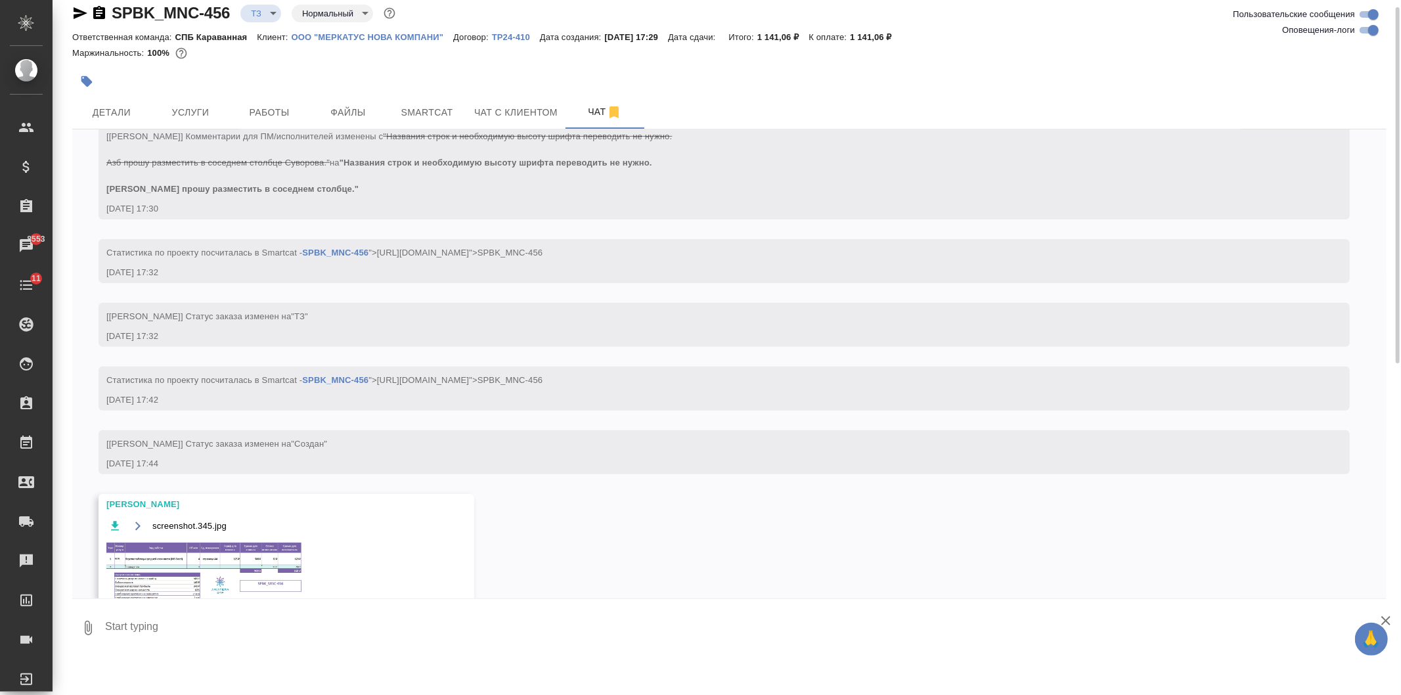
scroll to position [359, 0]
click at [195, 560] on img at bounding box center [204, 569] width 197 height 61
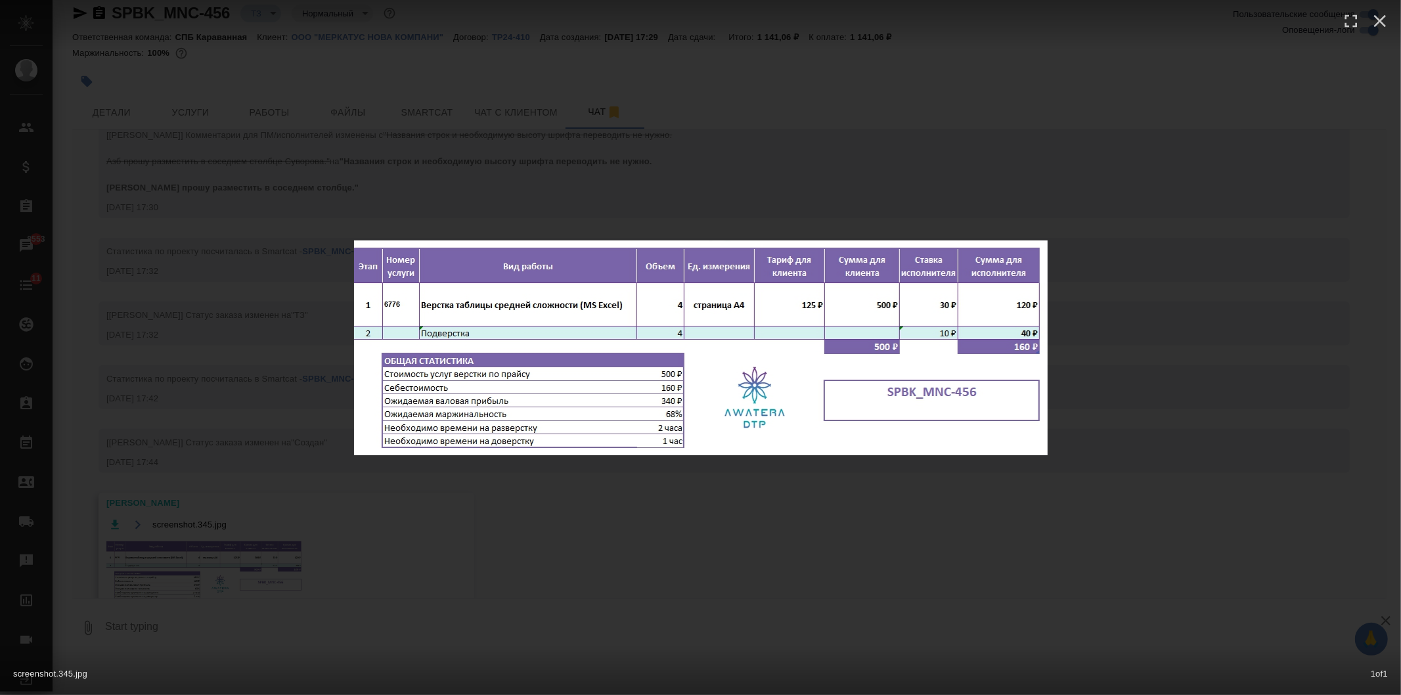
click at [366, 542] on div "screenshot.345.jpg 1 of 1" at bounding box center [700, 347] width 1401 height 695
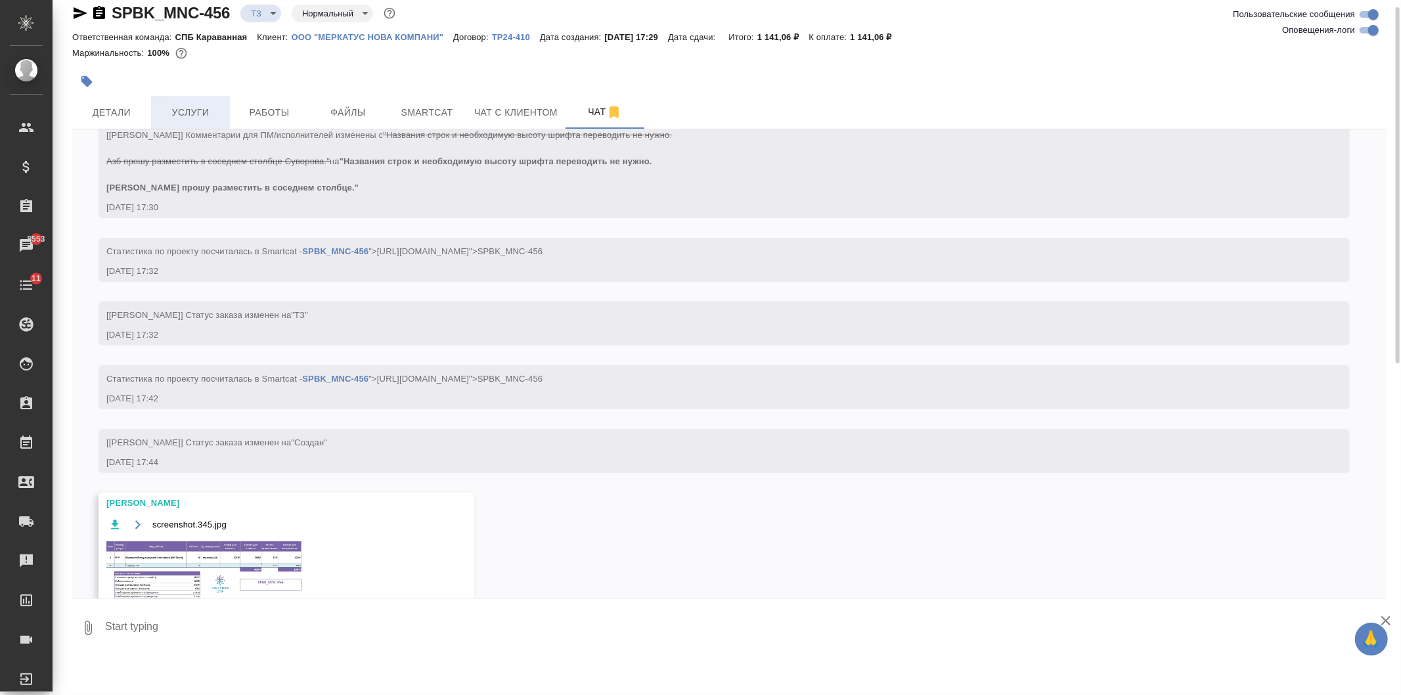
click at [186, 96] on button "Услуги" at bounding box center [190, 112] width 79 height 33
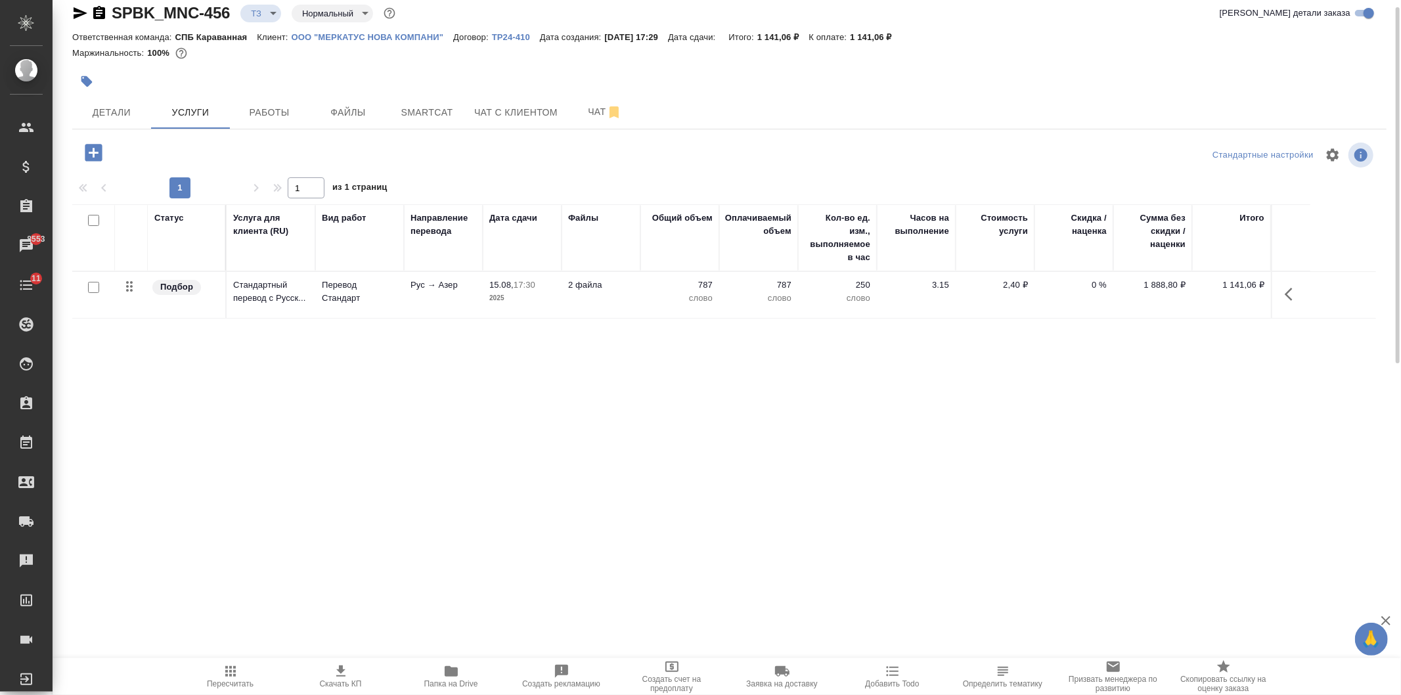
click at [87, 150] on icon "button" at bounding box center [93, 152] width 17 height 17
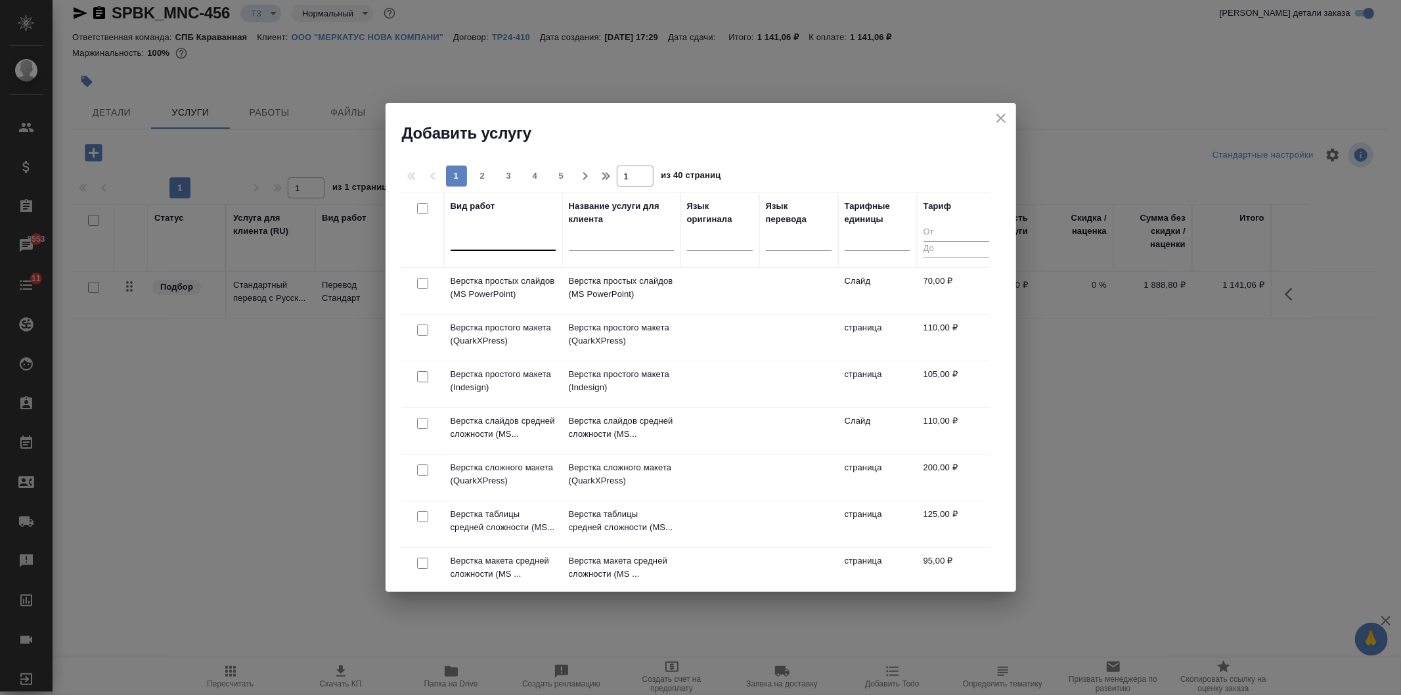
click at [484, 248] on div at bounding box center [503, 238] width 105 height 25
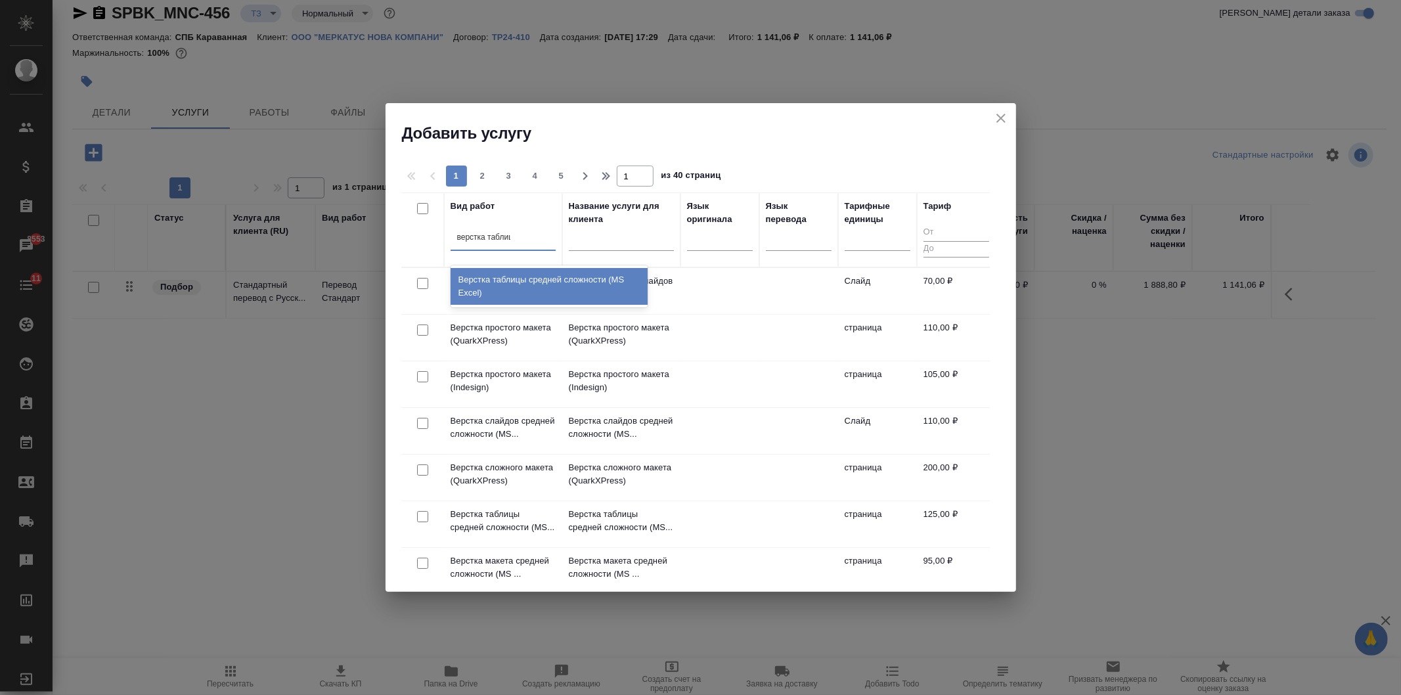
type input "верстка таблицы"
click at [575, 292] on div "Верстка таблицы средней сложности (MS Excel)" at bounding box center [549, 286] width 197 height 37
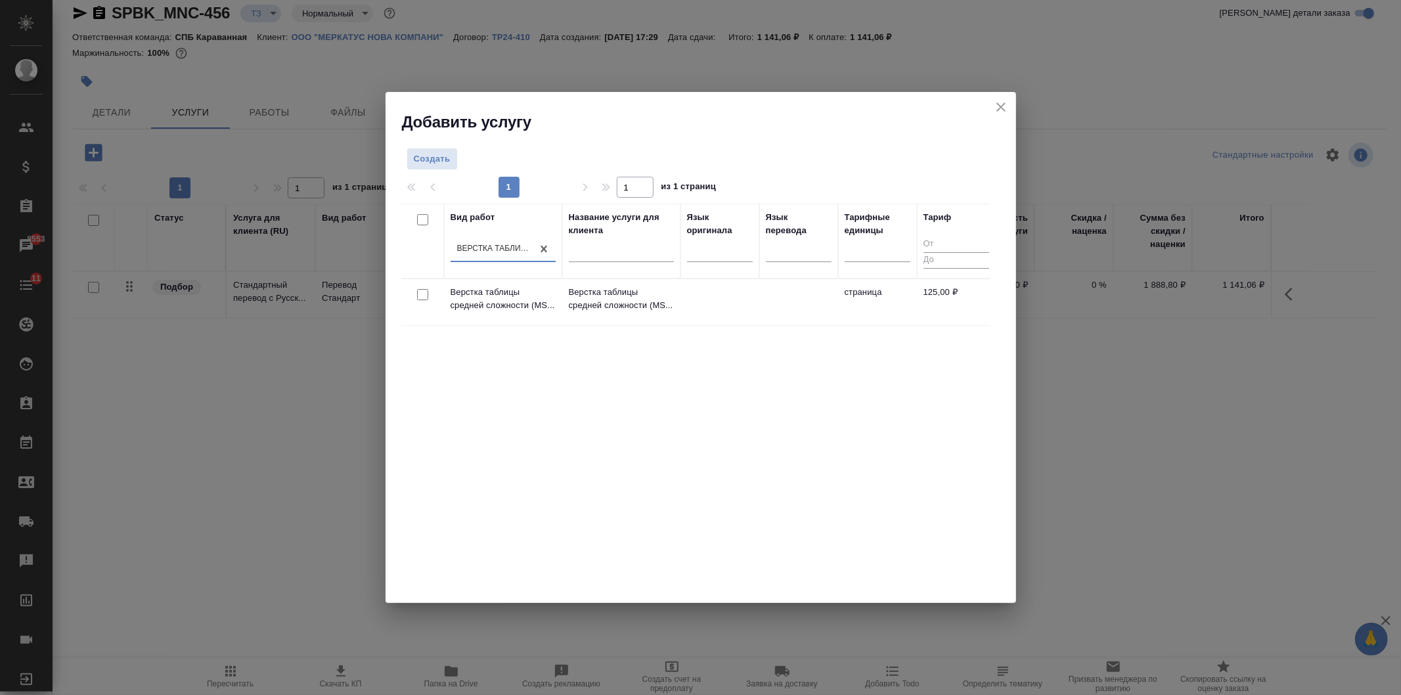
click at [419, 300] on input "checkbox" at bounding box center [422, 294] width 11 height 11
checkbox input "true"
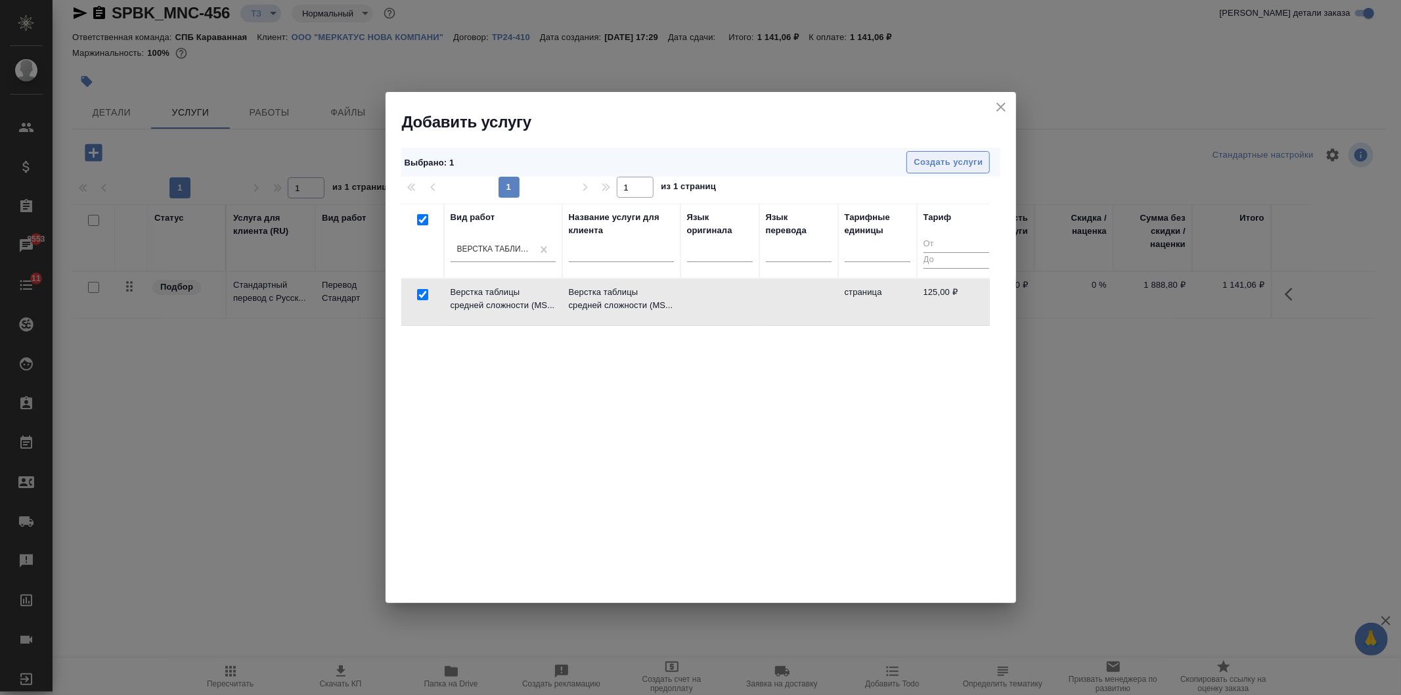
click at [969, 159] on span "Создать услуги" at bounding box center [948, 162] width 69 height 15
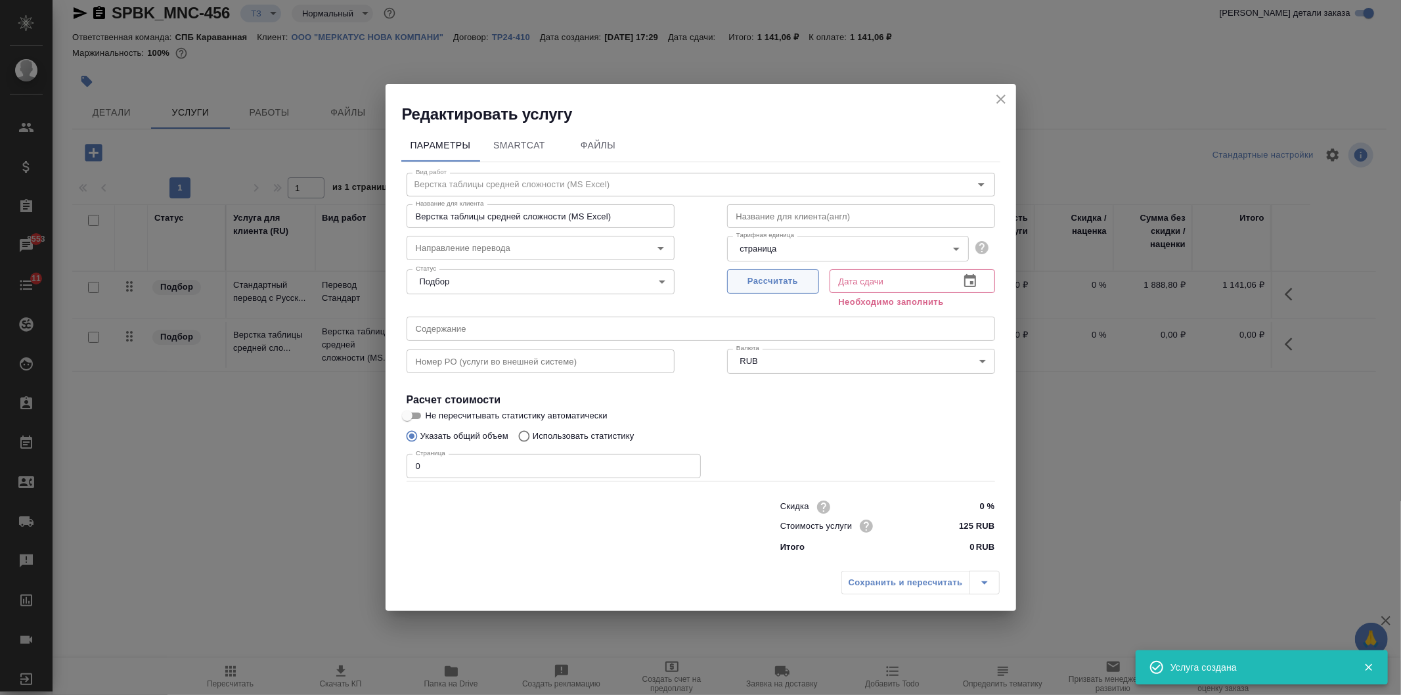
click at [754, 279] on span "Рассчитать" at bounding box center [773, 281] width 78 height 15
type input "15.08.2025 17:46"
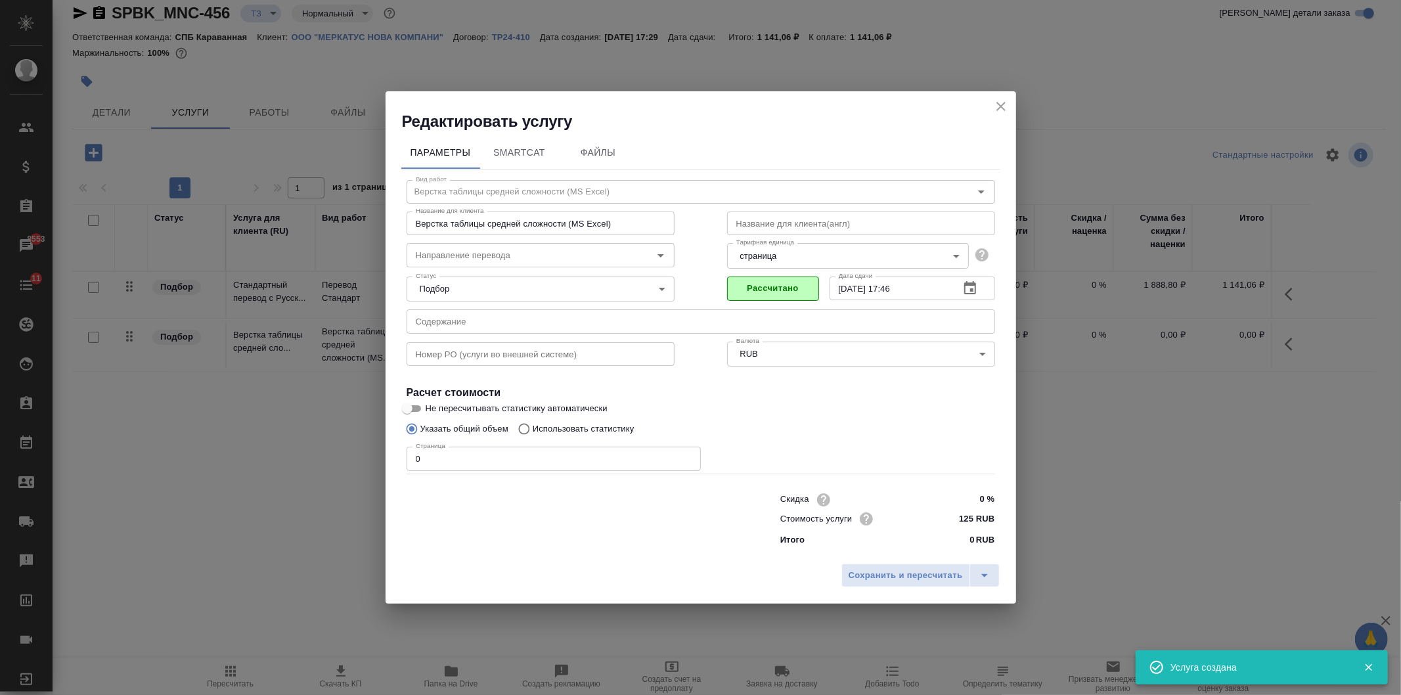
click at [437, 458] on input "0" at bounding box center [554, 459] width 294 height 24
type input "4"
click at [887, 595] on div "Сохранить и пересчитать" at bounding box center [701, 580] width 631 height 47
click at [889, 592] on div "Сохранить и пересчитать" at bounding box center [701, 580] width 631 height 47
click at [870, 575] on span "Сохранить и пересчитать" at bounding box center [906, 575] width 114 height 15
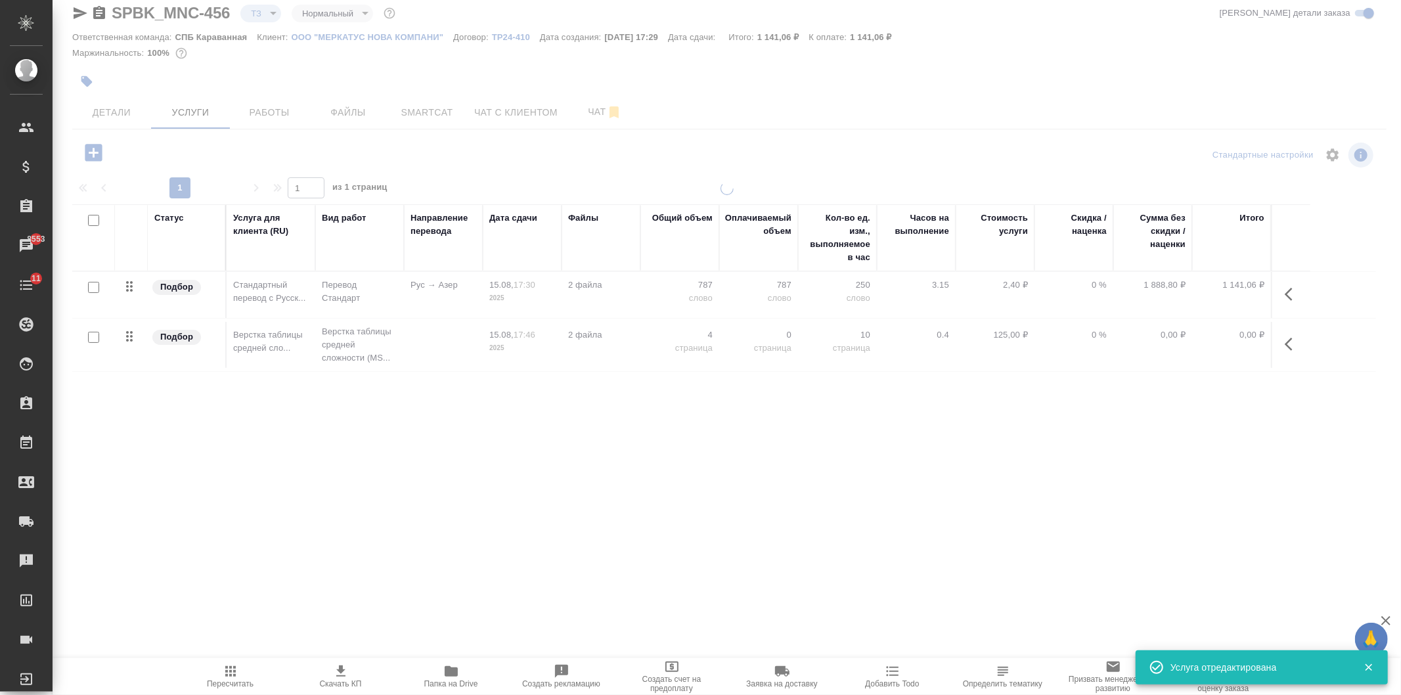
type input "new"
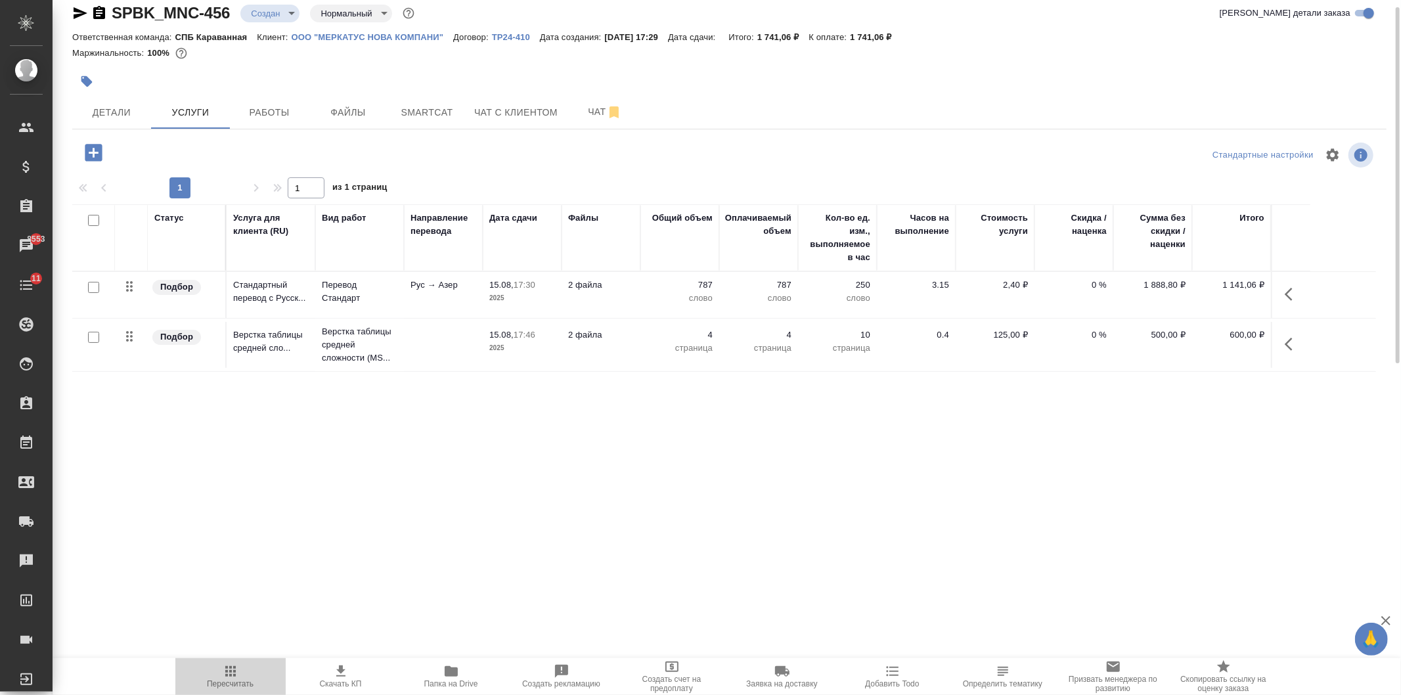
click at [238, 680] on span "Пересчитать" at bounding box center [230, 683] width 47 height 9
click at [340, 680] on span "Скачать КП" at bounding box center [341, 683] width 42 height 9
click at [78, 17] on icon "button" at bounding box center [80, 13] width 16 height 16
click at [120, 100] on button "Детали" at bounding box center [111, 112] width 79 height 33
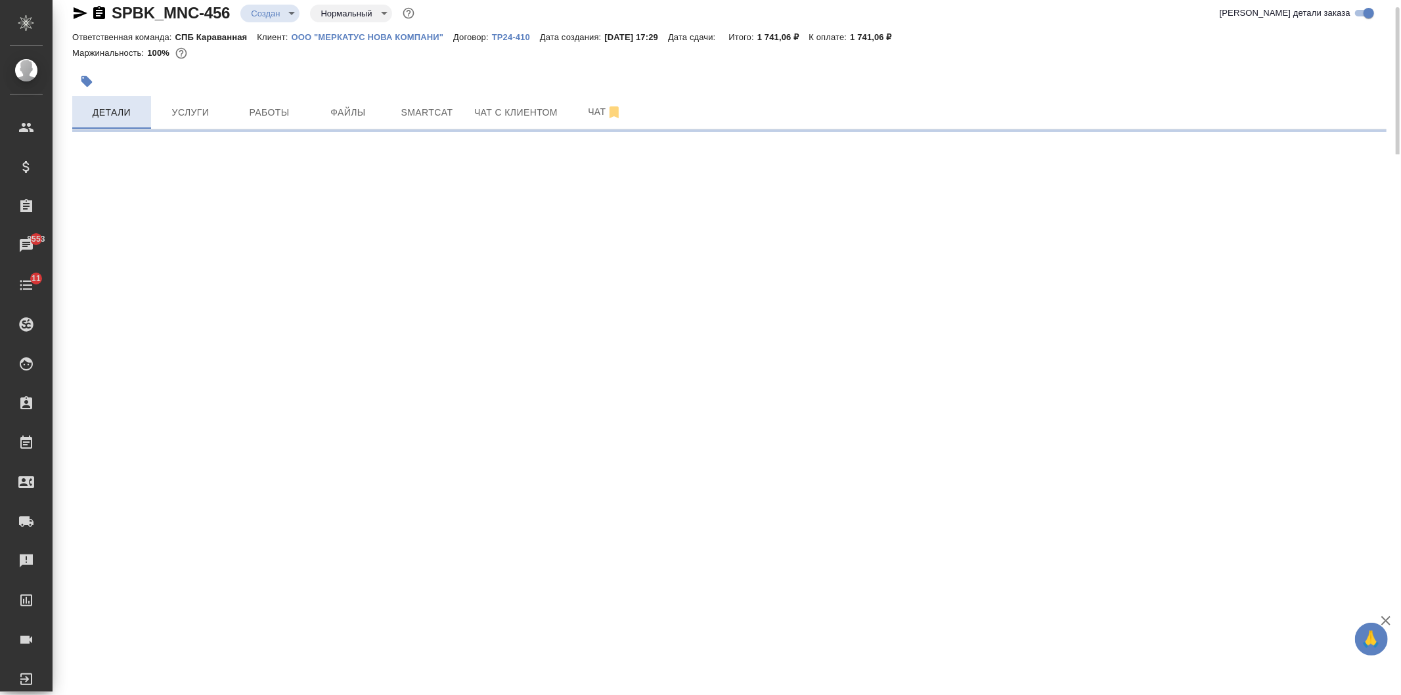
select select "RU"
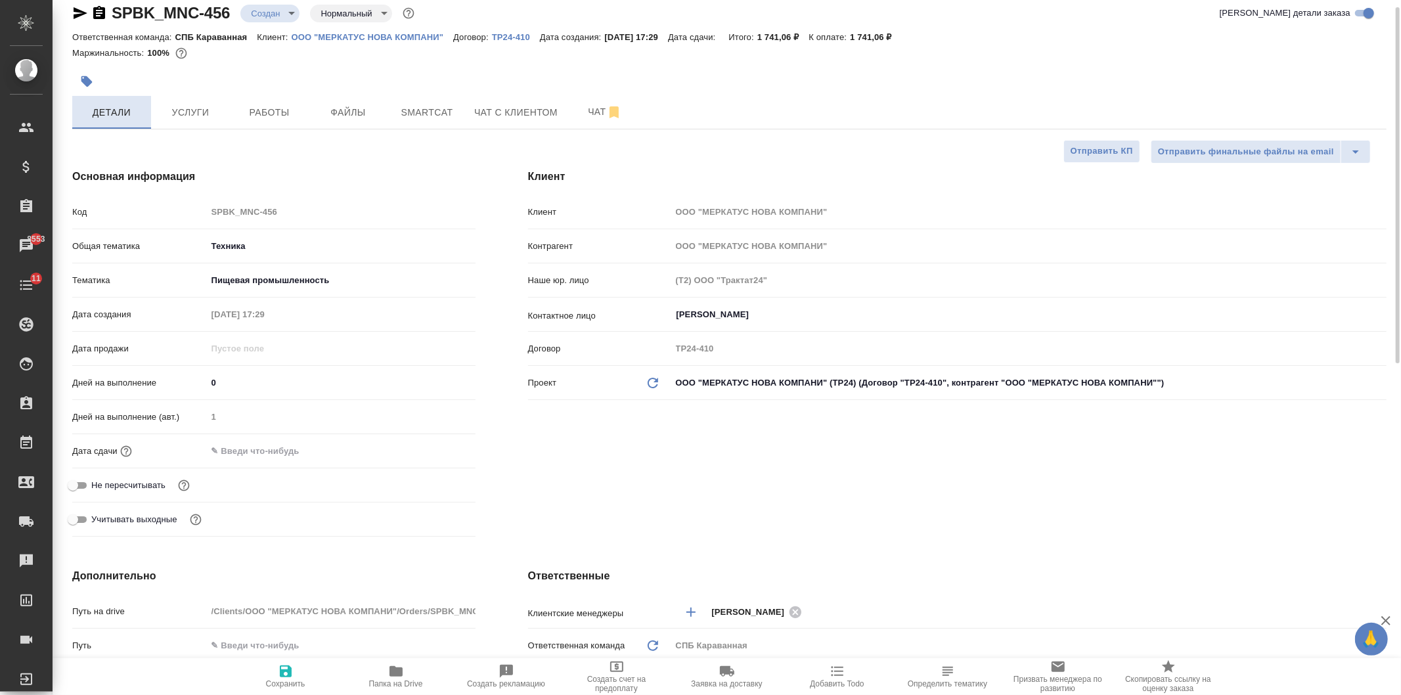
type textarea "x"
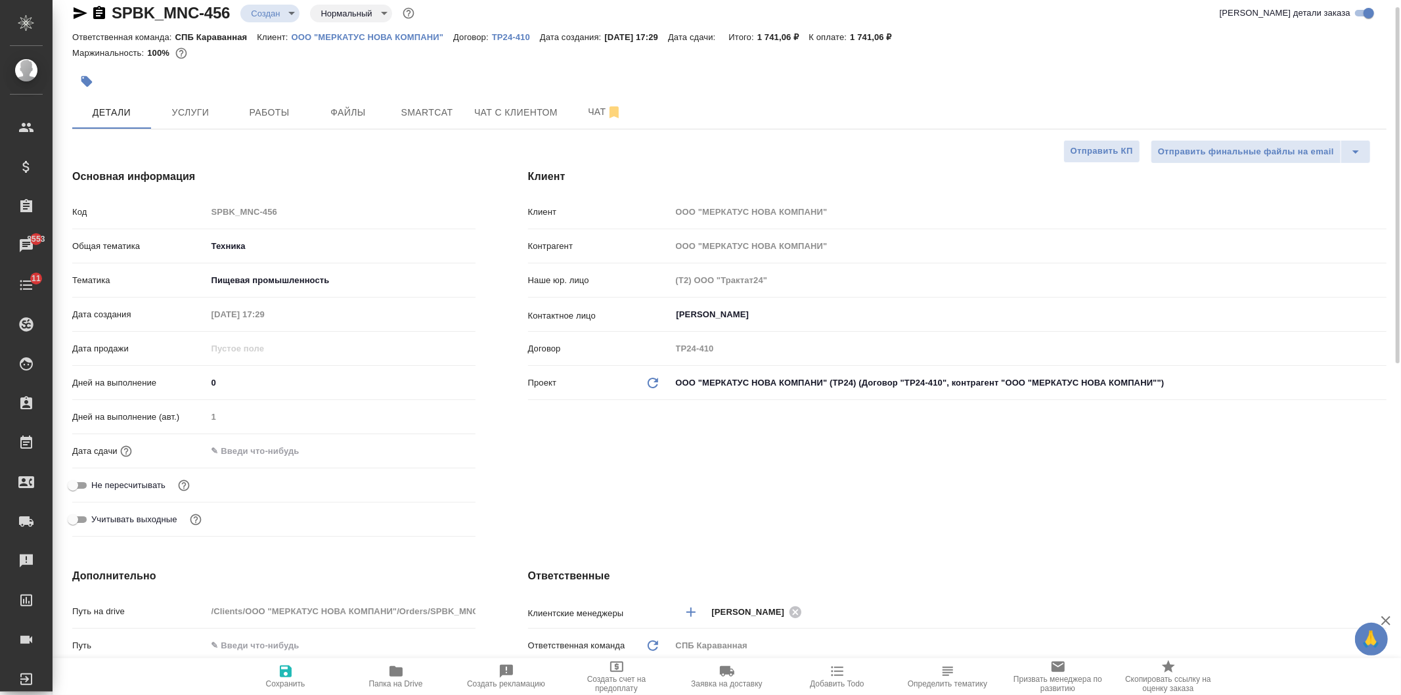
type textarea "x"
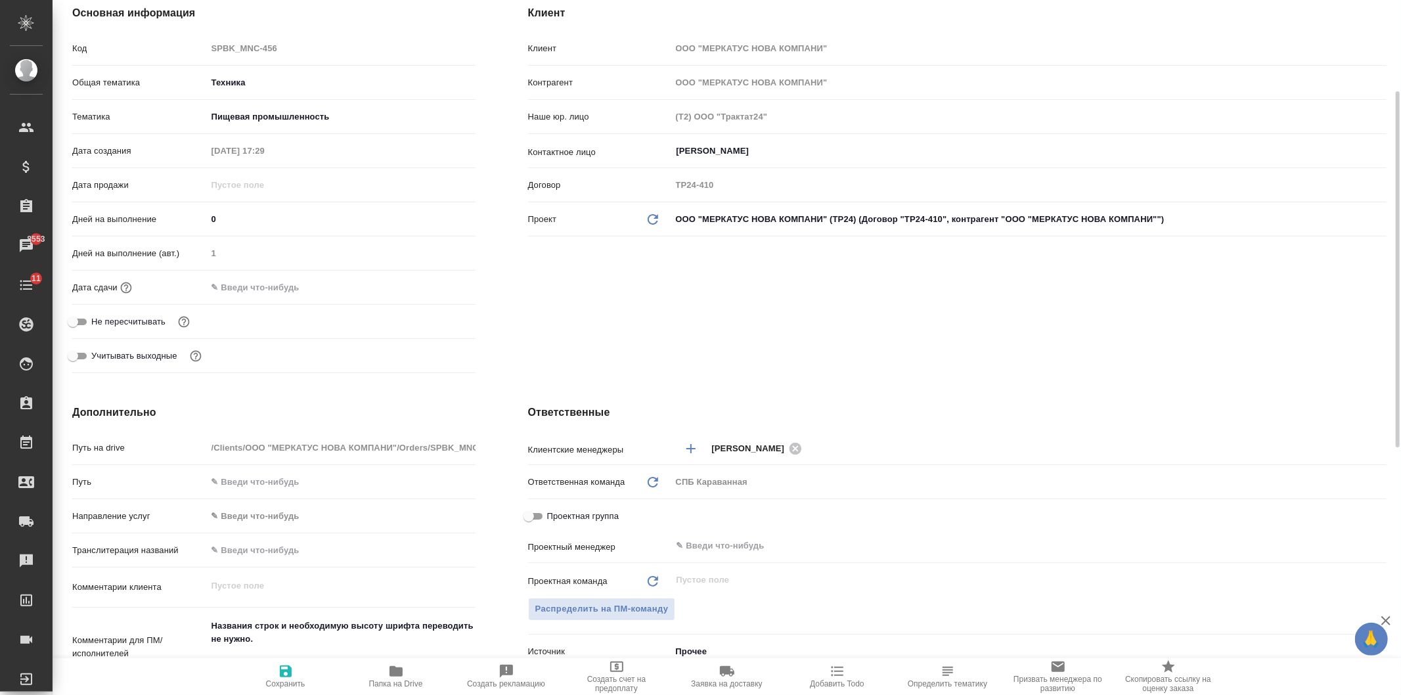
scroll to position [392, 0]
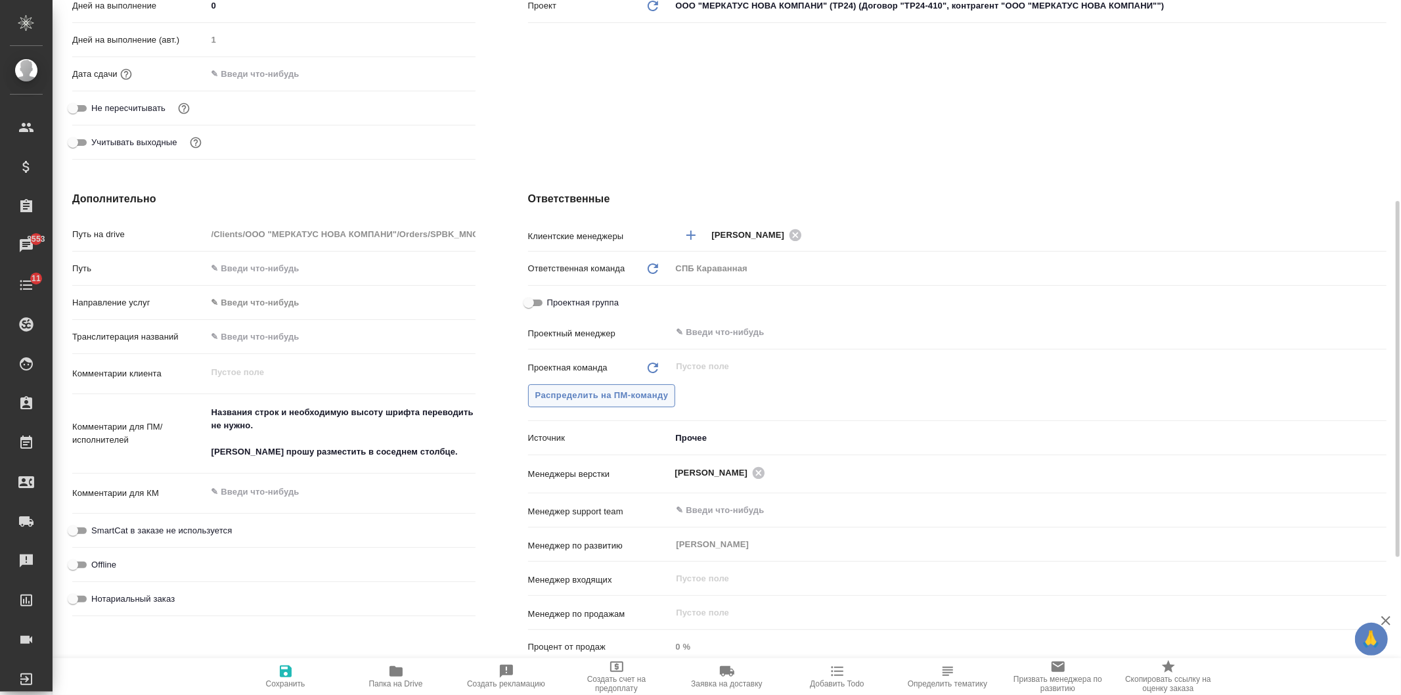
click at [606, 389] on span "Распределить на ПМ-команду" at bounding box center [601, 395] width 133 height 15
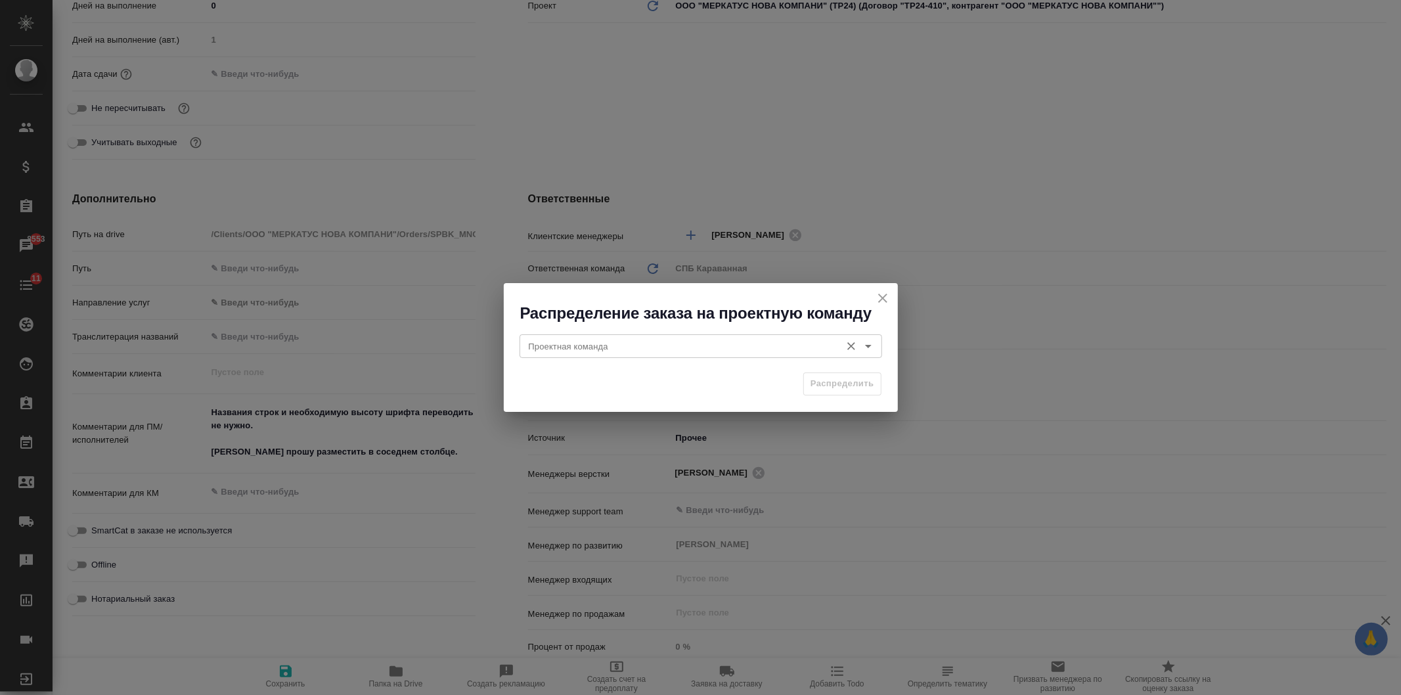
click at [711, 348] on input "Проектная команда" at bounding box center [678, 346] width 311 height 16
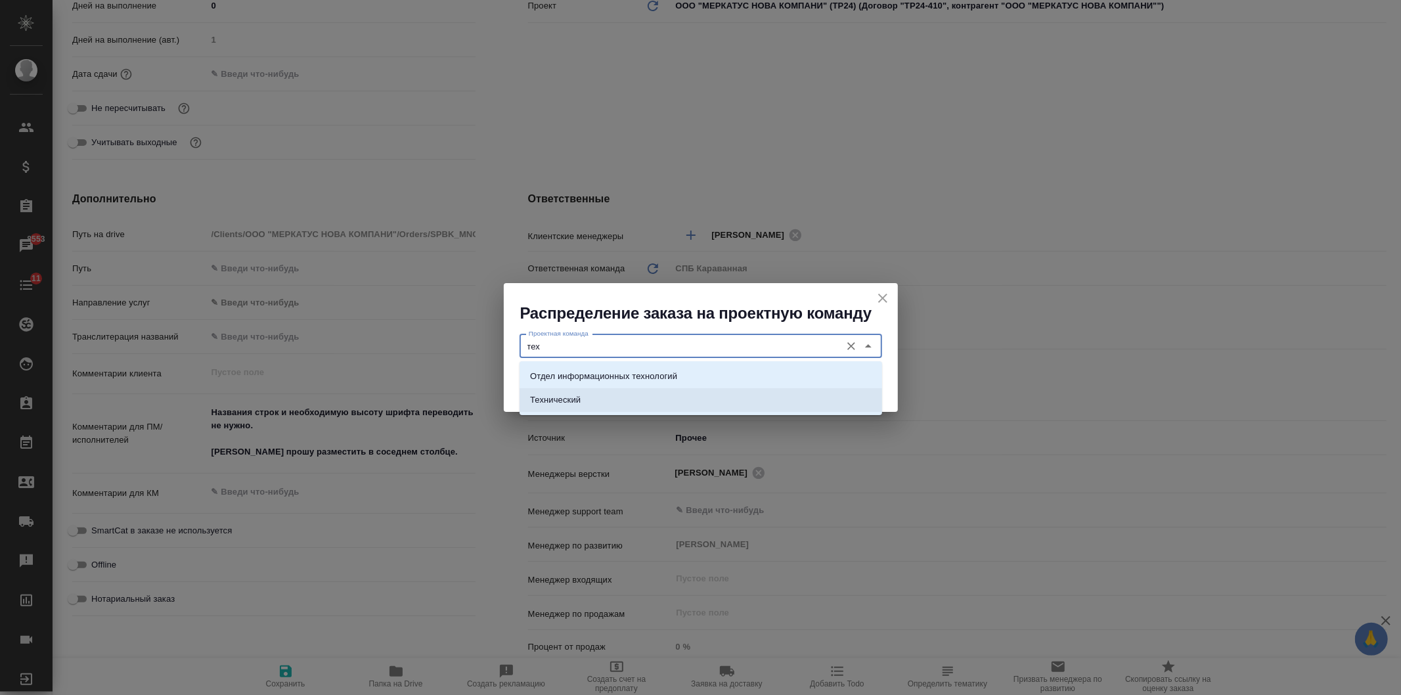
click at [621, 392] on li "Технический" at bounding box center [701, 400] width 363 height 24
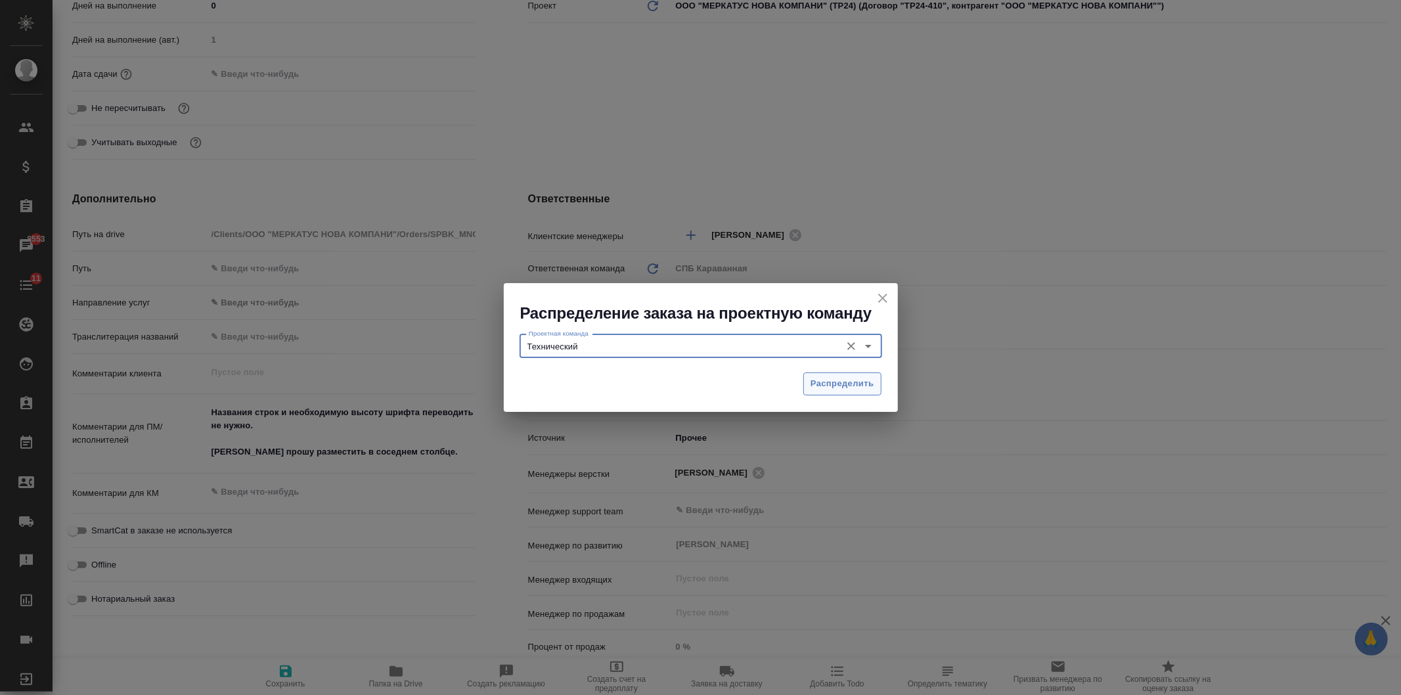
click at [849, 380] on span "Распределить" at bounding box center [843, 383] width 64 height 15
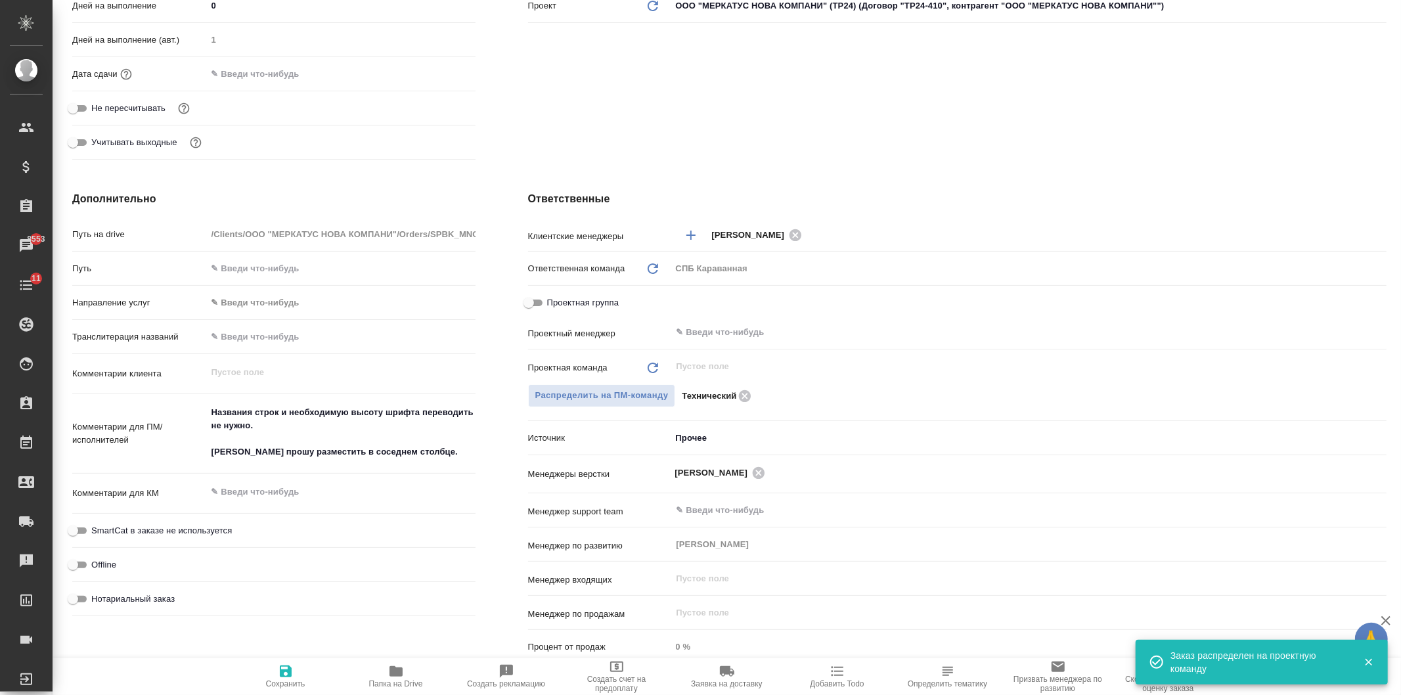
click at [300, 669] on span "Сохранить" at bounding box center [285, 675] width 95 height 25
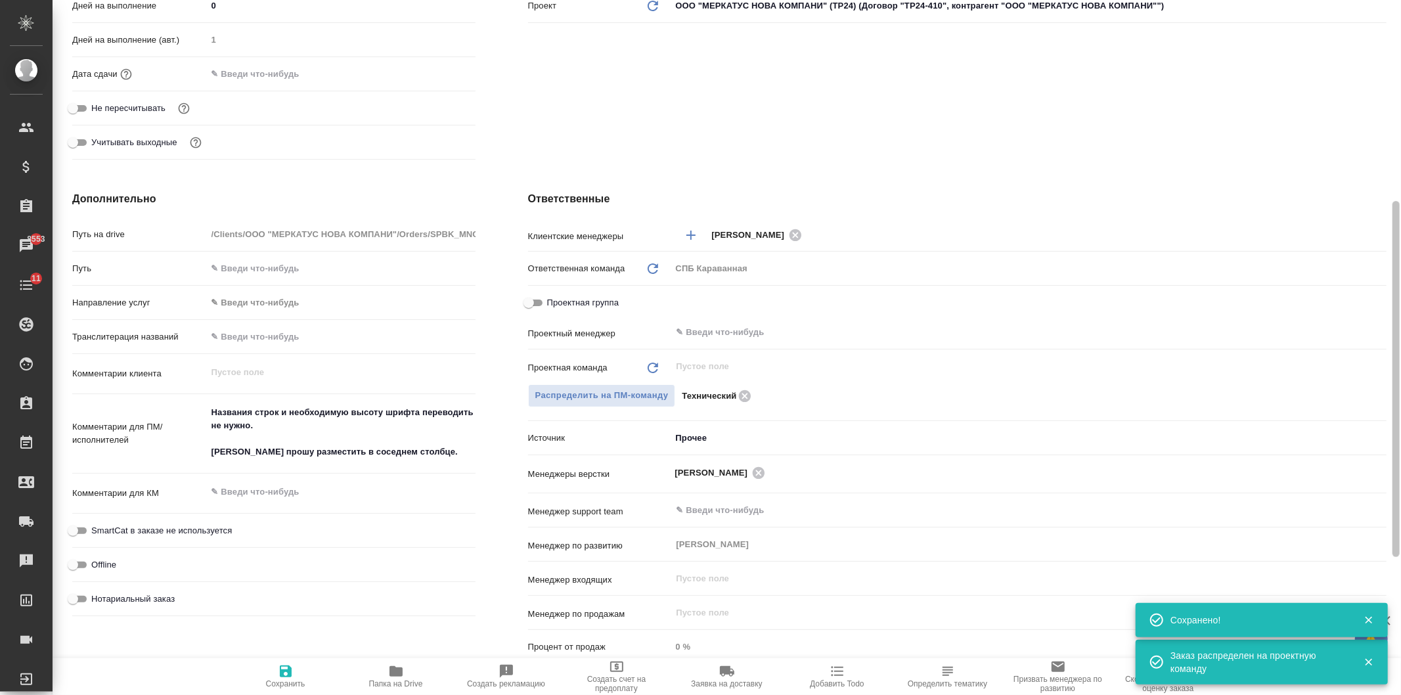
scroll to position [0, 0]
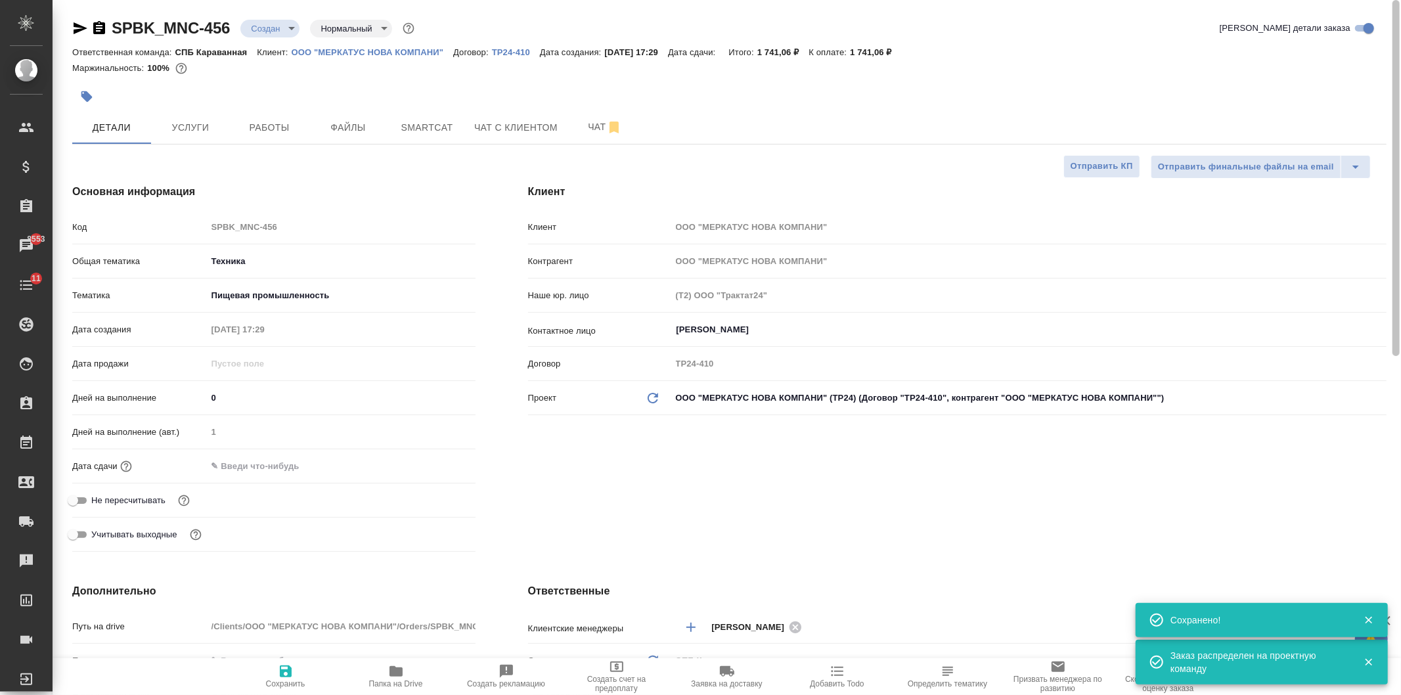
drag, startPoint x: 1385, startPoint y: 305, endPoint x: 992, endPoint y: 102, distance: 442.1
click at [1392, 43] on div at bounding box center [1395, 178] width 7 height 356
click at [265, 474] on input "text" at bounding box center [264, 465] width 115 height 19
click at [435, 464] on icon "button" at bounding box center [438, 466] width 16 height 16
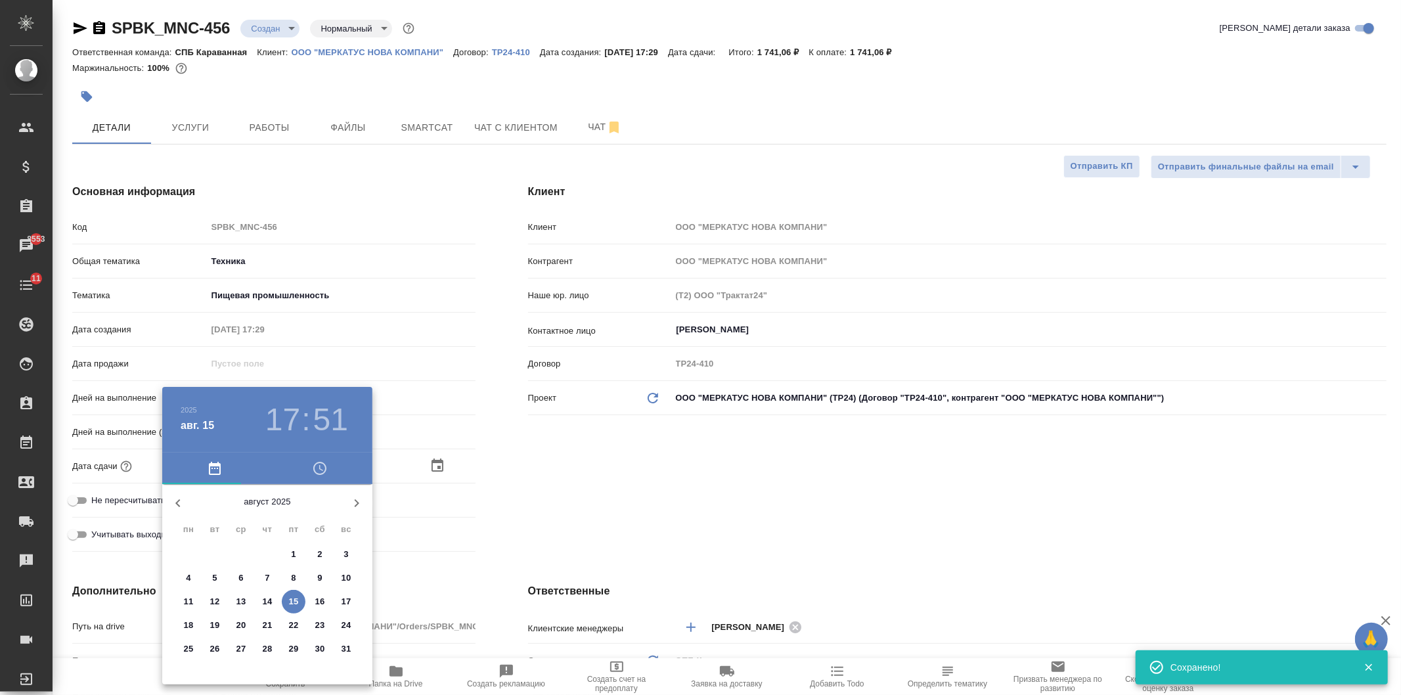
click at [182, 627] on span "18" at bounding box center [189, 625] width 24 height 13
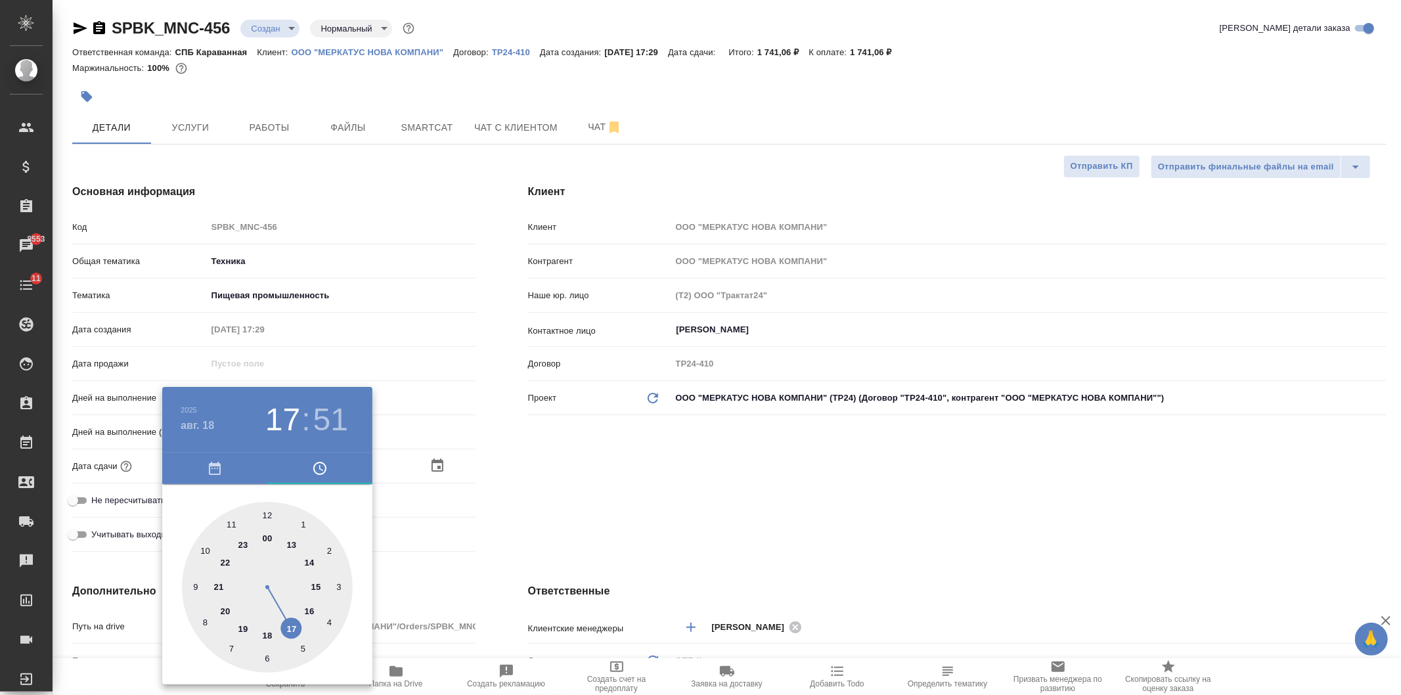
click at [267, 539] on div at bounding box center [267, 587] width 171 height 171
click at [612, 447] on div at bounding box center [700, 347] width 1401 height 695
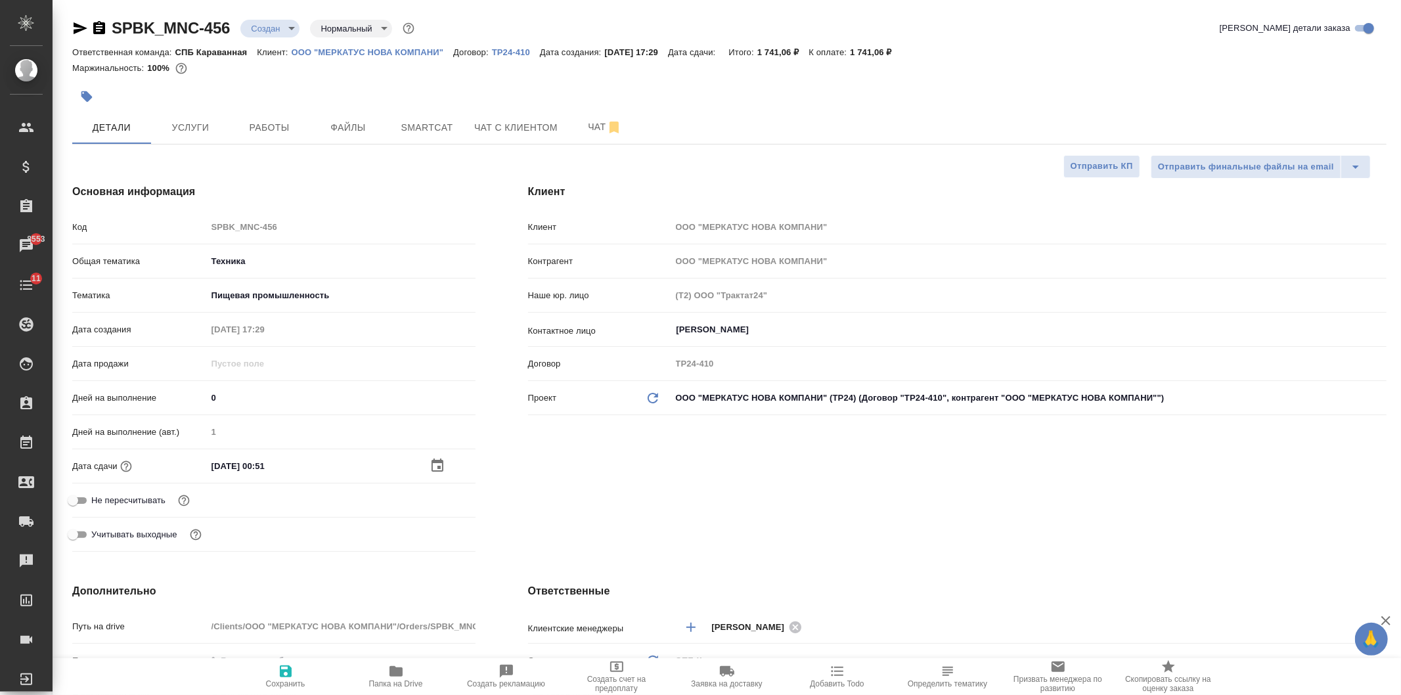
click at [432, 462] on icon "button" at bounding box center [438, 464] width 12 height 13
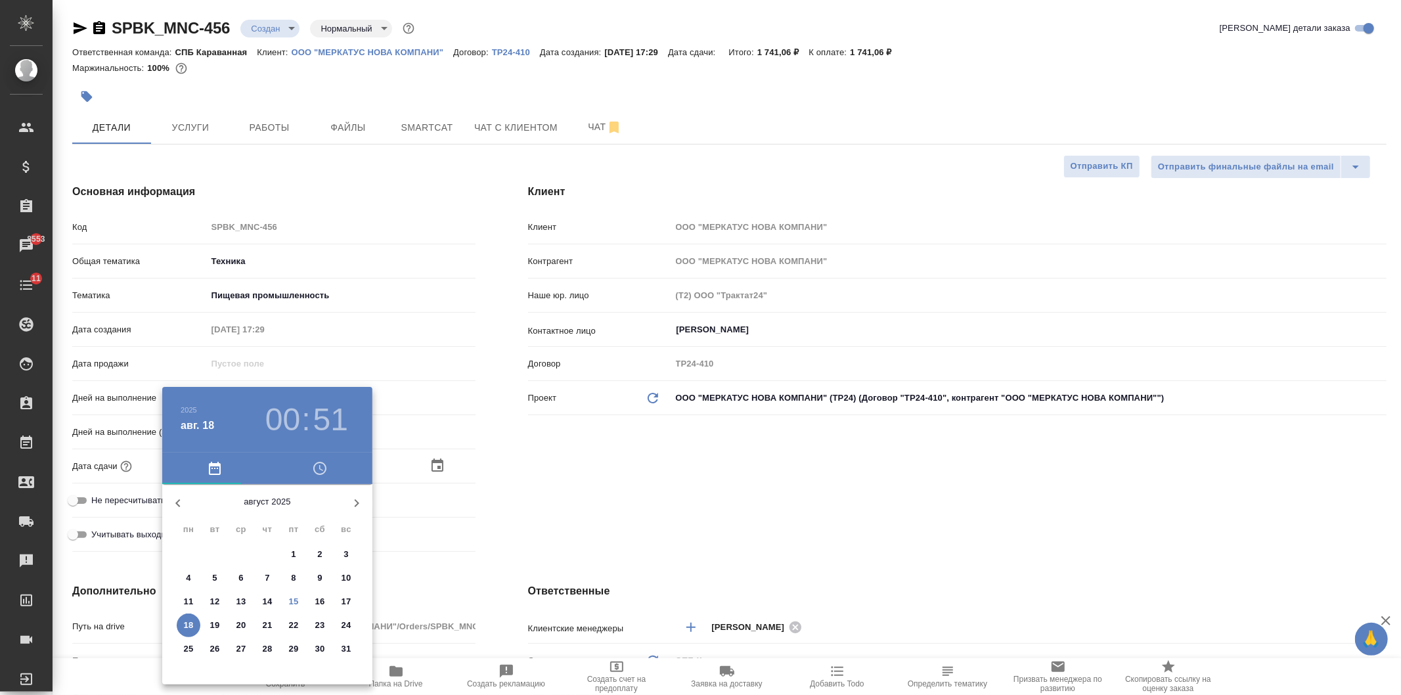
click at [187, 623] on p "18" at bounding box center [189, 625] width 10 height 13
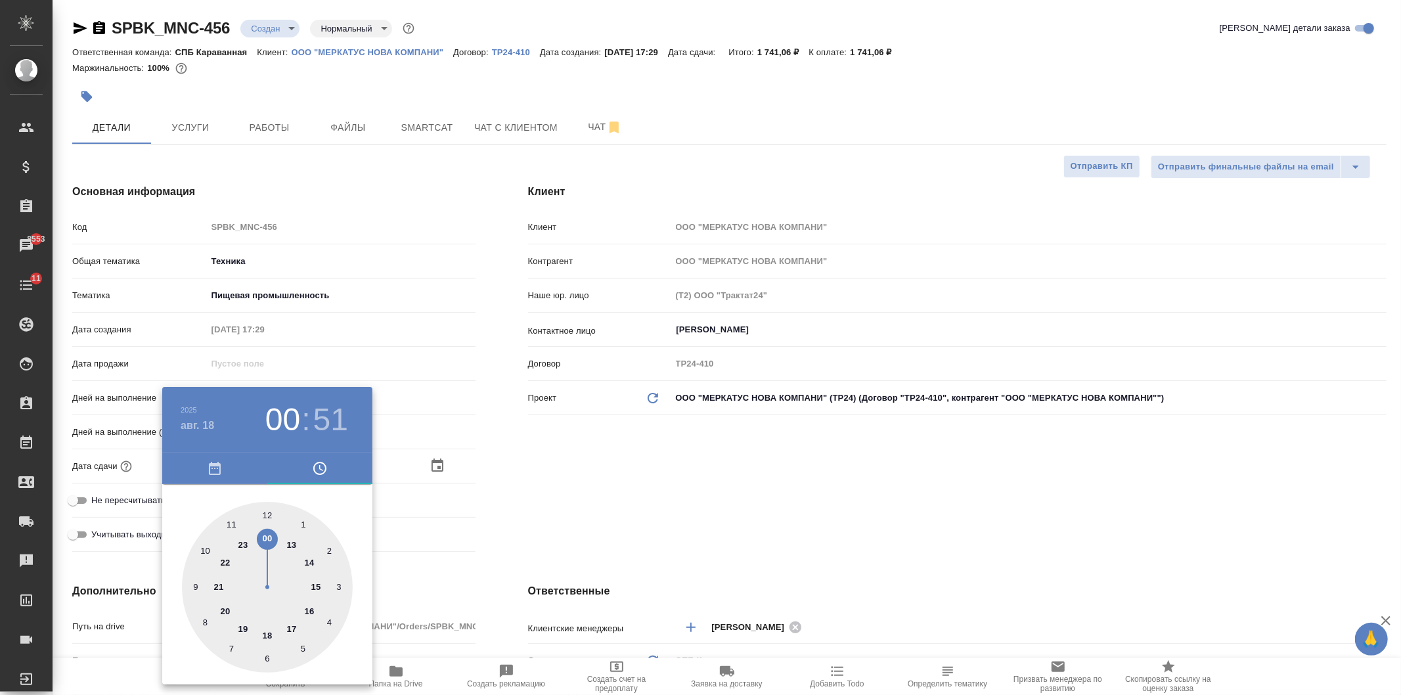
drag, startPoint x: 292, startPoint y: 627, endPoint x: 279, endPoint y: 615, distance: 16.7
click at [292, 628] on div at bounding box center [267, 587] width 171 height 171
click at [267, 514] on div at bounding box center [267, 587] width 171 height 171
drag, startPoint x: 625, startPoint y: 485, endPoint x: 353, endPoint y: 614, distance: 300.6
click at [622, 486] on div at bounding box center [700, 347] width 1401 height 695
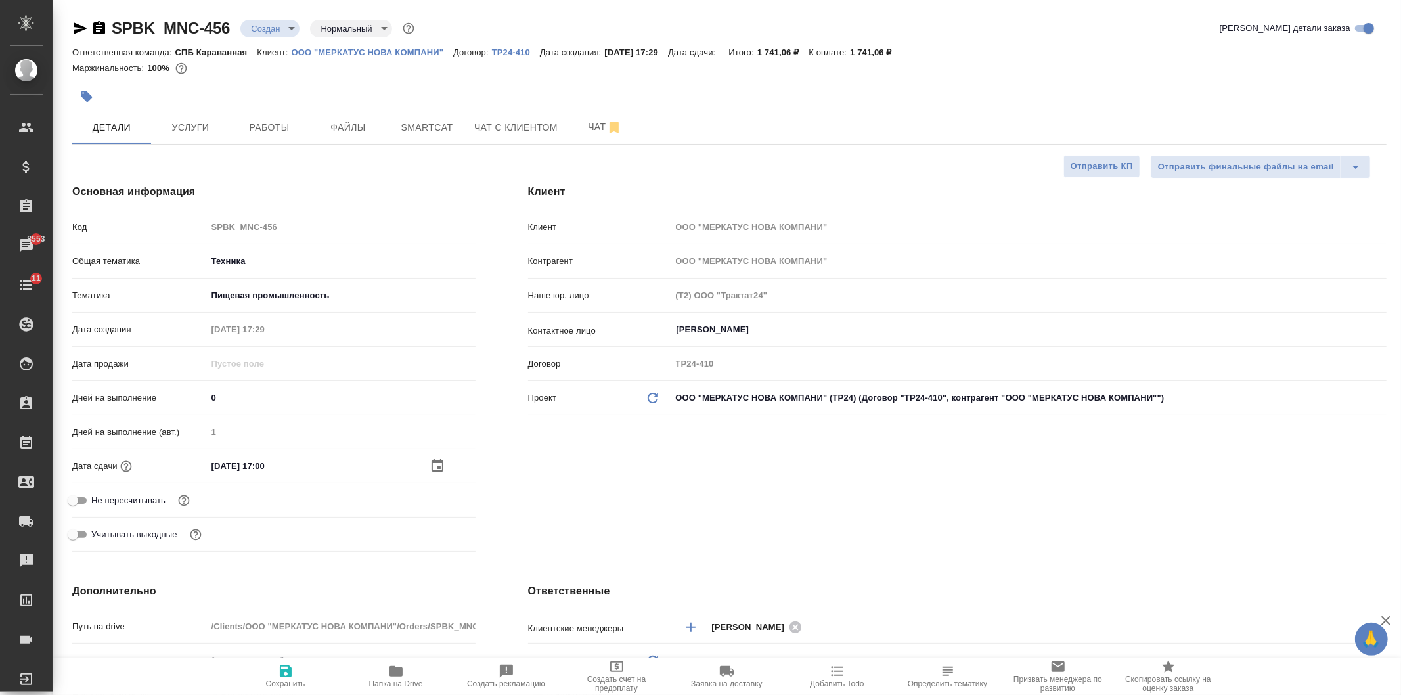
click at [267, 670] on span "Сохранить" at bounding box center [285, 675] width 95 height 25
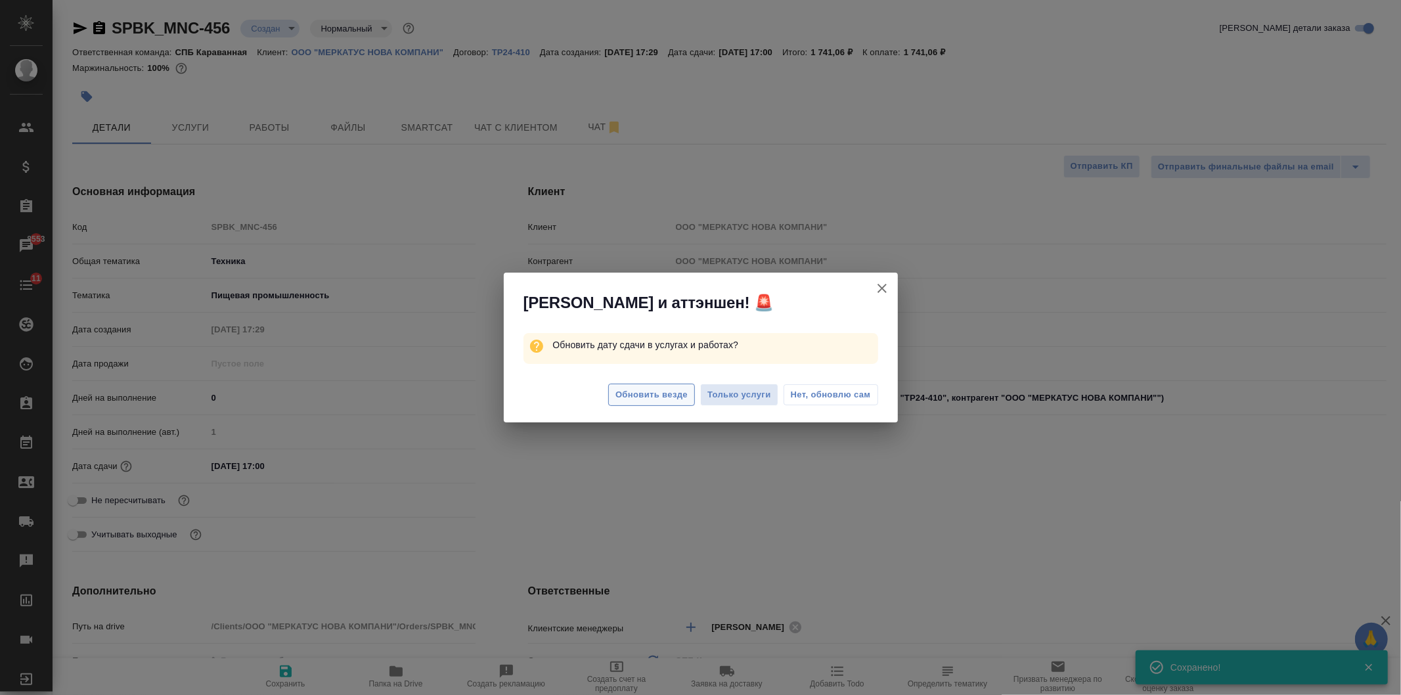
click at [636, 397] on span "Обновить везде" at bounding box center [651, 395] width 72 height 15
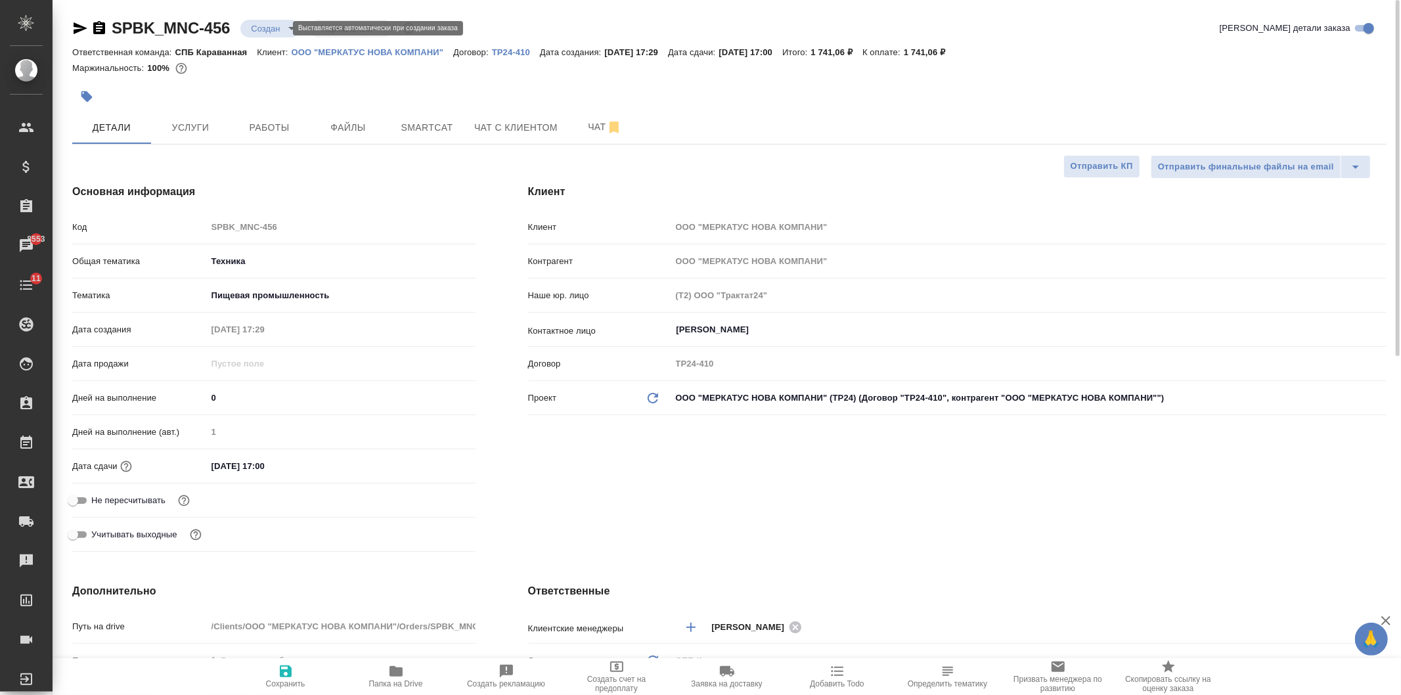
click at [278, 33] on body "🙏 .cls-1 fill:#fff; AWATERA Ivanova Arina Клиенты Спецификации Заказы 8553 Чаты…" at bounding box center [700, 347] width 1401 height 695
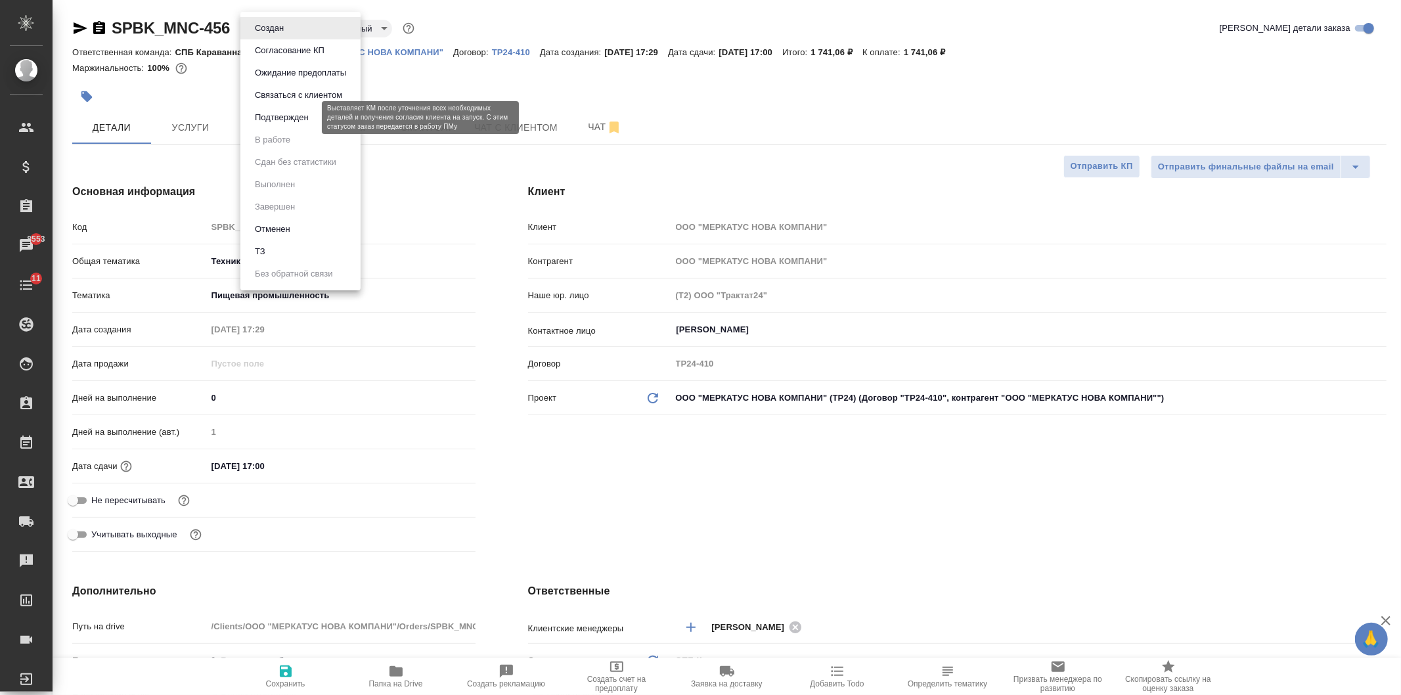
click at [309, 116] on button "Подтвержден" at bounding box center [282, 117] width 62 height 14
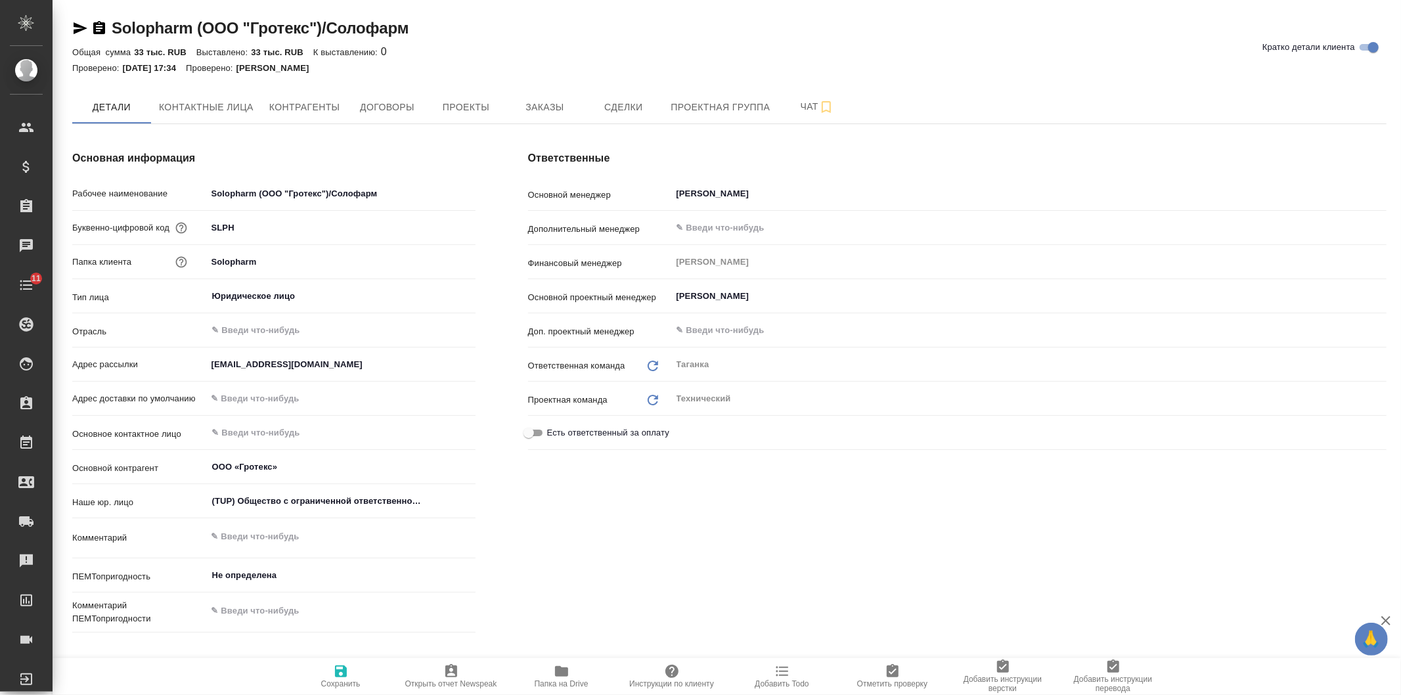
type textarea "x"
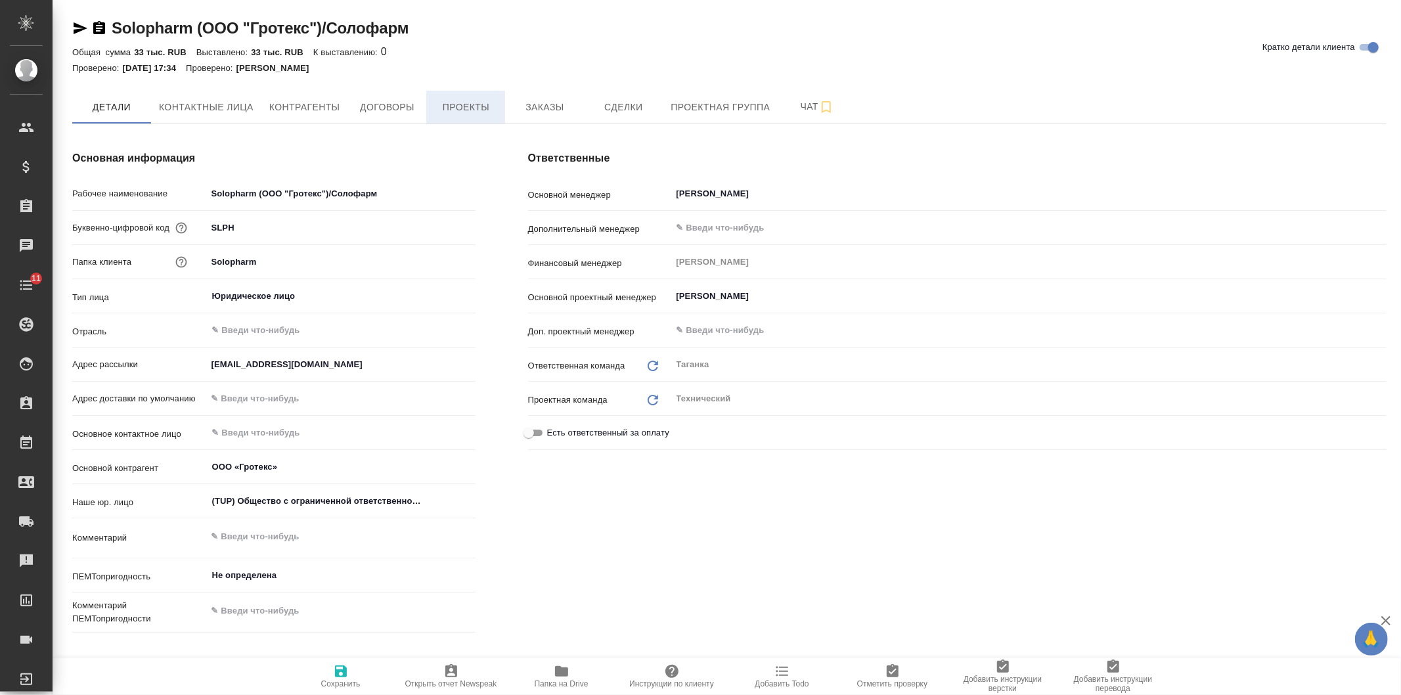
type textarea "x"
click at [535, 99] on span "Заказы" at bounding box center [544, 107] width 63 height 16
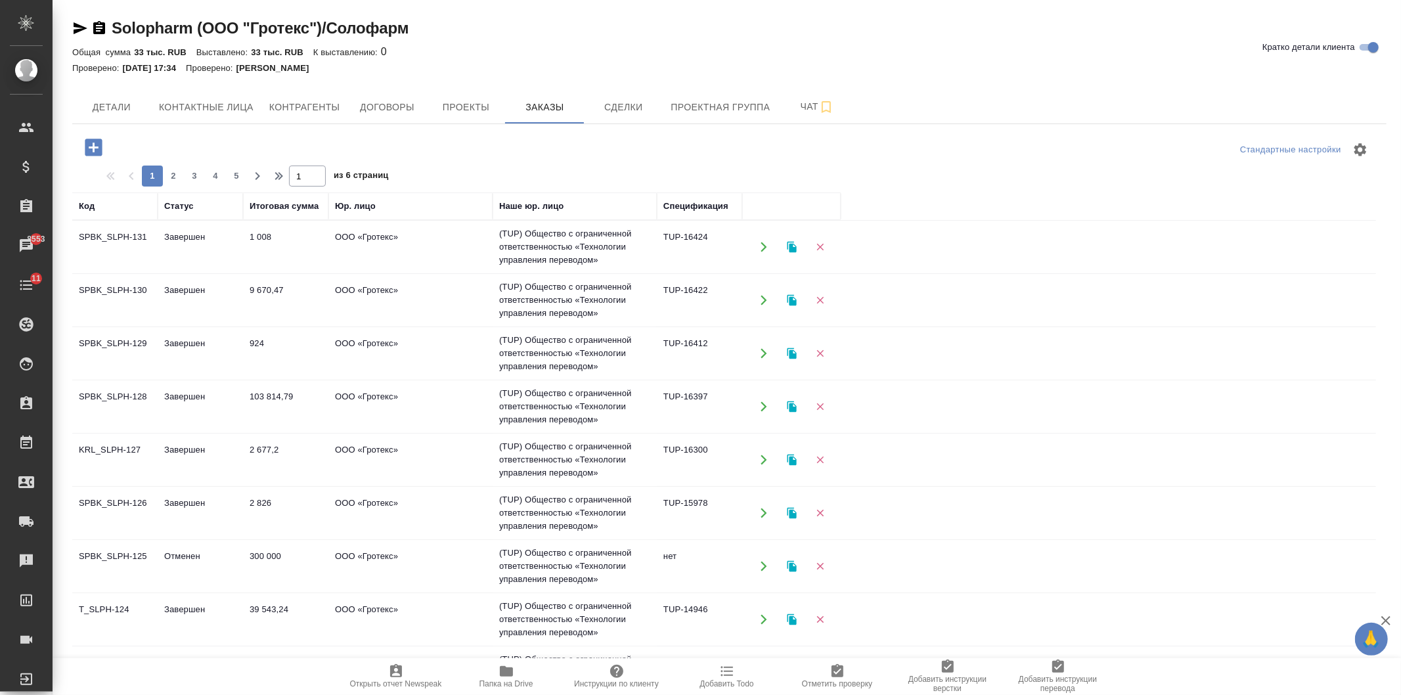
click at [93, 141] on icon "button" at bounding box center [93, 147] width 17 height 17
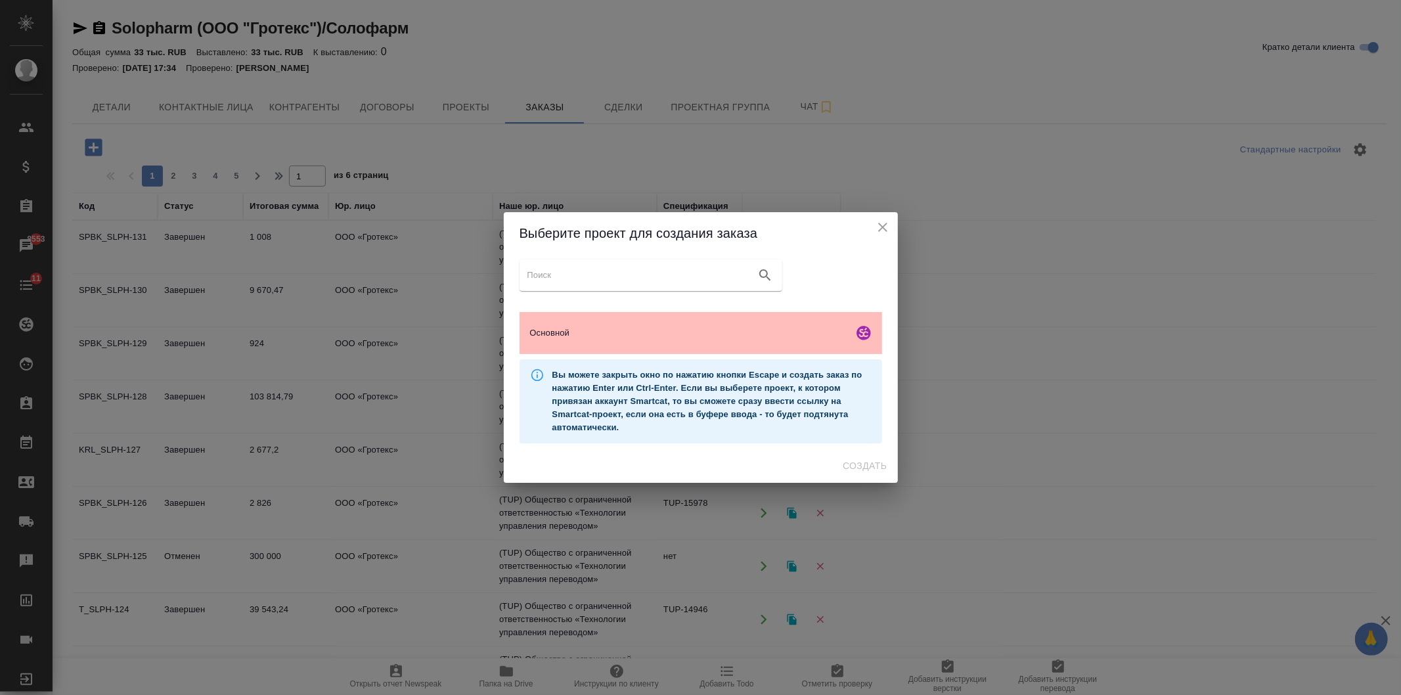
click at [632, 324] on div "Основной" at bounding box center [701, 333] width 363 height 42
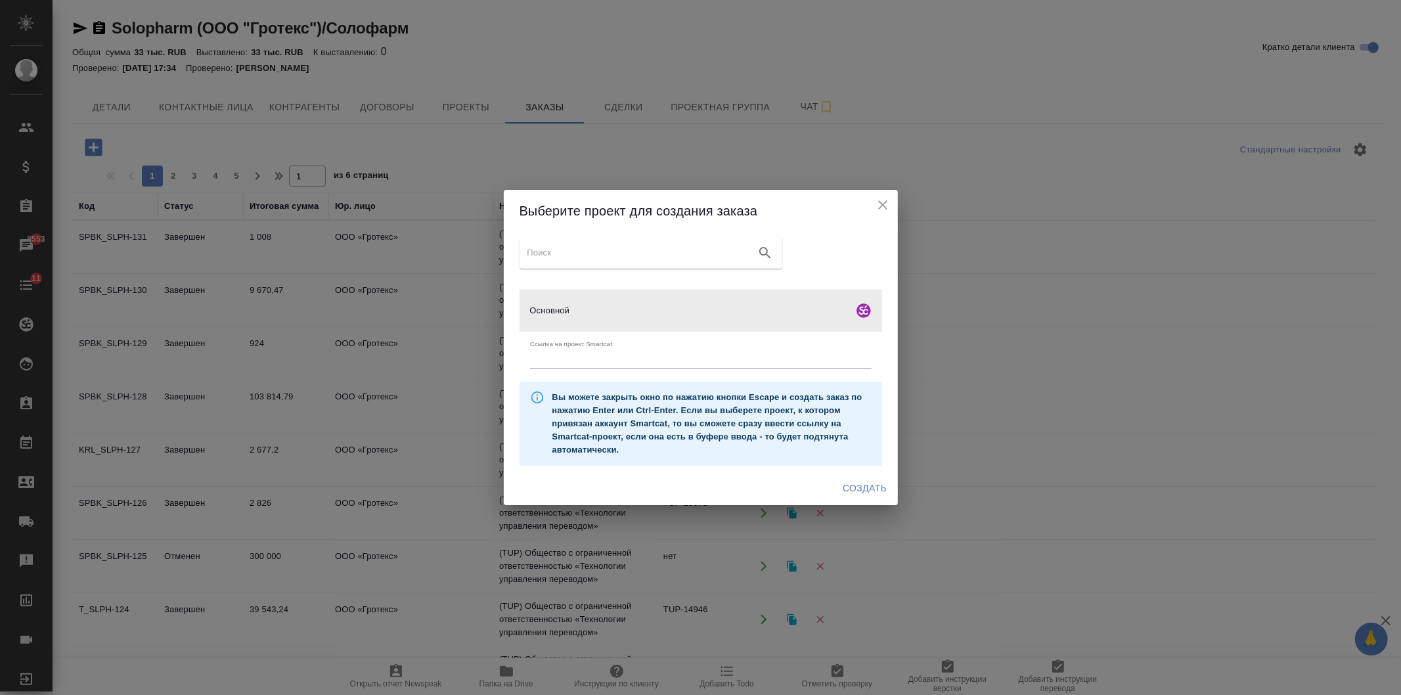
click at [876, 487] on span "Создать" at bounding box center [865, 488] width 44 height 16
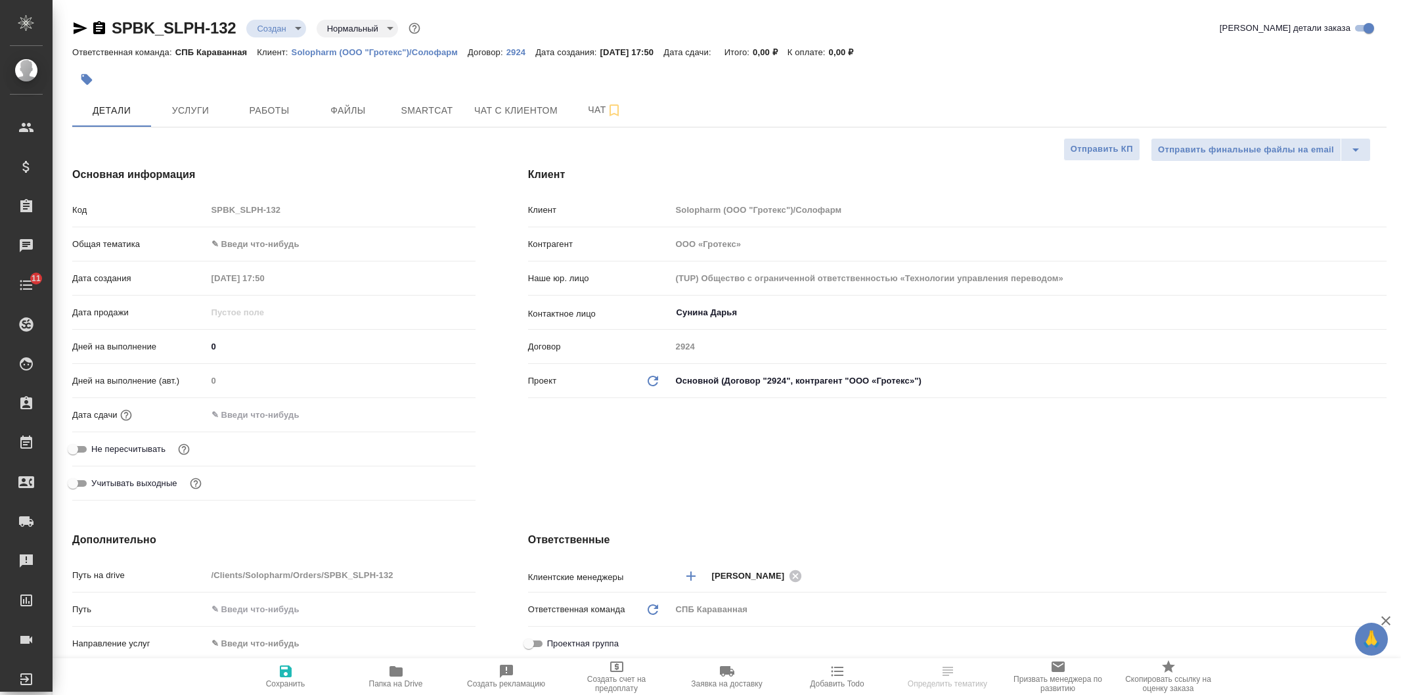
select select "RU"
click at [257, 246] on body "🙏 .cls-1 fill:#fff; AWATERA [PERSON_NAME] Спецификации Заказы Чаты 11 Todo Прое…" at bounding box center [700, 347] width 1401 height 695
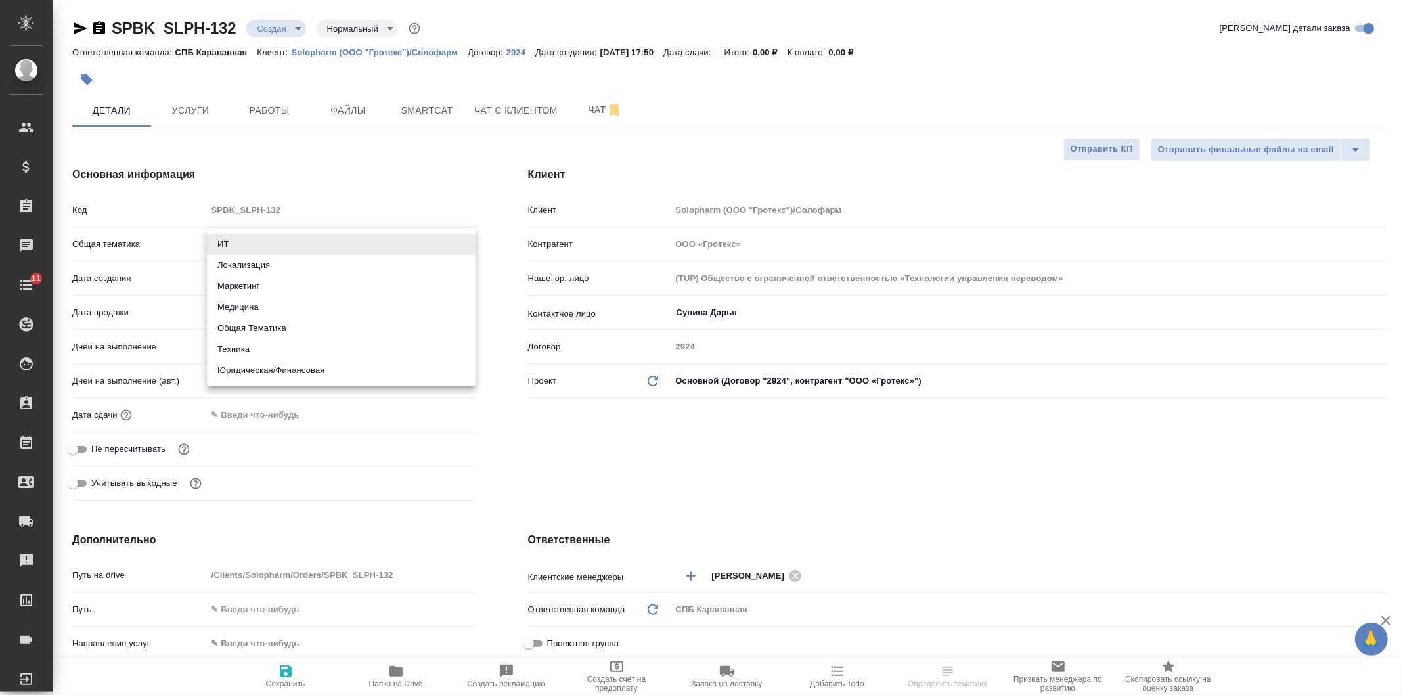
click at [340, 372] on li "Юридическая/Финансовая" at bounding box center [341, 370] width 269 height 21
type input "yr-fn"
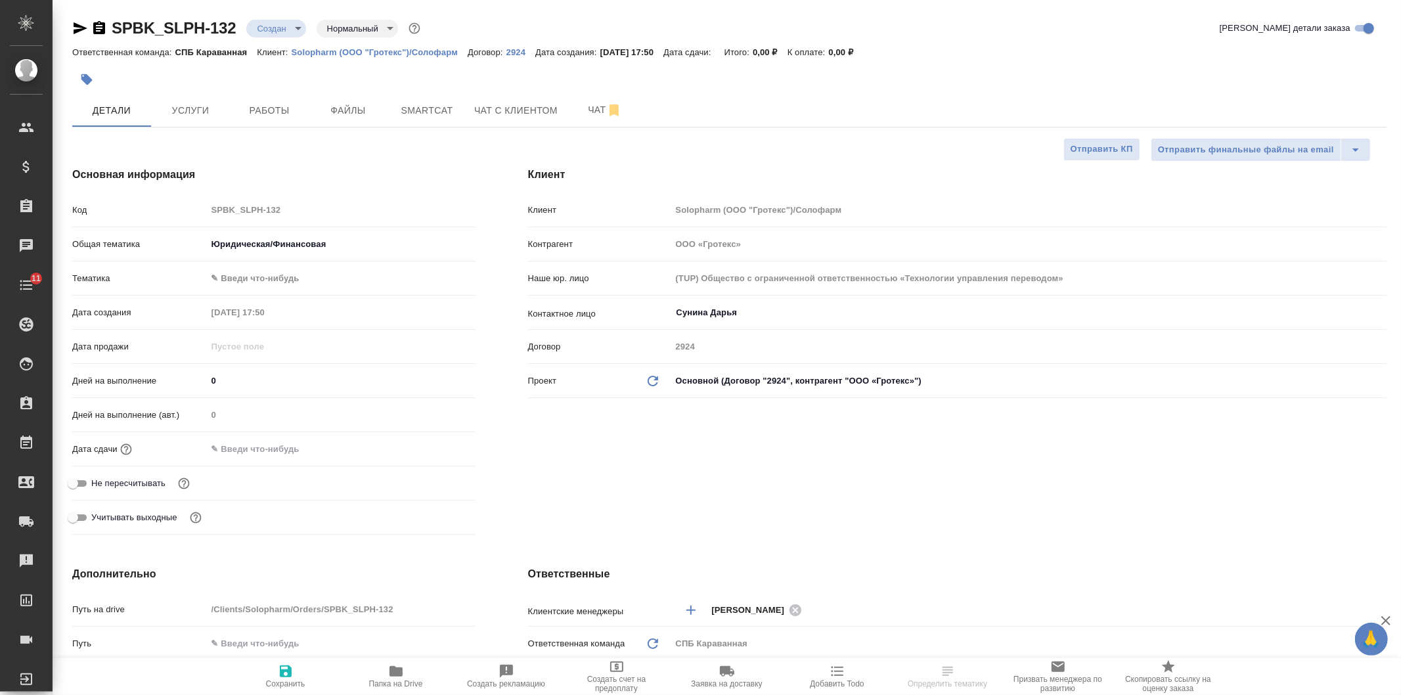
click at [237, 269] on body "🙏 .cls-1 fill:#fff; AWATERA [PERSON_NAME] Спецификации Заказы Чаты 11 Todo Прое…" at bounding box center [700, 347] width 1401 height 695
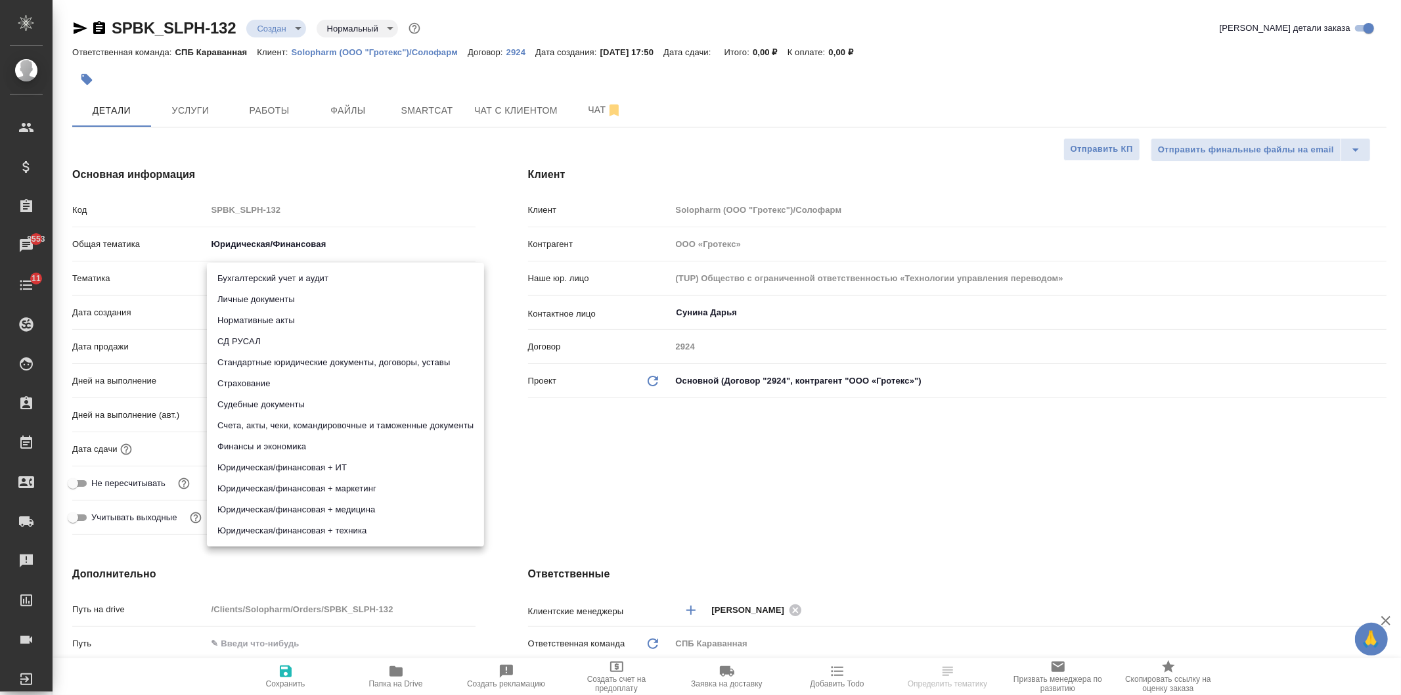
click at [328, 368] on li "Стандартные юридические документы, договоры, уставы" at bounding box center [345, 362] width 277 height 21
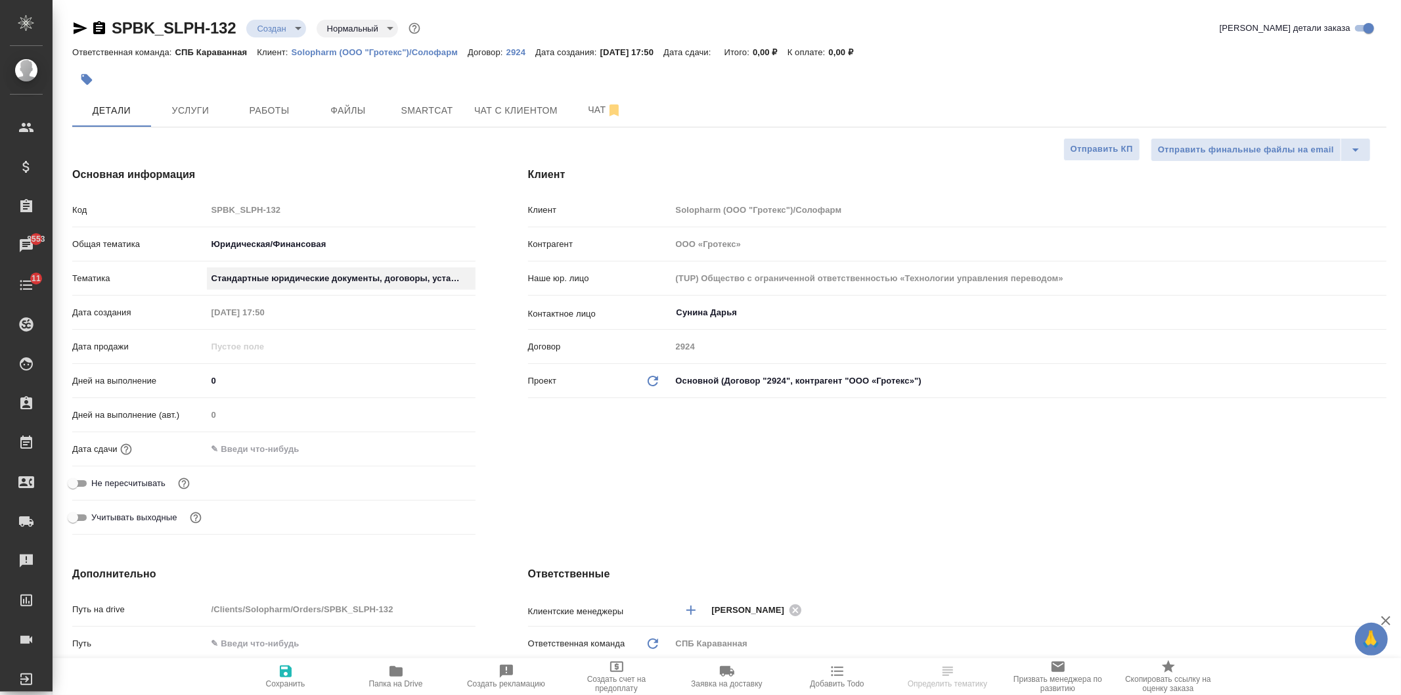
type input "5f647205b73bc97568ca66bf"
click at [688, 312] on input "Сунина Дарья" at bounding box center [1006, 313] width 663 height 16
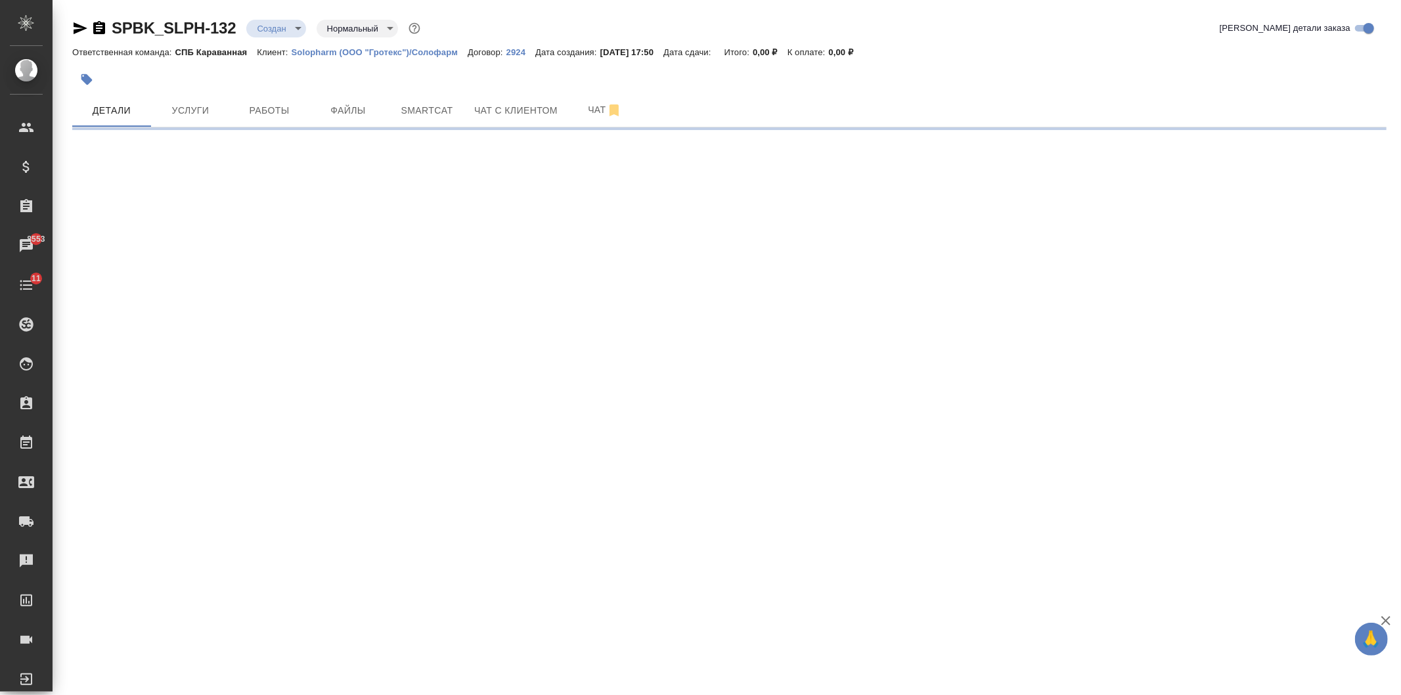
select select "RU"
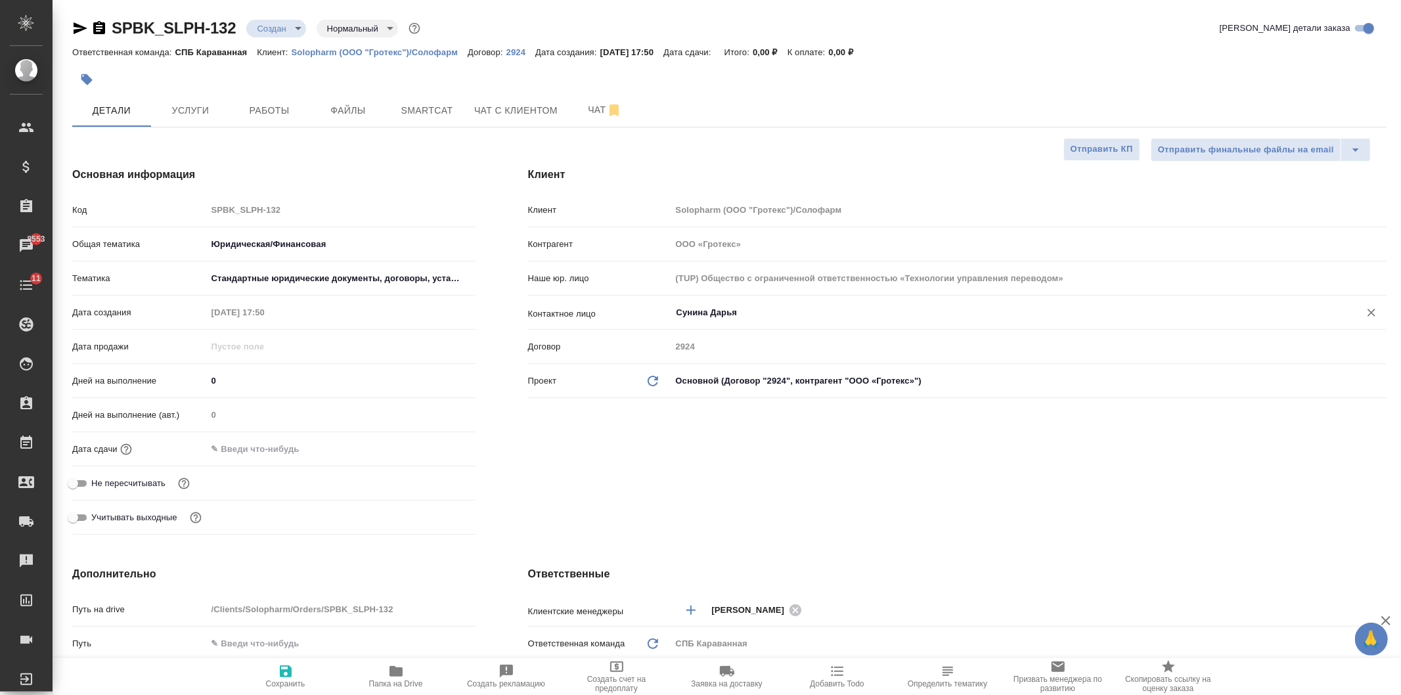
type textarea "x"
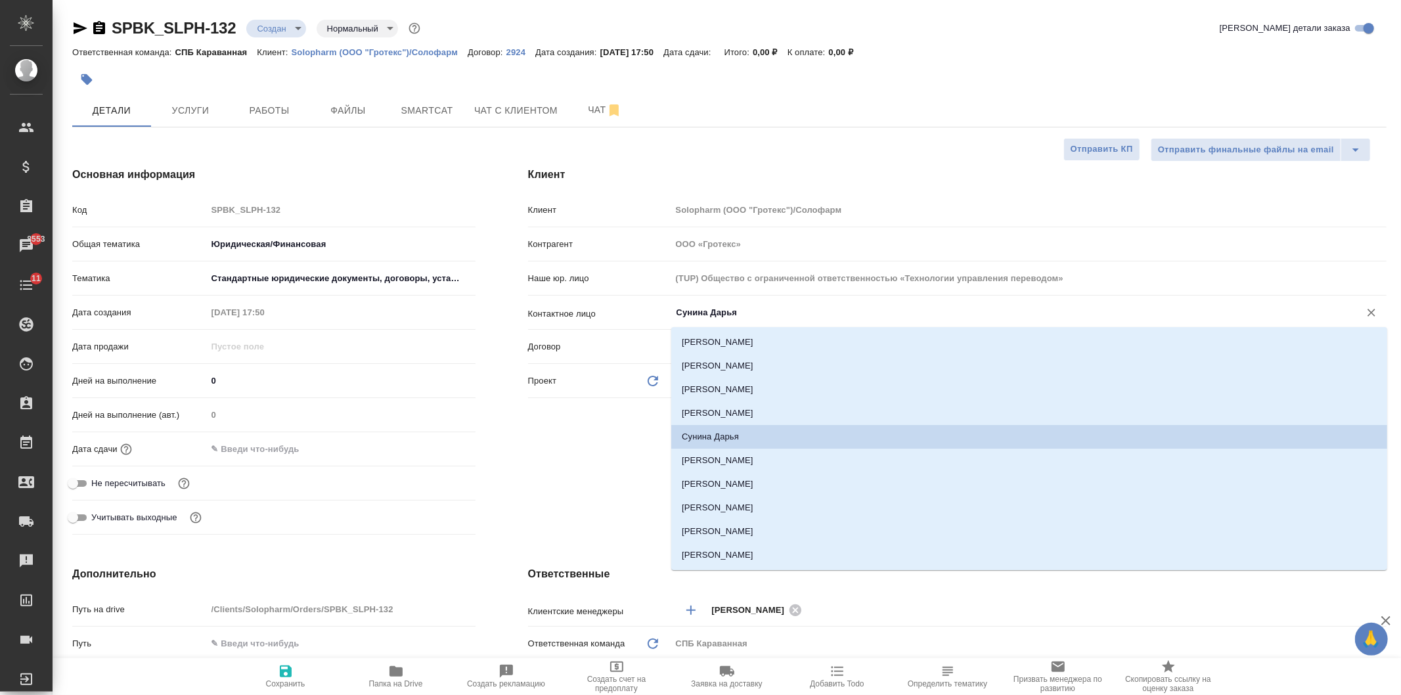
click at [688, 313] on input "Сунина Дарья" at bounding box center [1006, 313] width 663 height 16
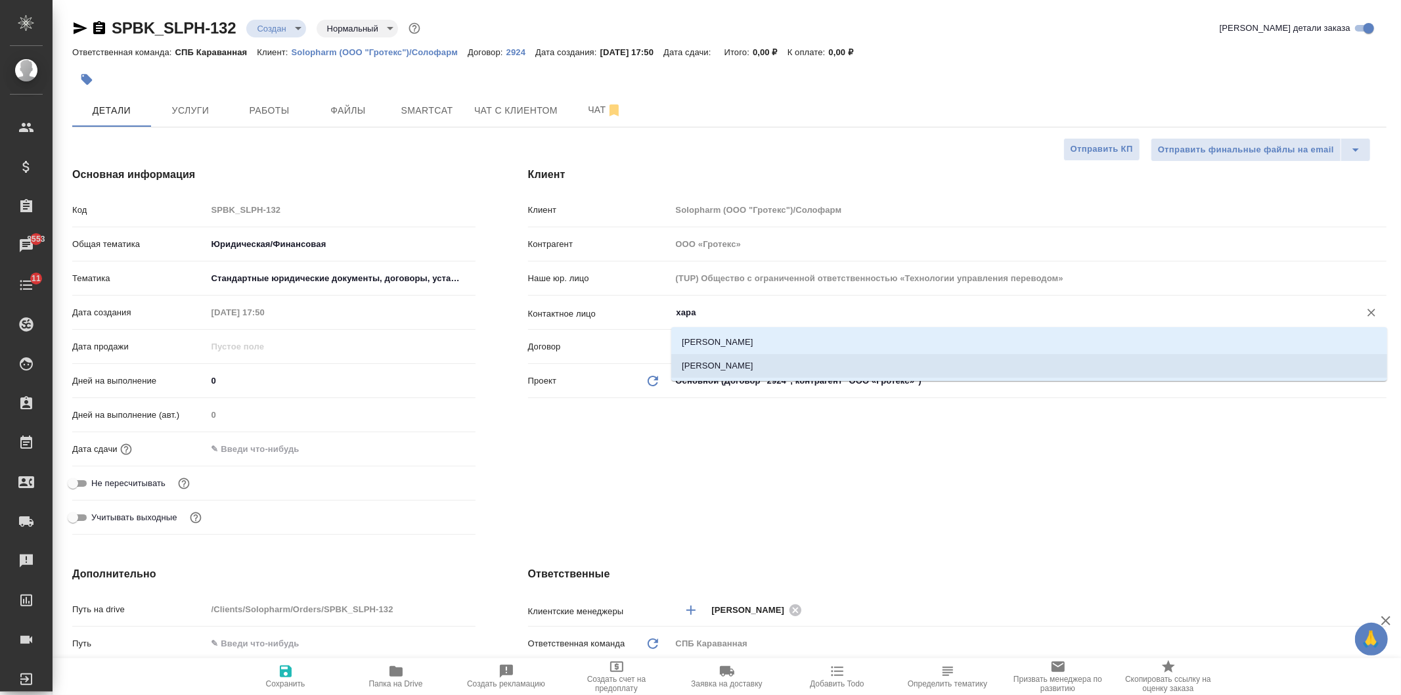
click at [746, 357] on li "Хараджева Алевтина" at bounding box center [1029, 366] width 716 height 24
type input "Хараджева Алевтина"
type textarea "x"
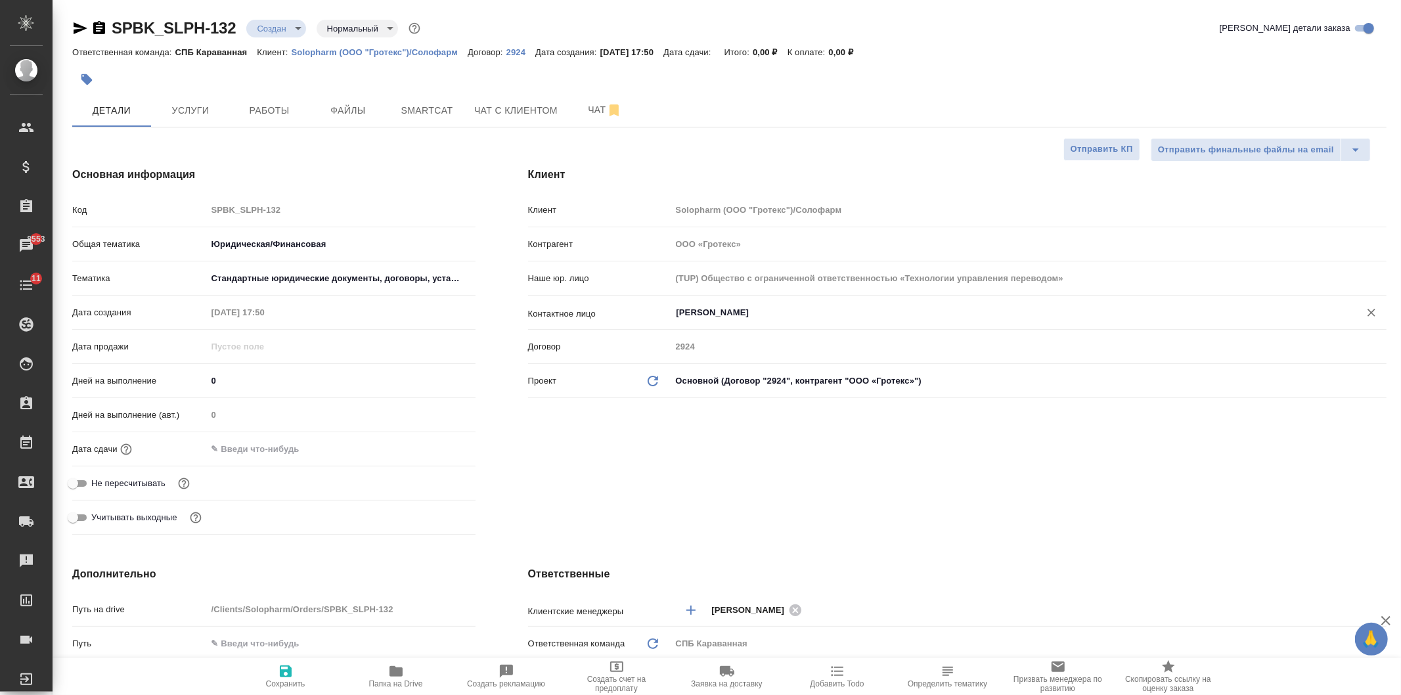
type input "Хараджева Алевтина"
click at [277, 672] on span "Сохранить" at bounding box center [285, 675] width 95 height 25
type textarea "x"
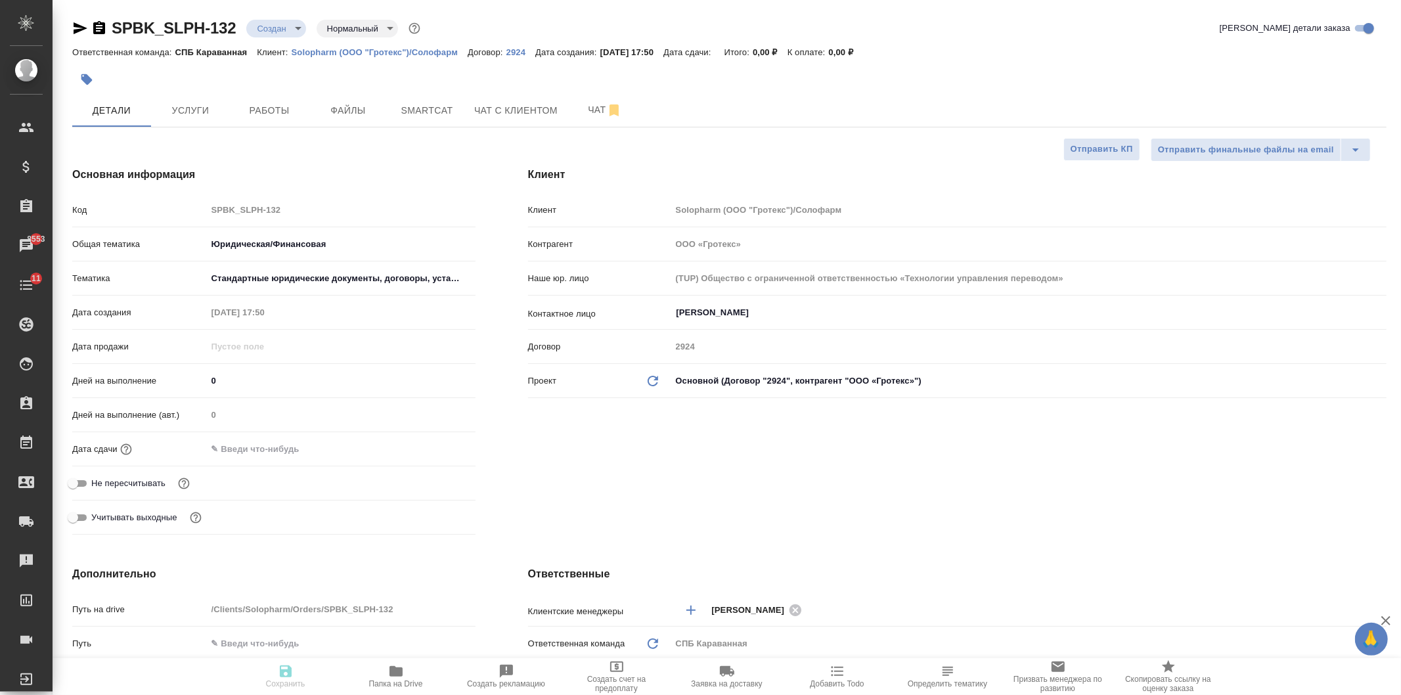
type textarea "x"
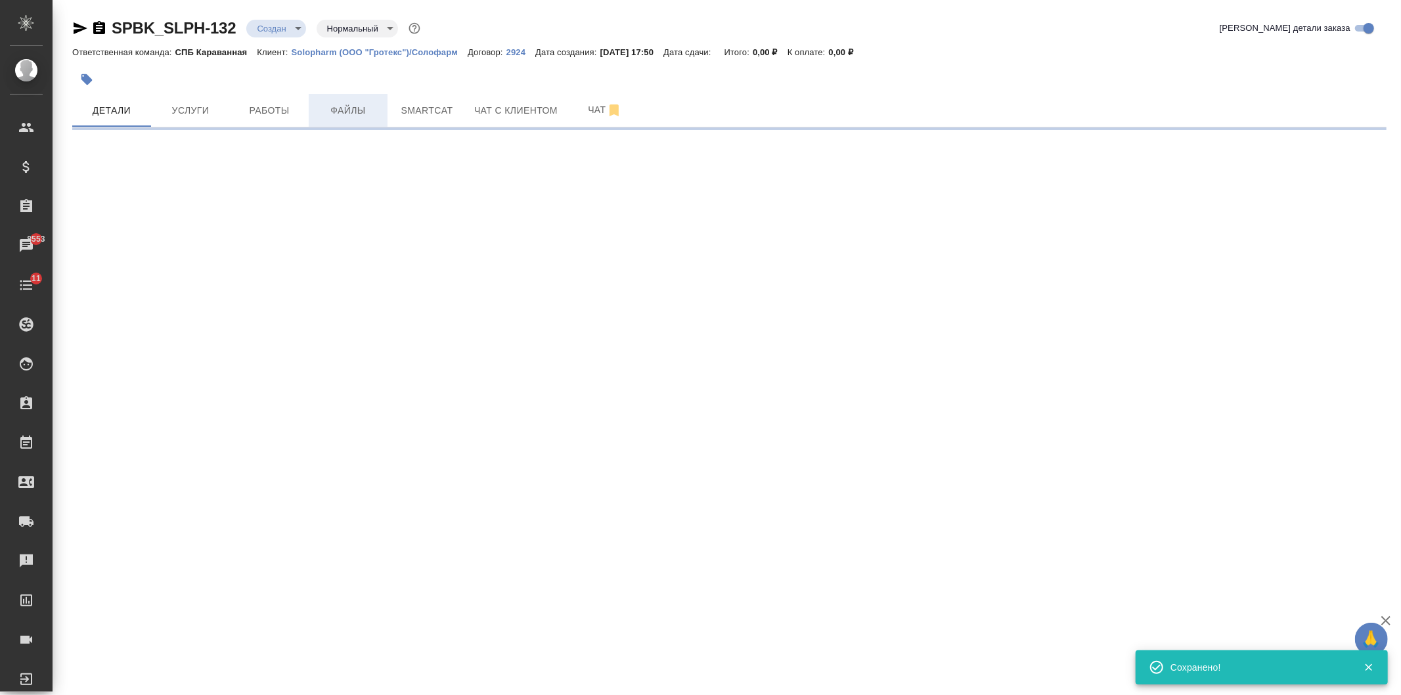
click at [363, 107] on span "Файлы" at bounding box center [348, 110] width 63 height 16
select select "RU"
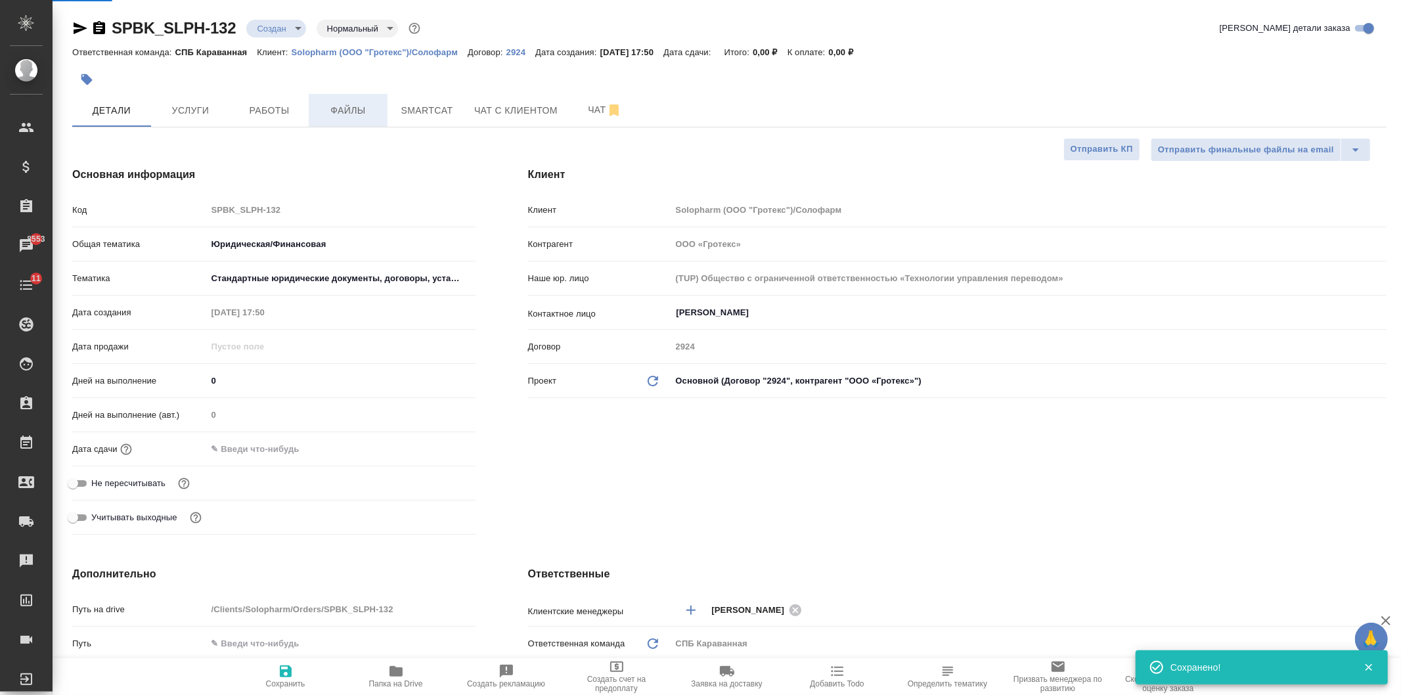
type textarea "x"
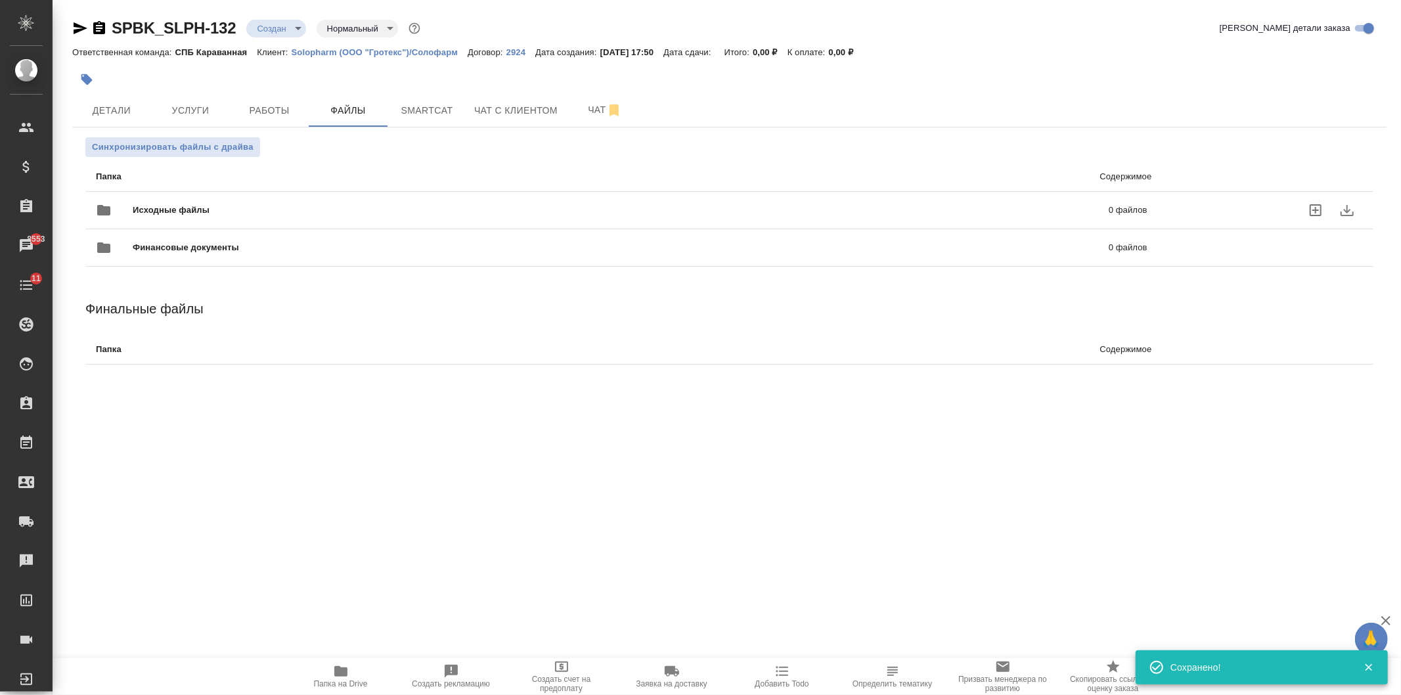
click at [304, 209] on span "Исходные файлы" at bounding box center [396, 210] width 527 height 13
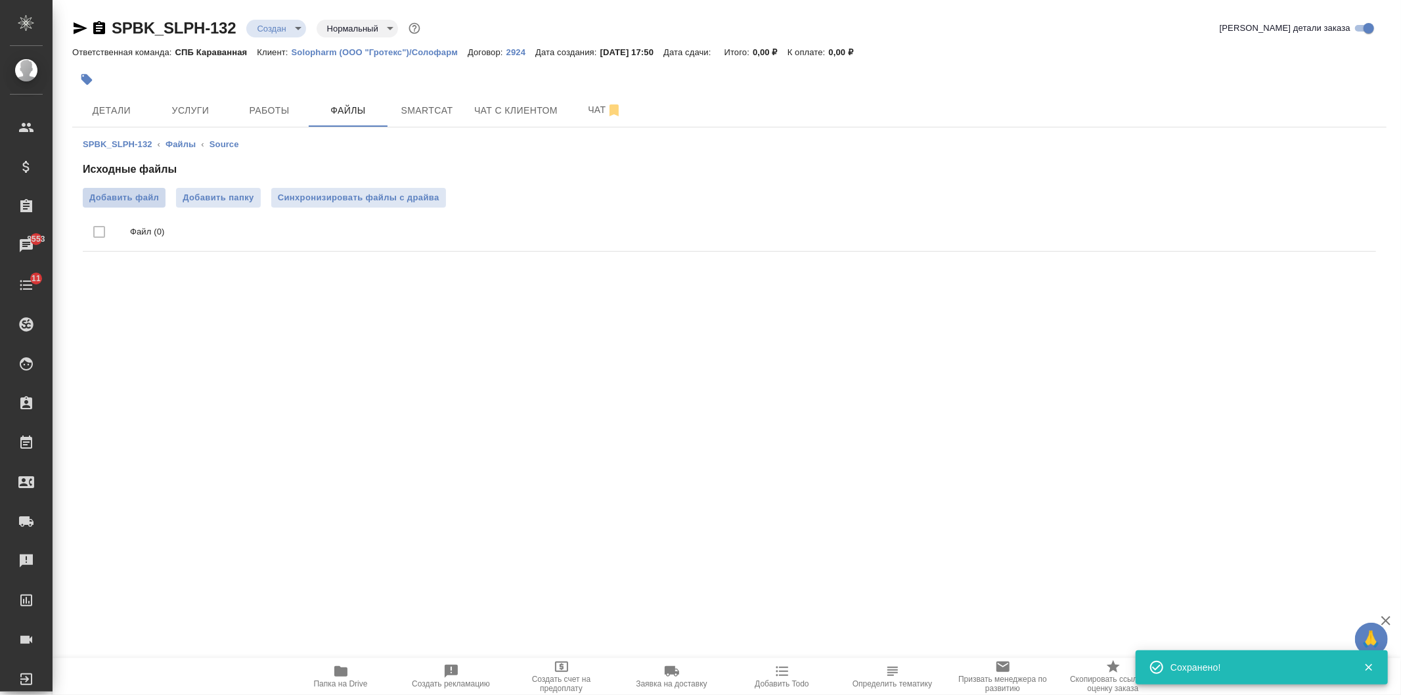
click at [146, 194] on span "Добавить файл" at bounding box center [124, 197] width 70 height 13
click at [0, 0] on input "Добавить файл" at bounding box center [0, 0] width 0 height 0
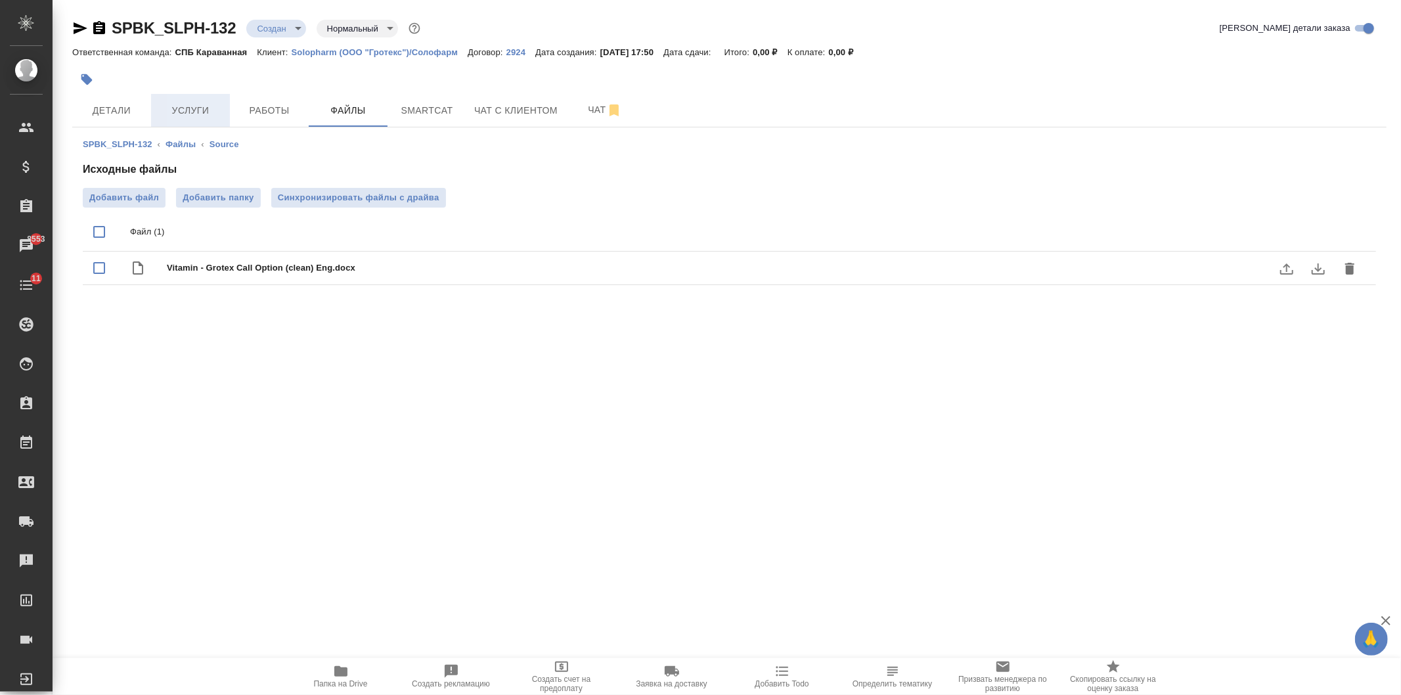
click at [185, 119] on button "Услуги" at bounding box center [190, 110] width 79 height 33
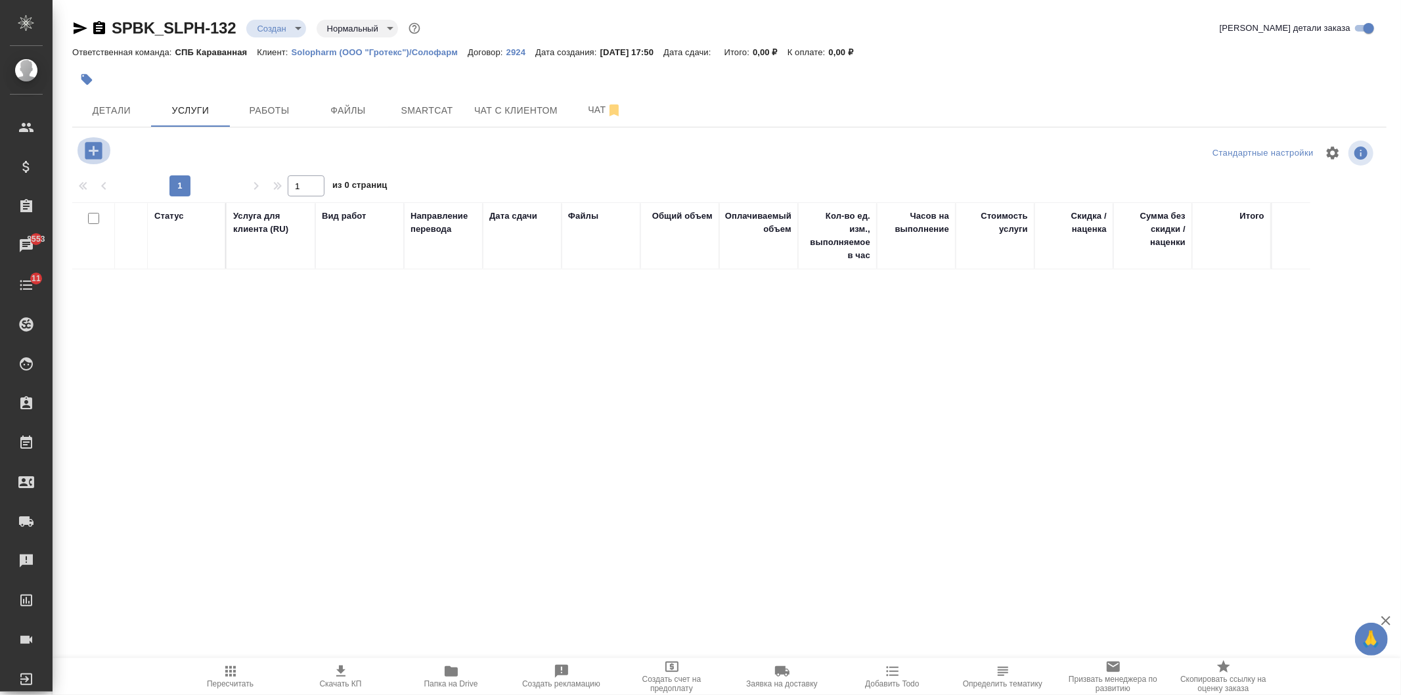
click at [103, 151] on icon "button" at bounding box center [93, 150] width 23 height 23
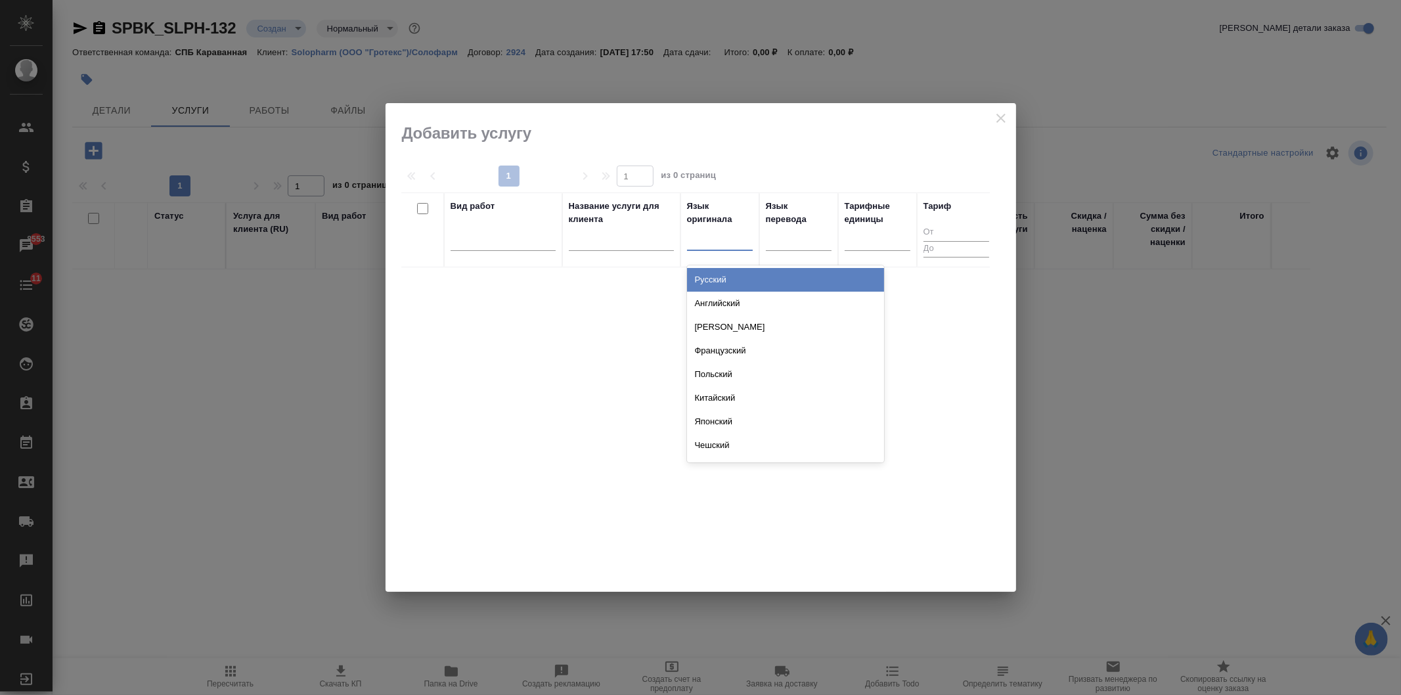
click at [717, 236] on div at bounding box center [720, 237] width 66 height 19
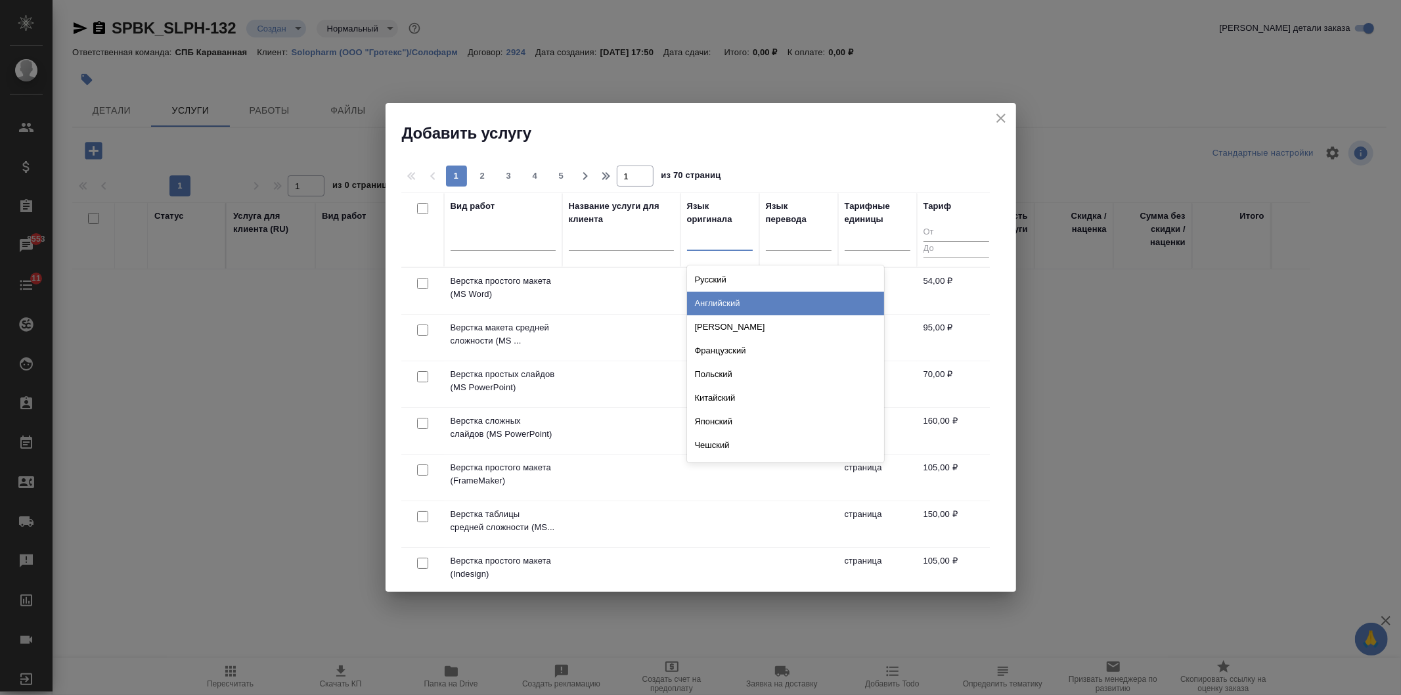
click at [776, 304] on div "Английский" at bounding box center [785, 304] width 197 height 24
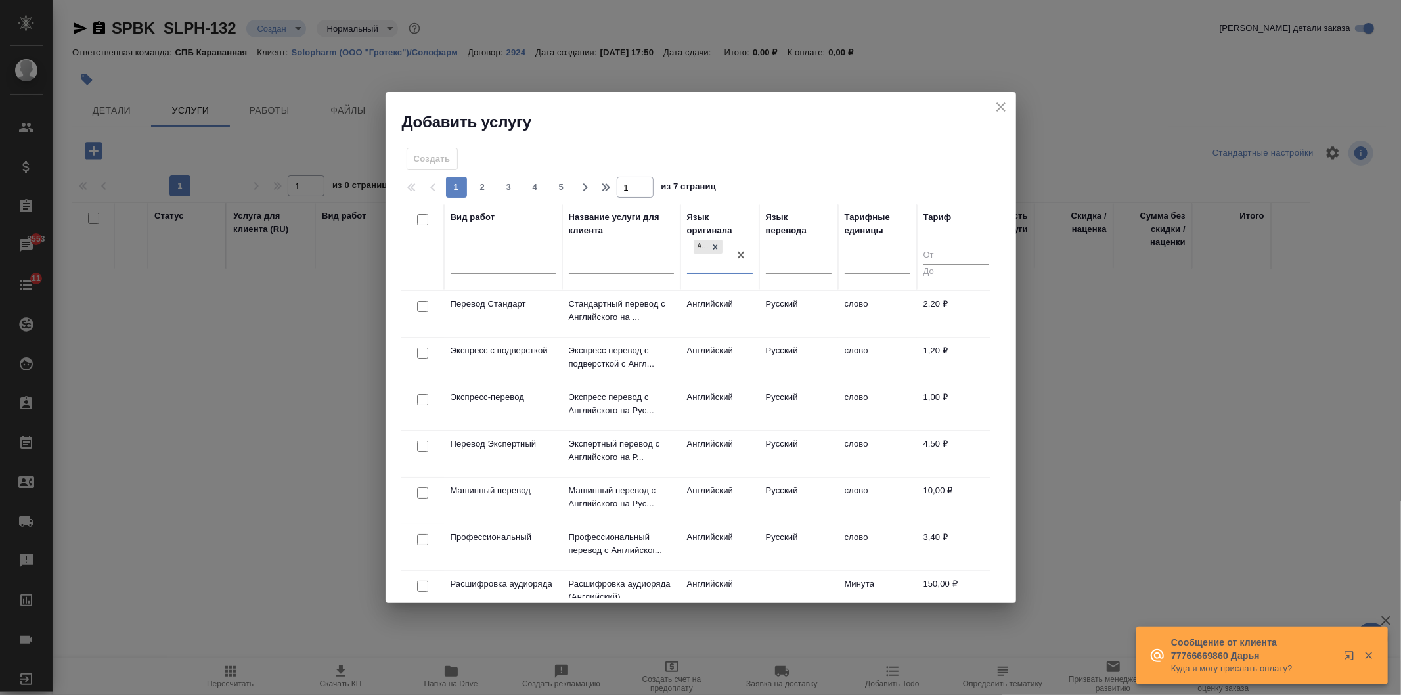
click at [421, 305] on input "checkbox" at bounding box center [422, 306] width 11 height 11
checkbox input "true"
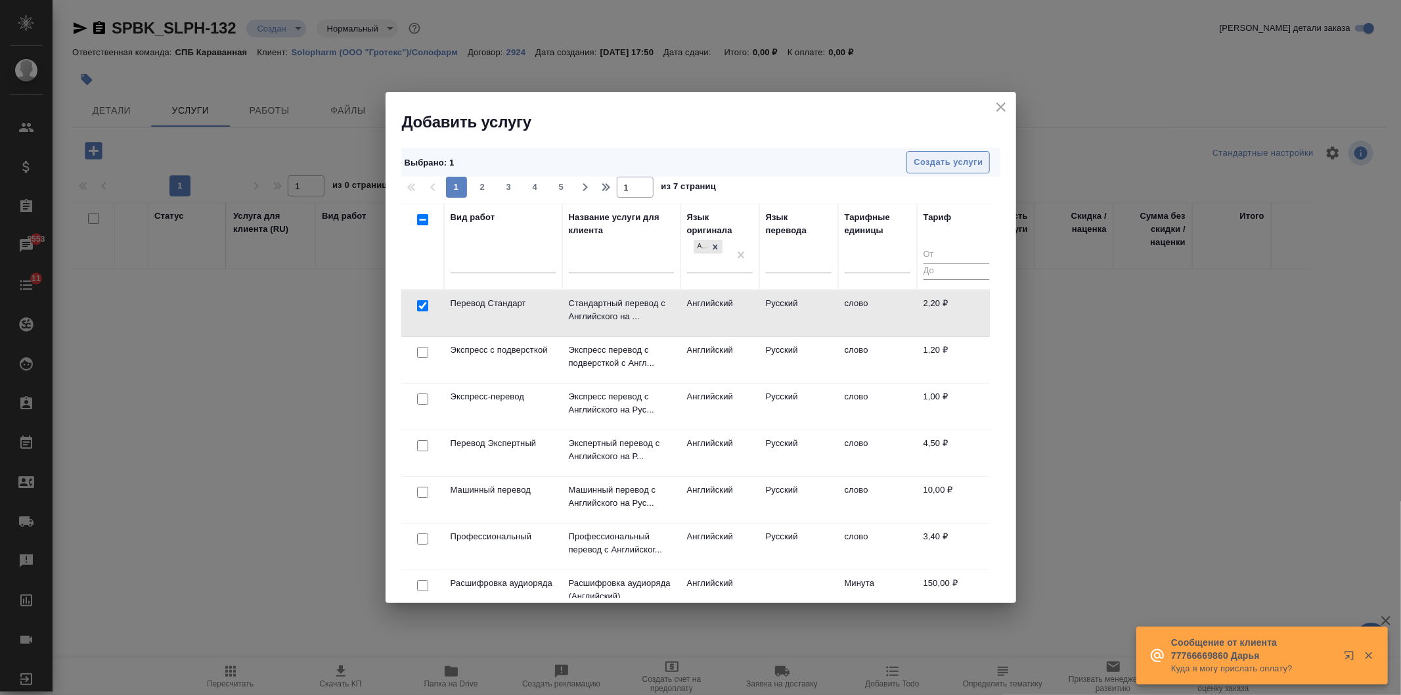
click at [929, 168] on span "Создать услуги" at bounding box center [948, 162] width 69 height 15
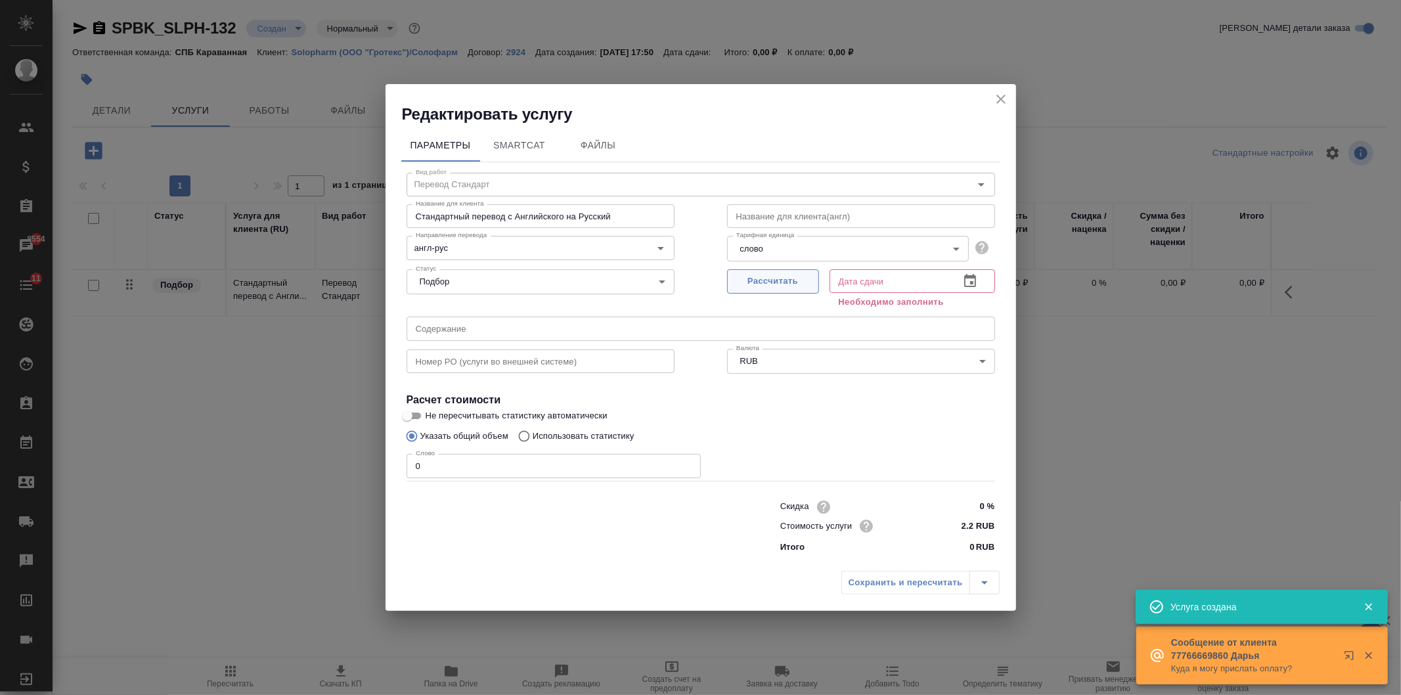
drag, startPoint x: 787, startPoint y: 288, endPoint x: 744, endPoint y: 290, distance: 42.8
click at [786, 287] on span "Рассчитать" at bounding box center [773, 281] width 78 height 15
type input "15.08.2025 17:53"
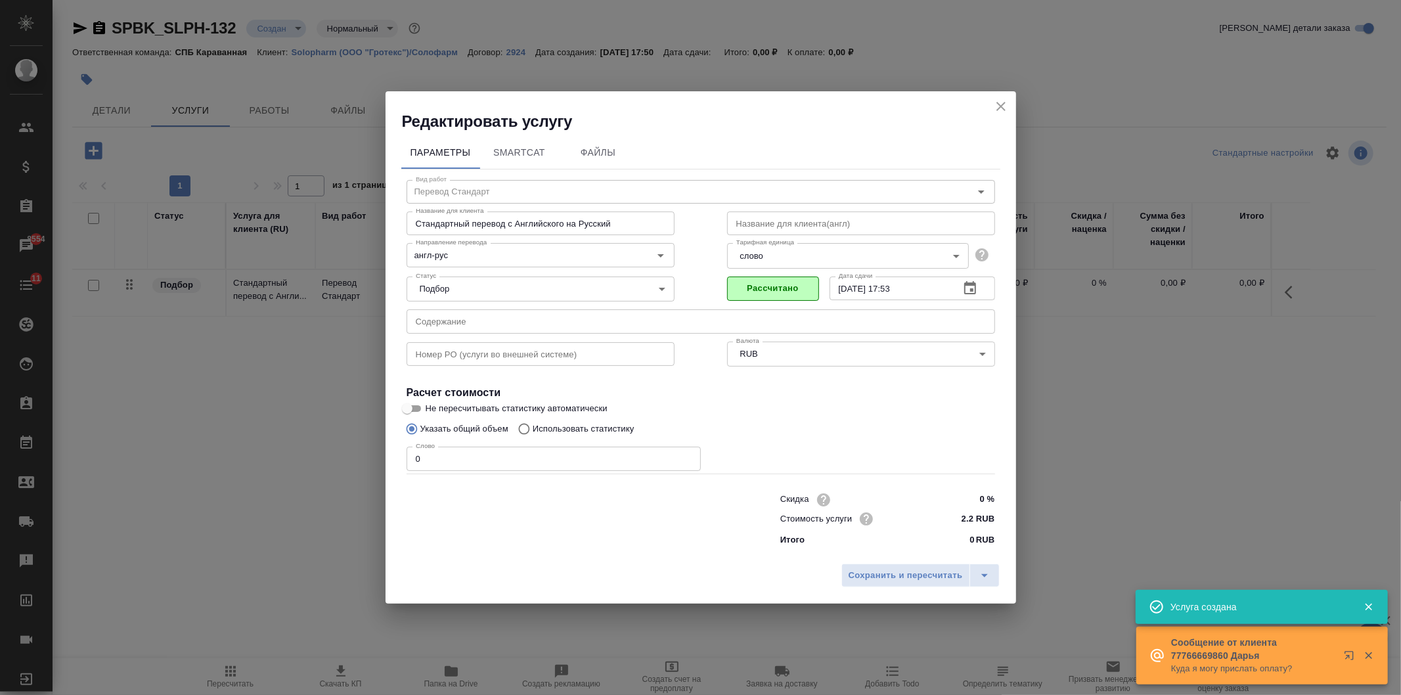
drag, startPoint x: 489, startPoint y: 474, endPoint x: 482, endPoint y: 473, distance: 6.7
click at [488, 474] on div "Скидка 0 % Стоимость услуги 2.2 RUB Итого 0 RUB" at bounding box center [700, 519] width 641 height 110
click at [894, 575] on span "Сохранить и пересчитать" at bounding box center [906, 575] width 114 height 15
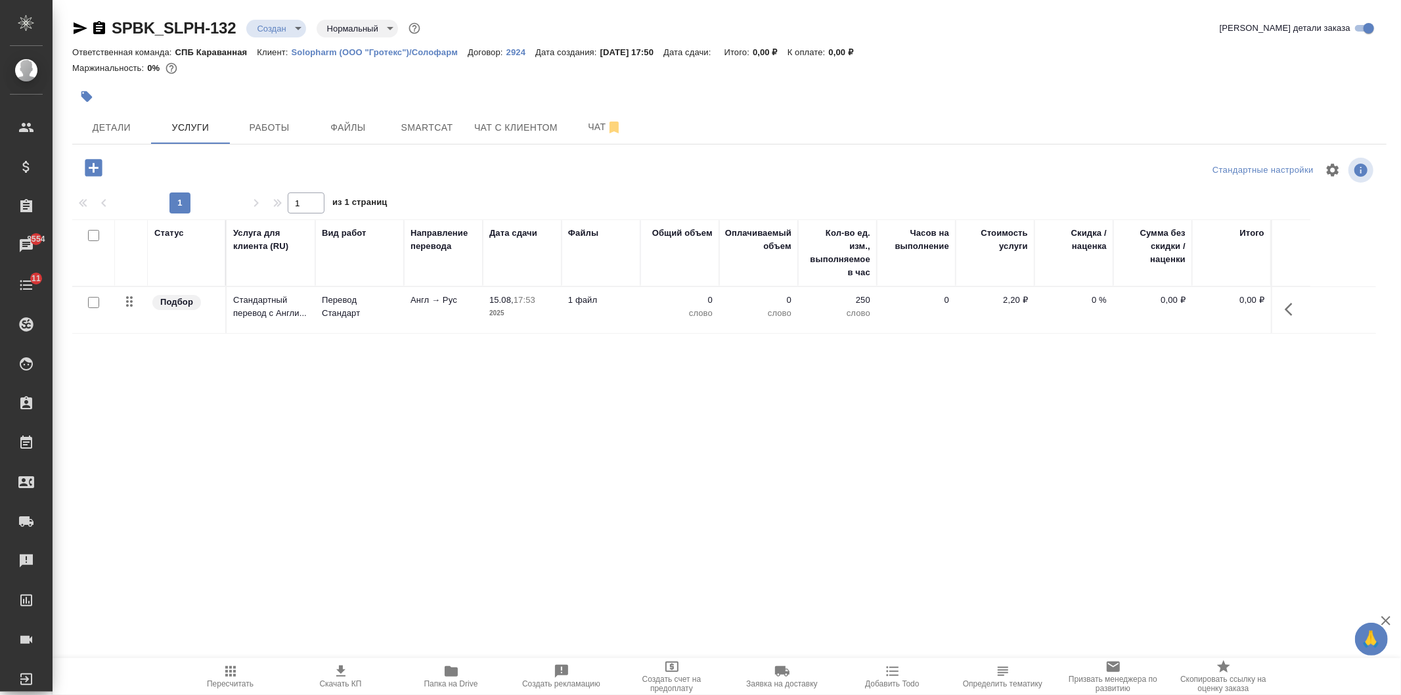
click at [93, 300] on input "checkbox" at bounding box center [93, 302] width 11 height 11
checkbox input "true"
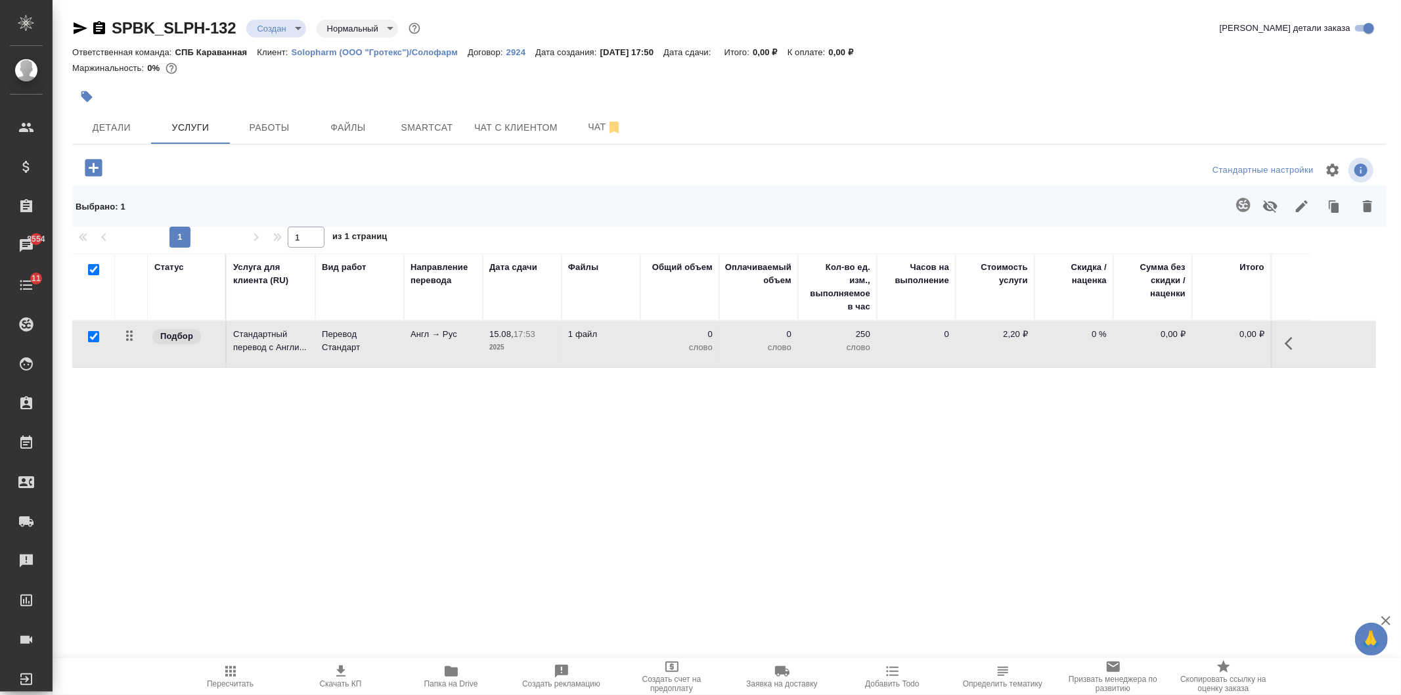
click at [1243, 213] on button "button" at bounding box center [1244, 205] width 32 height 32
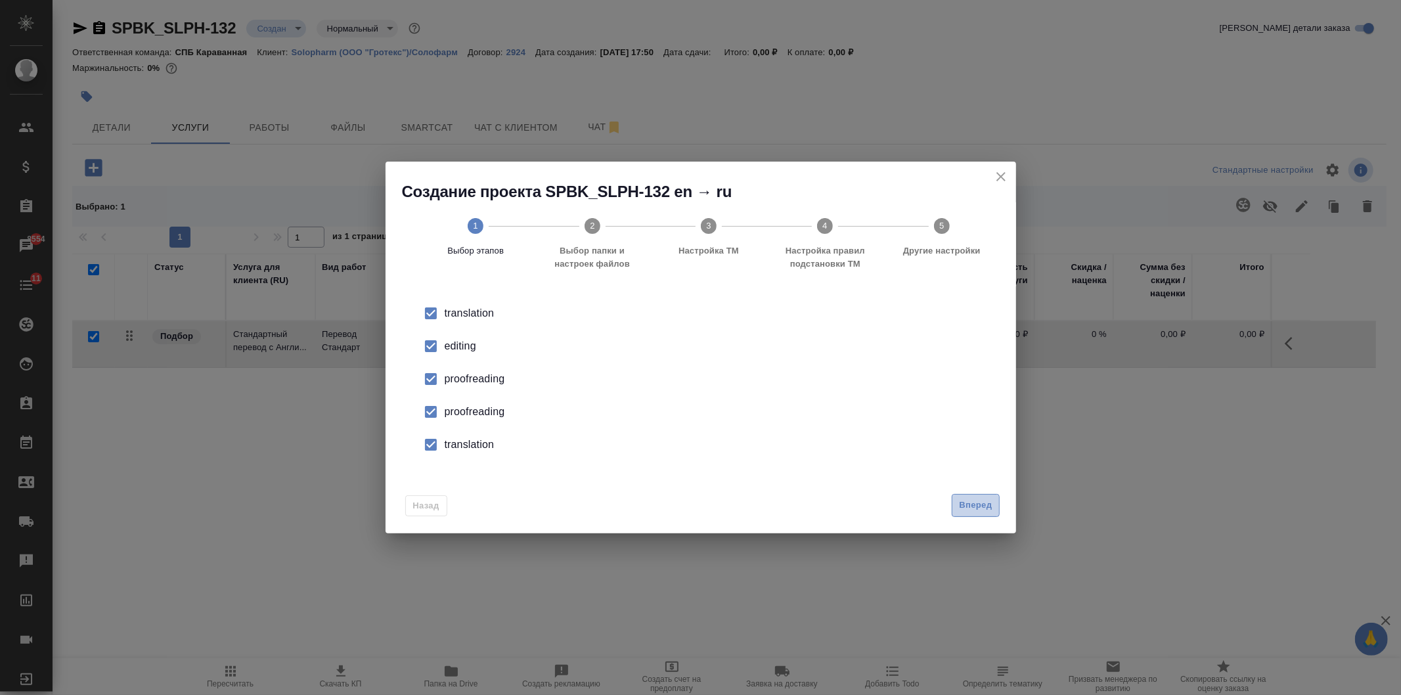
click at [990, 506] on span "Вперед" at bounding box center [975, 505] width 33 height 15
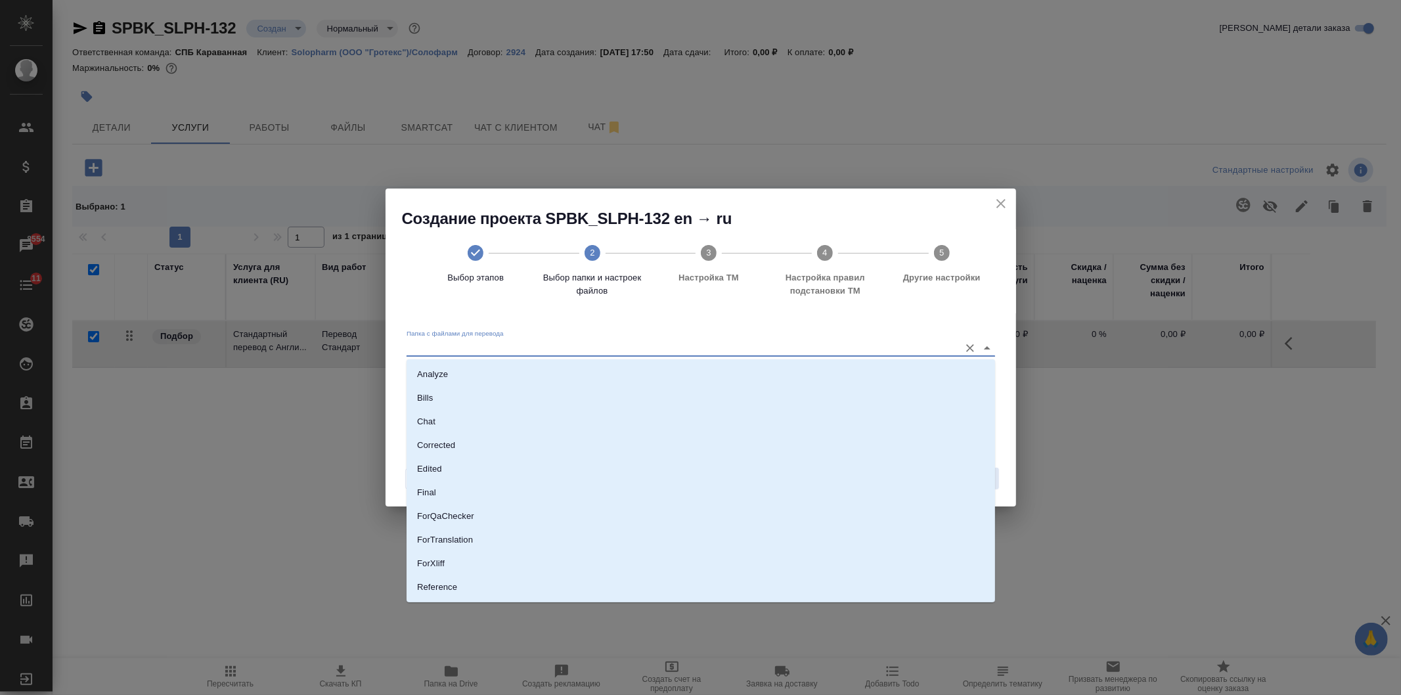
click at [543, 347] on input "Папка с файлами для перевода" at bounding box center [680, 348] width 546 height 16
click at [472, 546] on li "Source" at bounding box center [701, 543] width 589 height 24
type input "Source"
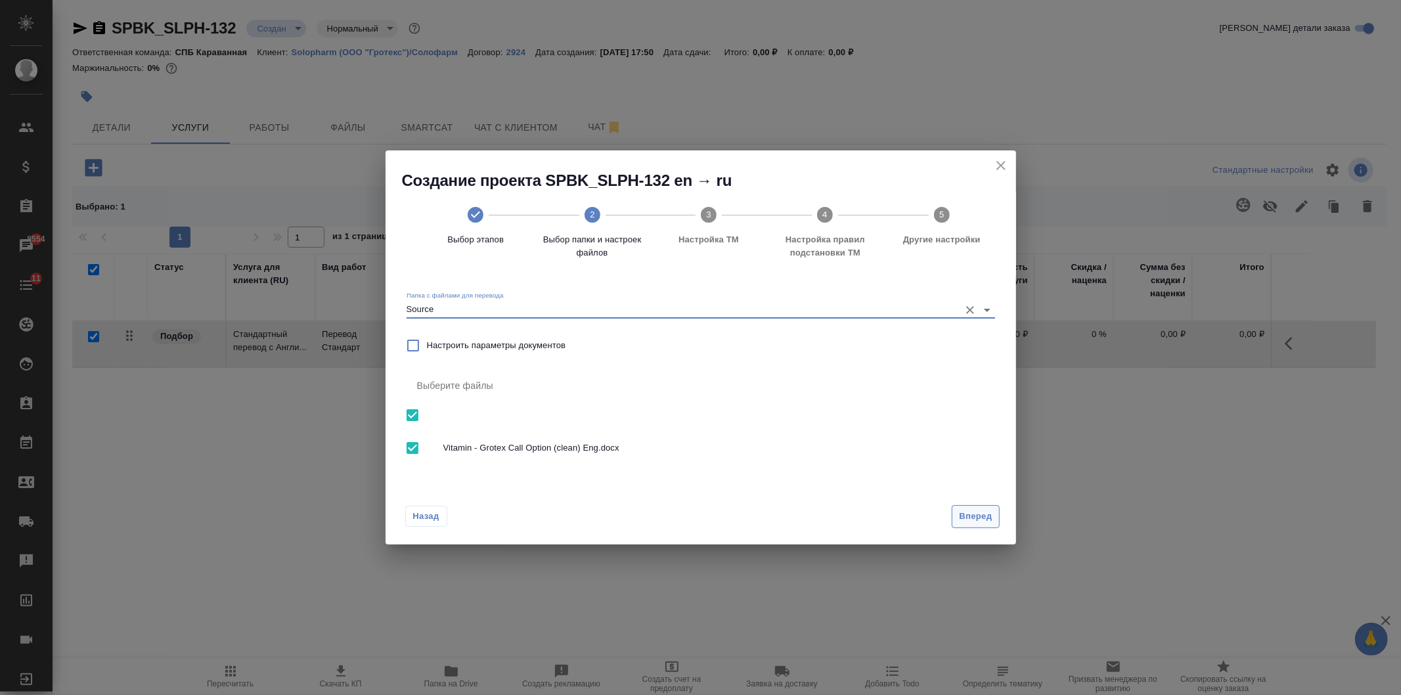
click at [986, 517] on span "Вперед" at bounding box center [975, 516] width 33 height 15
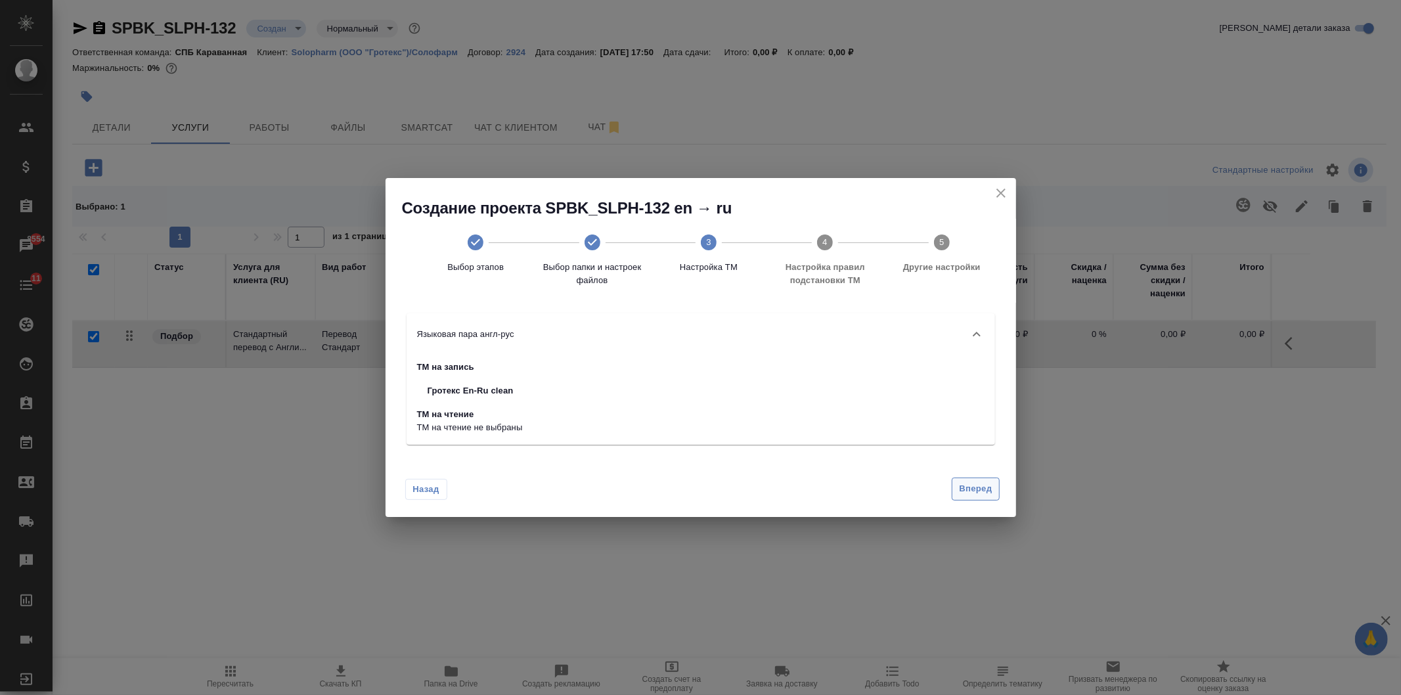
click at [970, 490] on span "Вперед" at bounding box center [975, 488] width 33 height 15
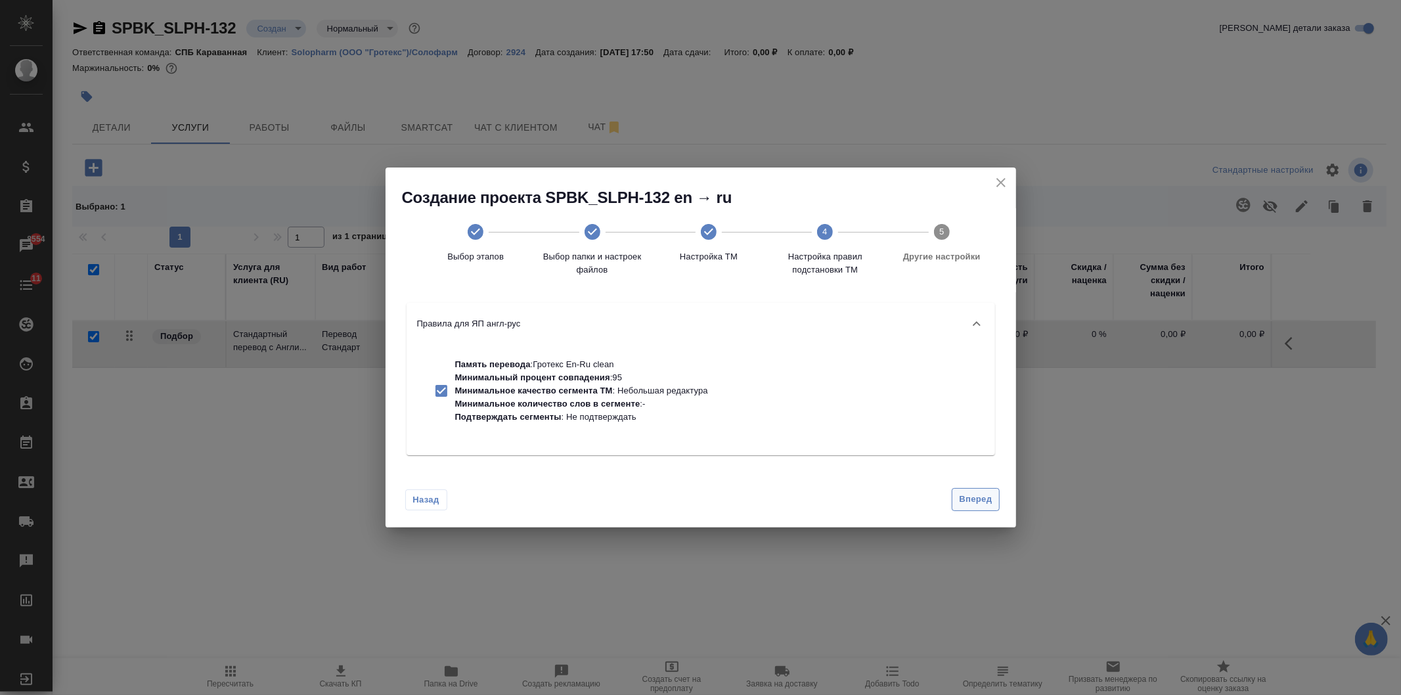
click at [970, 490] on button "Вперед" at bounding box center [975, 499] width 47 height 23
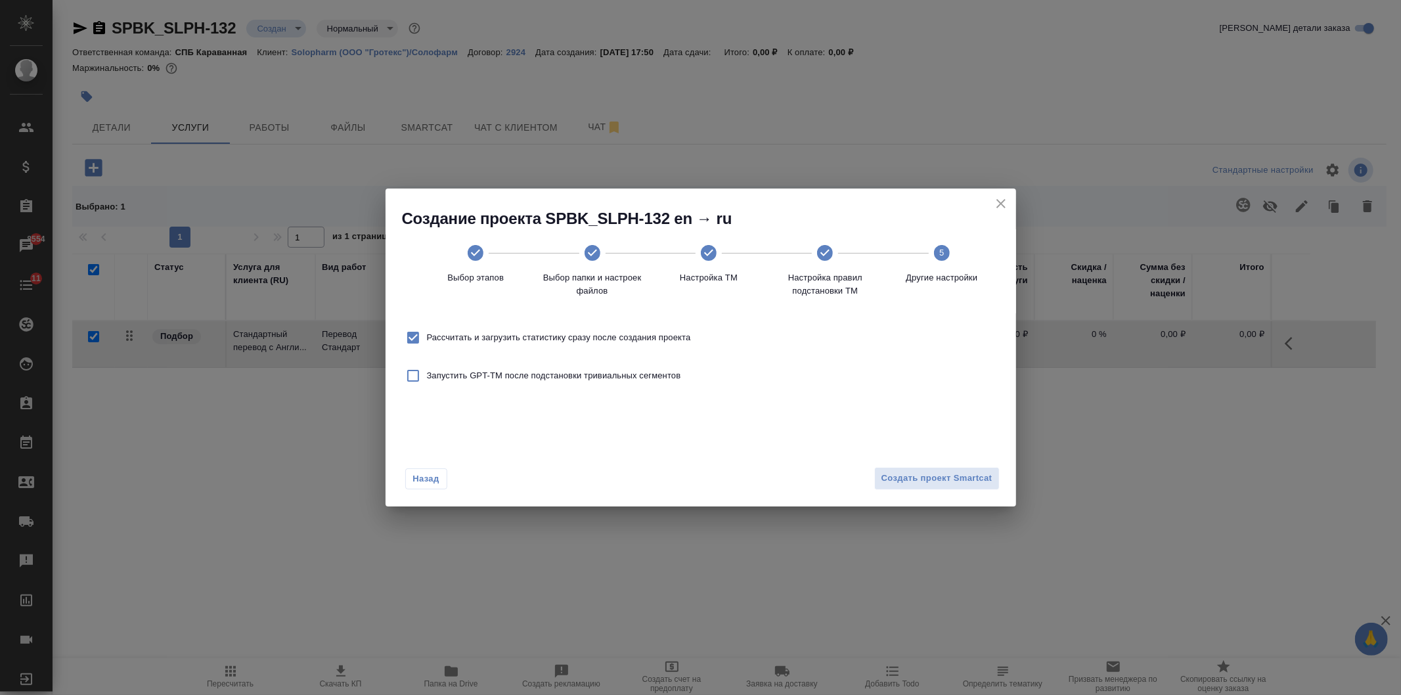
click at [542, 331] on span "Рассчитать и загрузить статистику сразу после создания проекта" at bounding box center [559, 337] width 264 height 13
click at [427, 331] on input "Рассчитать и загрузить статистику сразу после создания проекта" at bounding box center [413, 338] width 28 height 28
checkbox input "false"
click at [935, 484] on span "Создать проект Smartcat" at bounding box center [936, 478] width 111 height 15
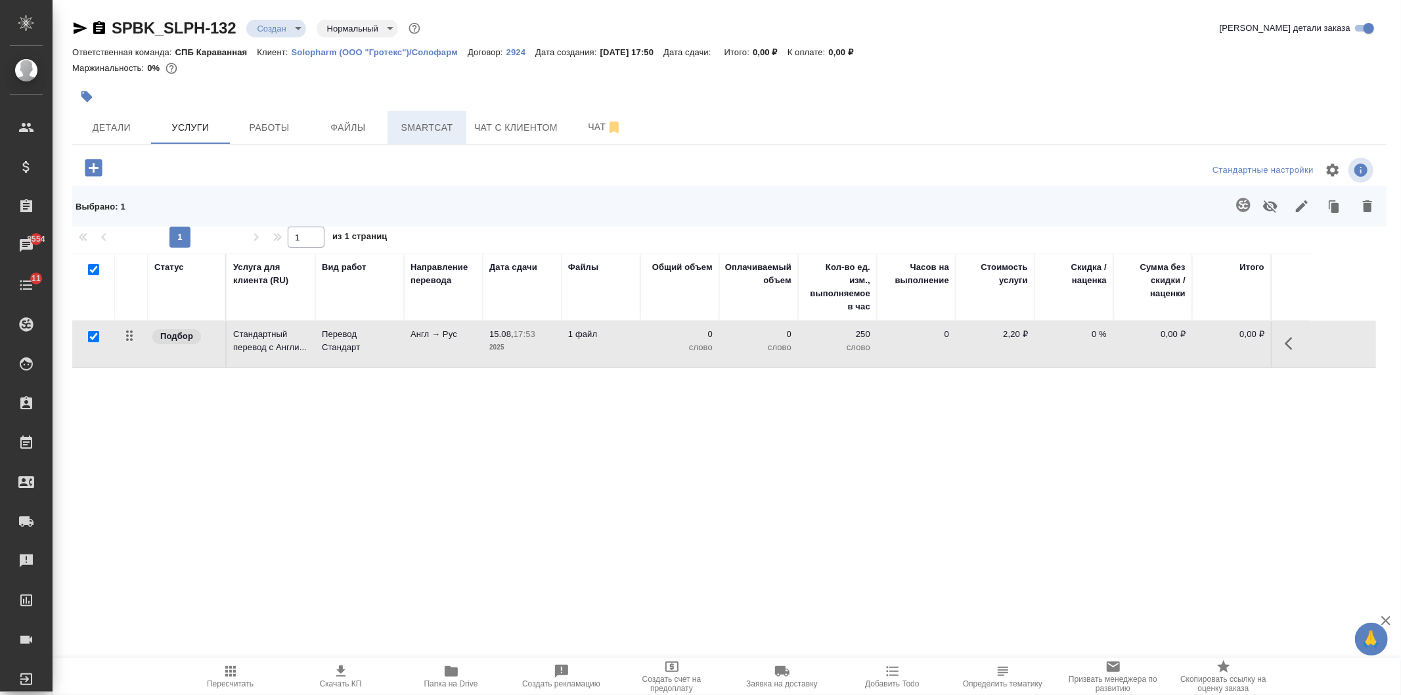
click at [408, 123] on span "Smartcat" at bounding box center [426, 128] width 63 height 16
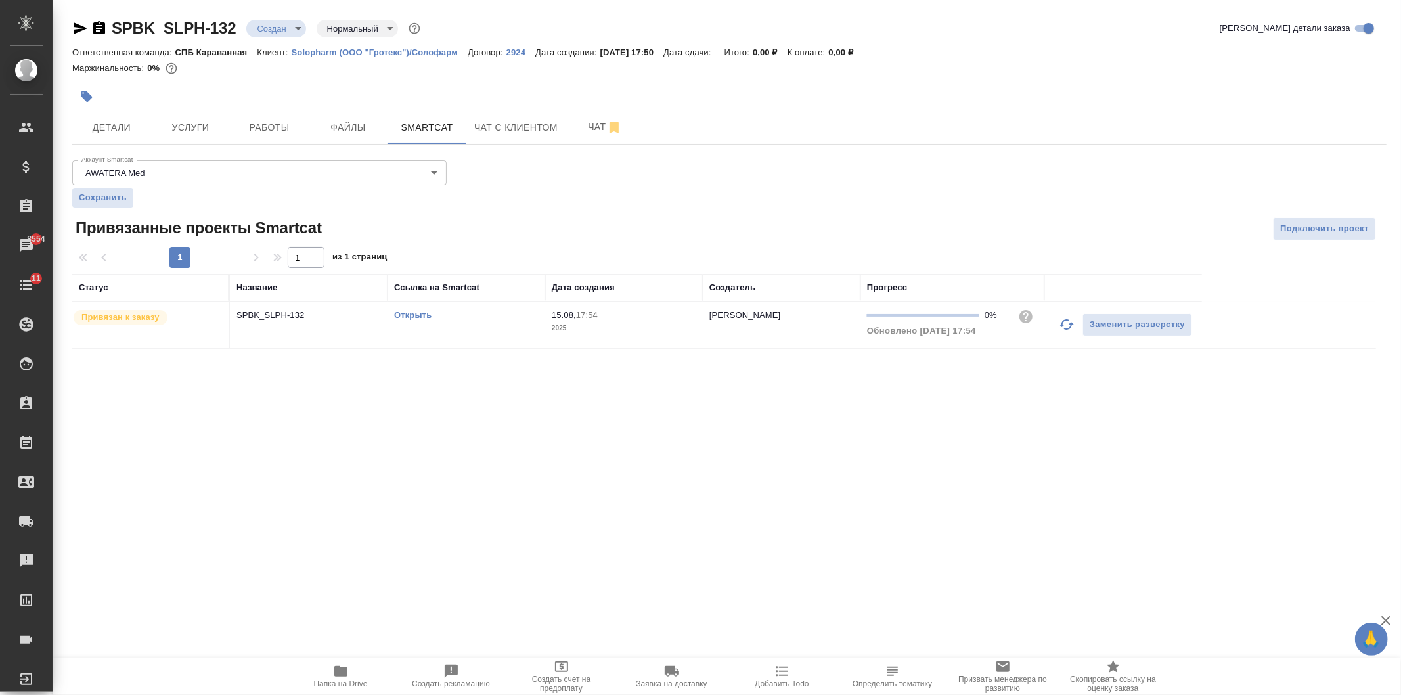
click at [404, 316] on link "Открыть" at bounding box center [412, 315] width 37 height 10
click at [213, 142] on button "Услуги" at bounding box center [190, 127] width 79 height 33
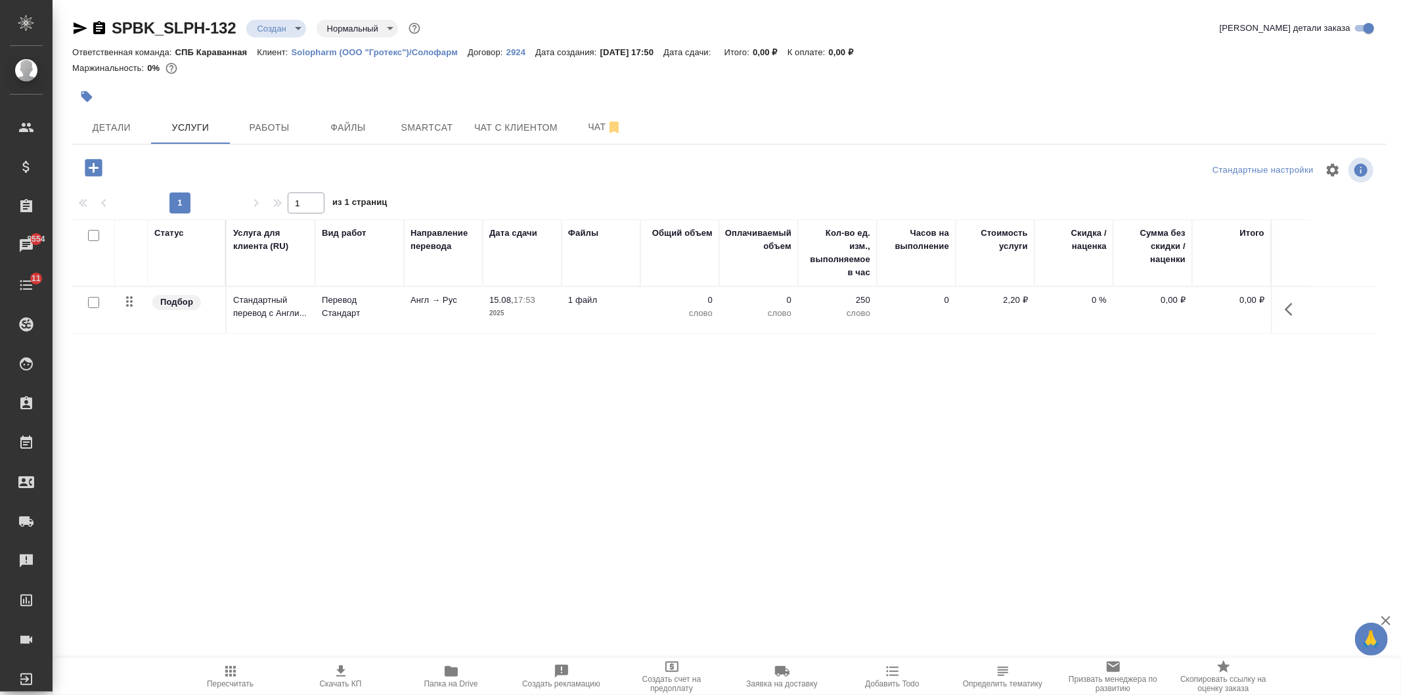
click at [399, 313] on td "Перевод Стандарт" at bounding box center [359, 310] width 89 height 46
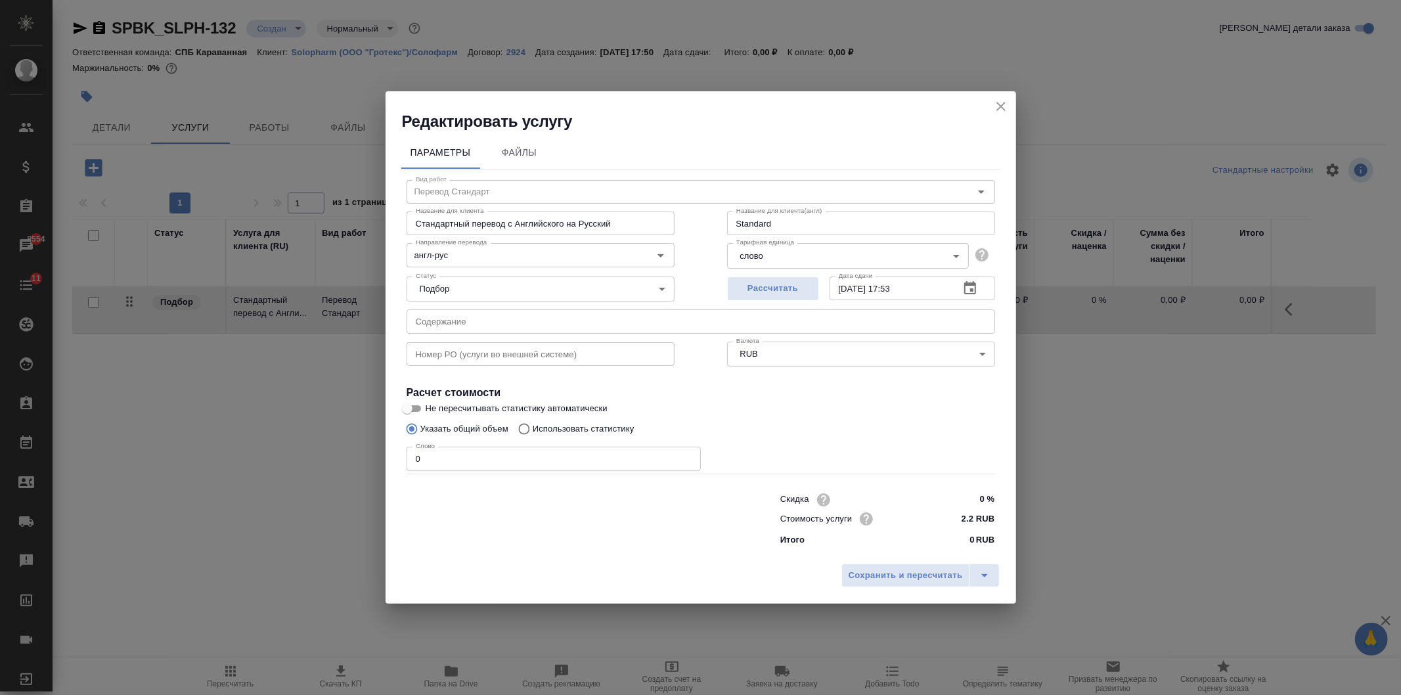
click at [599, 421] on label "Использовать статистику" at bounding box center [573, 428] width 123 height 25
click at [533, 421] on input "Использовать статистику" at bounding box center [522, 428] width 21 height 25
radio input "true"
radio input "false"
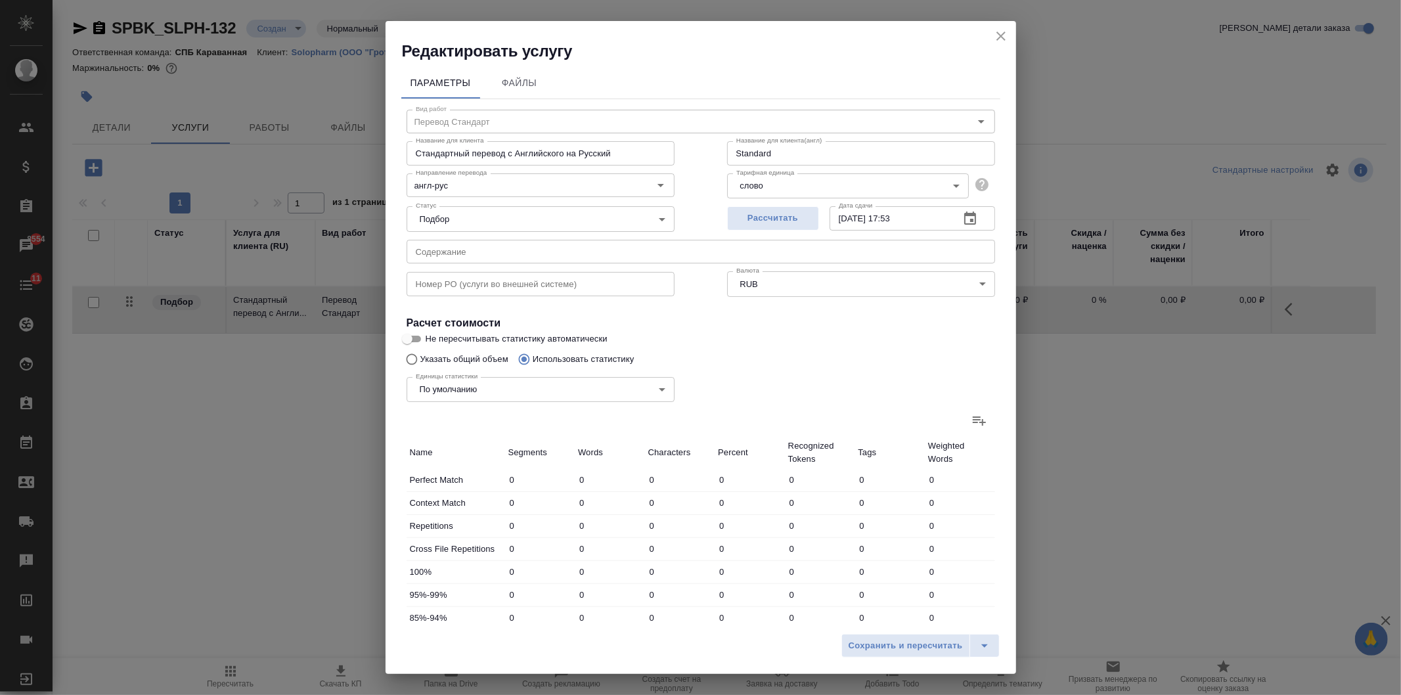
click at [973, 420] on icon at bounding box center [979, 420] width 16 height 16
click at [0, 0] on input "file" at bounding box center [0, 0] width 0 height 0
type input "45"
type input "217"
type input "1424"
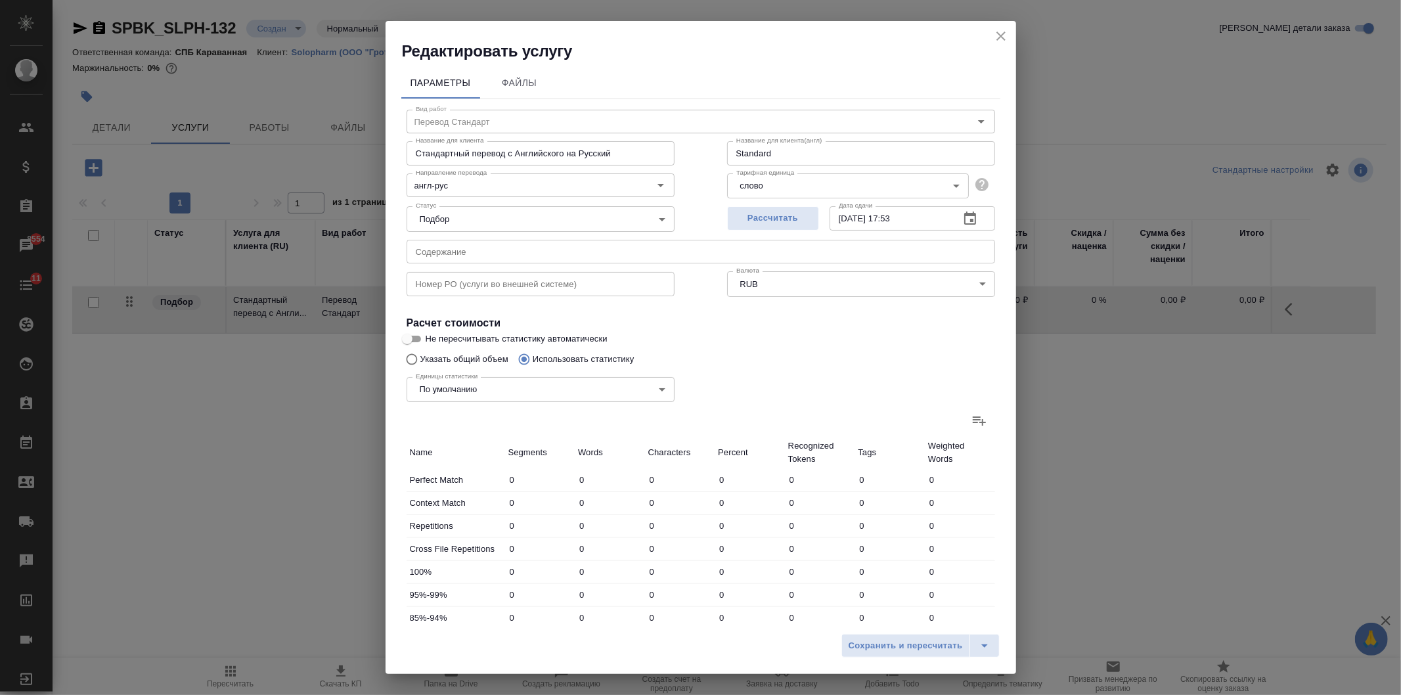
type input "12"
type input "18"
type input "150"
type input "20"
type input "33"
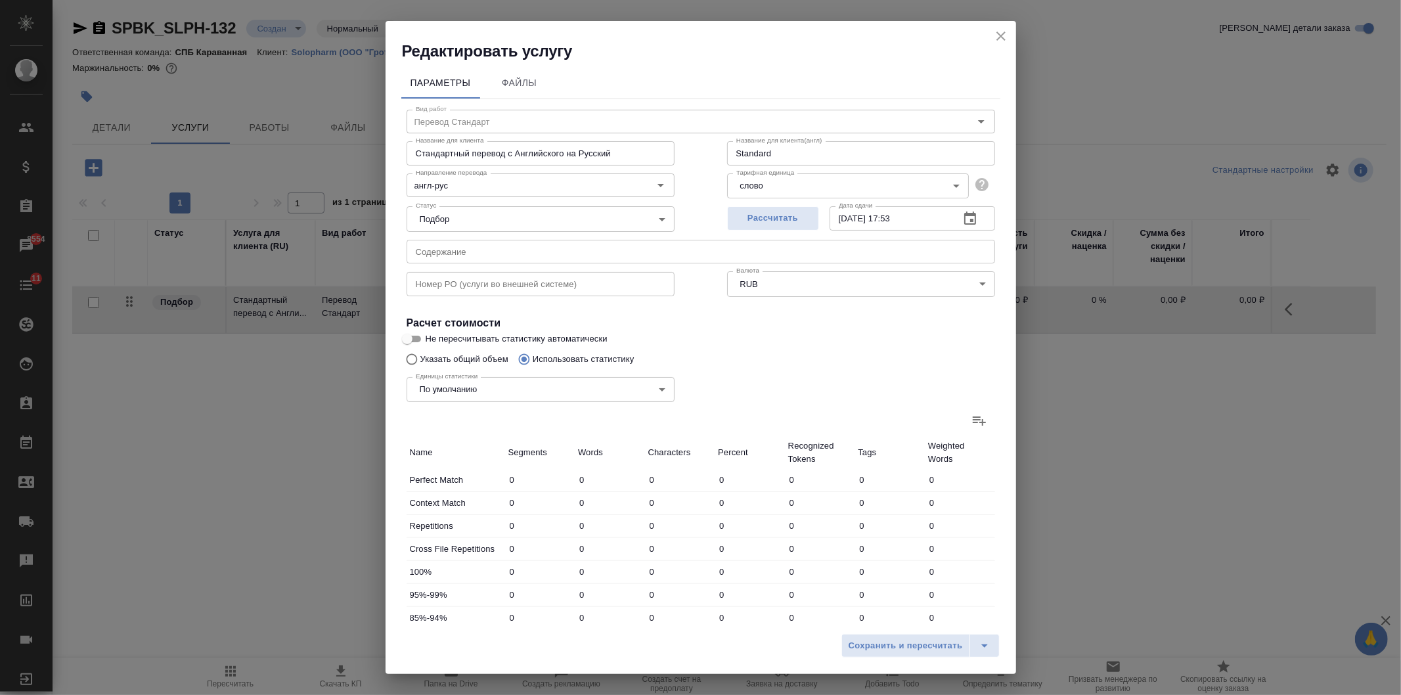
type input "236"
type input "2"
type input "12"
type input "99"
type input "5"
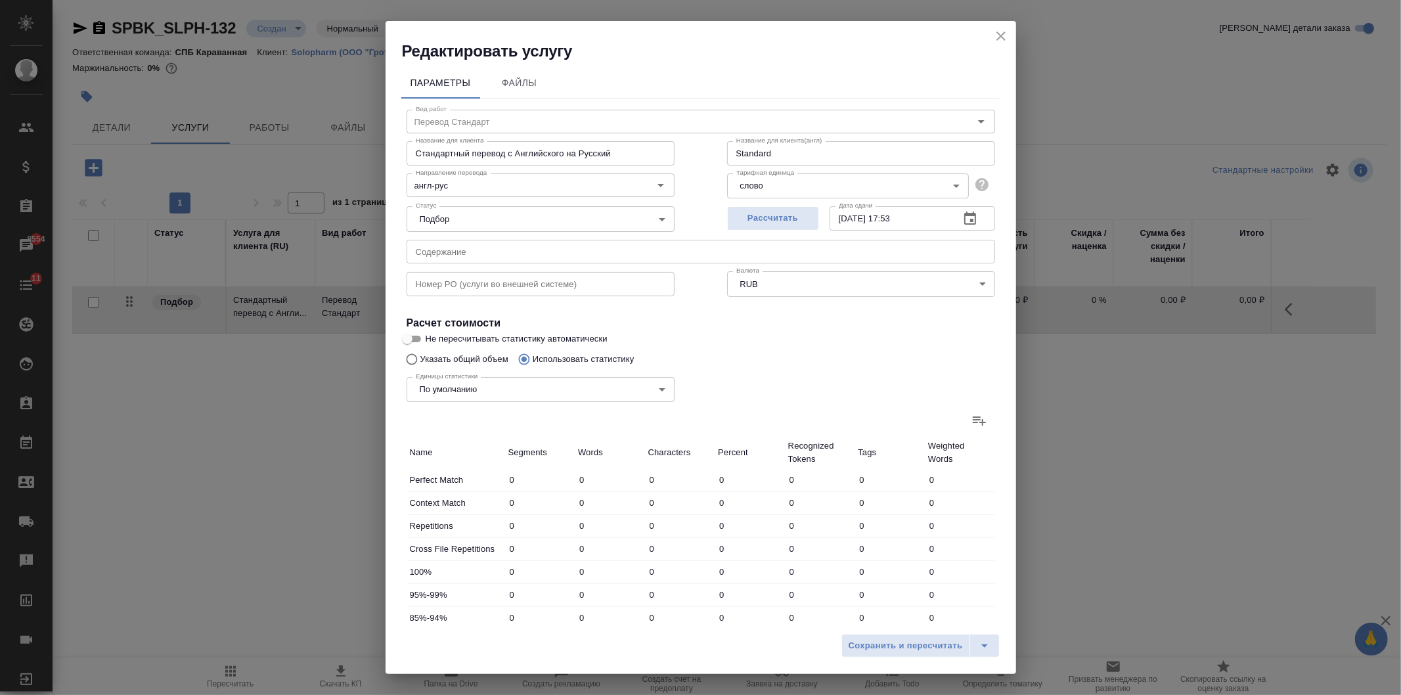
type input "15"
type input "101"
type input "401"
type input "13776"
type input "83418"
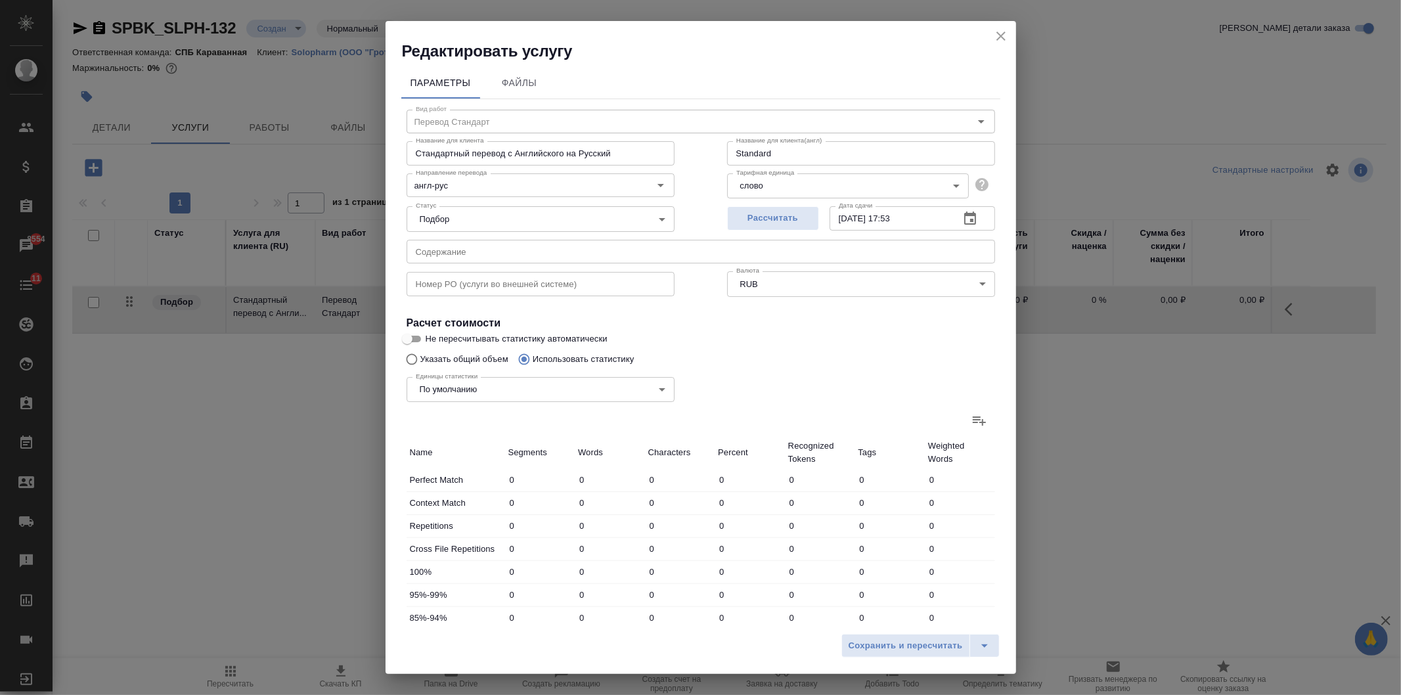
type input "440"
type input "13854"
type input "84004"
type input "485"
type input "14071"
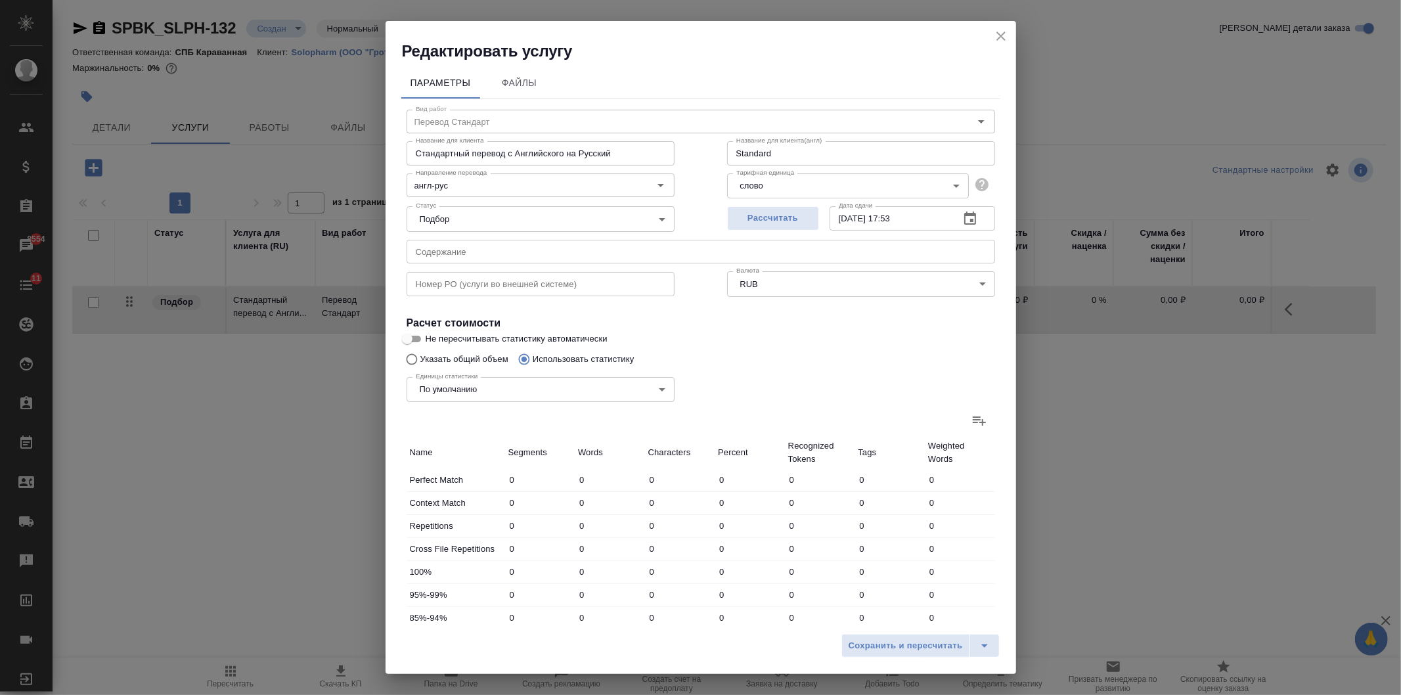
type input "85428"
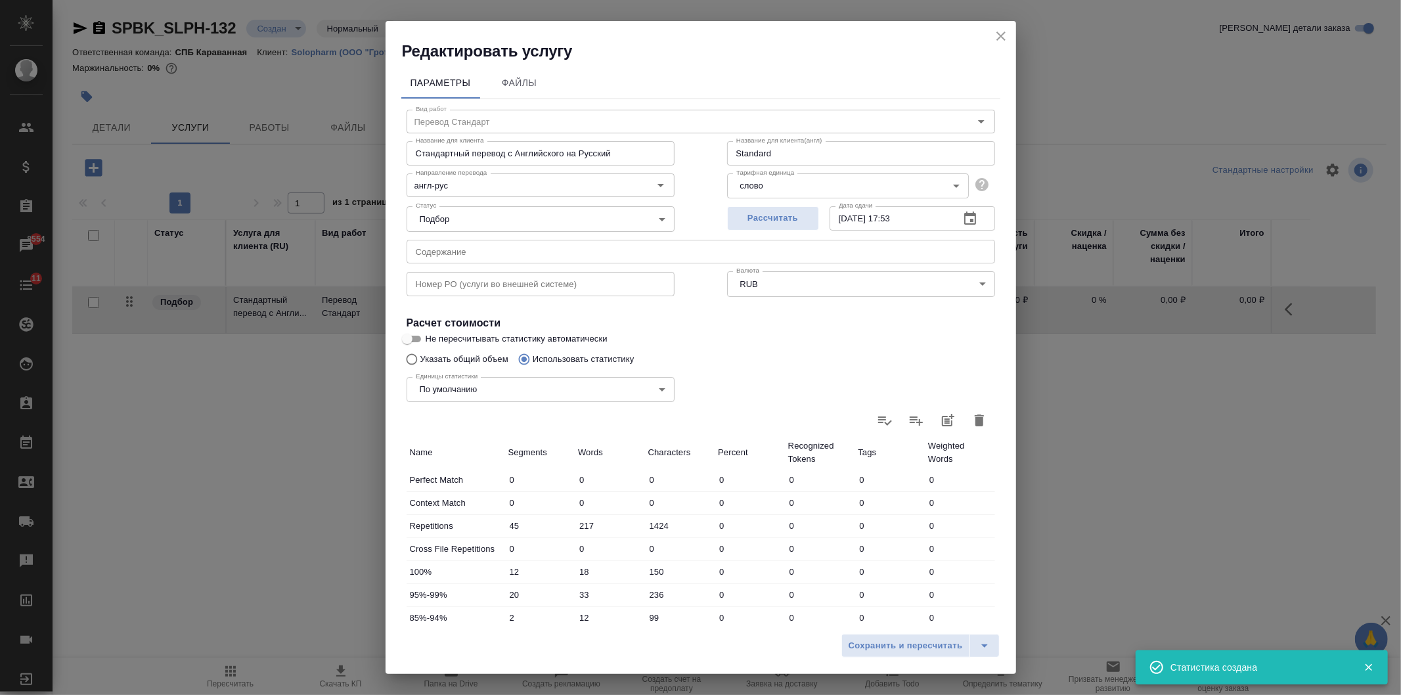
scroll to position [200, 0]
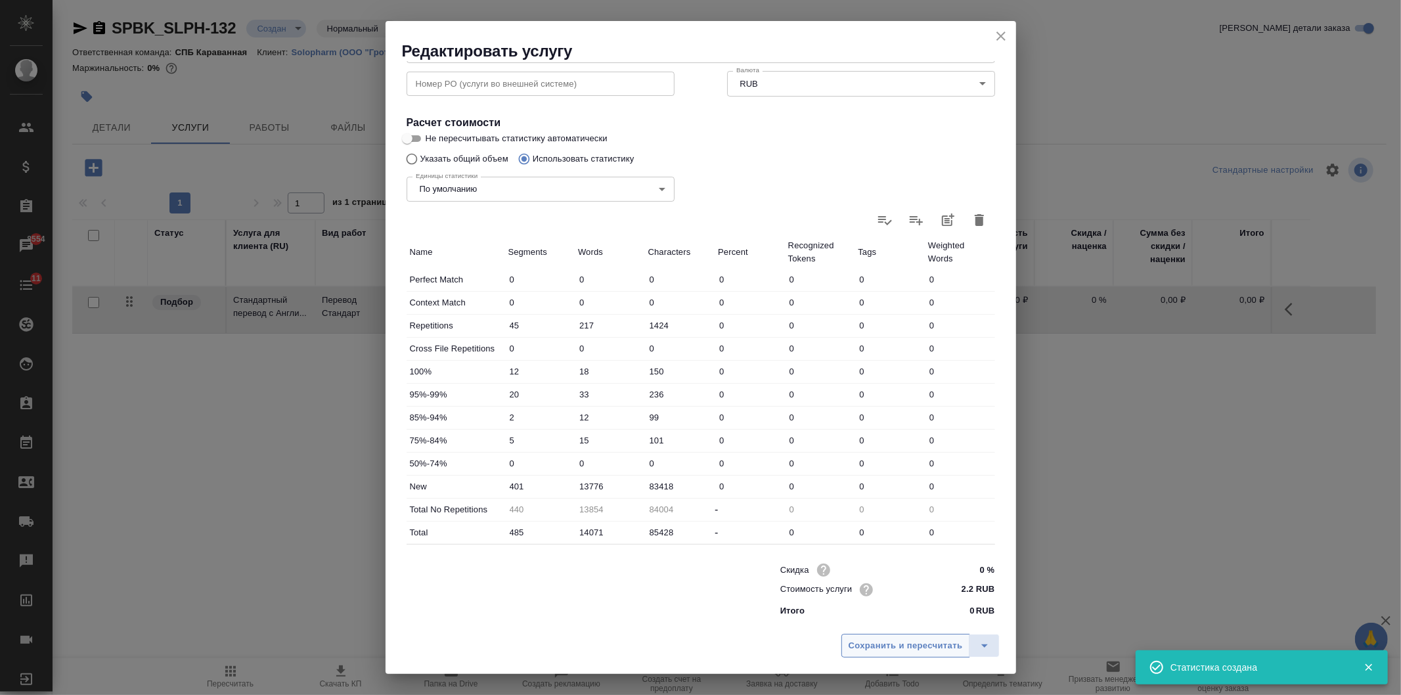
click at [897, 646] on span "Сохранить и пересчитать" at bounding box center [906, 645] width 114 height 15
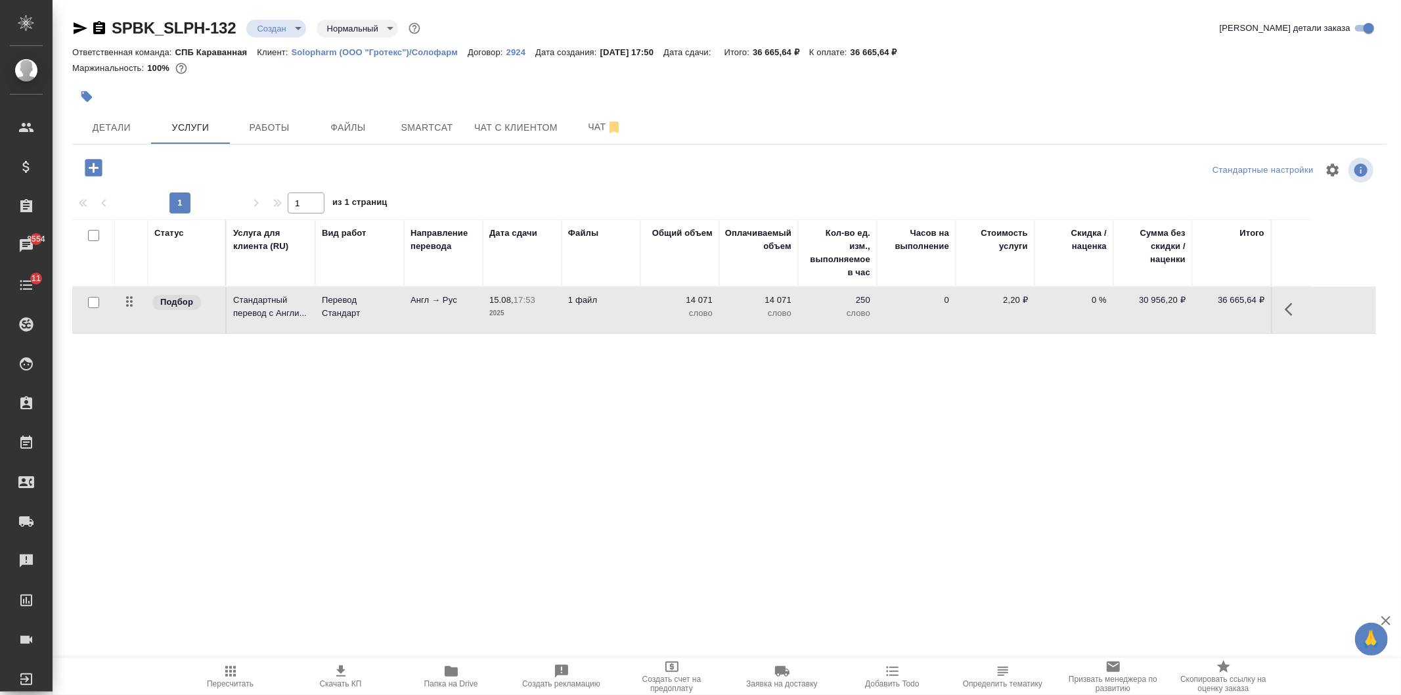
click at [263, 34] on body "🙏 .cls-1 fill:#fff; AWATERA Ivanova Arina Клиенты Спецификации Заказы 8554 Чаты…" at bounding box center [700, 347] width 1401 height 695
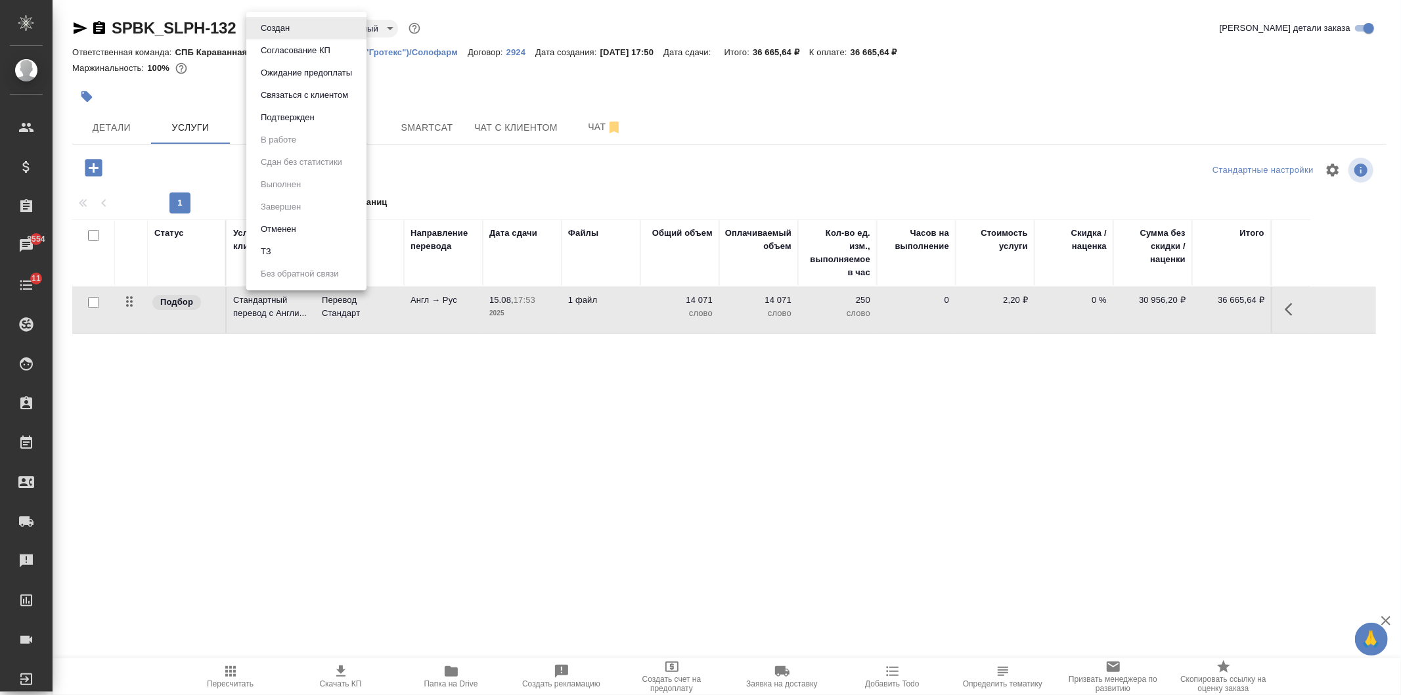
click at [307, 253] on li "ТЗ" at bounding box center [306, 251] width 120 height 22
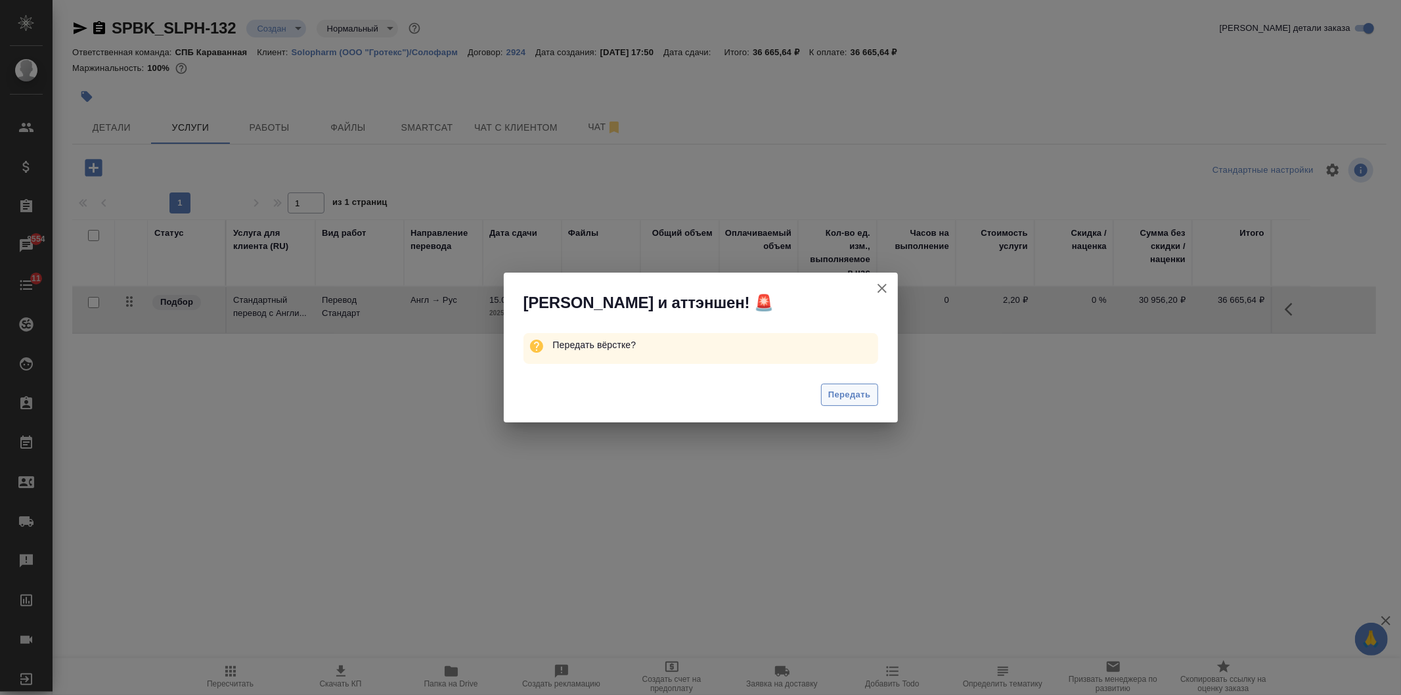
click at [851, 398] on span "Передать" at bounding box center [849, 395] width 43 height 15
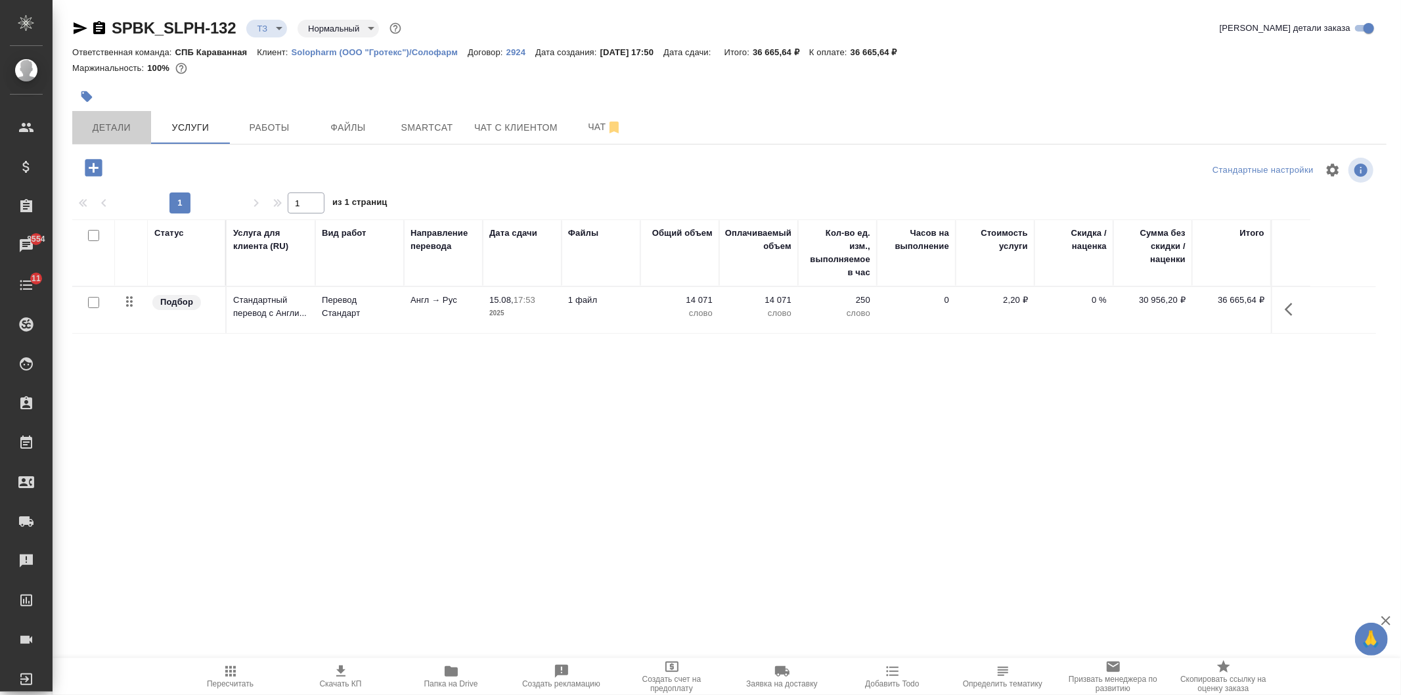
click at [114, 131] on span "Детали" at bounding box center [111, 128] width 63 height 16
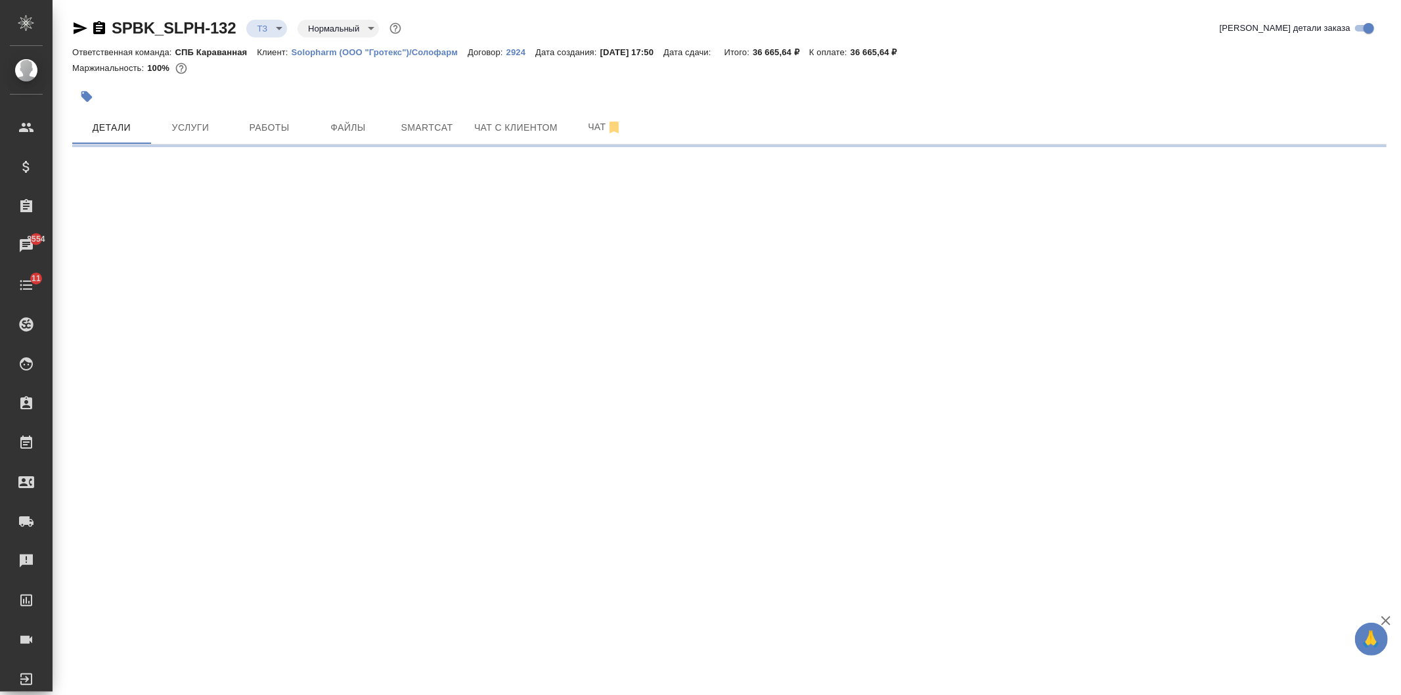
select select "RU"
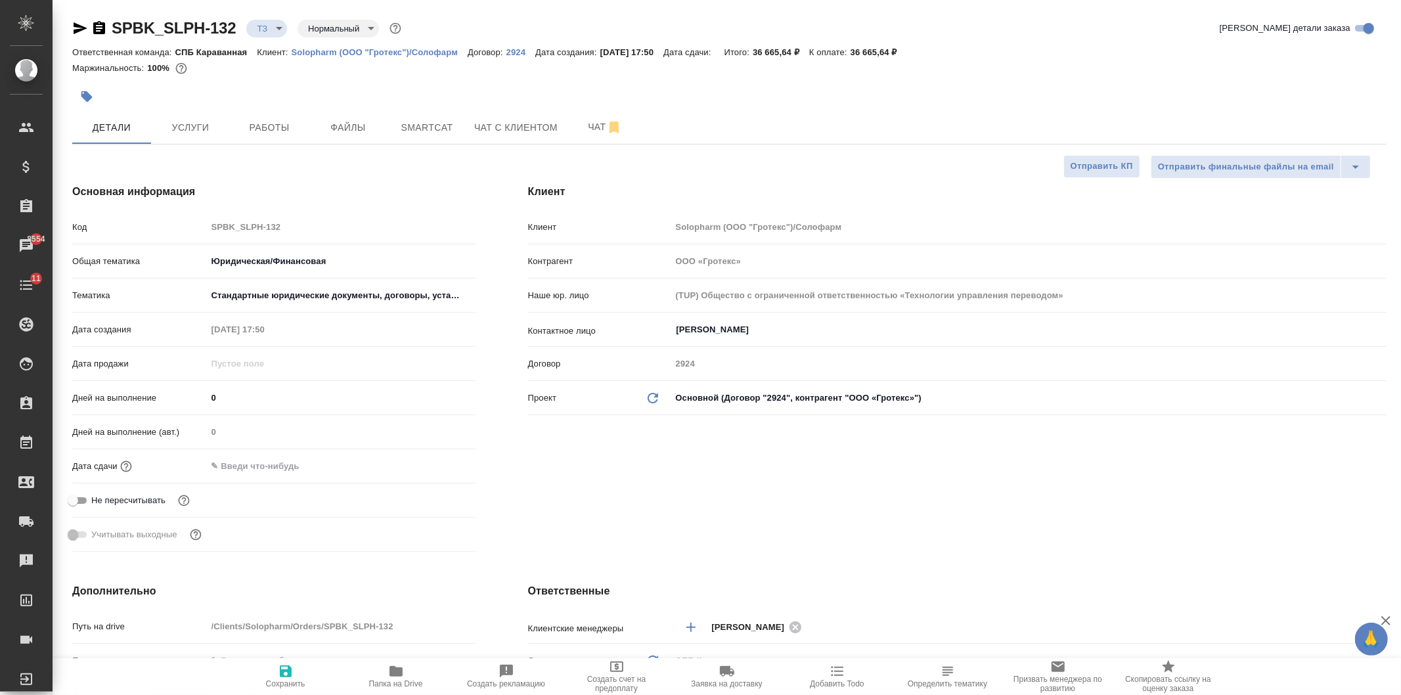
type textarea "x"
click at [782, 464] on div "Клиент Клиент Solopharm (ООО "Гротекс")/Солофарм Контрагент ООО «Гротекс» Наше …" at bounding box center [957, 371] width 911 height 426
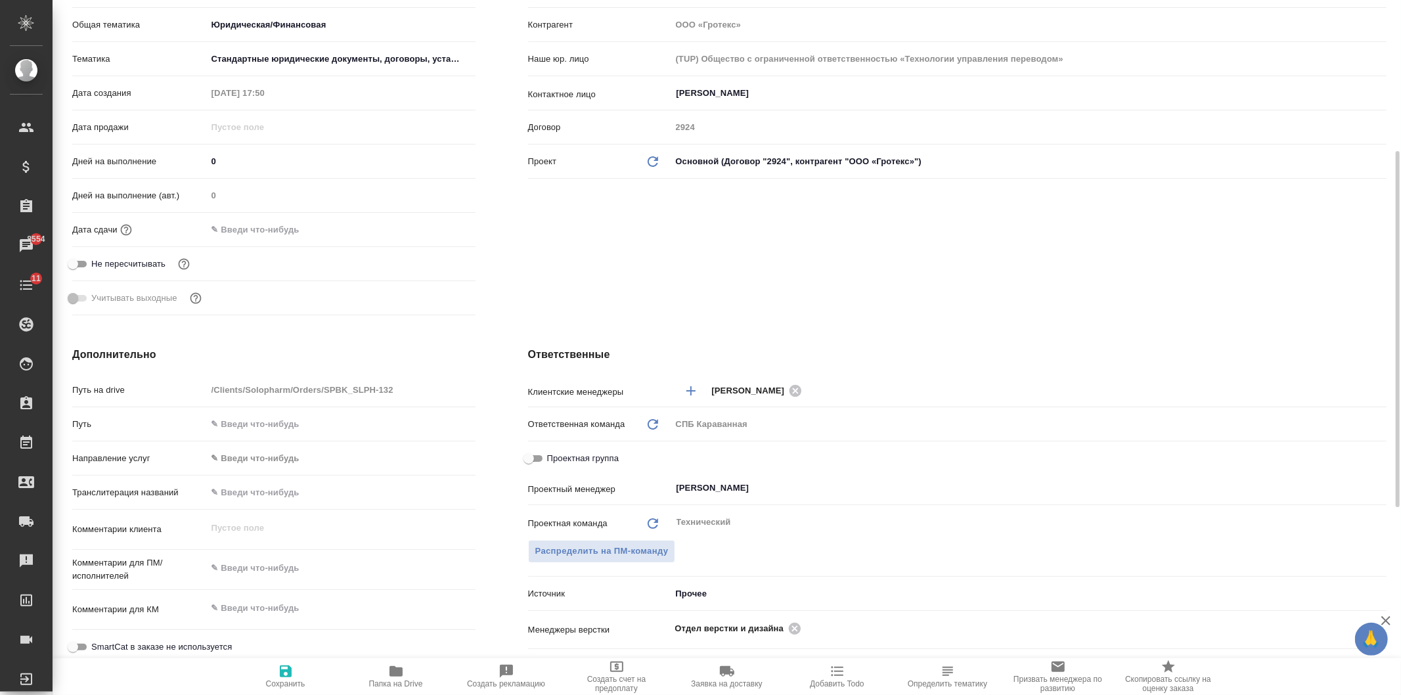
scroll to position [276, 0]
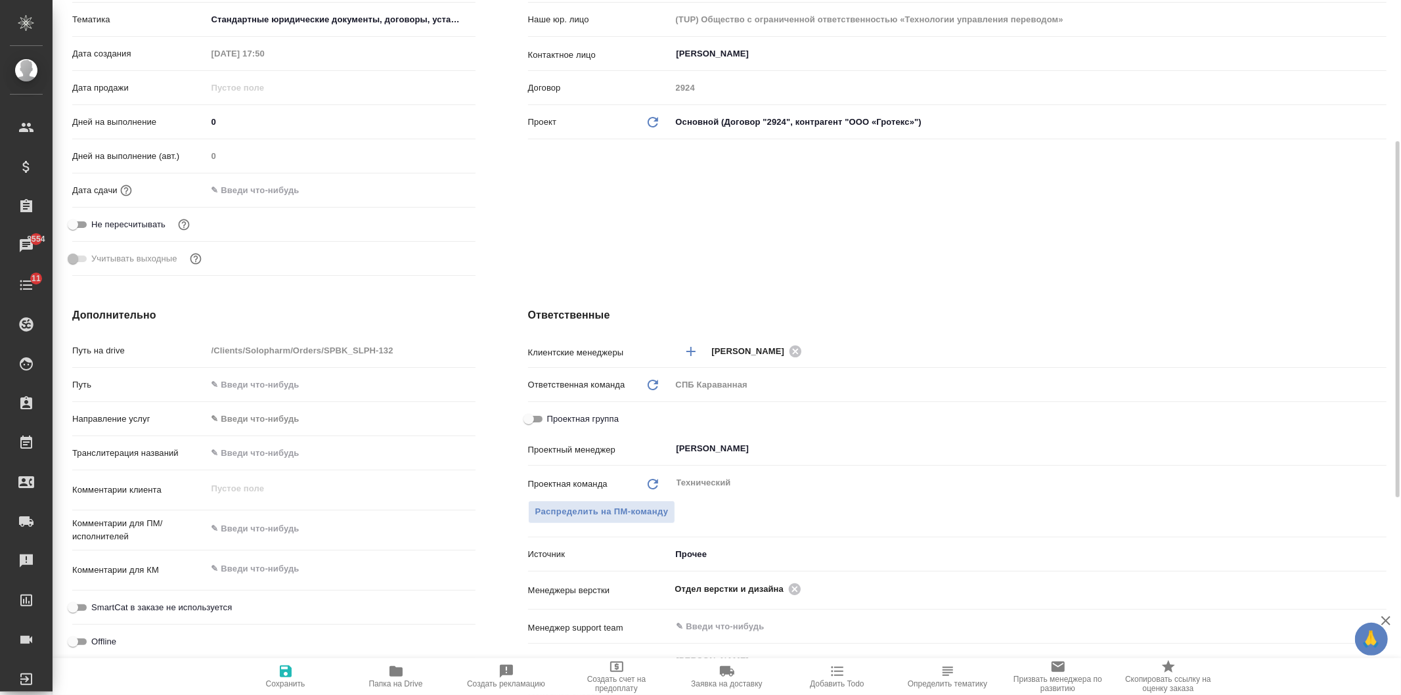
type textarea "x"
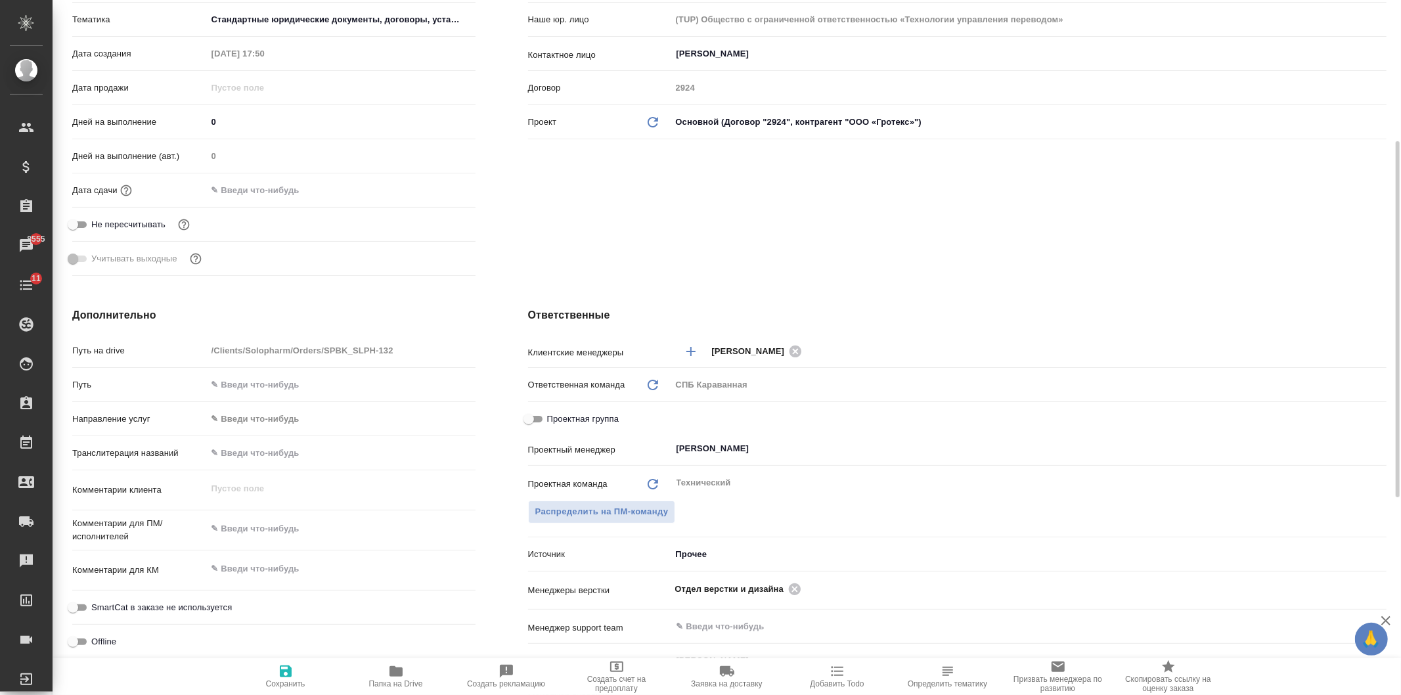
type textarea "x"
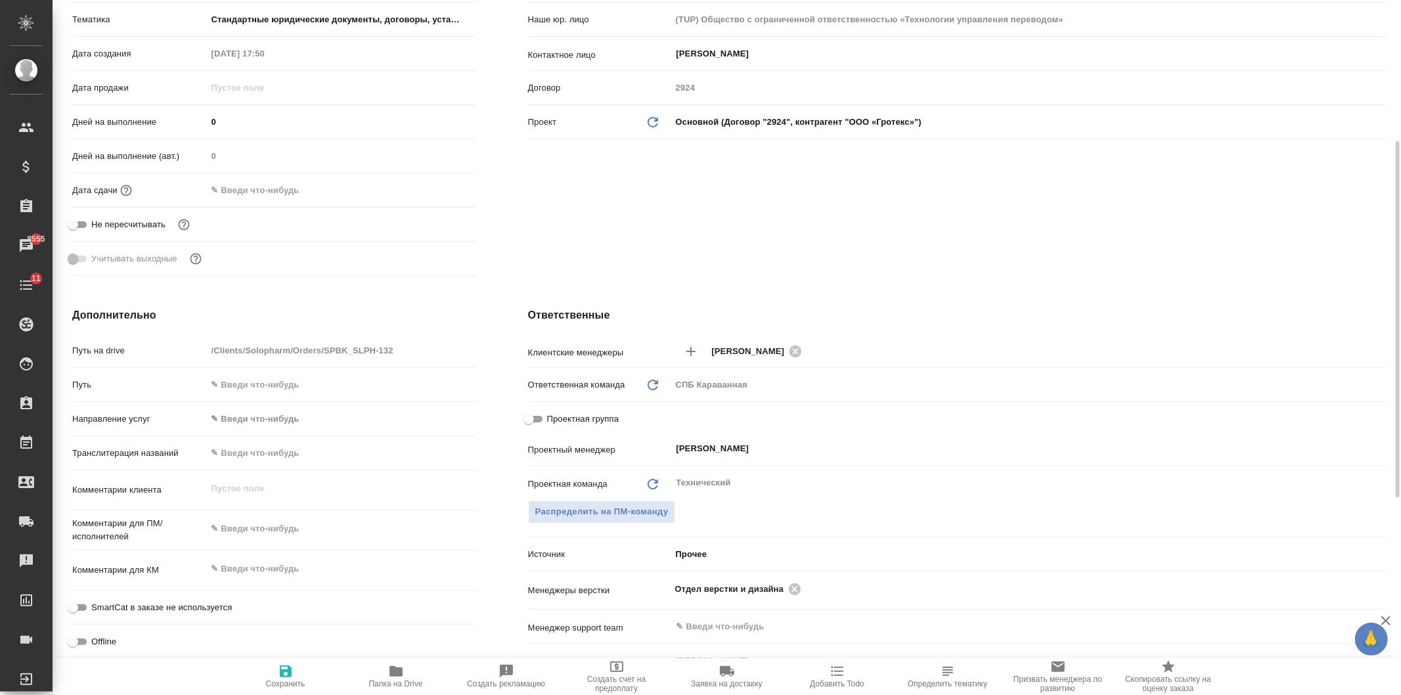
type textarea "x"
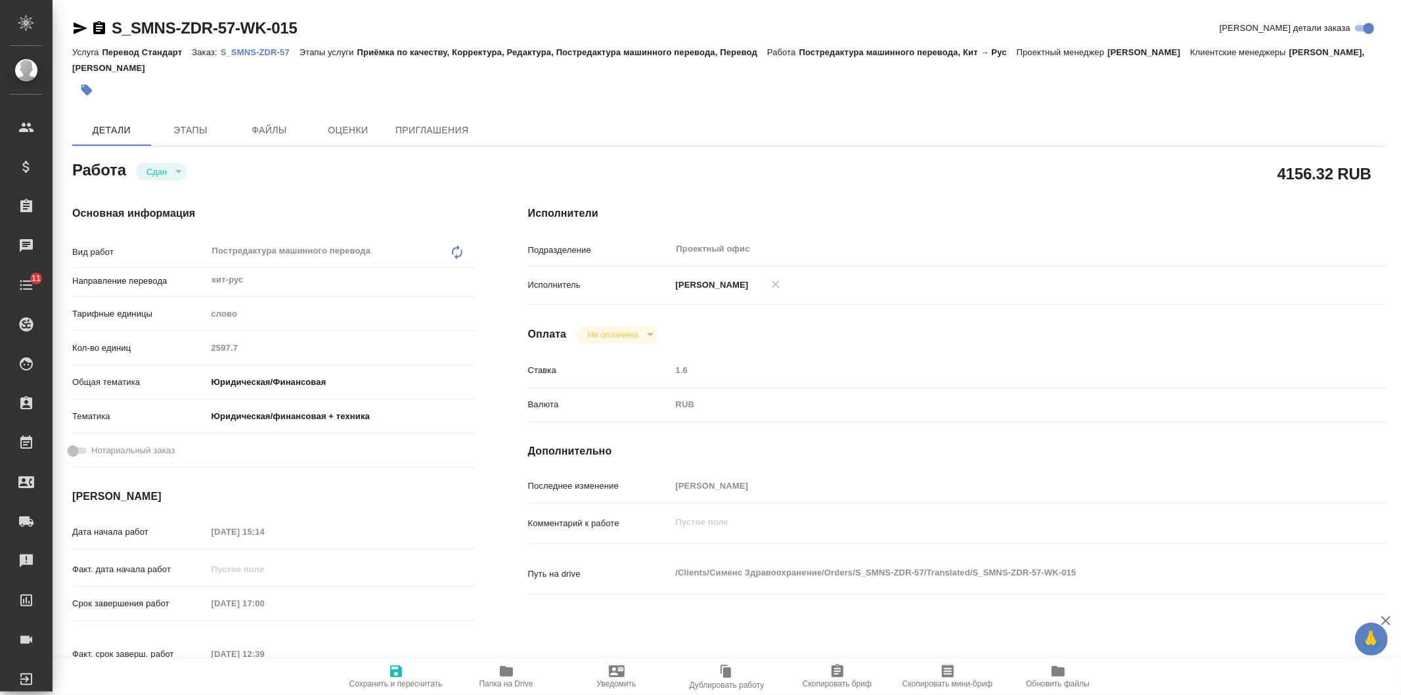
type textarea "x"
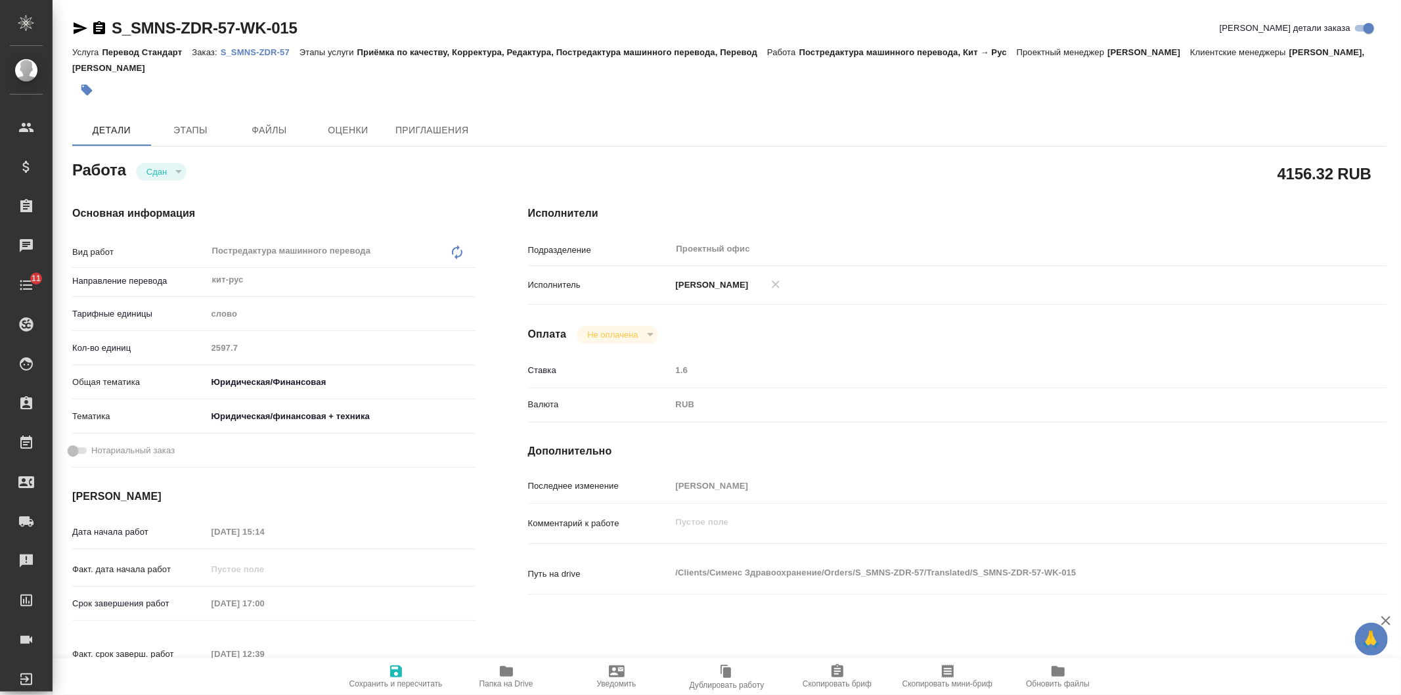
type textarea "x"
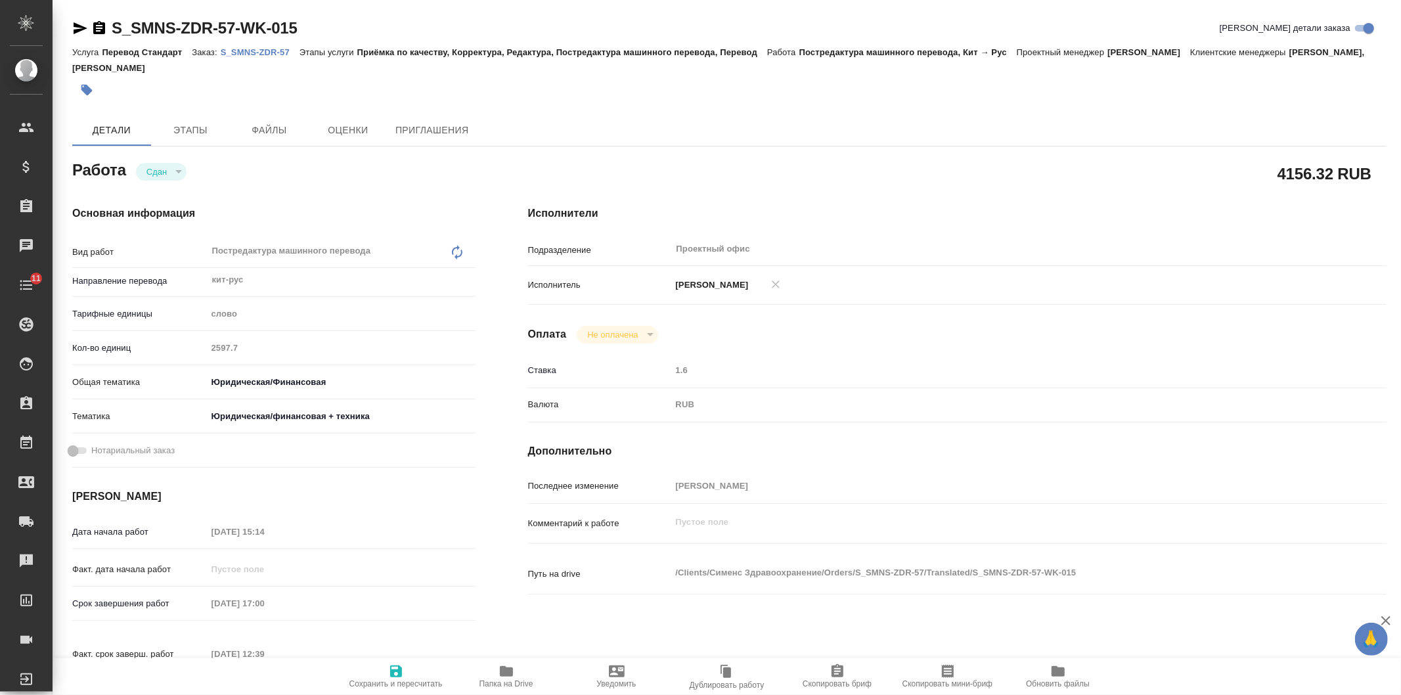
type textarea "x"
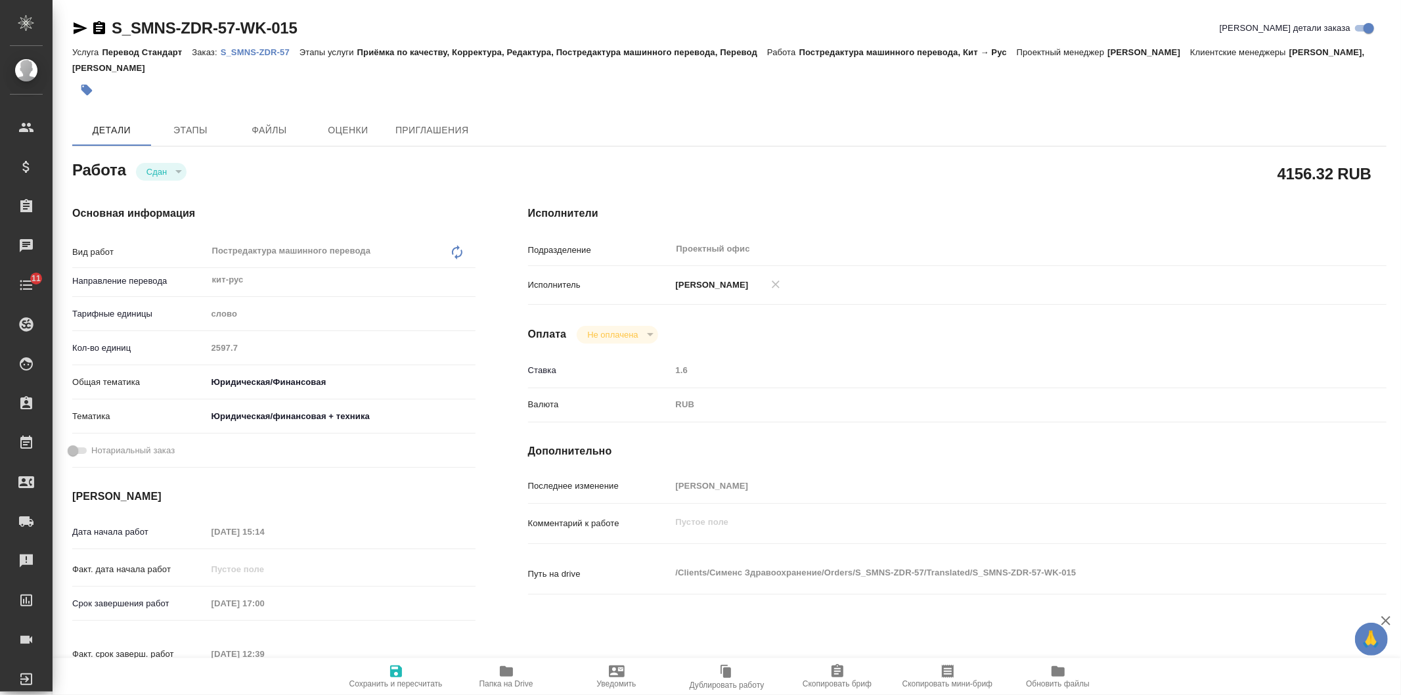
type textarea "x"
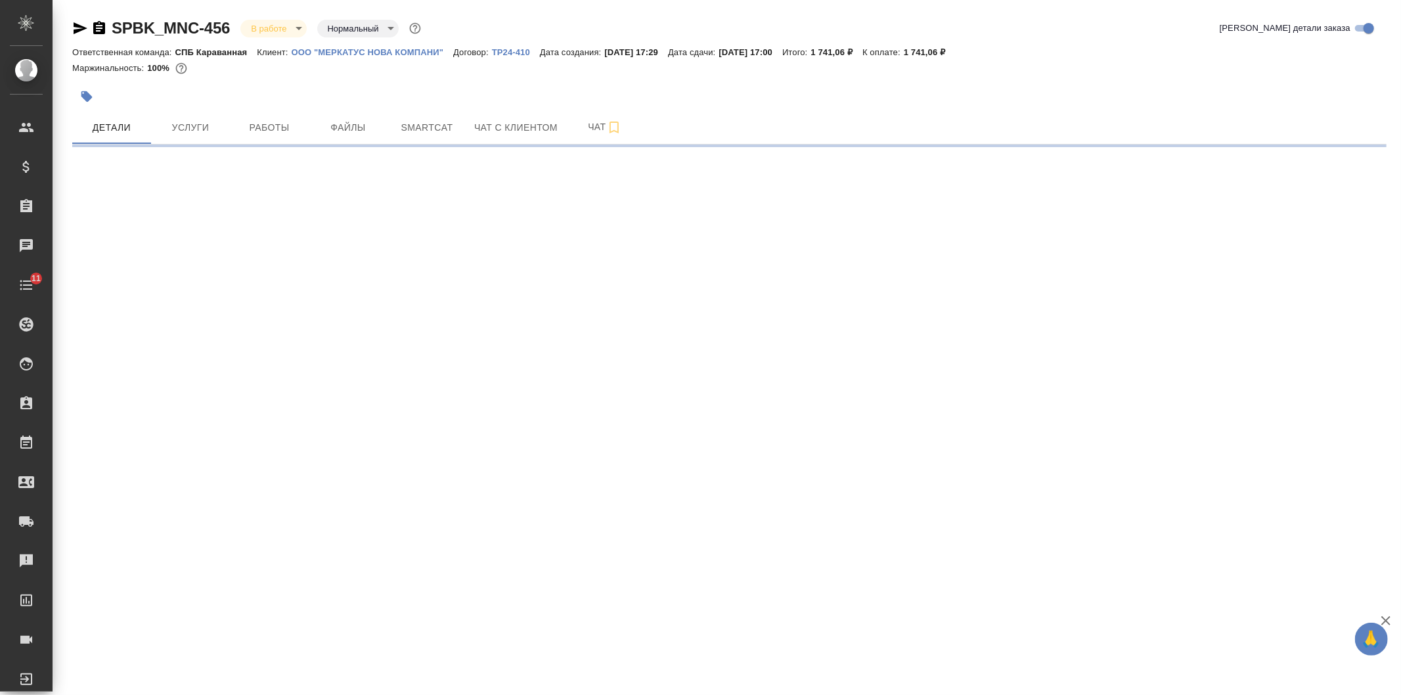
select select "RU"
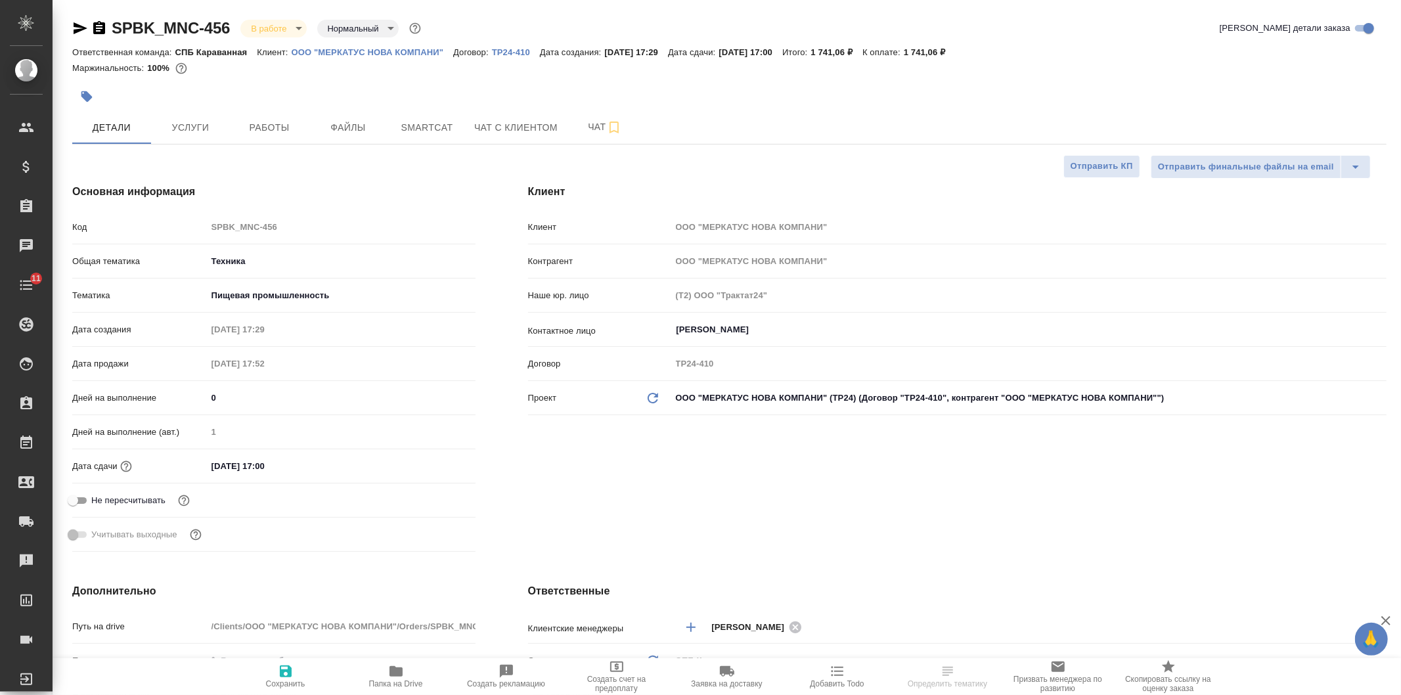
type textarea "x"
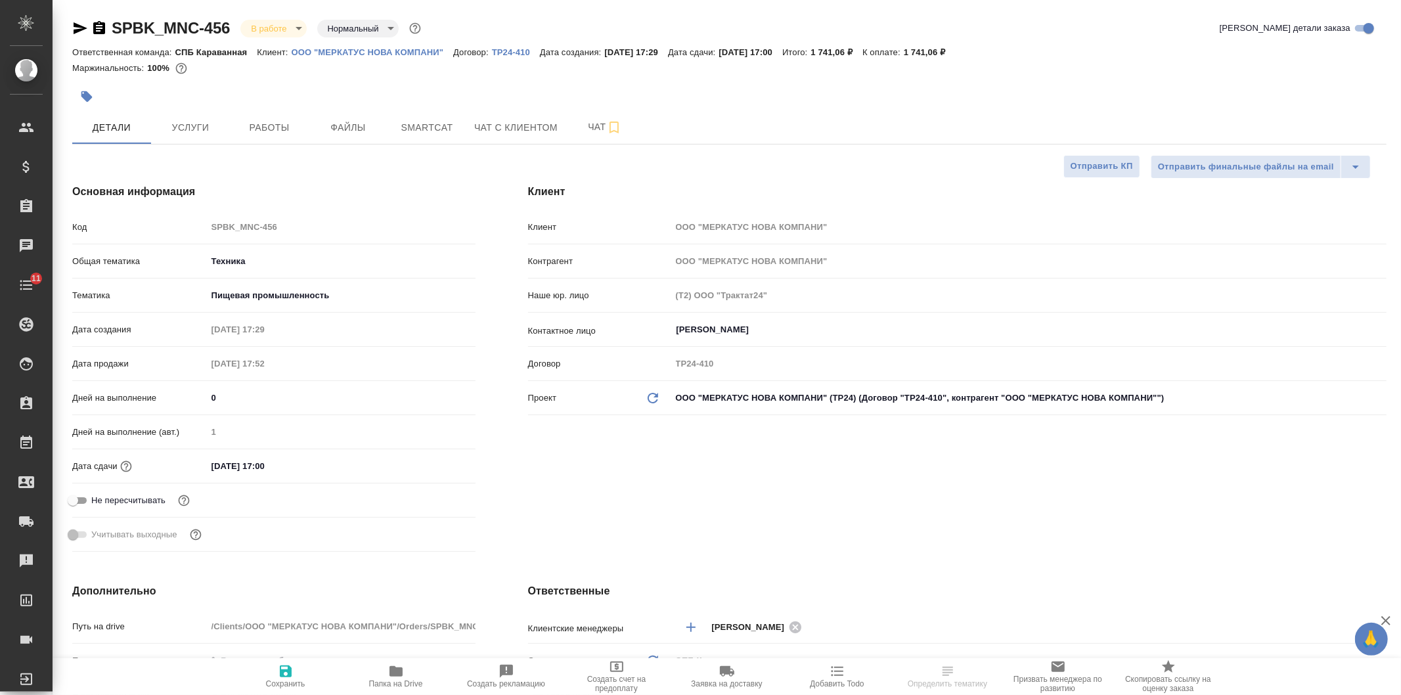
type textarea "x"
select select "RU"
